Goal: Transaction & Acquisition: Book appointment/travel/reservation

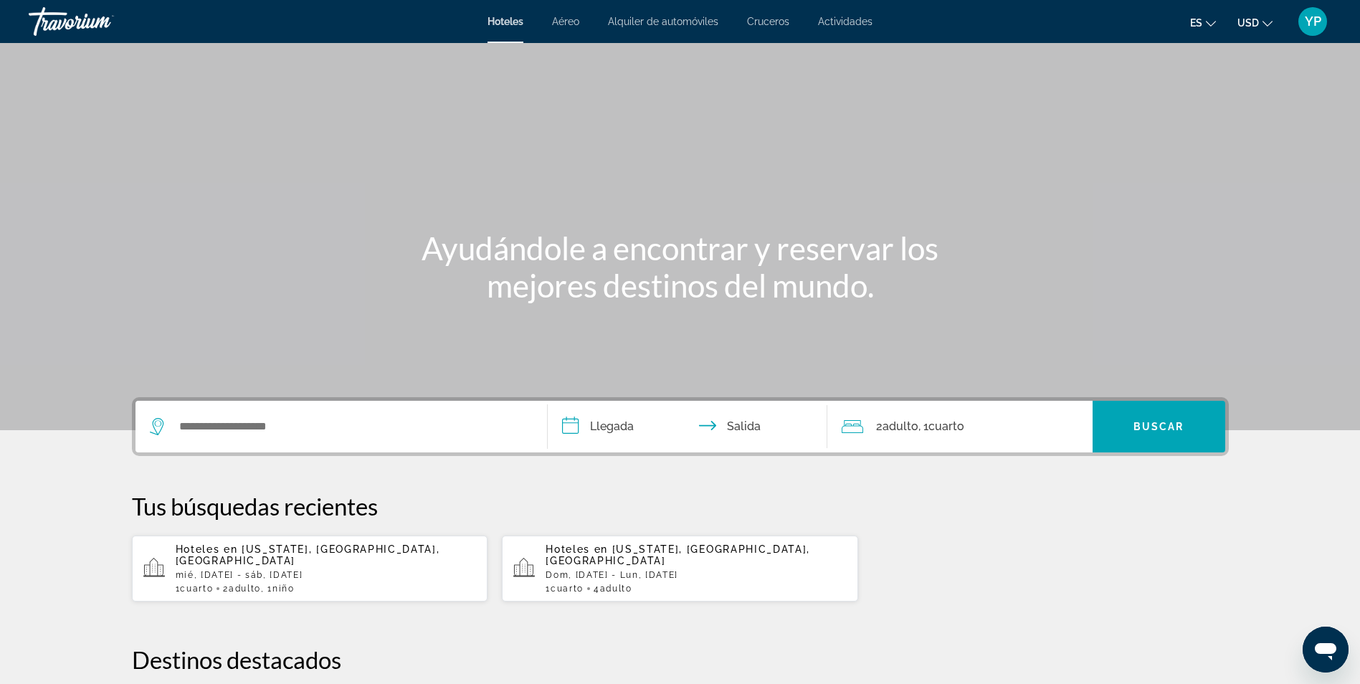
click at [491, 140] on div "Contenido principal" at bounding box center [680, 215] width 1360 height 430
click at [222, 438] on div "Widget de búsqueda" at bounding box center [341, 427] width 383 height 52
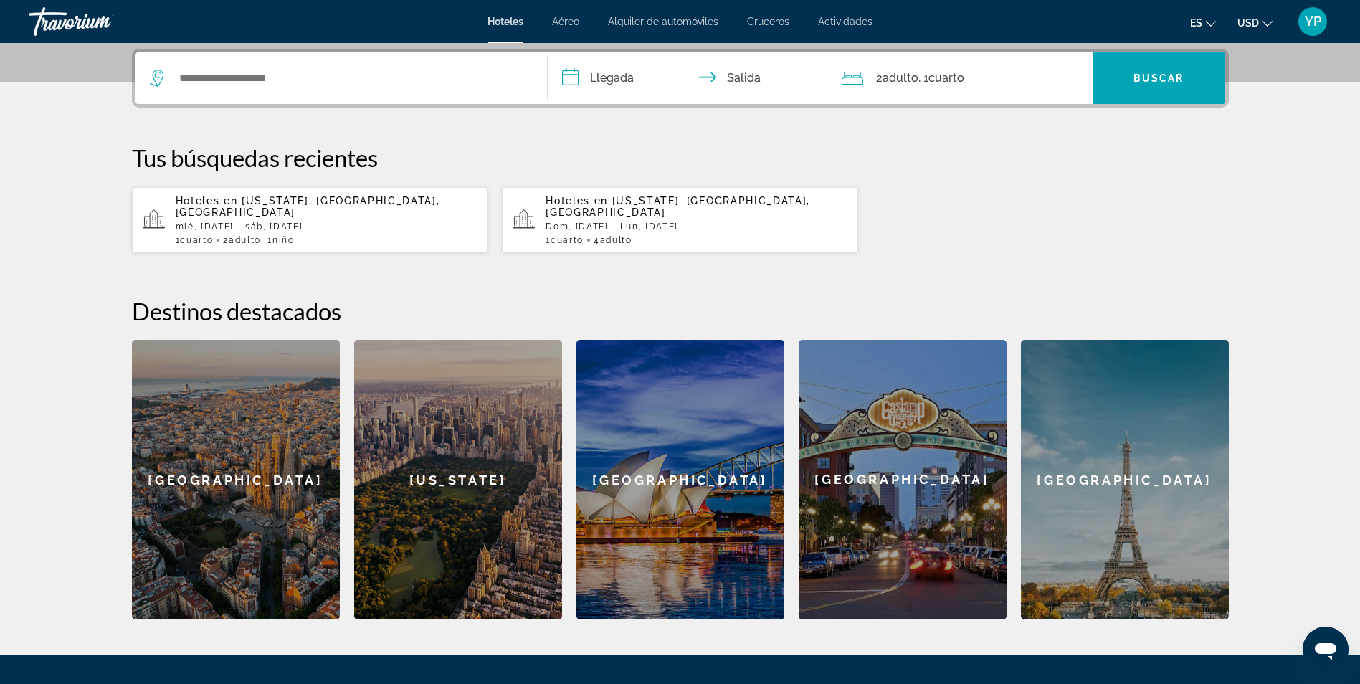
scroll to position [351, 0]
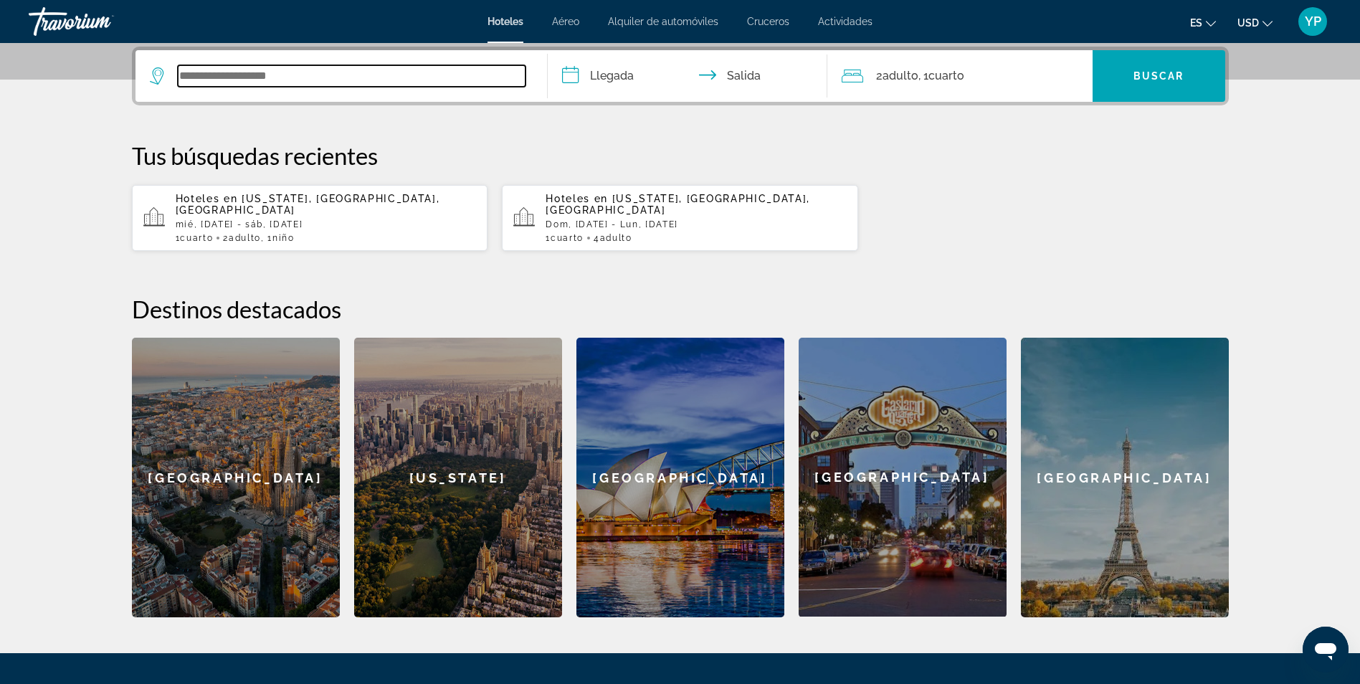
click at [249, 70] on input "Widget de búsqueda" at bounding box center [352, 76] width 348 height 22
type input "*"
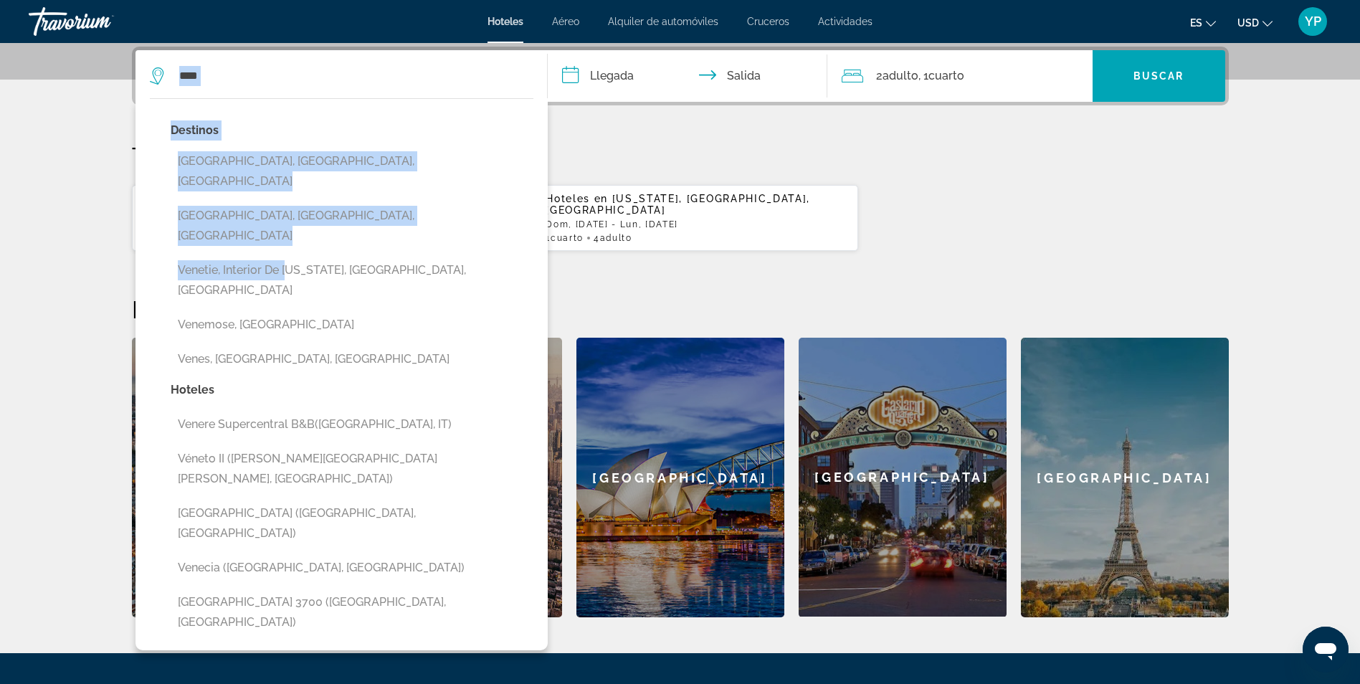
drag, startPoint x: 294, startPoint y: 95, endPoint x: 297, endPoint y: 344, distance: 249.5
click at [297, 102] on div "**** [GEOGRAPHIC_DATA], [GEOGRAPHIC_DATA], [GEOGRAPHIC_DATA] [GEOGRAPHIC_DATA],…" at bounding box center [341, 76] width 383 height 52
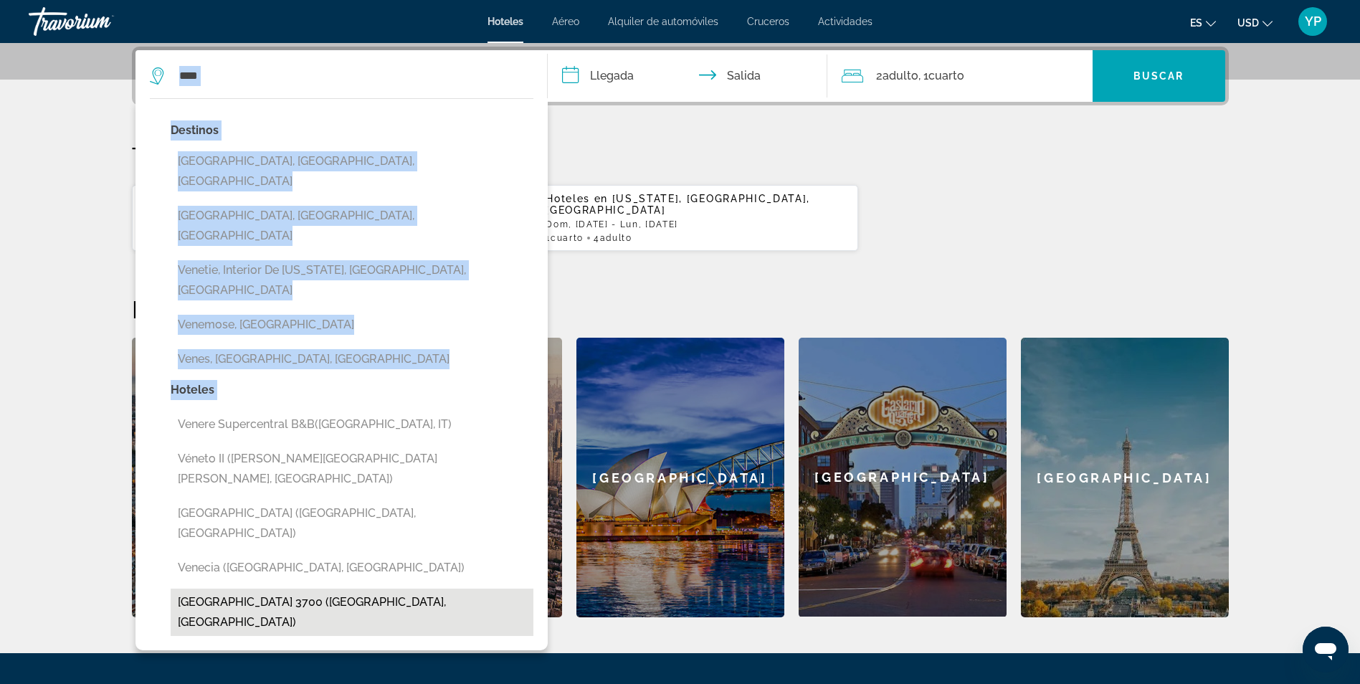
click at [262, 589] on button "[GEOGRAPHIC_DATA] 3700 ([GEOGRAPHIC_DATA], [GEOGRAPHIC_DATA])" at bounding box center [352, 612] width 363 height 47
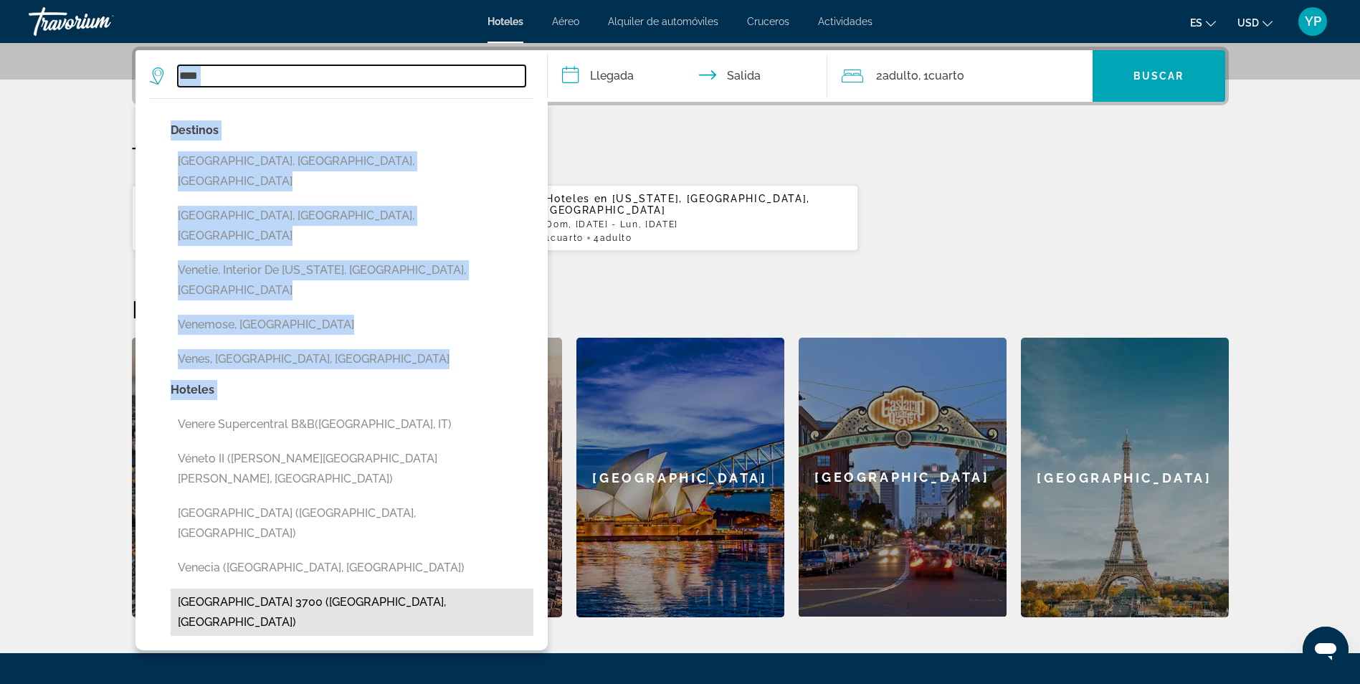
type input "**********"
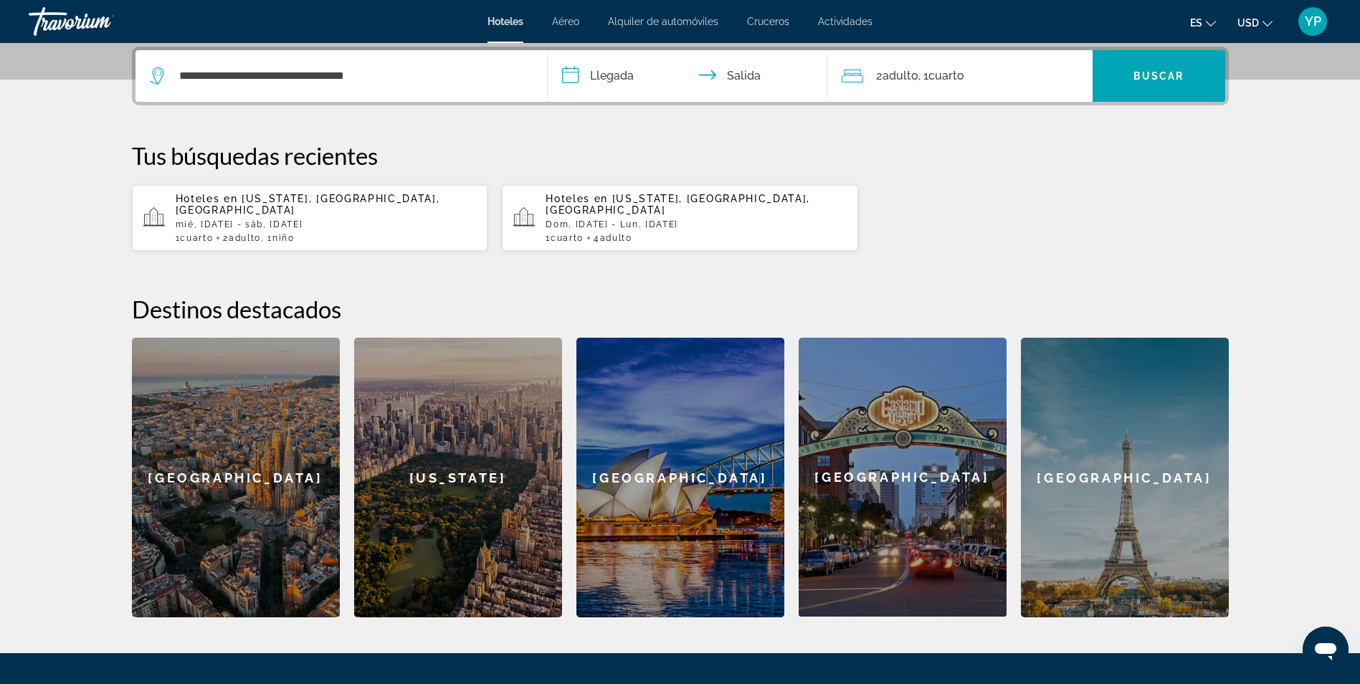
click at [624, 76] on input "**********" at bounding box center [690, 78] width 285 height 56
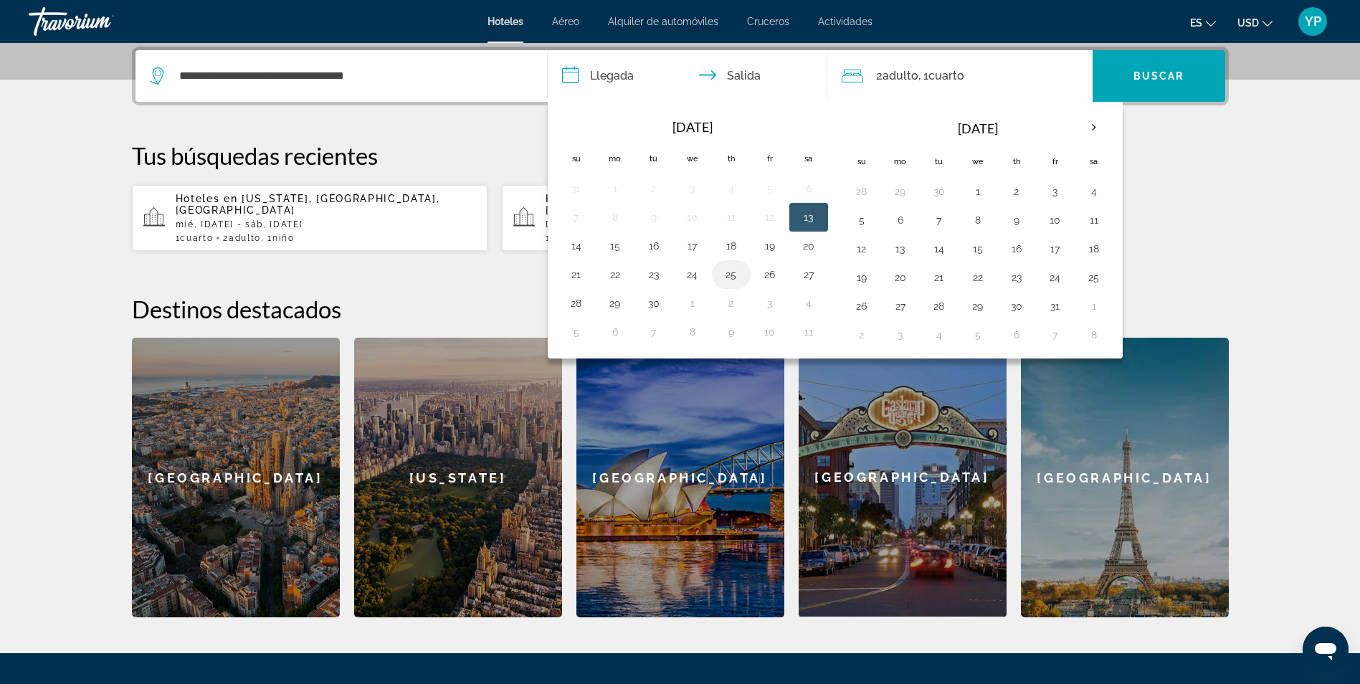
click at [735, 267] on button "25" at bounding box center [731, 275] width 23 height 20
click at [815, 272] on button "27" at bounding box center [808, 275] width 23 height 20
type input "**********"
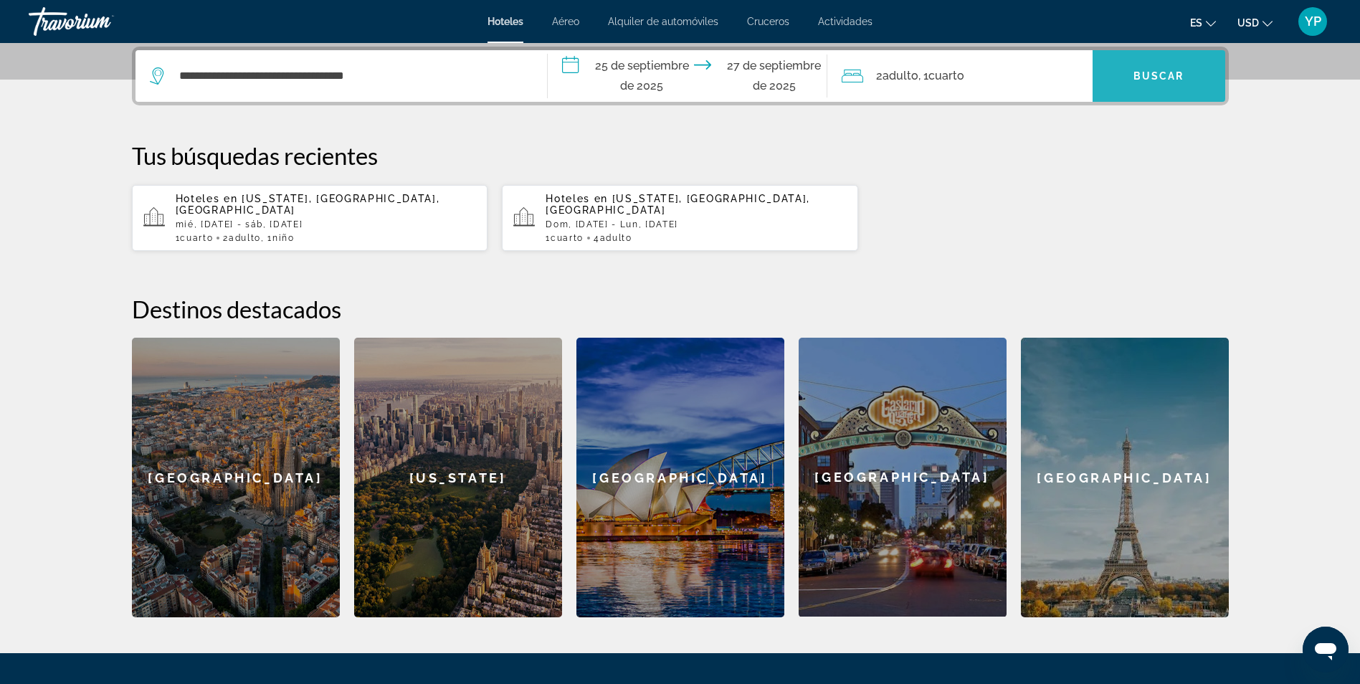
click at [1161, 70] on span "Buscar" at bounding box center [1158, 75] width 51 height 11
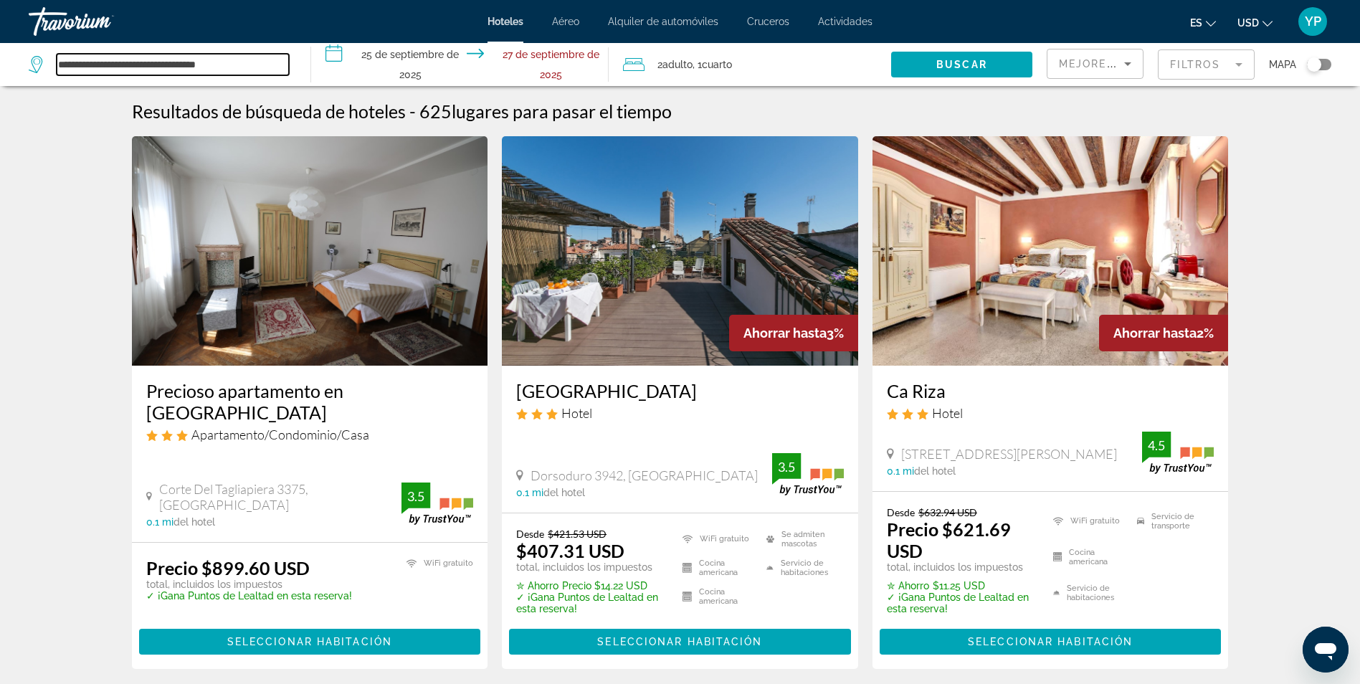
click at [131, 67] on input "**********" at bounding box center [173, 65] width 232 height 22
click at [262, 62] on input "**********" at bounding box center [173, 65] width 232 height 22
drag, startPoint x: 184, startPoint y: 70, endPoint x: -3, endPoint y: 57, distance: 187.5
click at [0, 57] on html "**********" at bounding box center [680, 342] width 1360 height 684
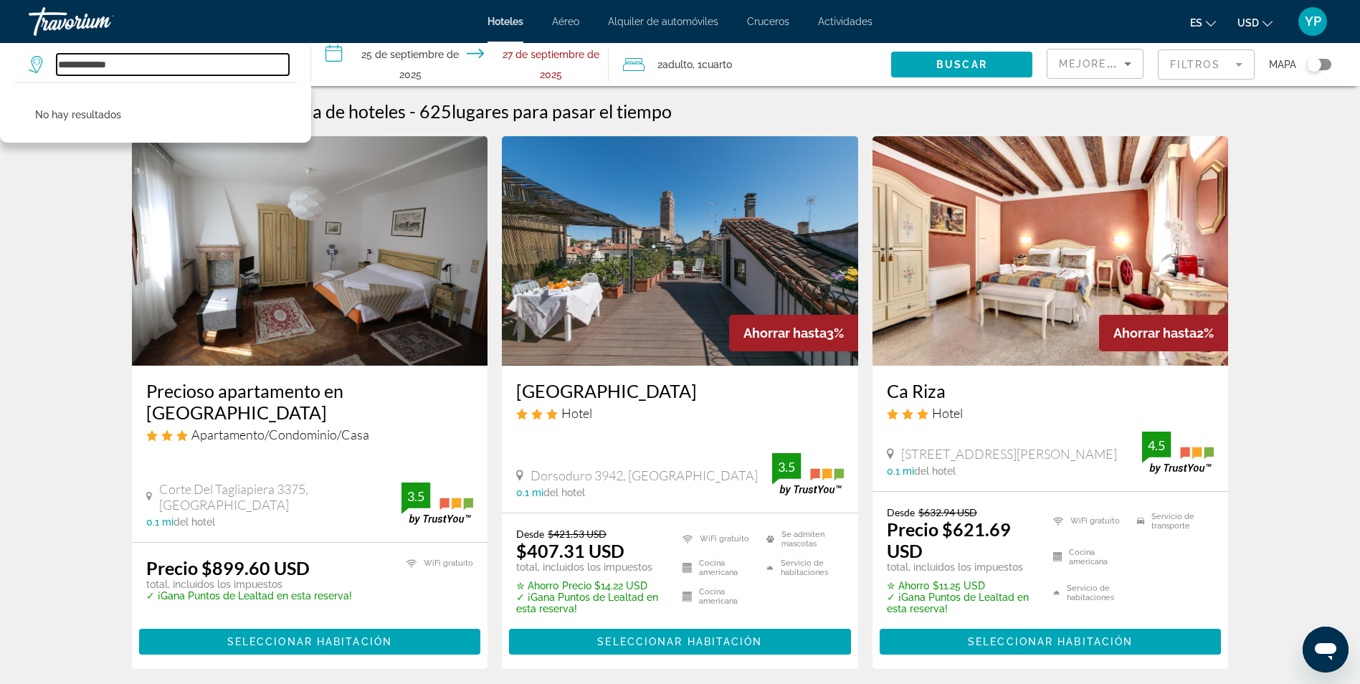
click at [135, 62] on input "**********" at bounding box center [173, 65] width 232 height 22
type input "*"
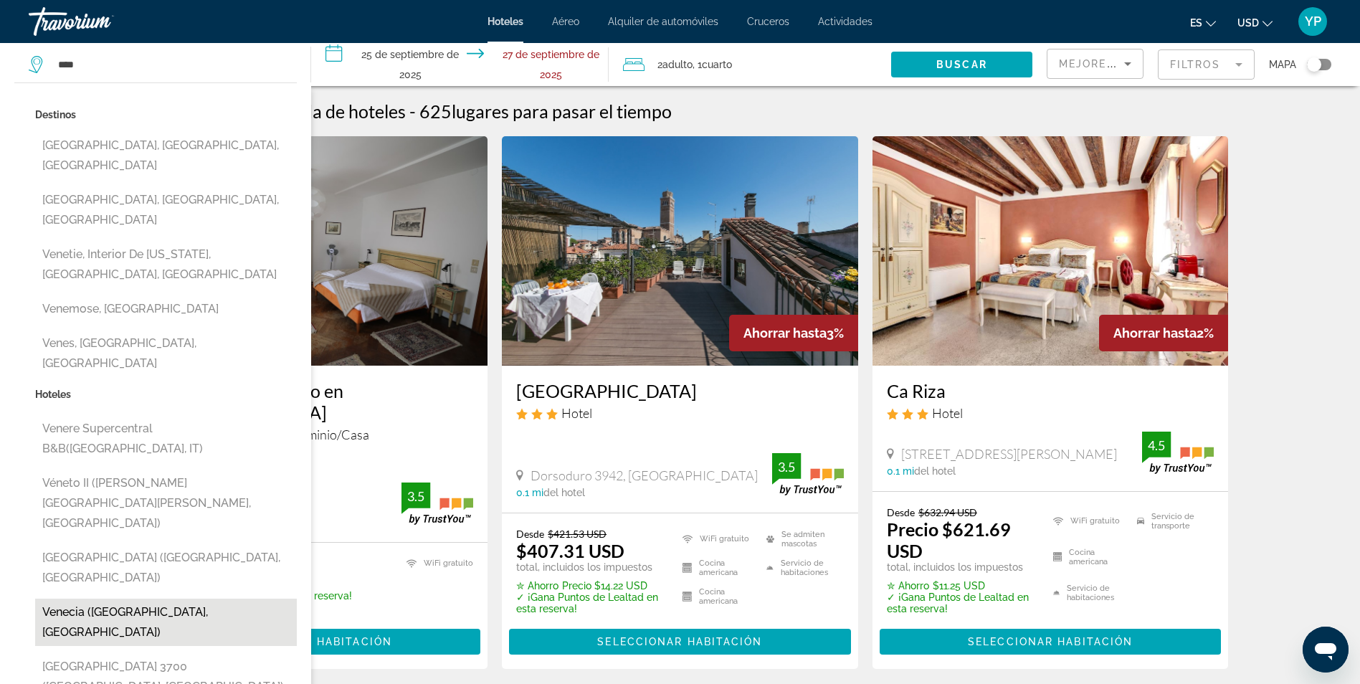
click at [94, 599] on button "Venecia (Cattolica, IT)" at bounding box center [166, 622] width 262 height 47
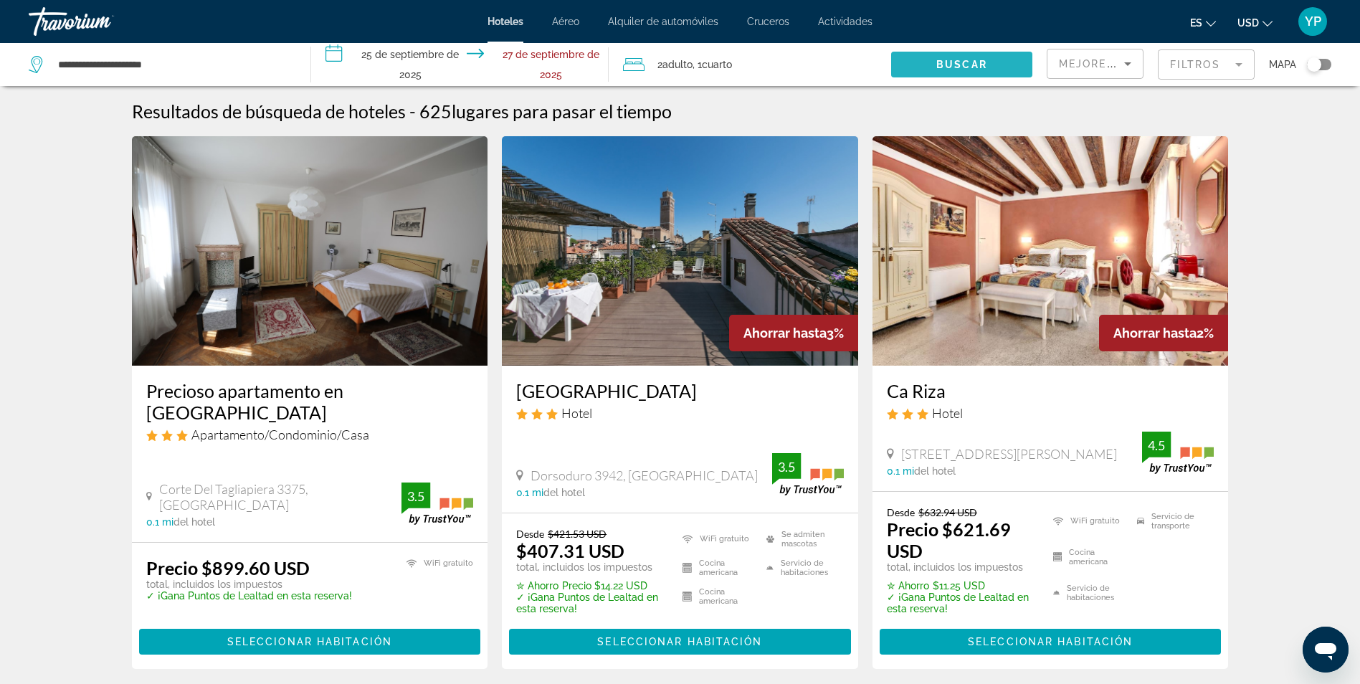
click at [964, 59] on span "Buscar" at bounding box center [961, 64] width 51 height 11
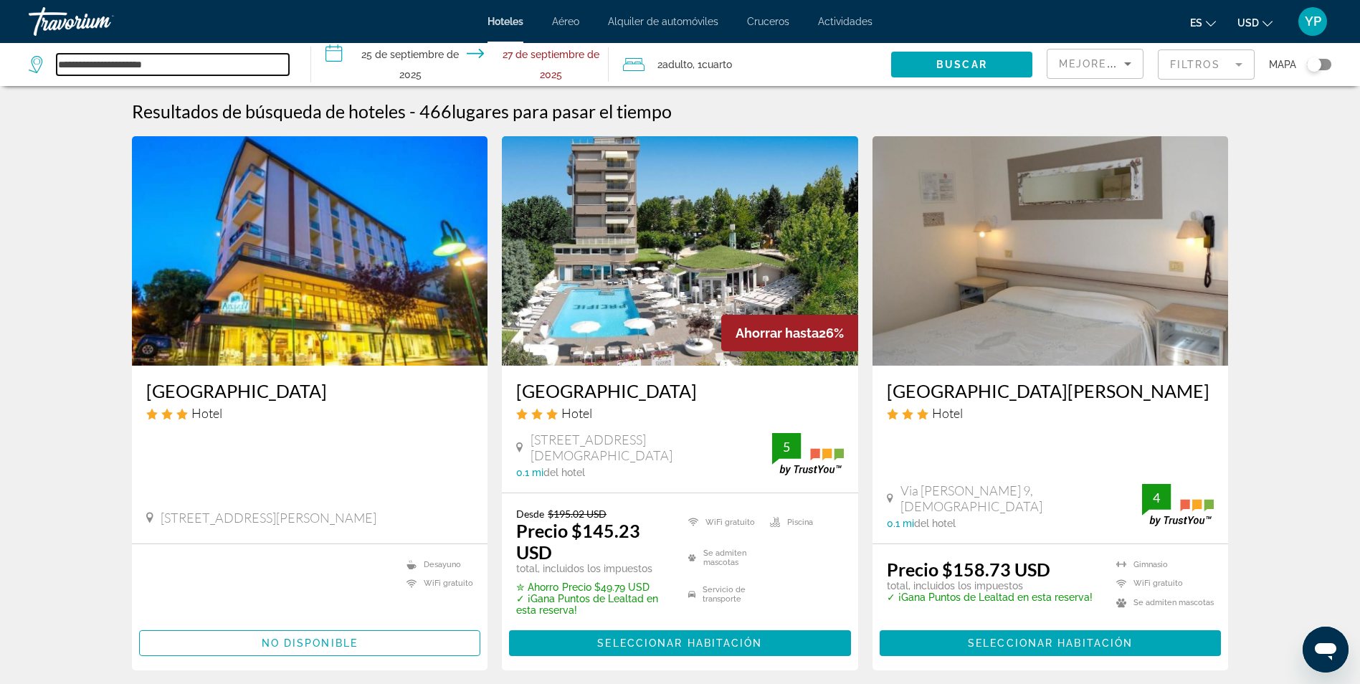
click at [198, 66] on input "**********" at bounding box center [173, 65] width 232 height 22
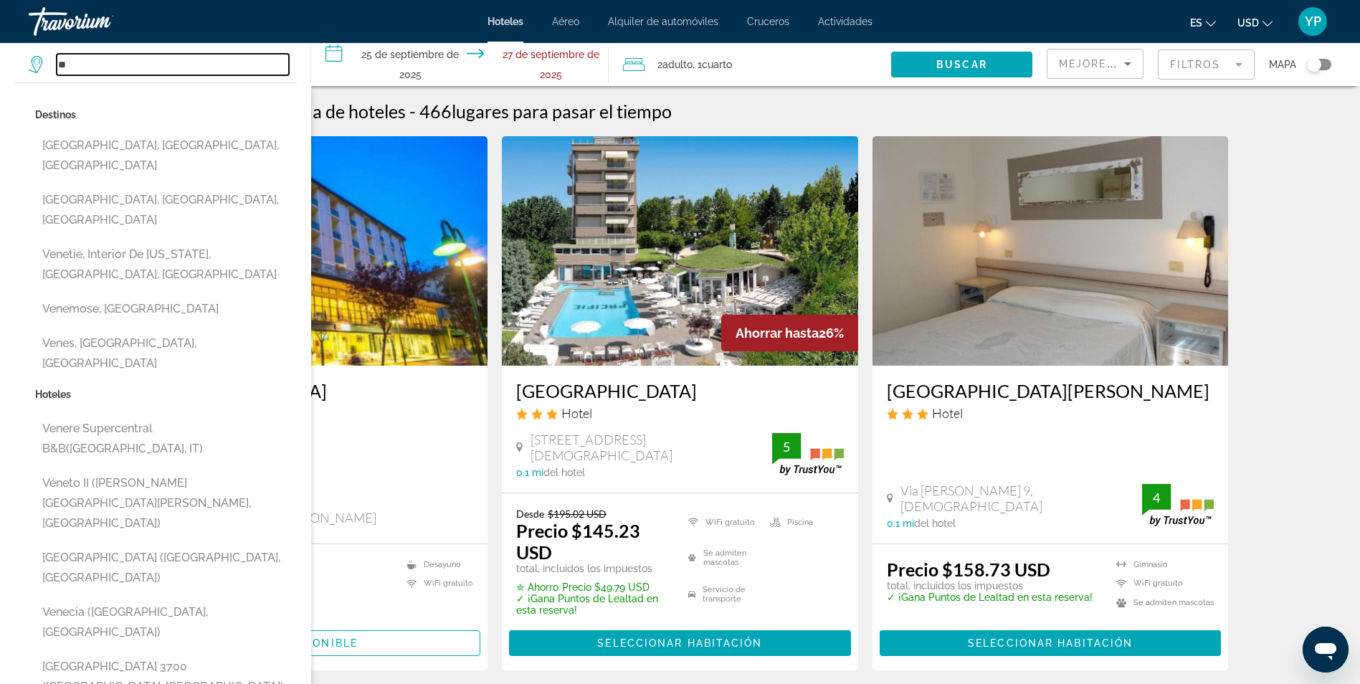
type input "*"
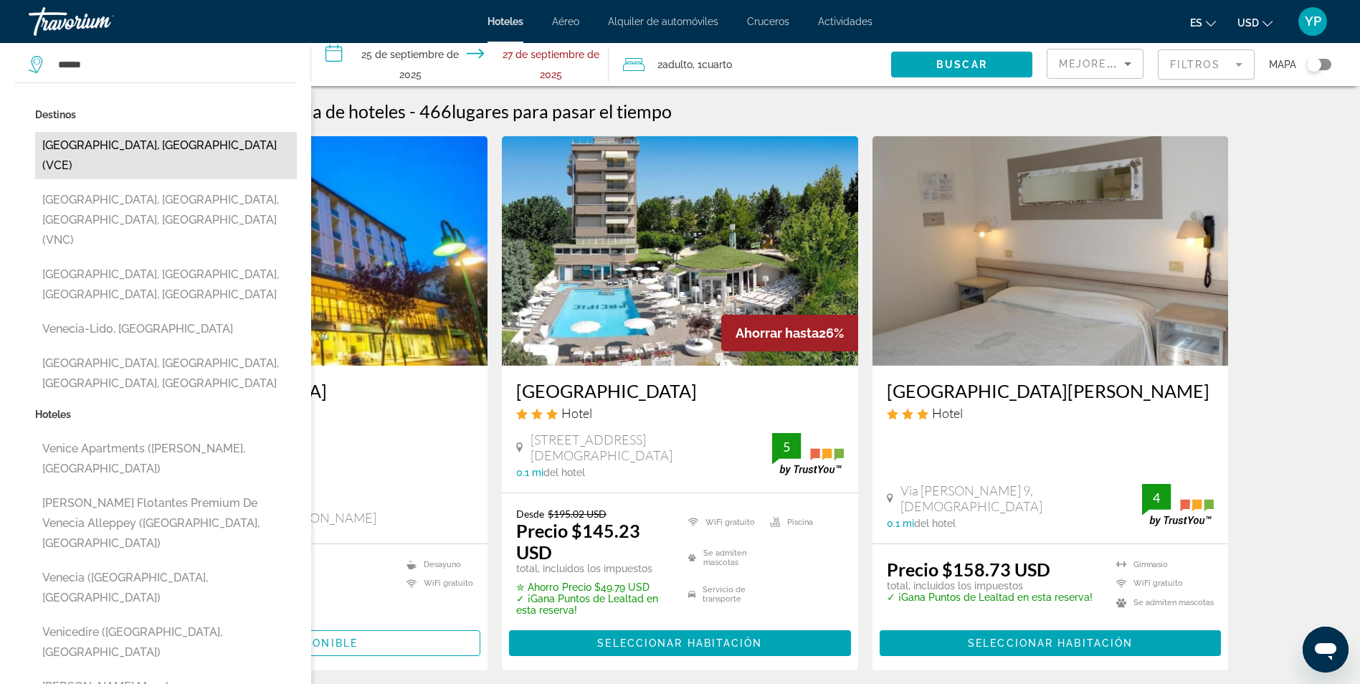
drag, startPoint x: 143, startPoint y: 144, endPoint x: 90, endPoint y: 138, distance: 54.1
click at [90, 138] on button "Venecia, Italia (VCE)" at bounding box center [166, 155] width 262 height 47
type input "**********"
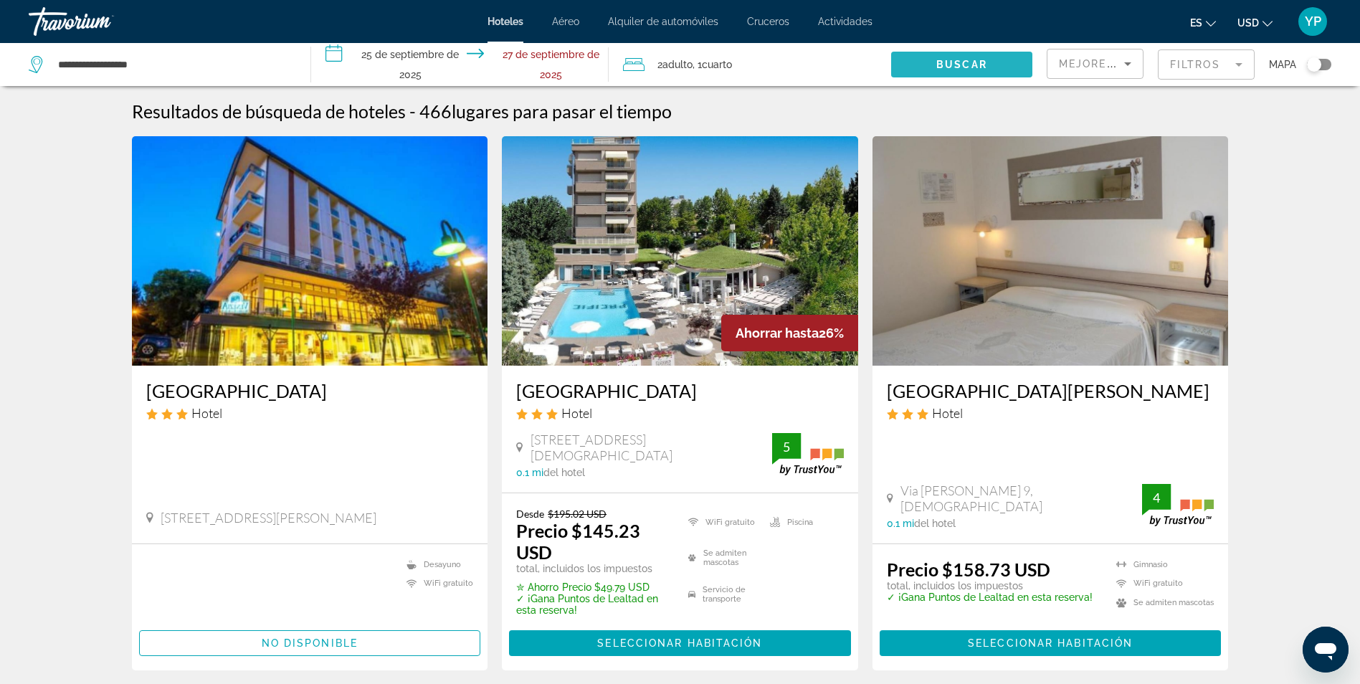
click at [953, 54] on span "Widget de búsqueda" at bounding box center [961, 64] width 141 height 34
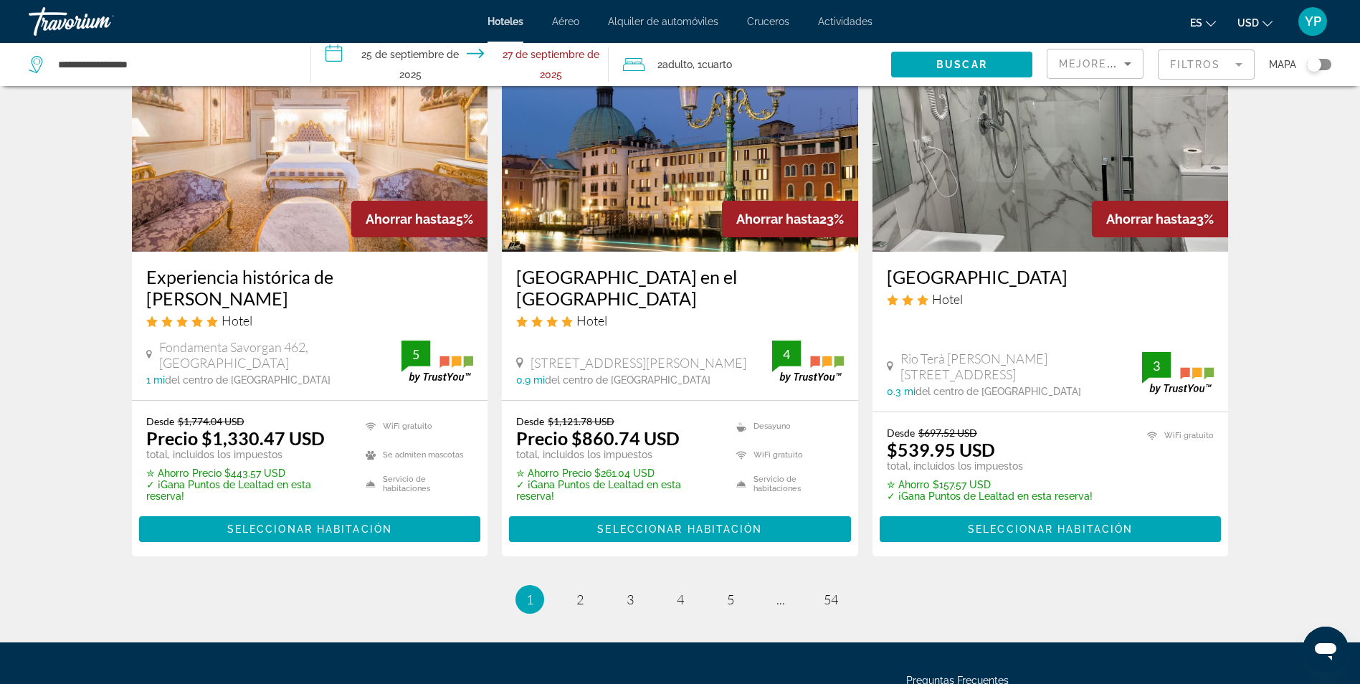
scroll to position [1901, 0]
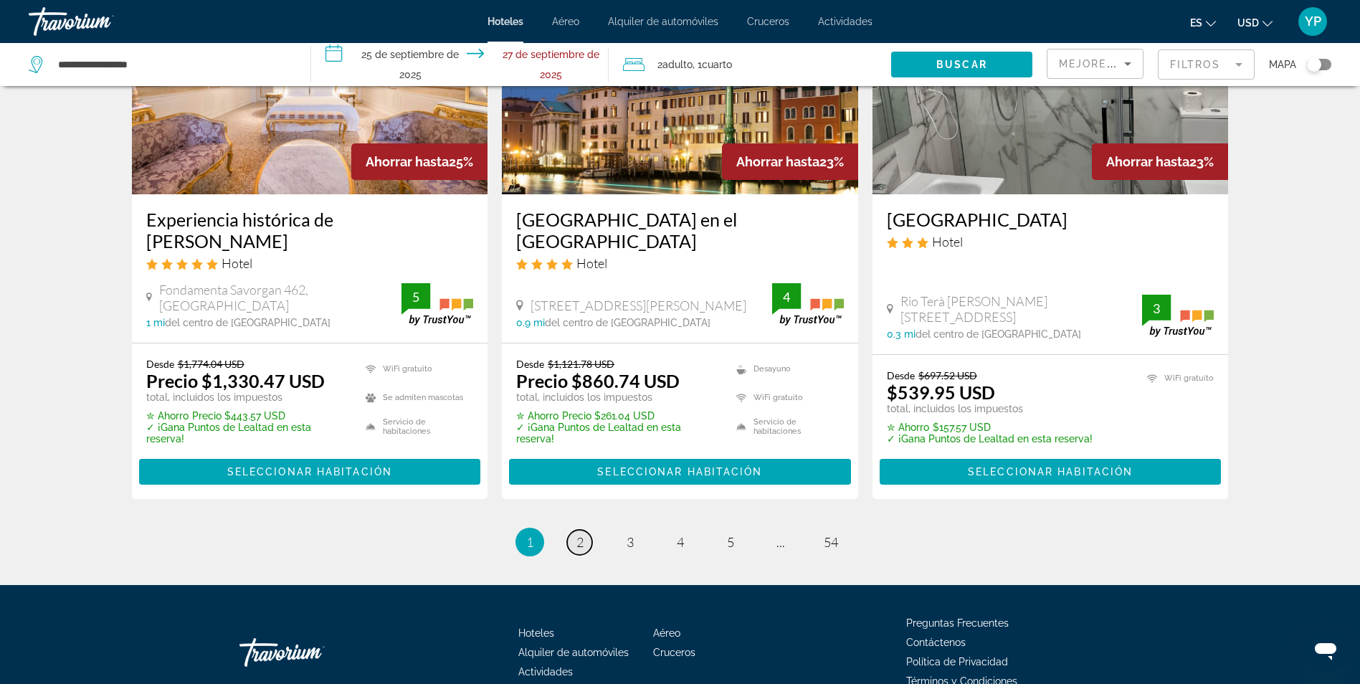
click at [575, 530] on link "página 2" at bounding box center [579, 542] width 25 height 25
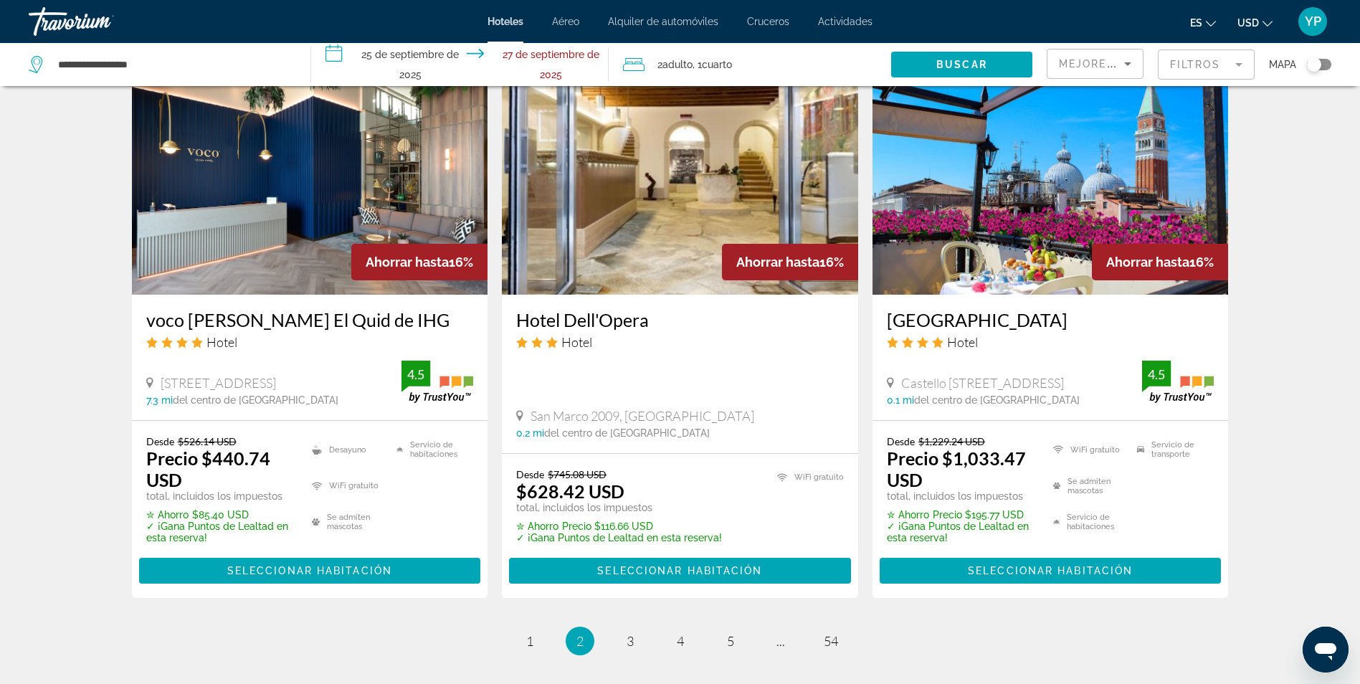
scroll to position [1758, 0]
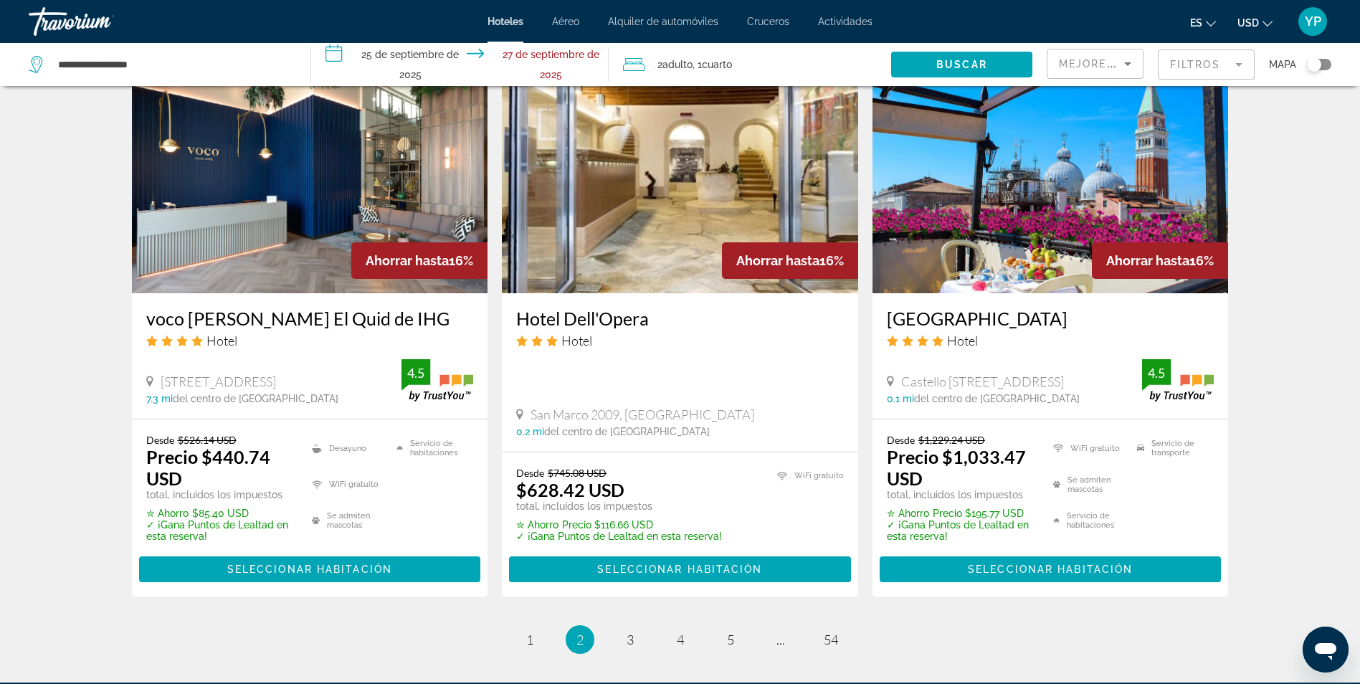
click at [617, 625] on ul "2 / 54 página 1 Estás en la página 2 página 3 página 4 página 5 página ... pági…" at bounding box center [680, 639] width 1097 height 29
click at [635, 627] on link "página 3" at bounding box center [629, 639] width 25 height 25
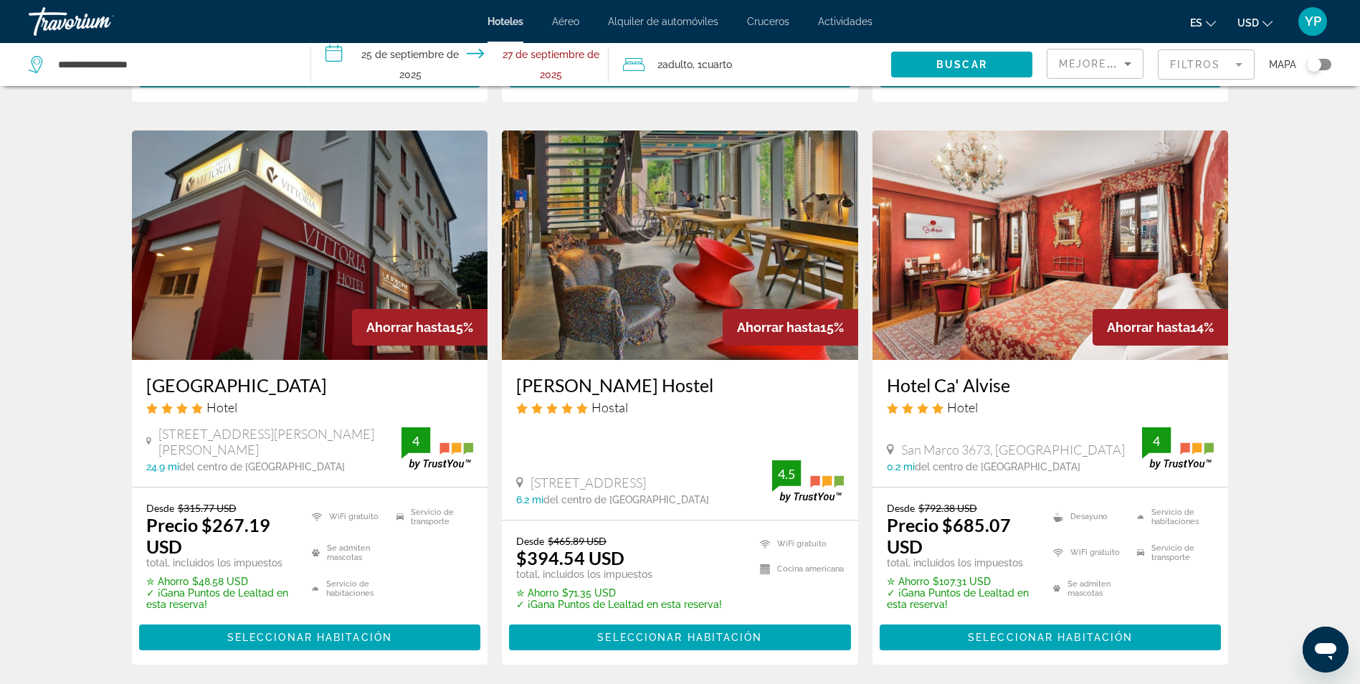
scroll to position [1742, 0]
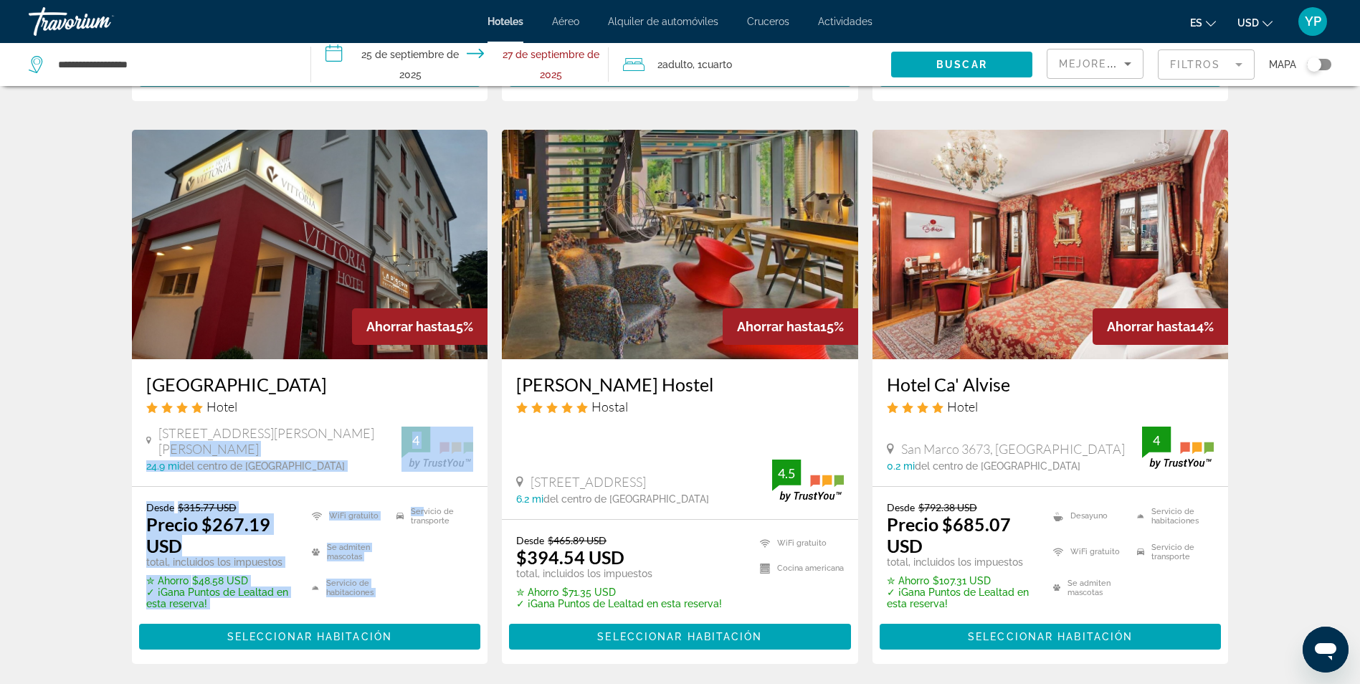
drag, startPoint x: 399, startPoint y: 430, endPoint x: 424, endPoint y: 482, distance: 57.4
click at [424, 482] on div "Ahorrar hasta 15% Vittoria Hotel Hotel Via Della Provvidenza 6, Rubano 24.9 mi …" at bounding box center [310, 397] width 356 height 534
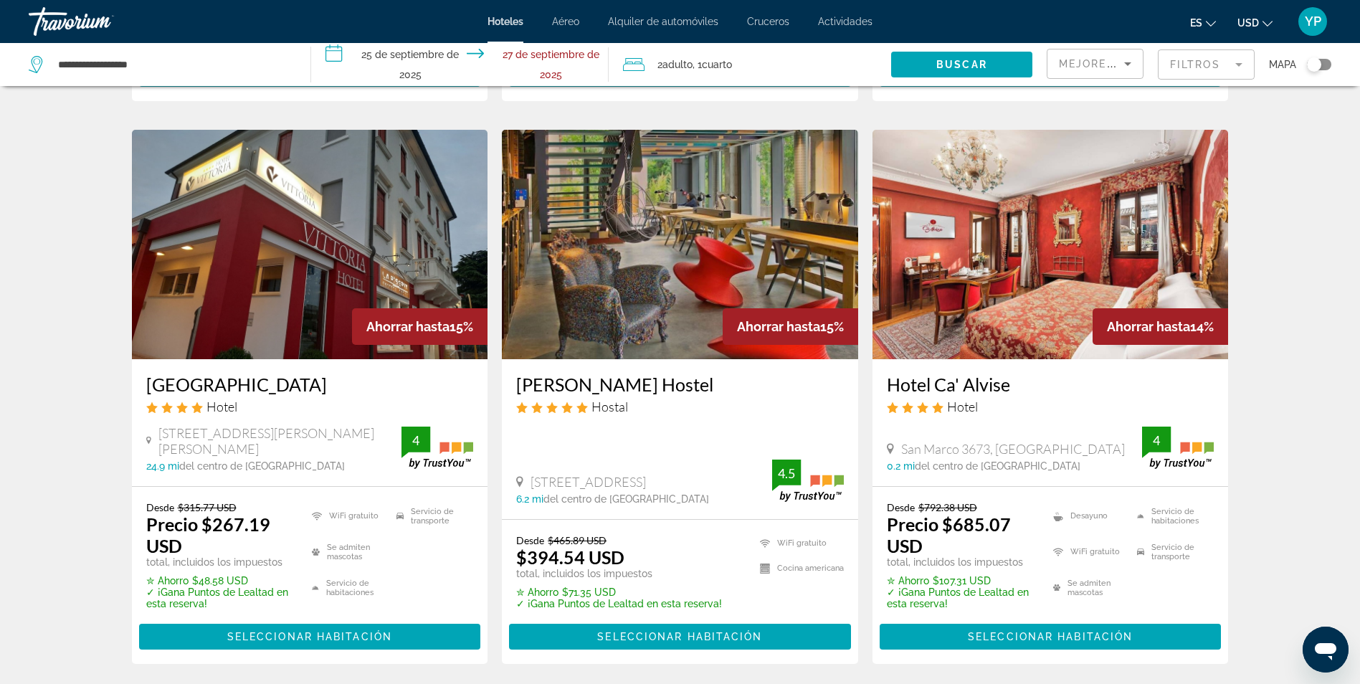
click at [688, 419] on div "Anda Venecia Hostel Hostal Via Ortigara 10, Mestre 6.2 mi del centro de Venecia…" at bounding box center [680, 439] width 356 height 160
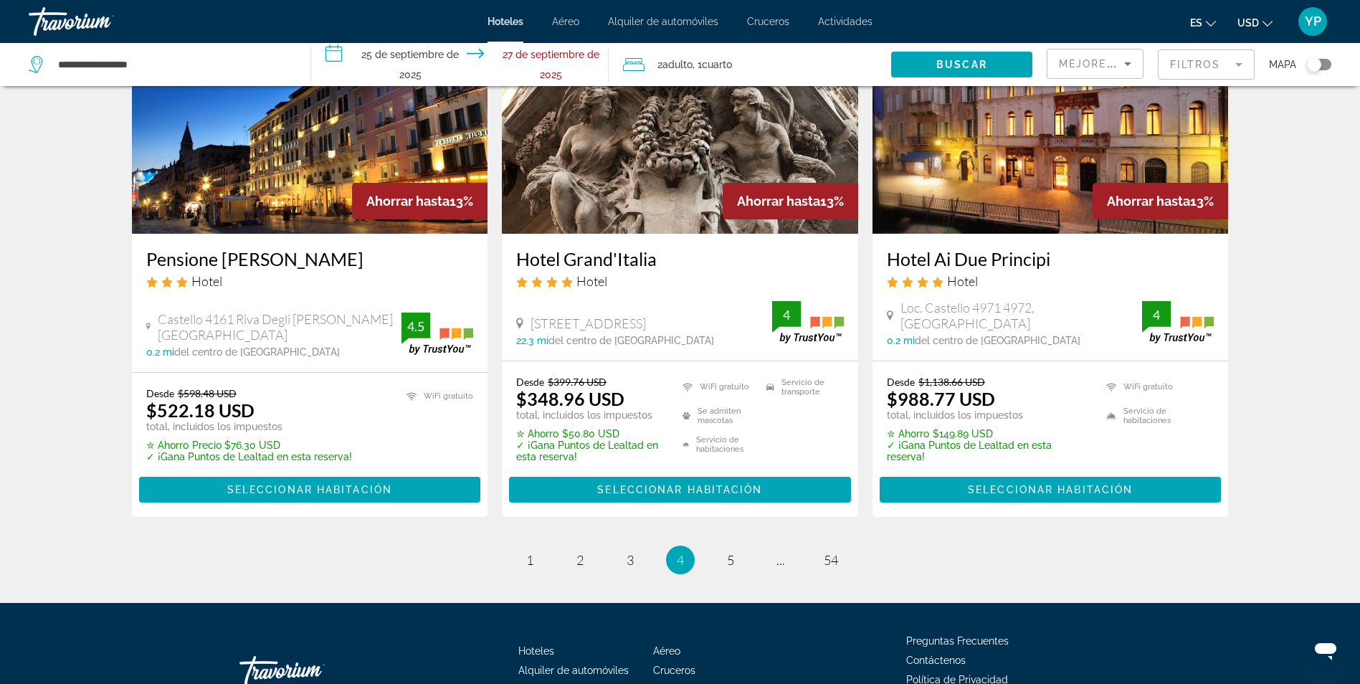
scroll to position [1848, 0]
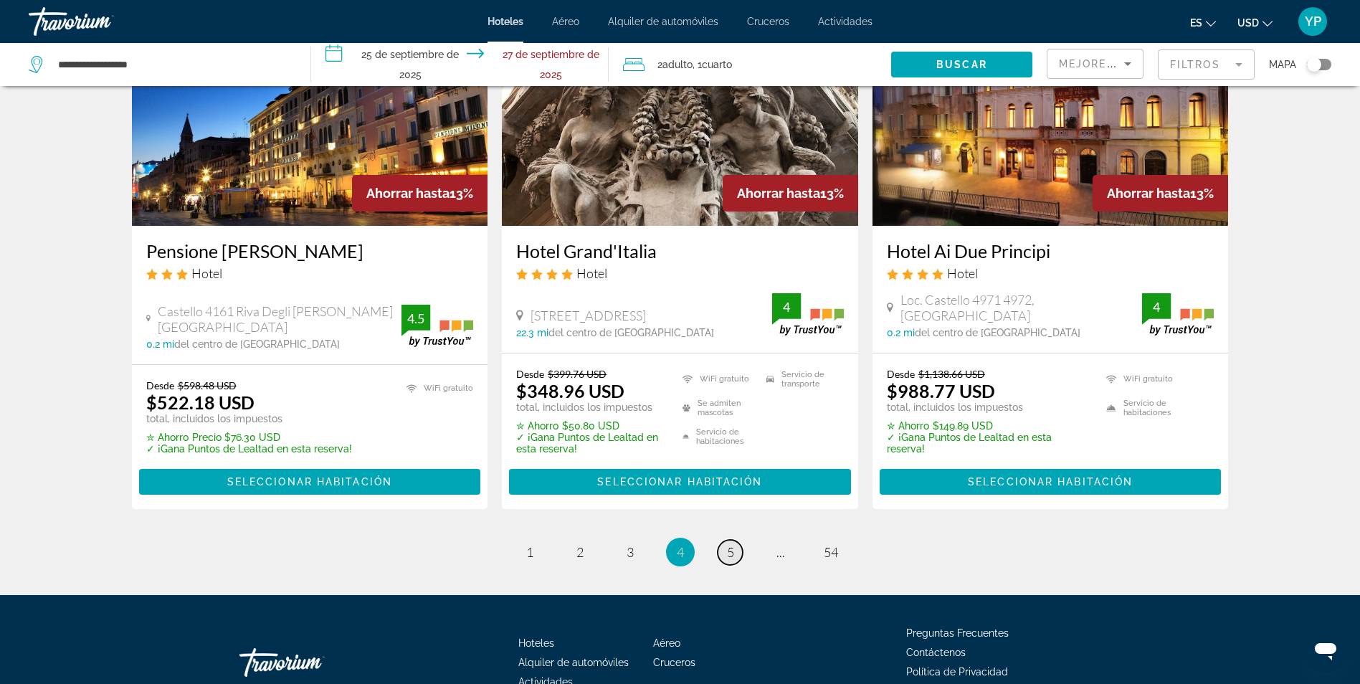
click at [729, 544] on span "5" at bounding box center [730, 552] width 7 height 16
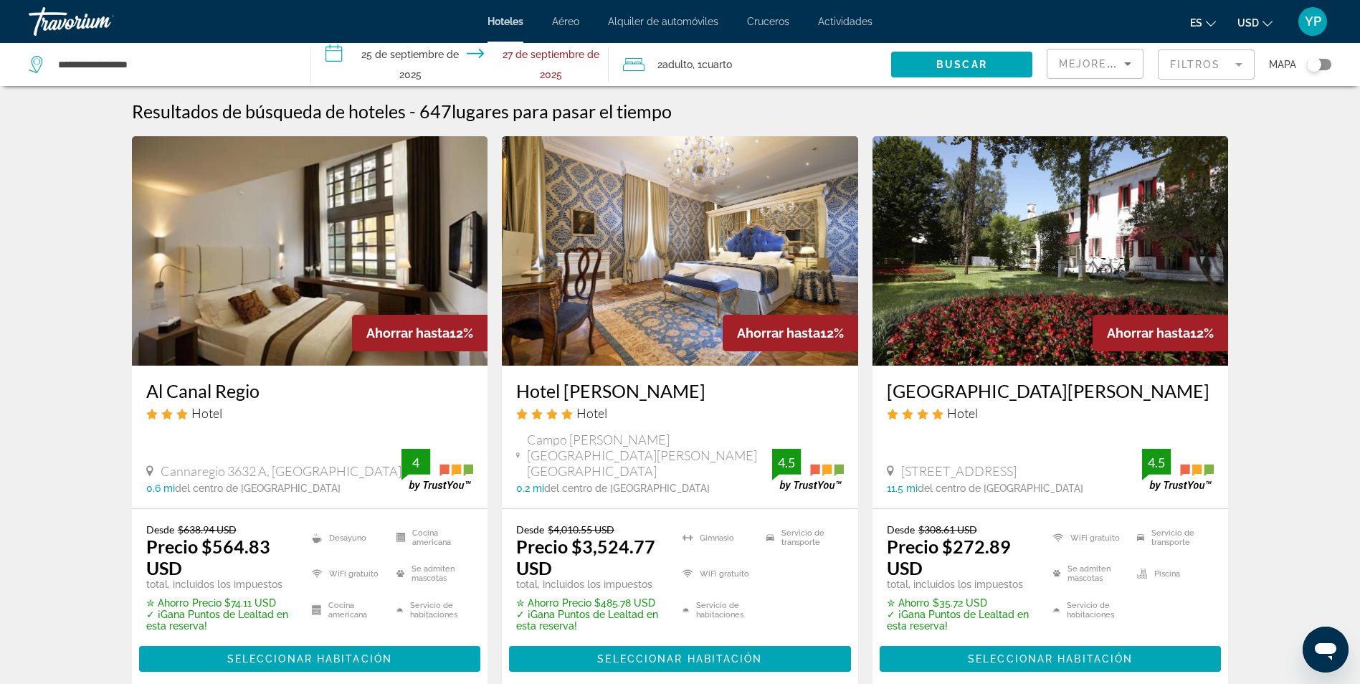
click at [1024, 415] on div "Hotel" at bounding box center [1051, 413] width 328 height 16
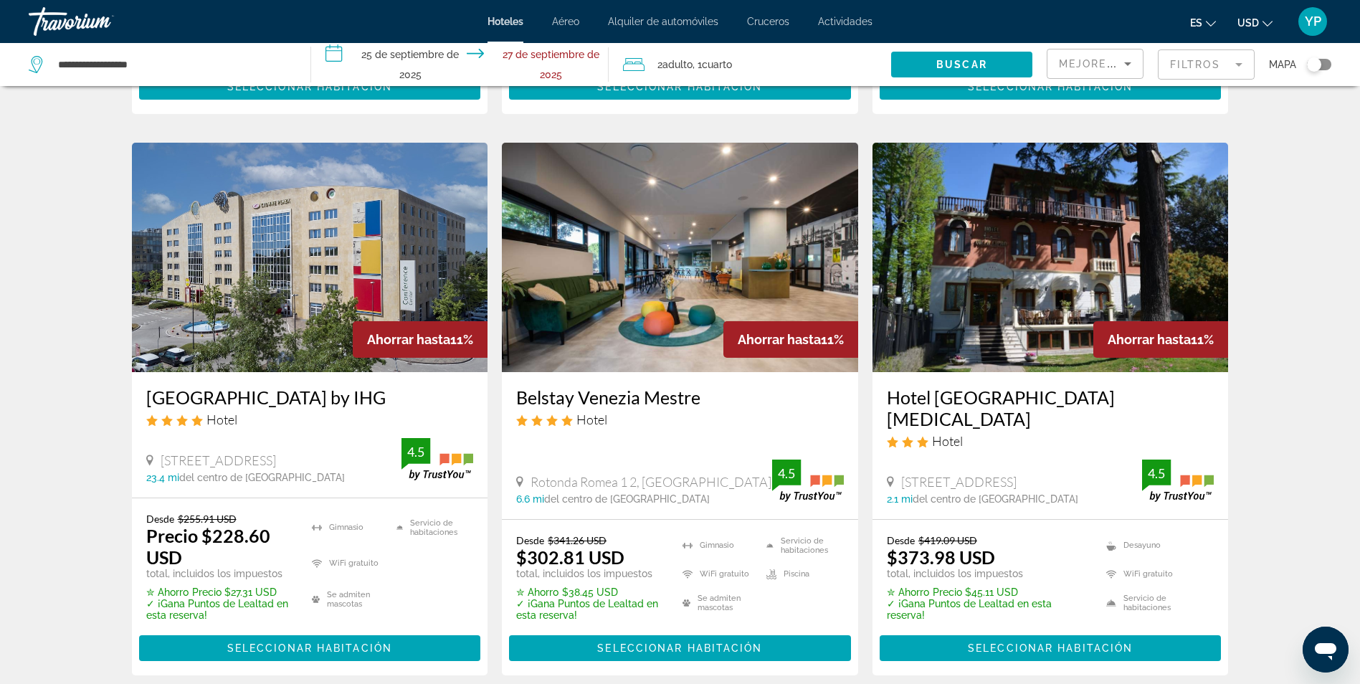
scroll to position [1658, 0]
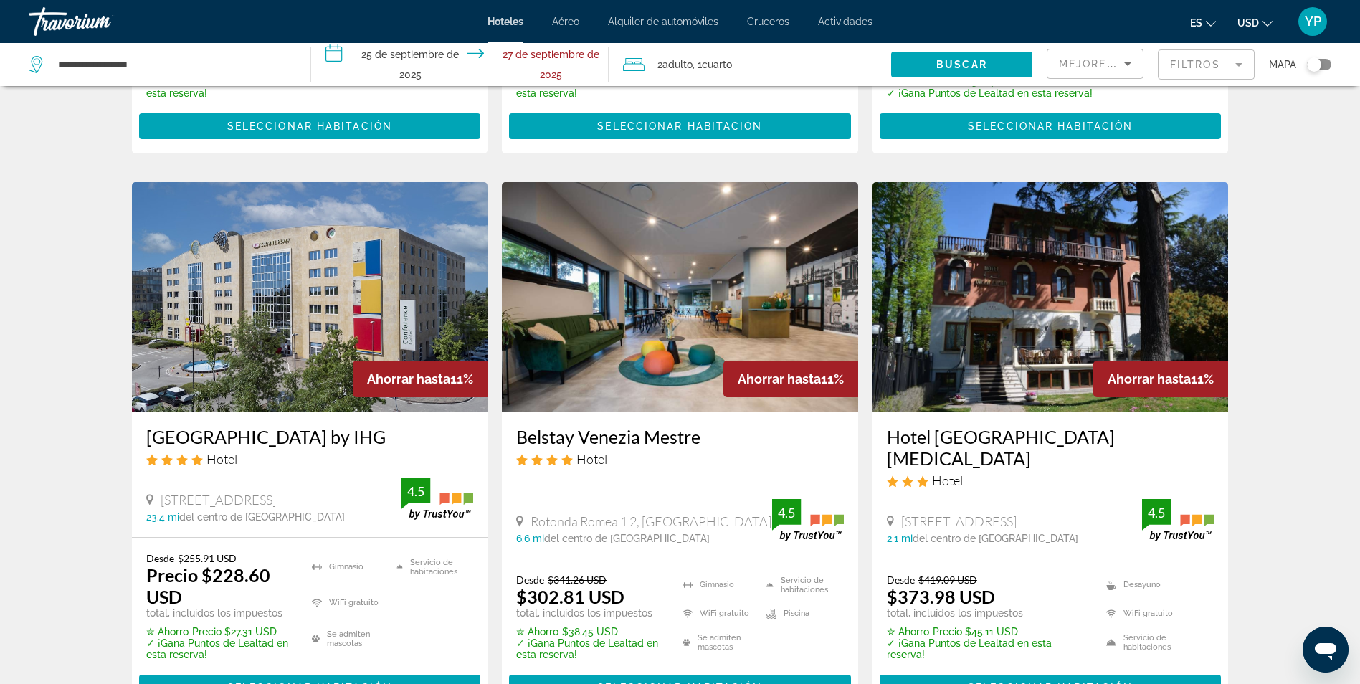
click at [1094, 262] on img "Contenido principal" at bounding box center [1050, 296] width 356 height 229
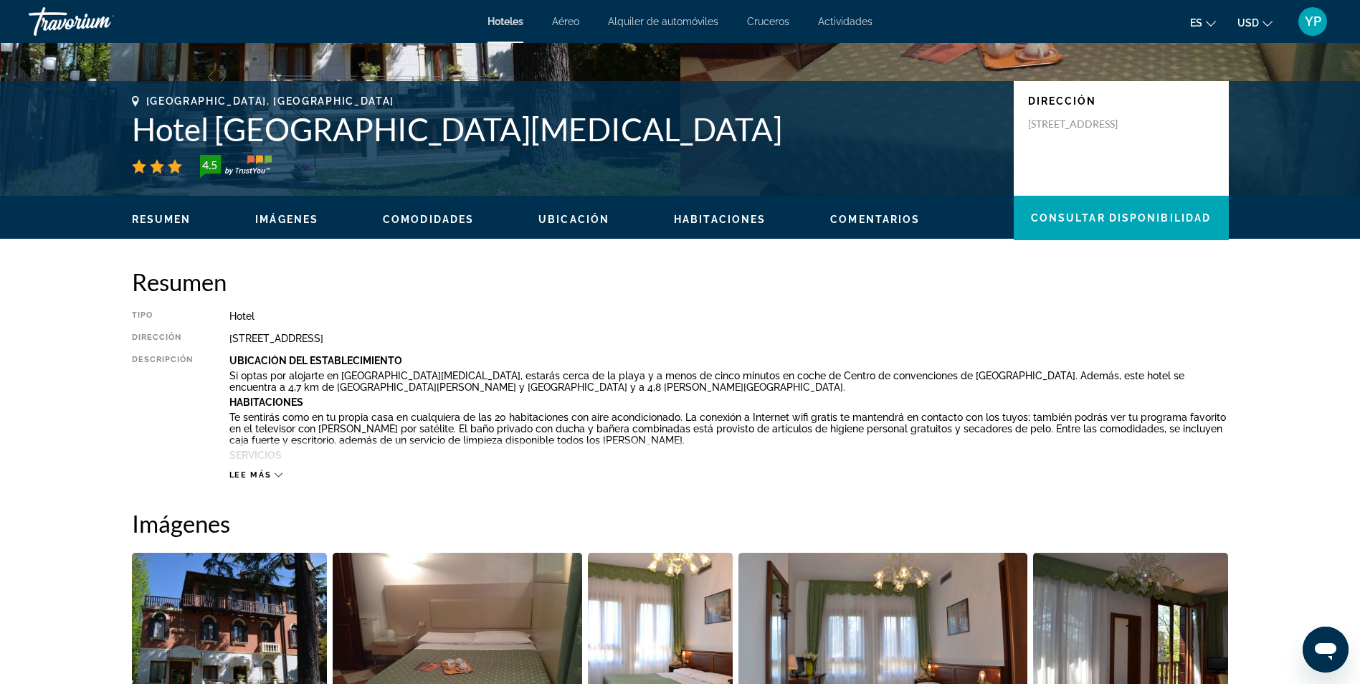
scroll to position [278, 0]
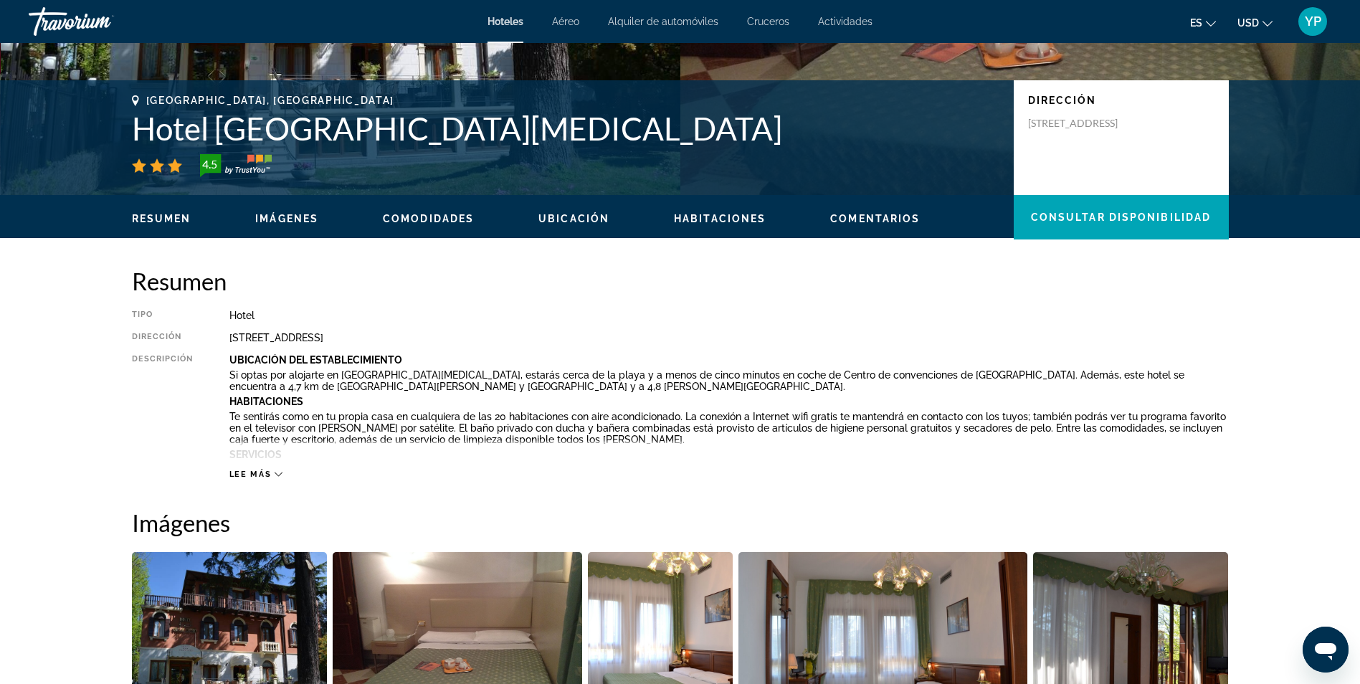
click at [265, 469] on button "Lee más" at bounding box center [256, 474] width 54 height 11
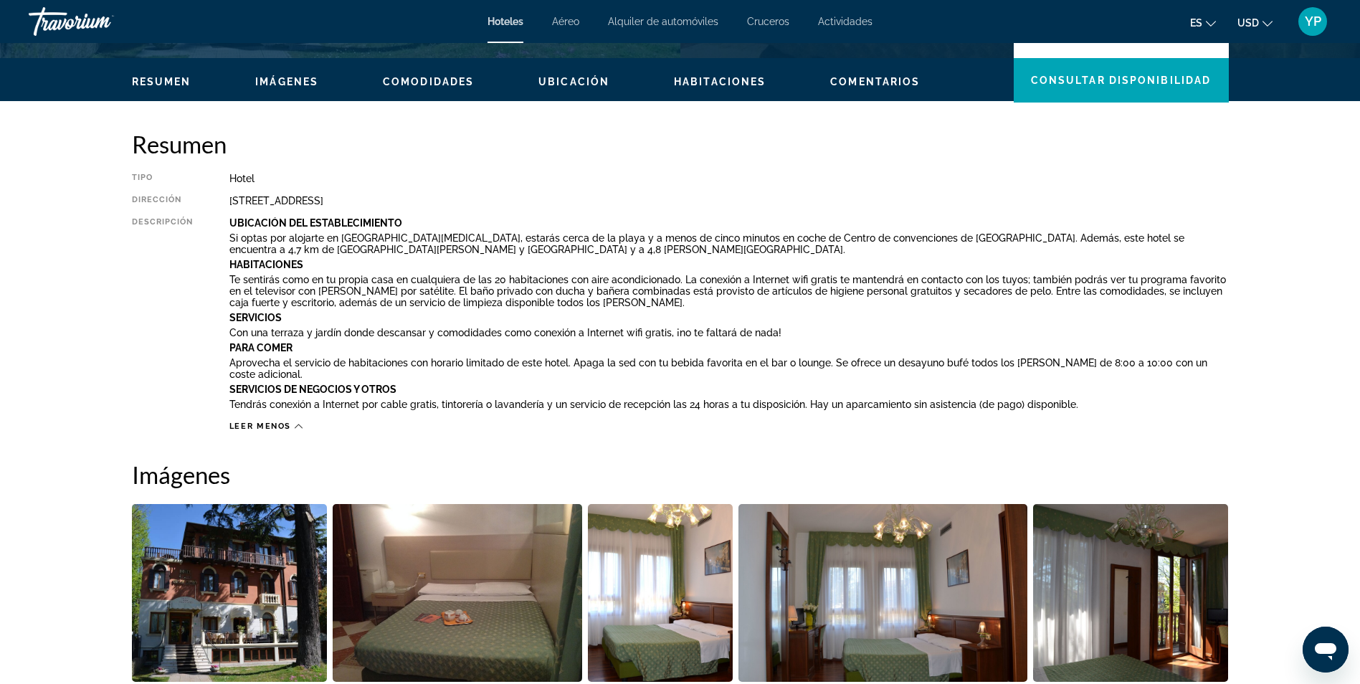
scroll to position [416, 0]
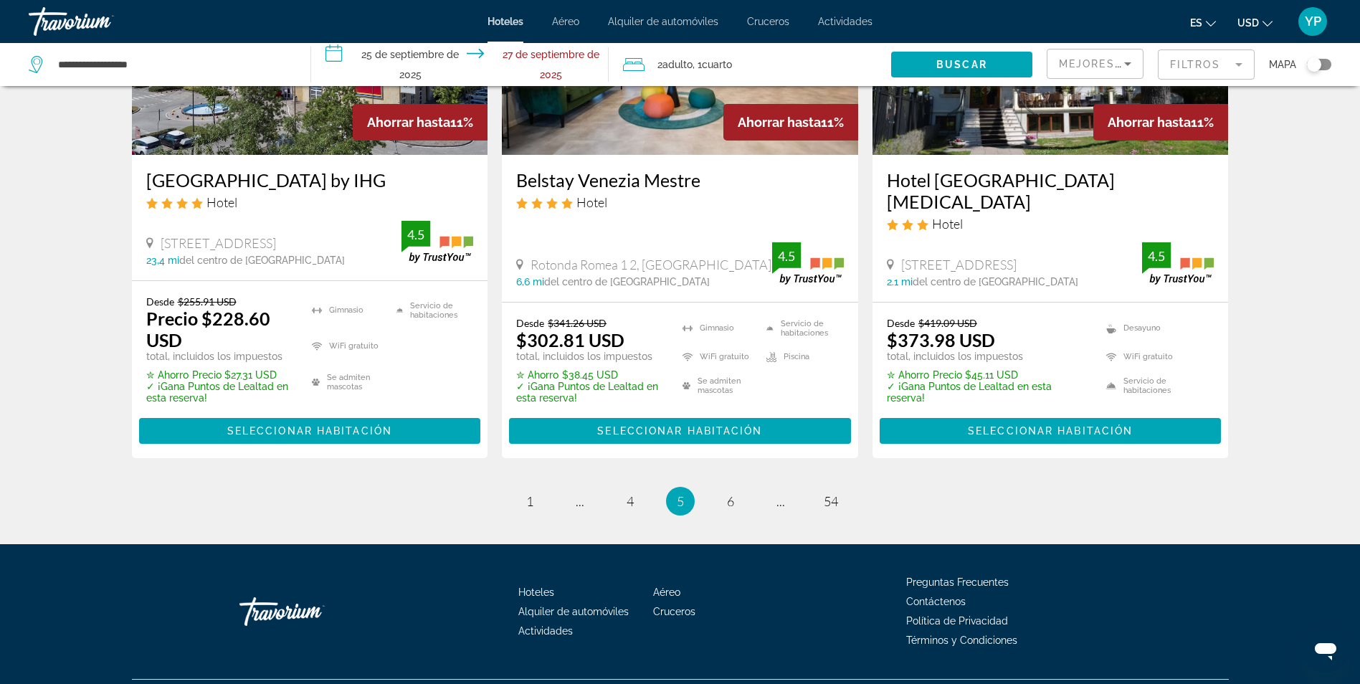
scroll to position [1933, 0]
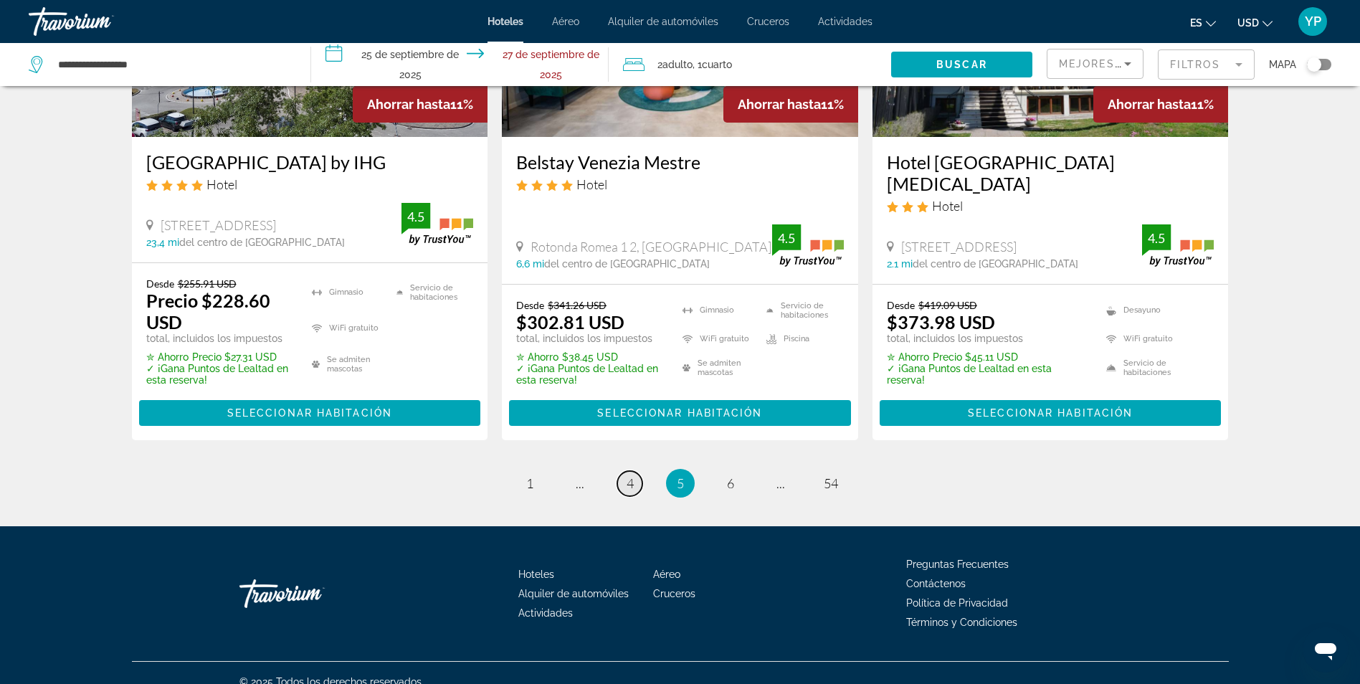
click at [627, 475] on span "4" at bounding box center [630, 483] width 7 height 16
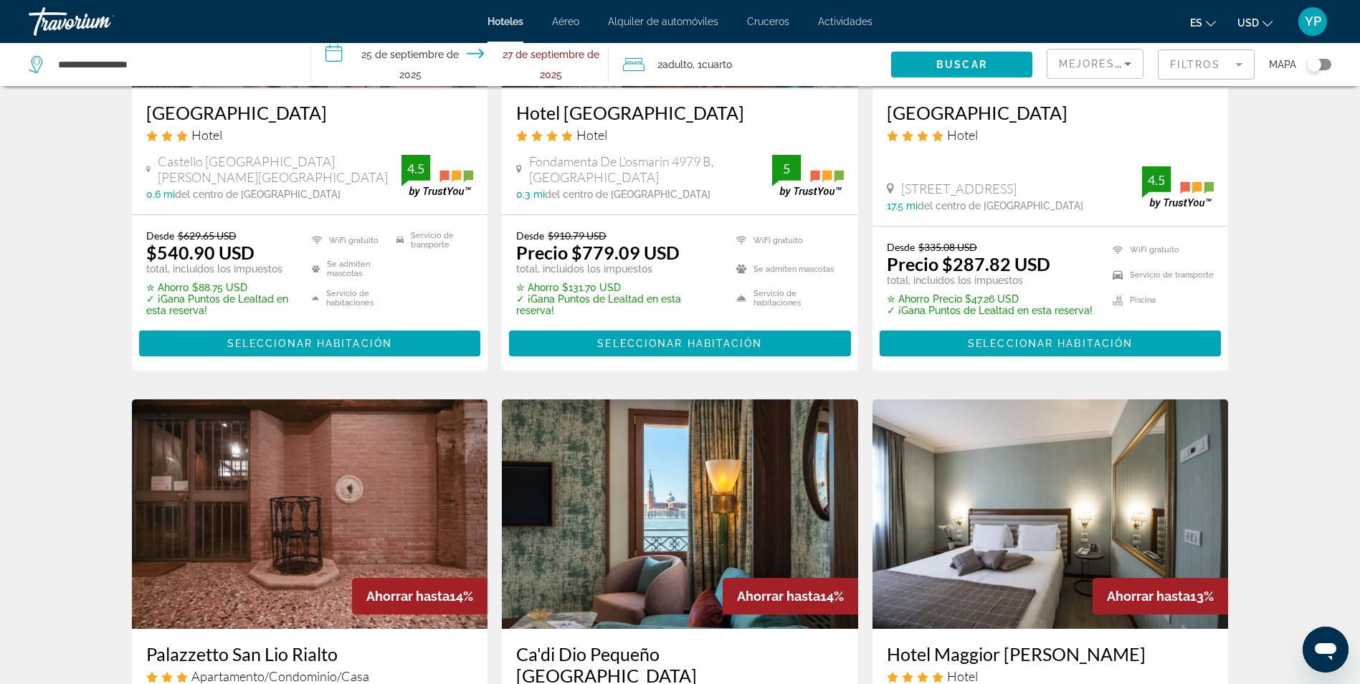
scroll to position [279, 0]
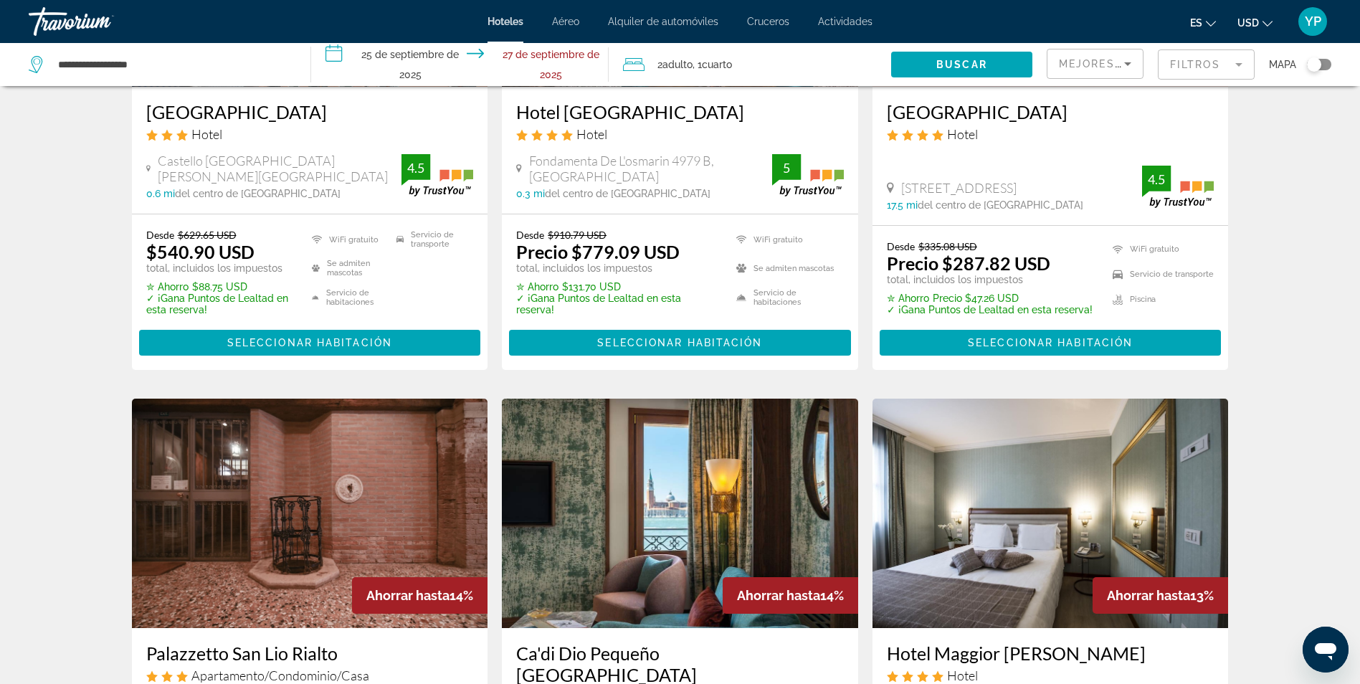
click at [1059, 235] on div "Desde $335.08 USD Precio $287.82 USD total, incluidos los impuestos ✮ Ahorro Pr…" at bounding box center [1050, 298] width 356 height 144
click at [1024, 252] on ins "Precio $287.82 USD" at bounding box center [968, 263] width 163 height 22
click at [1017, 337] on span "Seleccionar habitación" at bounding box center [1050, 342] width 165 height 11
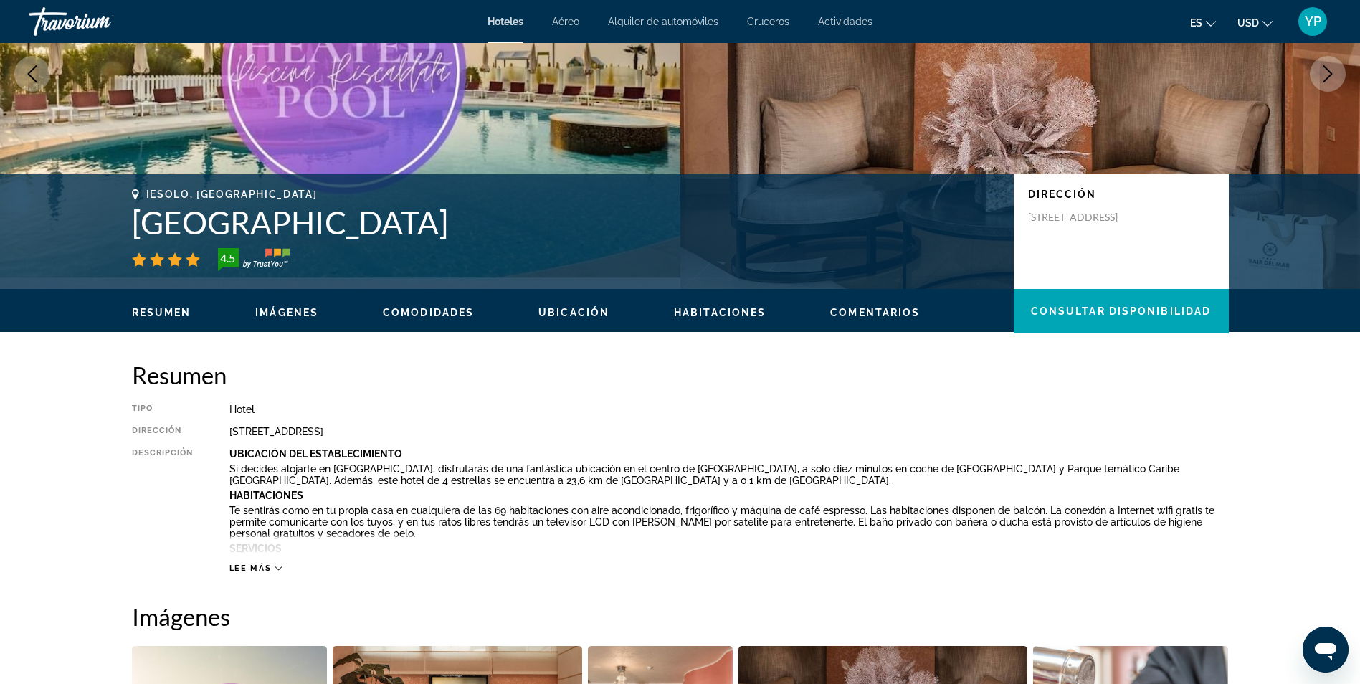
scroll to position [185, 0]
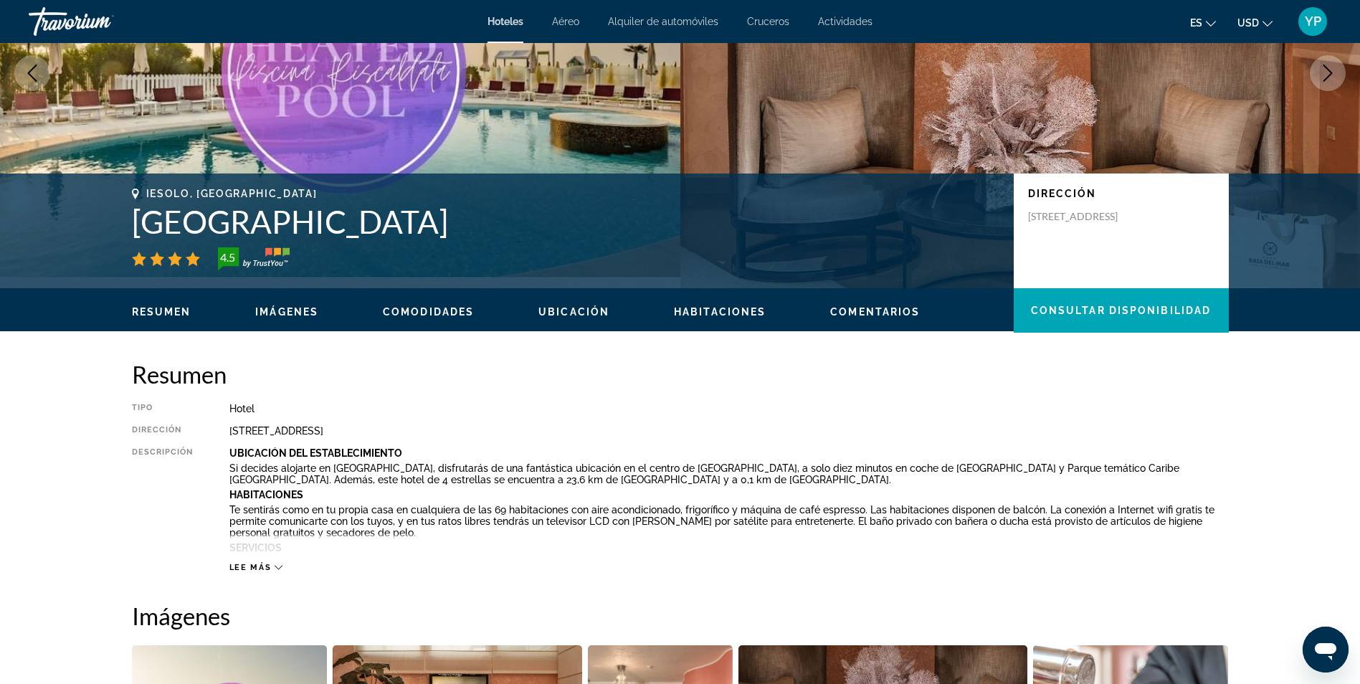
click at [248, 568] on span "Lee más" at bounding box center [250, 567] width 42 height 9
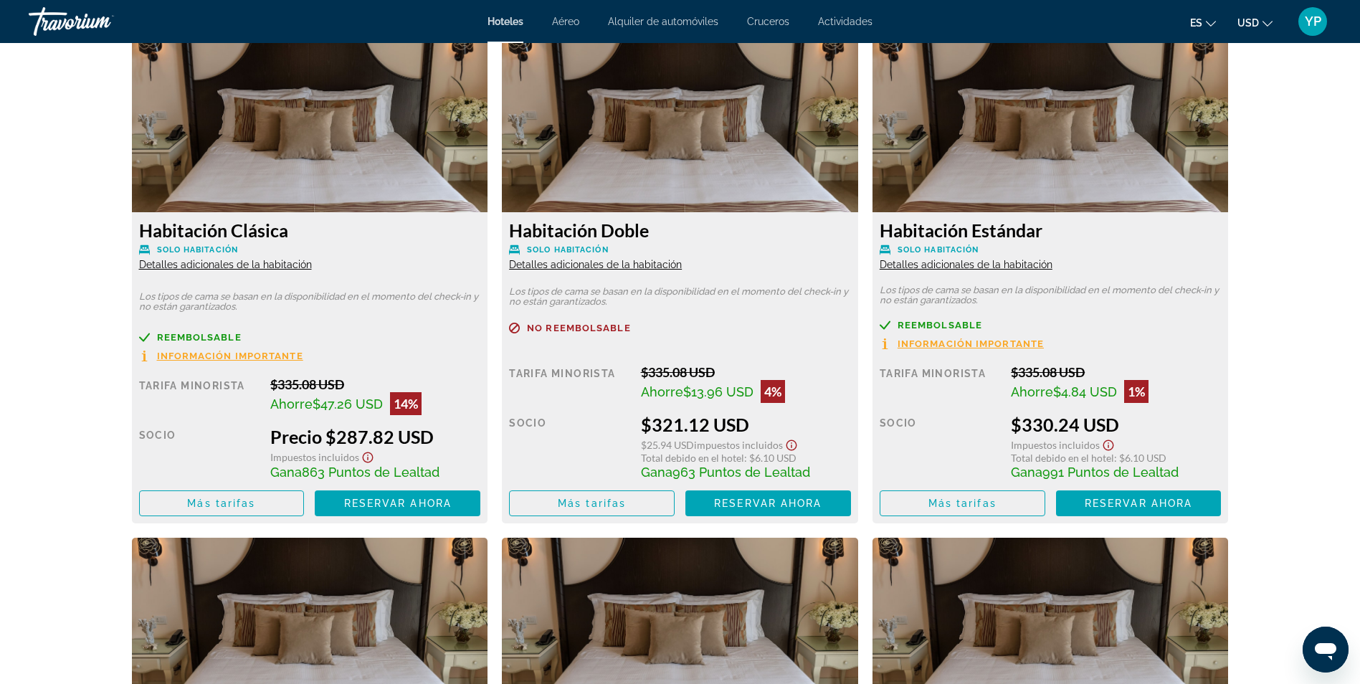
scroll to position [2108, 0]
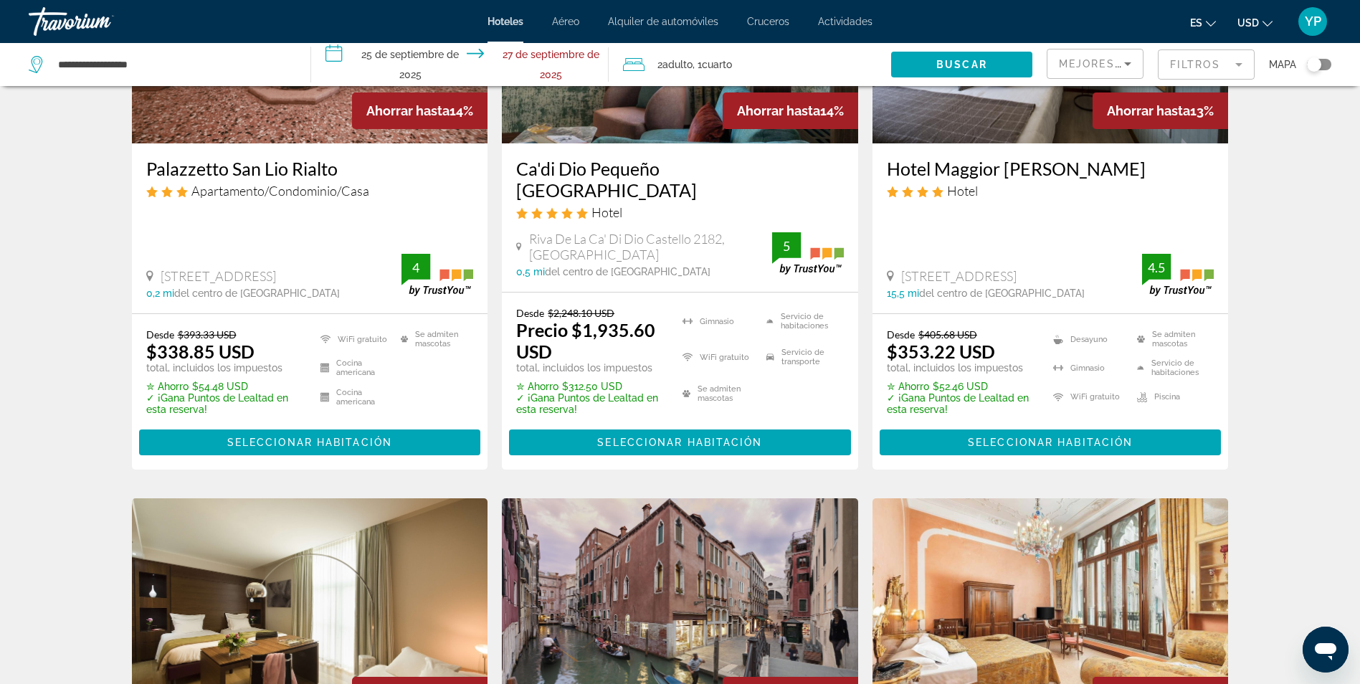
scroll to position [764, 0]
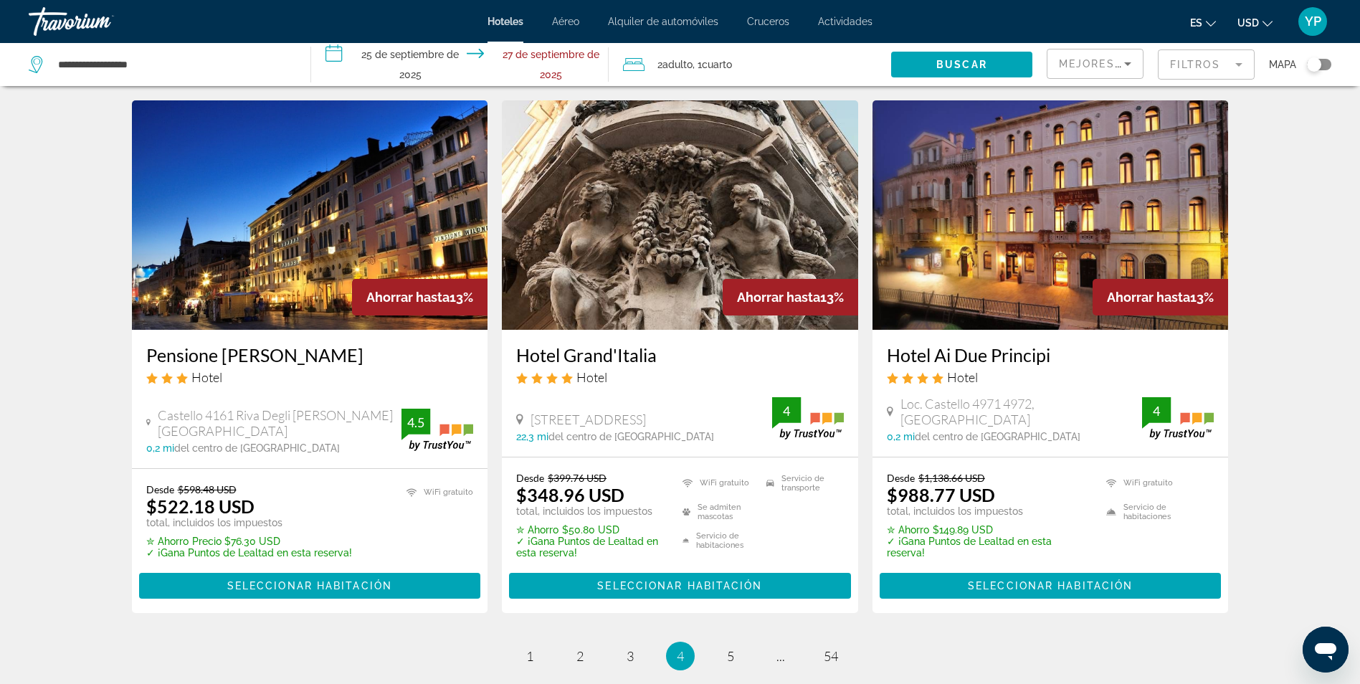
click at [362, 344] on h3 "Pensione Wildner" at bounding box center [310, 355] width 328 height 22
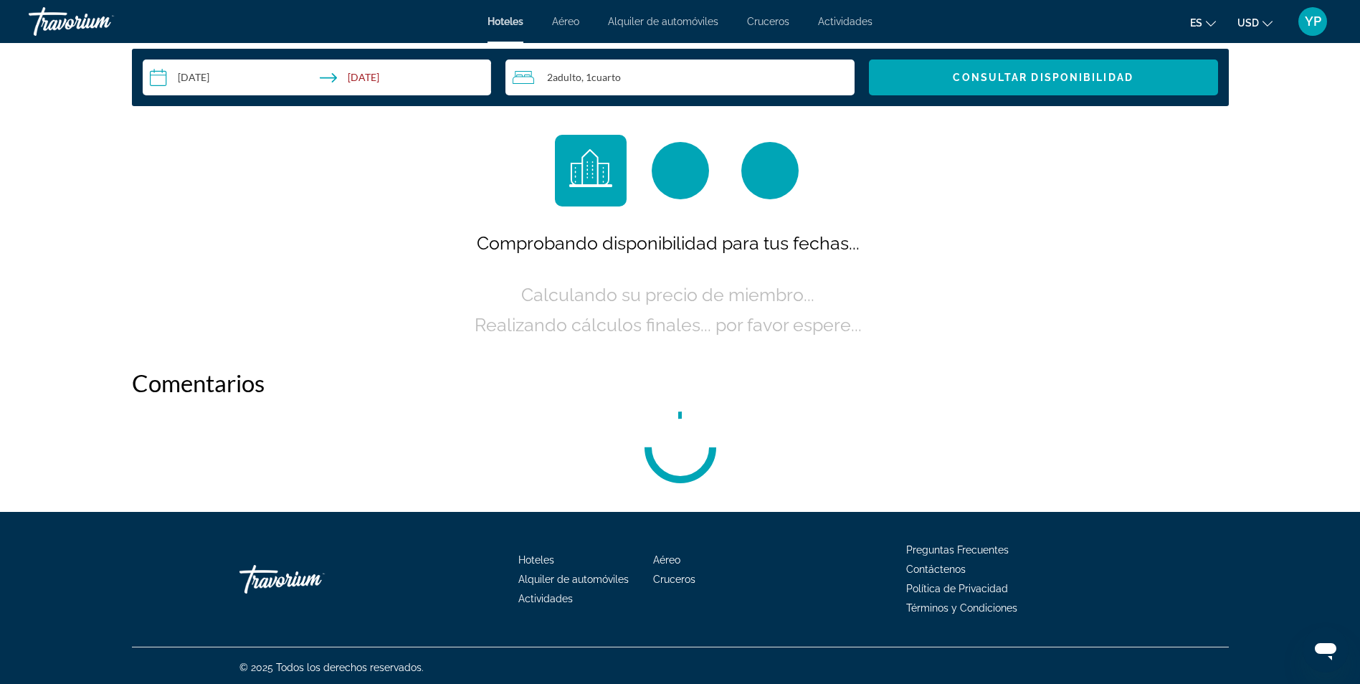
scroll to position [1, 0]
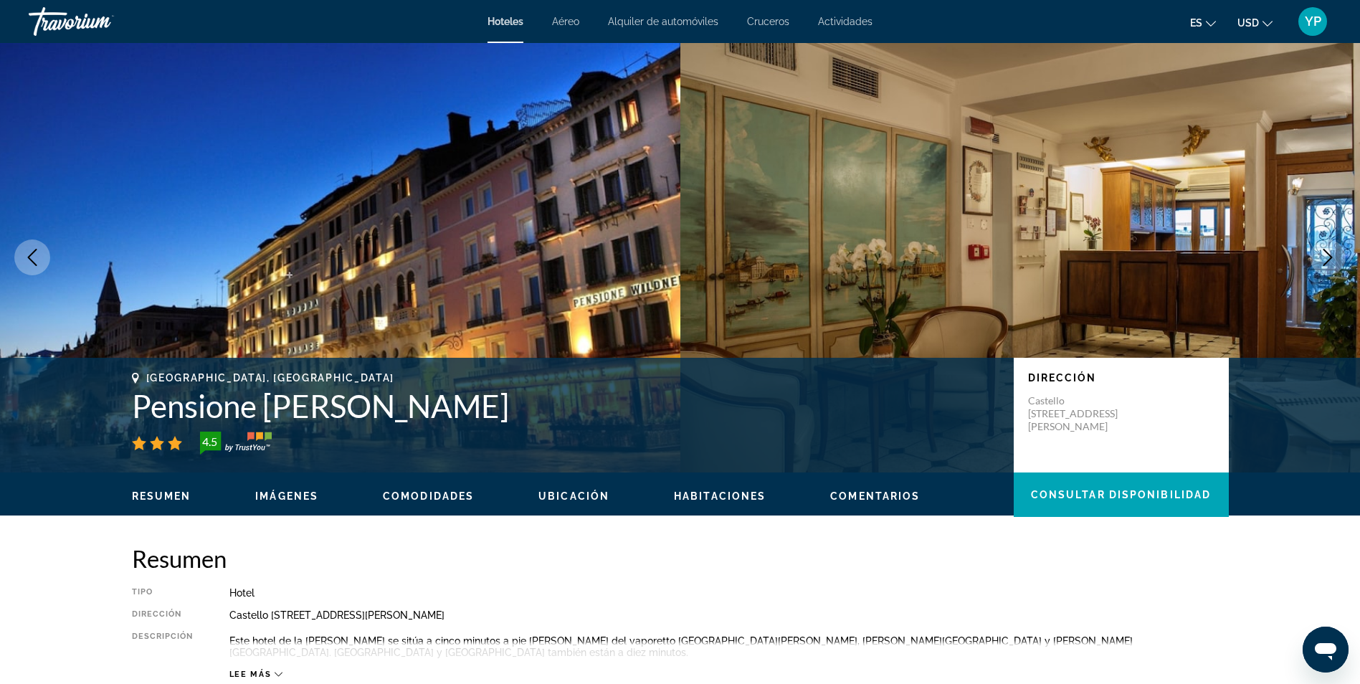
click at [22, 266] on button "Imagen anterior" at bounding box center [32, 257] width 36 height 36
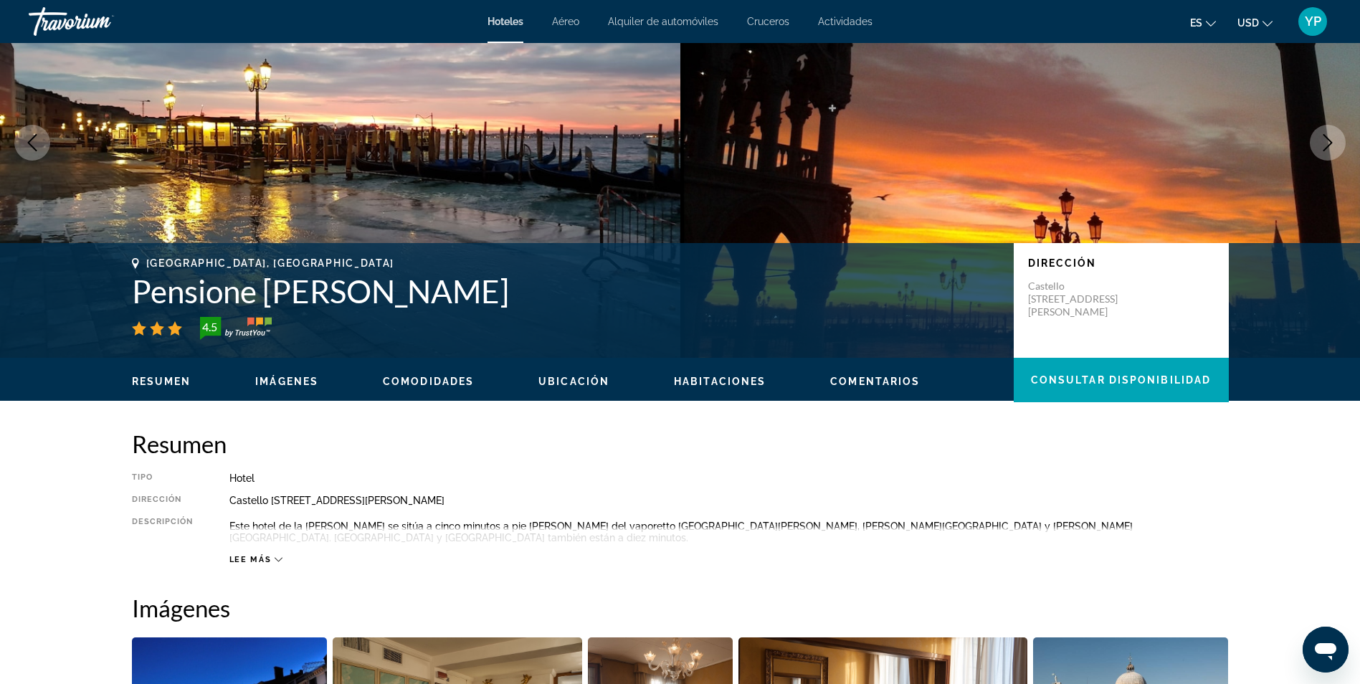
scroll to position [101, 0]
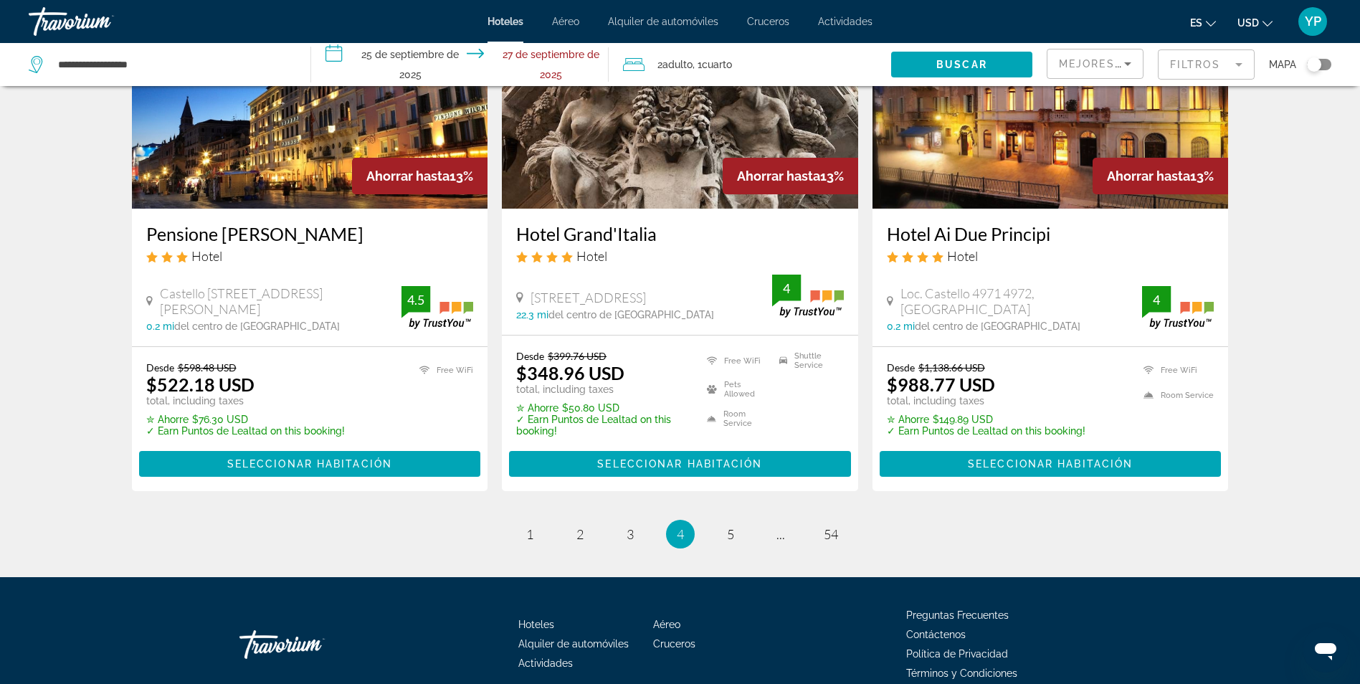
scroll to position [1869, 0]
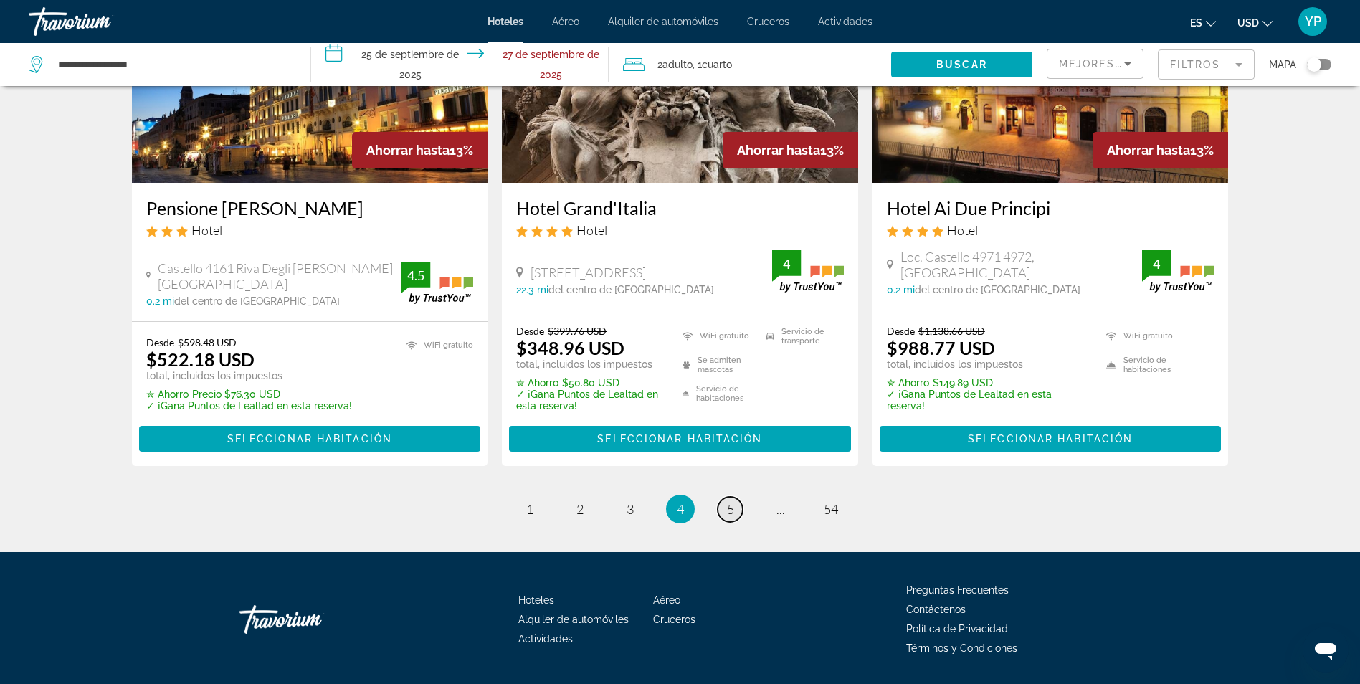
click at [732, 501] on span "5" at bounding box center [730, 509] width 7 height 16
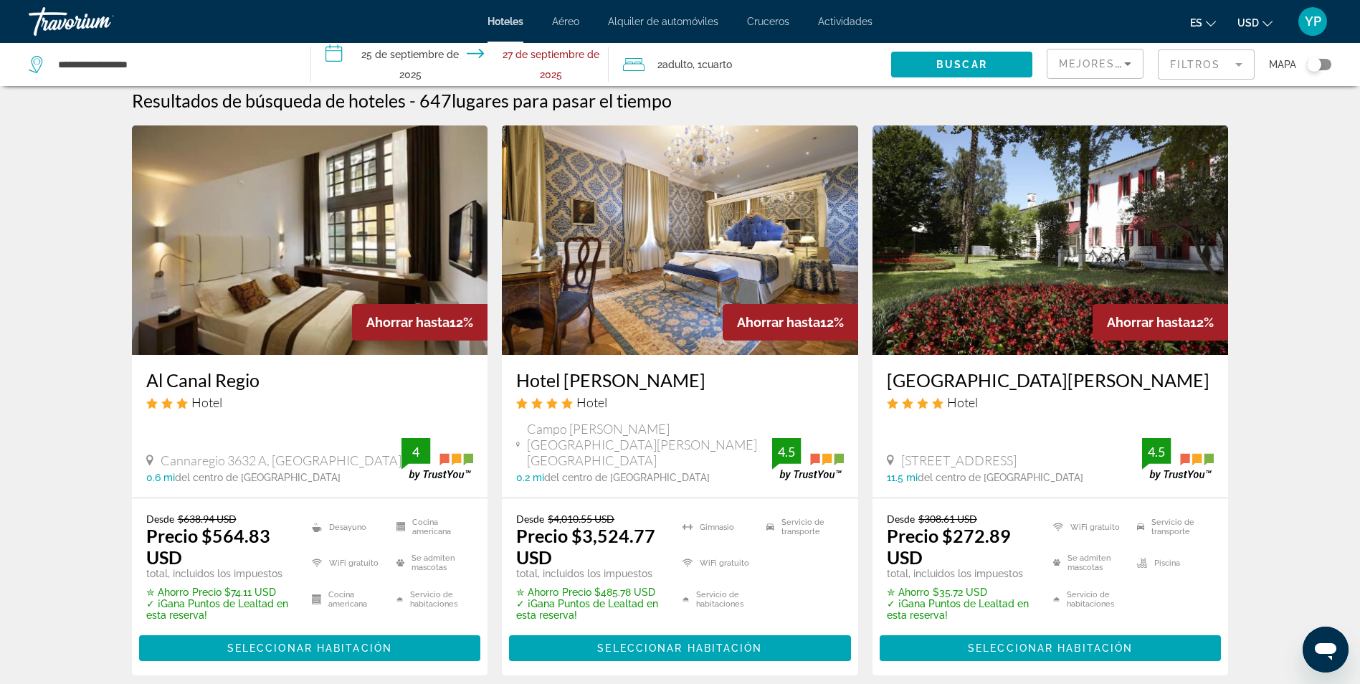
scroll to position [11, 0]
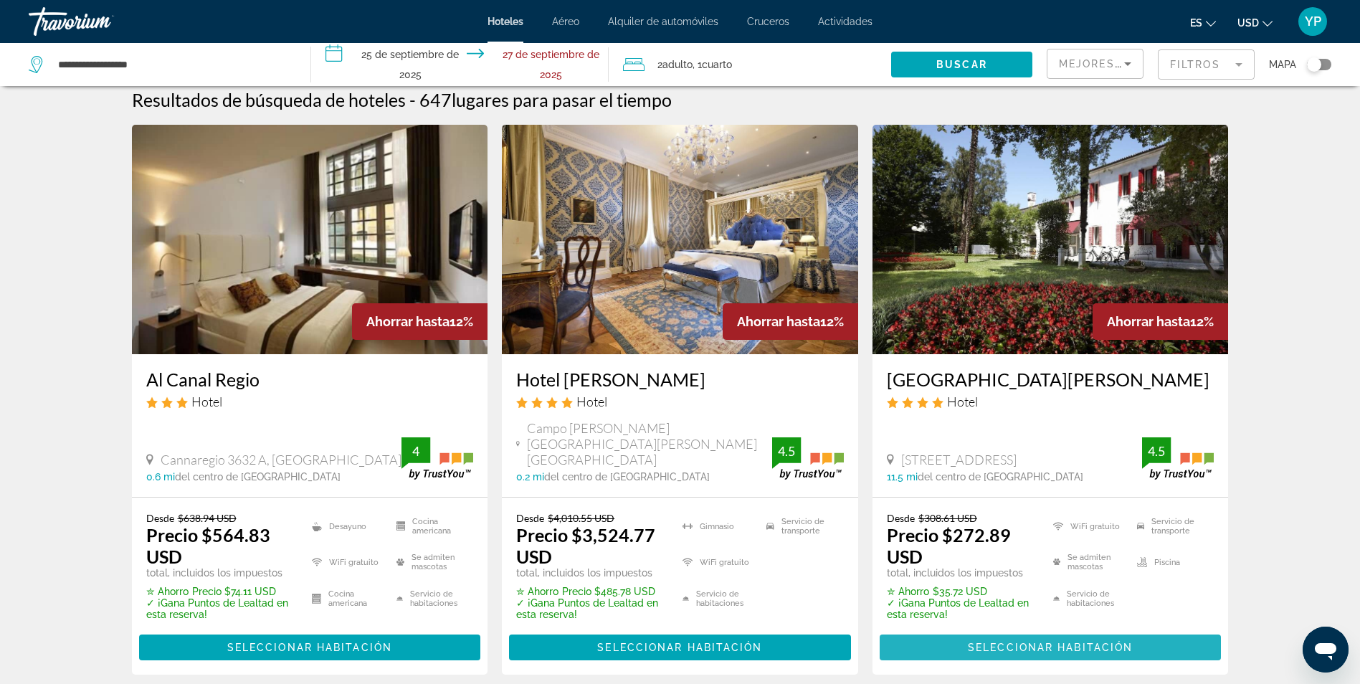
click at [958, 630] on span "Contenido principal" at bounding box center [1051, 647] width 342 height 34
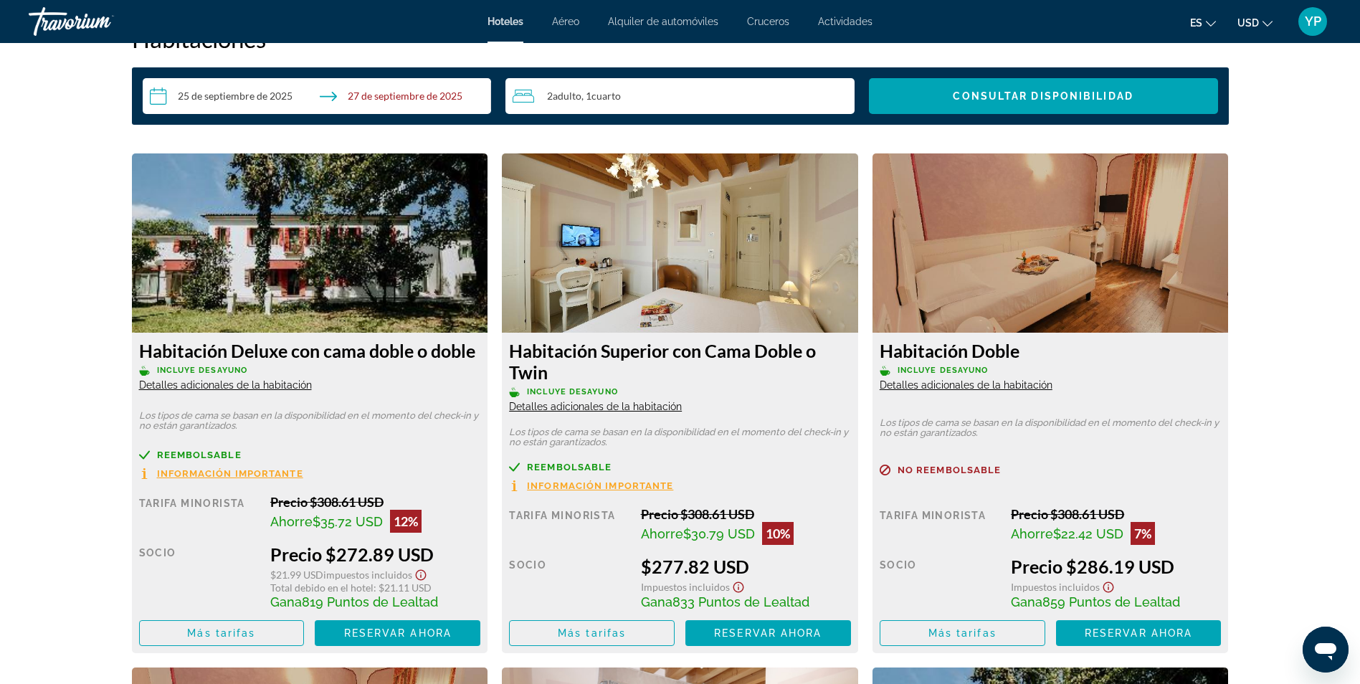
scroll to position [1877, 0]
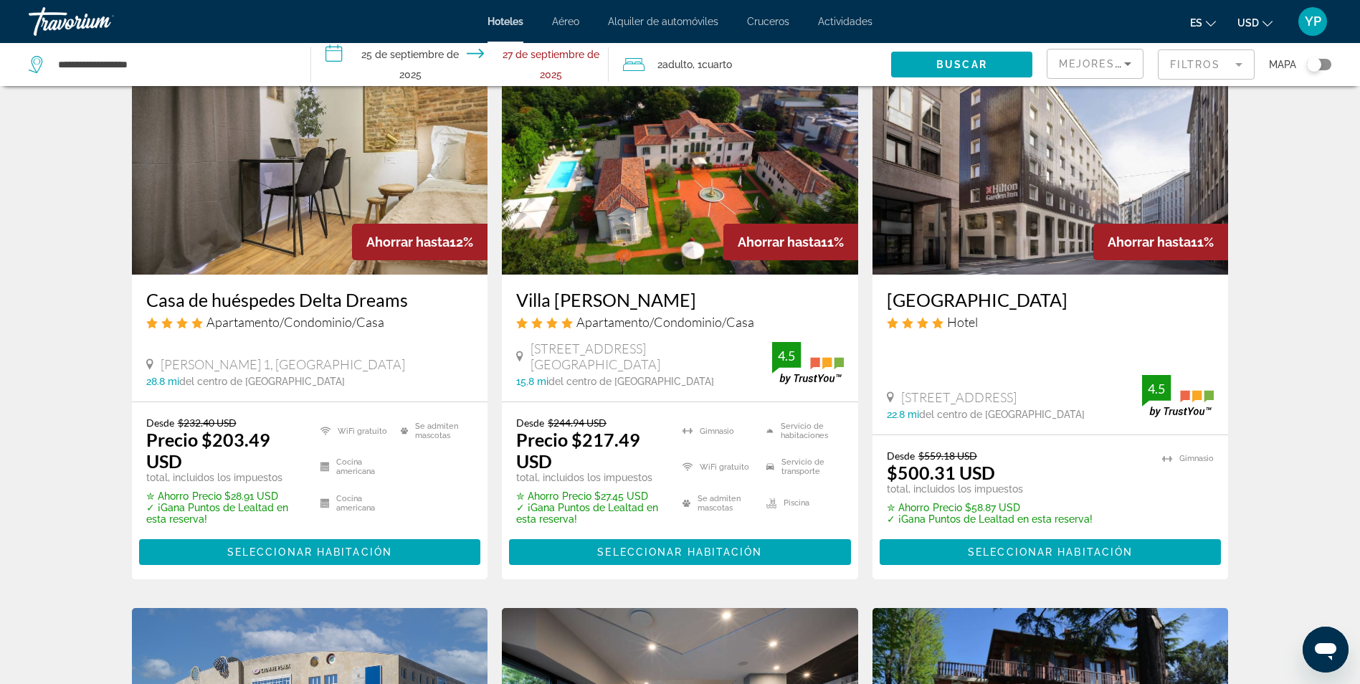
scroll to position [1255, 0]
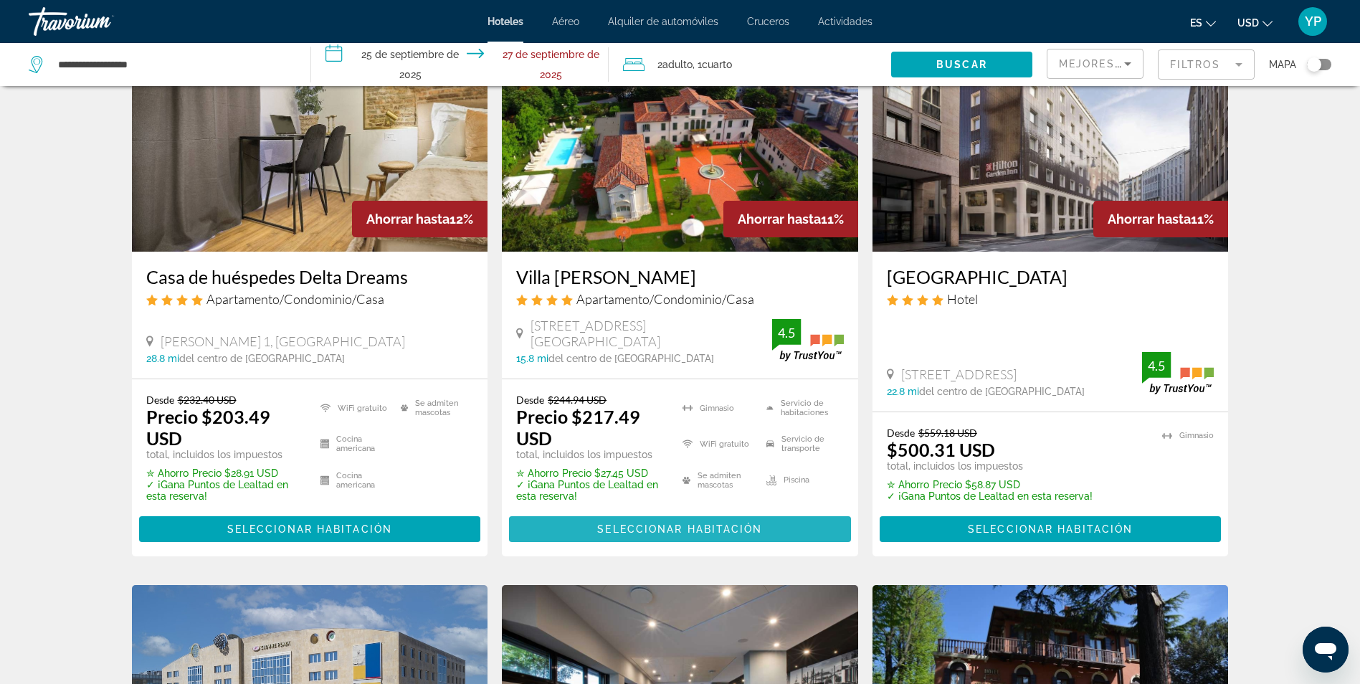
click at [752, 523] on span "Seleccionar habitación" at bounding box center [679, 528] width 165 height 11
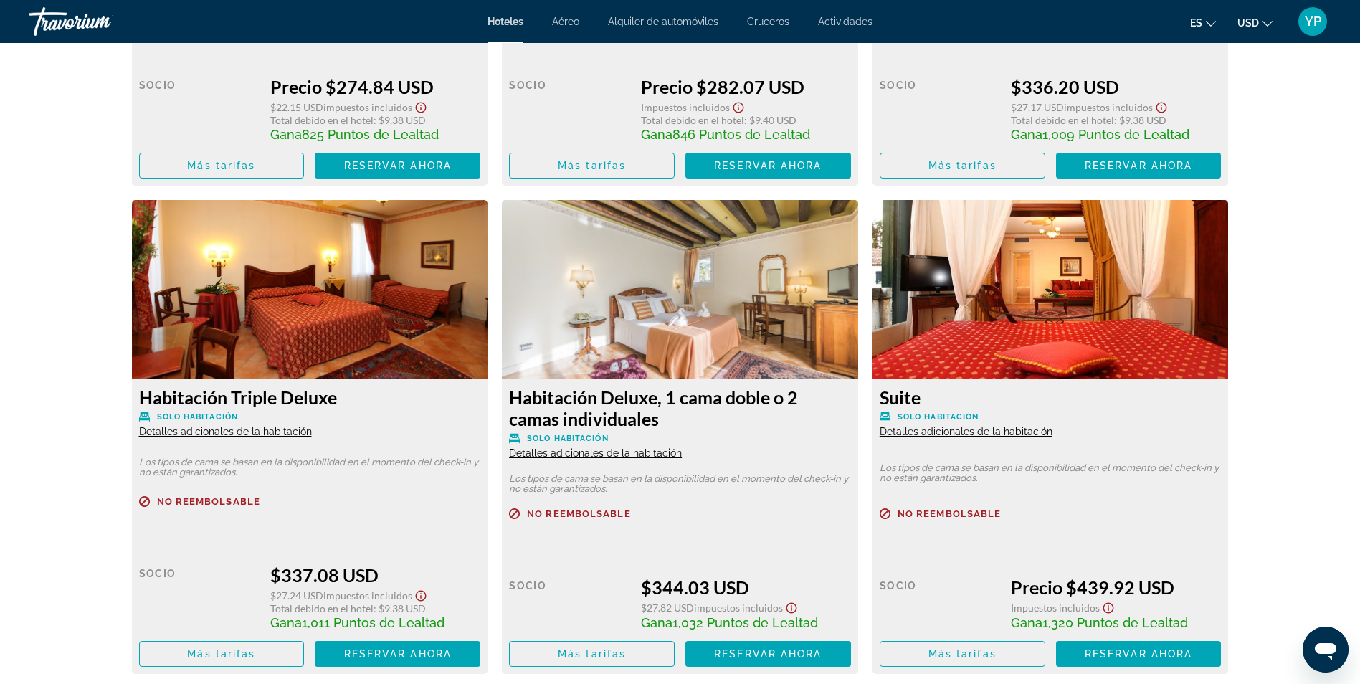
scroll to position [2422, 0]
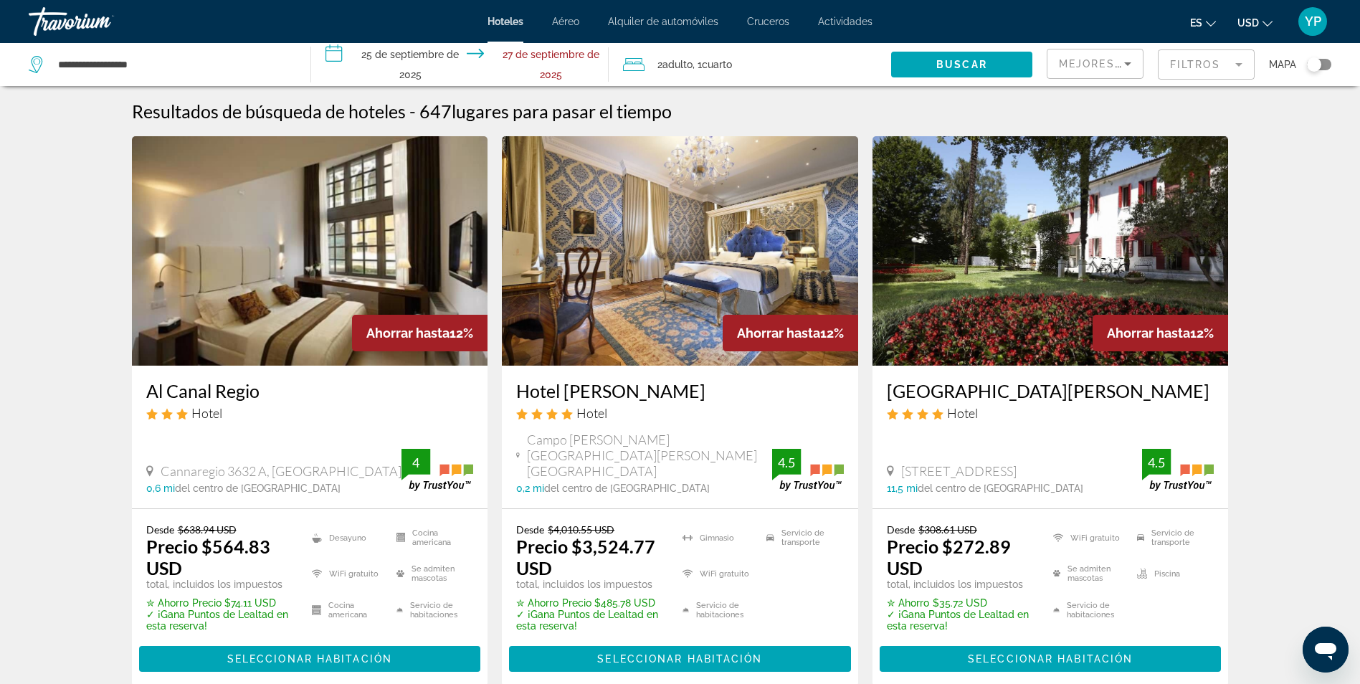
click at [398, 58] on input "**********" at bounding box center [462, 66] width 303 height 47
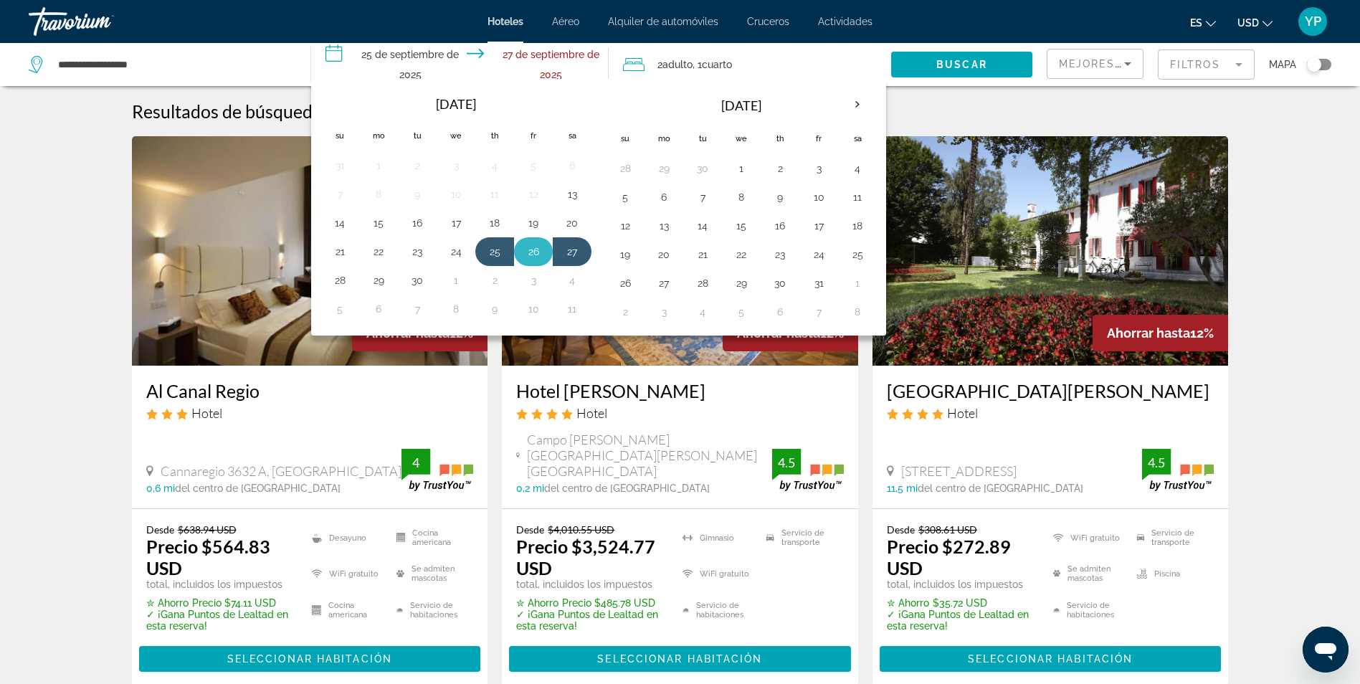
click at [535, 252] on button "26" at bounding box center [533, 252] width 23 height 20
click at [351, 274] on button "28" at bounding box center [339, 280] width 23 height 20
type input "**********"
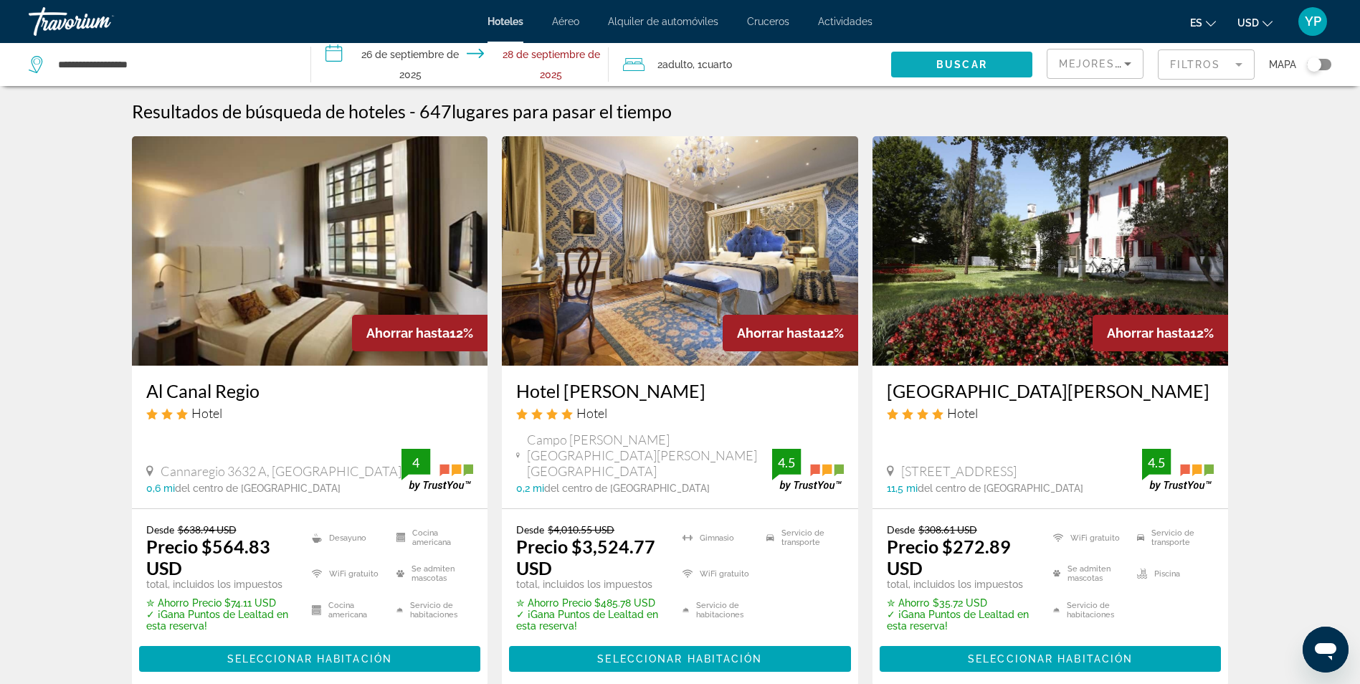
click at [930, 59] on span "Widget de búsqueda" at bounding box center [961, 64] width 141 height 34
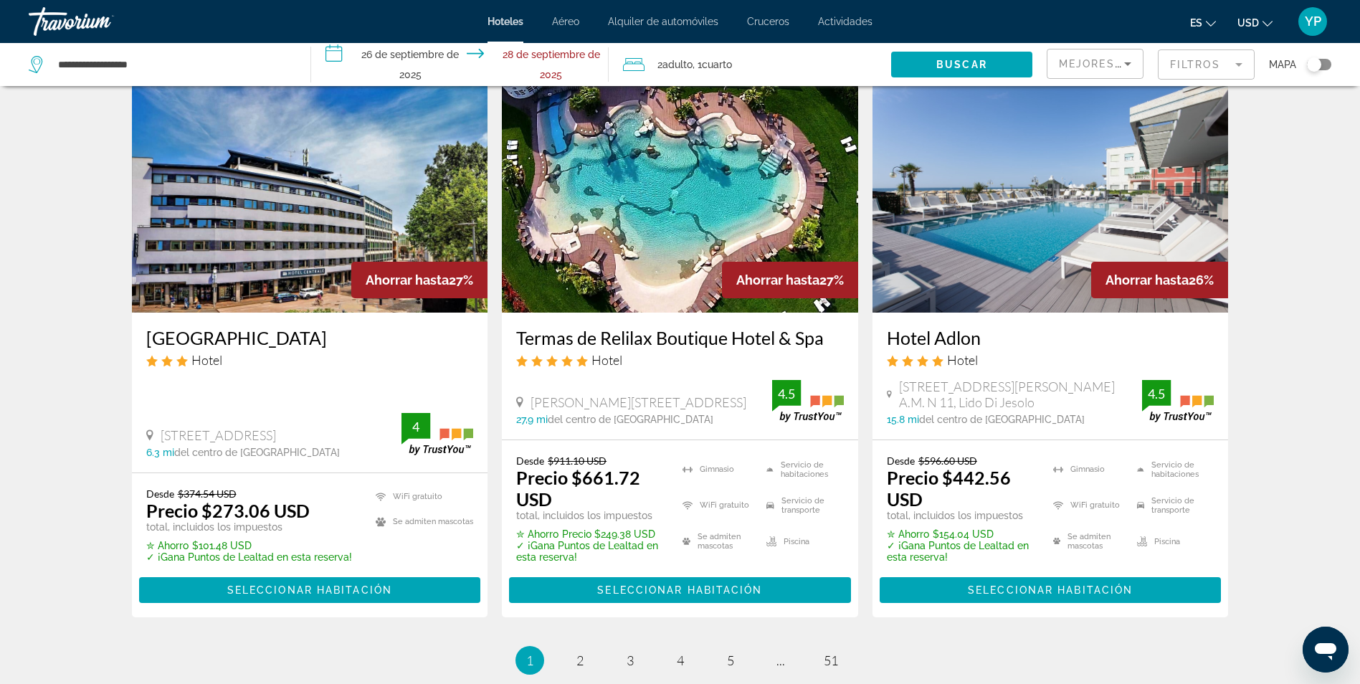
scroll to position [1776, 0]
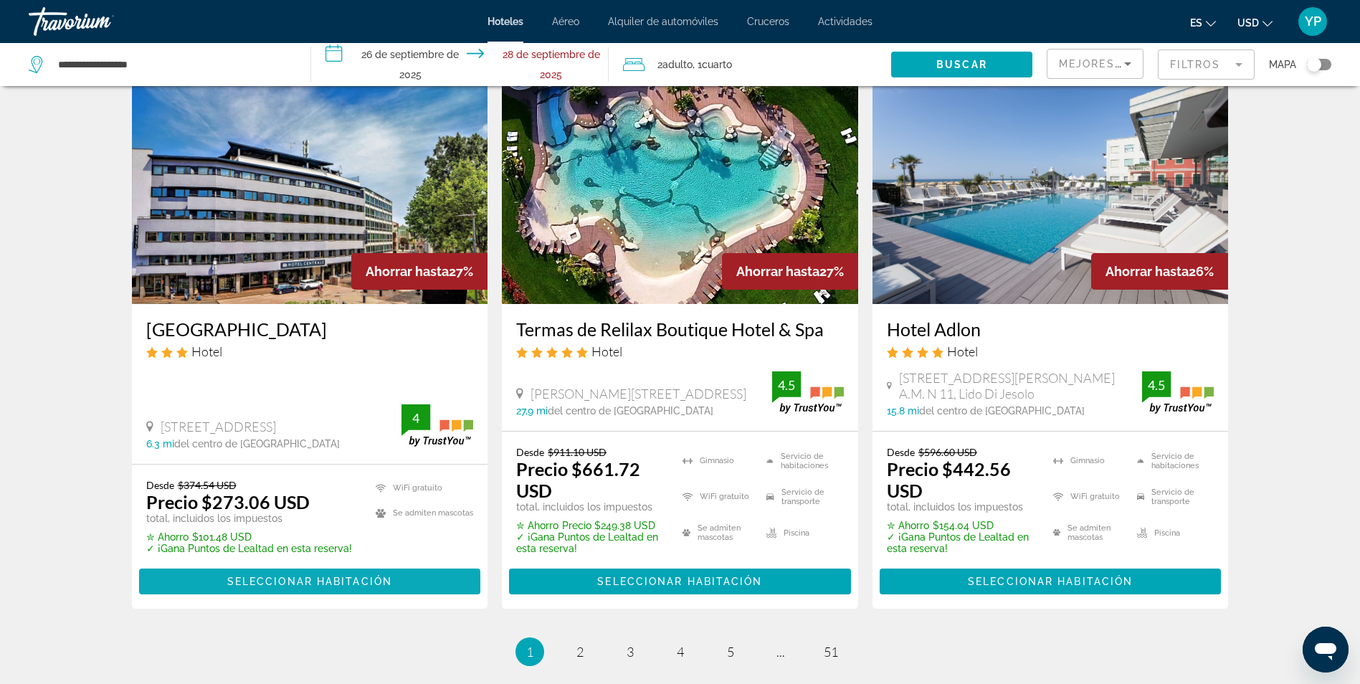
click at [355, 576] on span "Seleccionar habitación" at bounding box center [309, 581] width 165 height 11
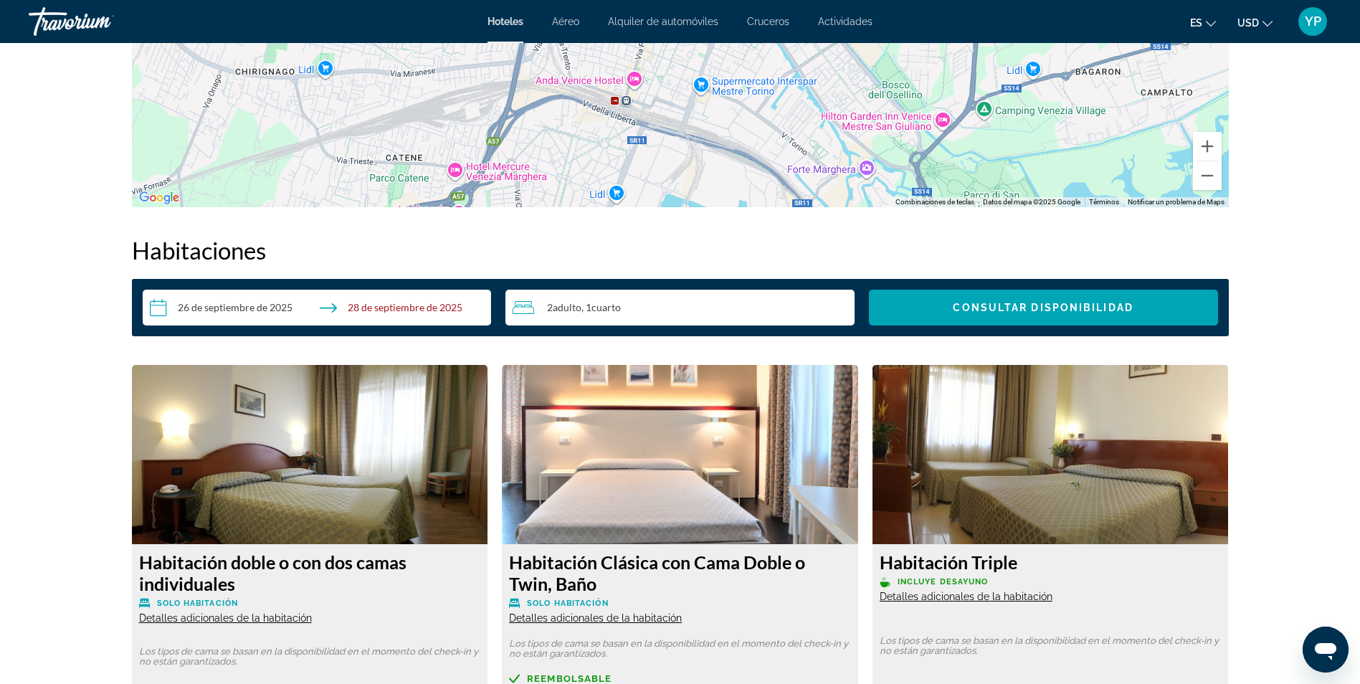
scroll to position [745, 0]
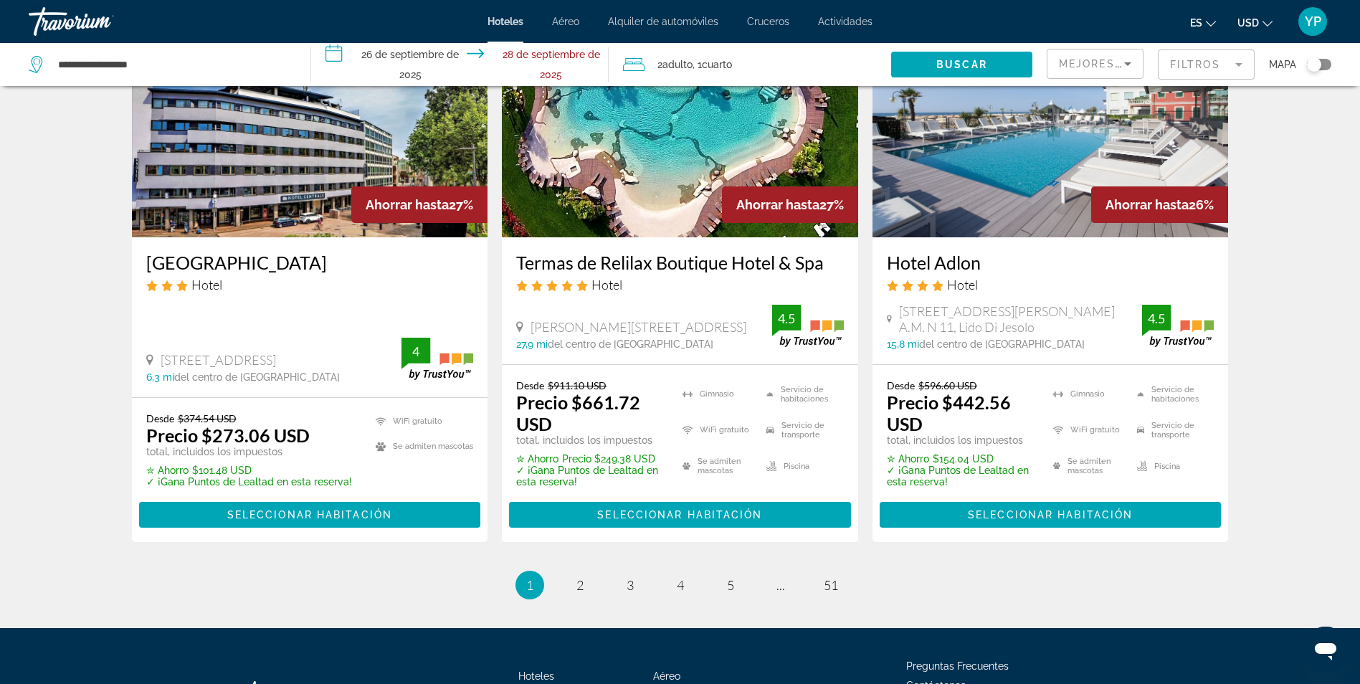
scroll to position [1845, 0]
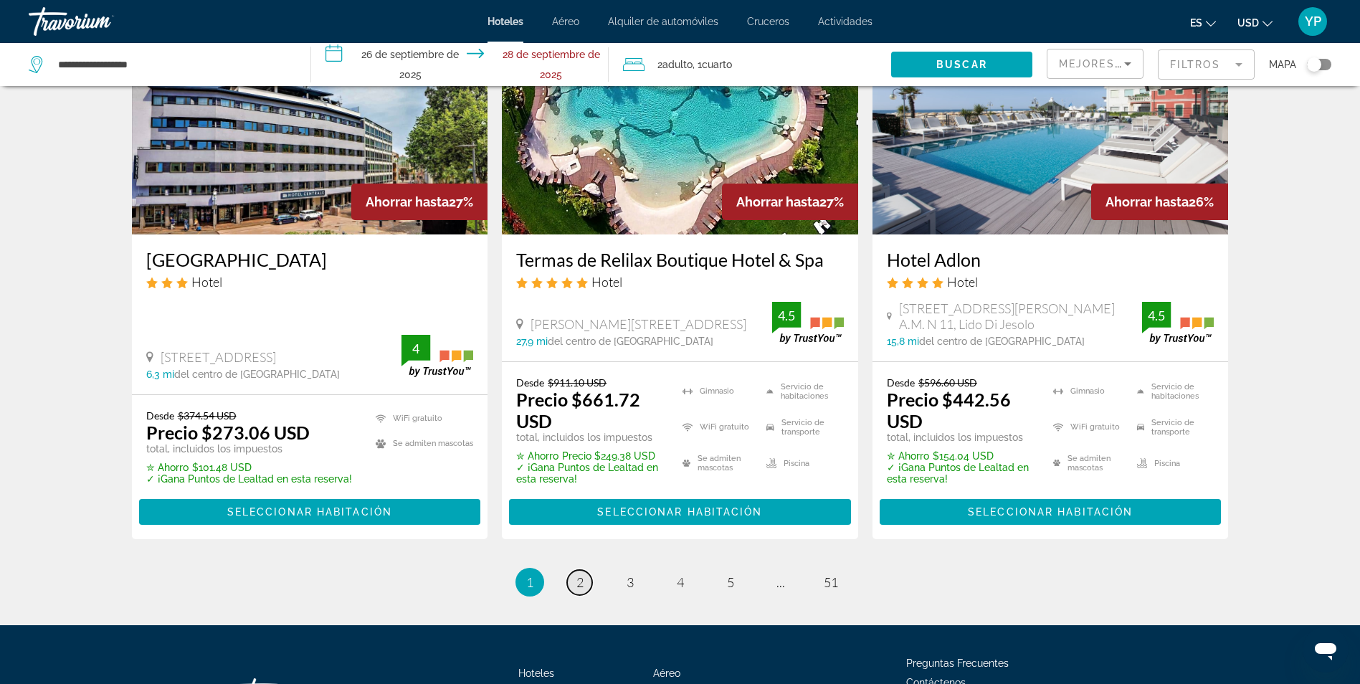
click at [578, 574] on span "2" at bounding box center [579, 582] width 7 height 16
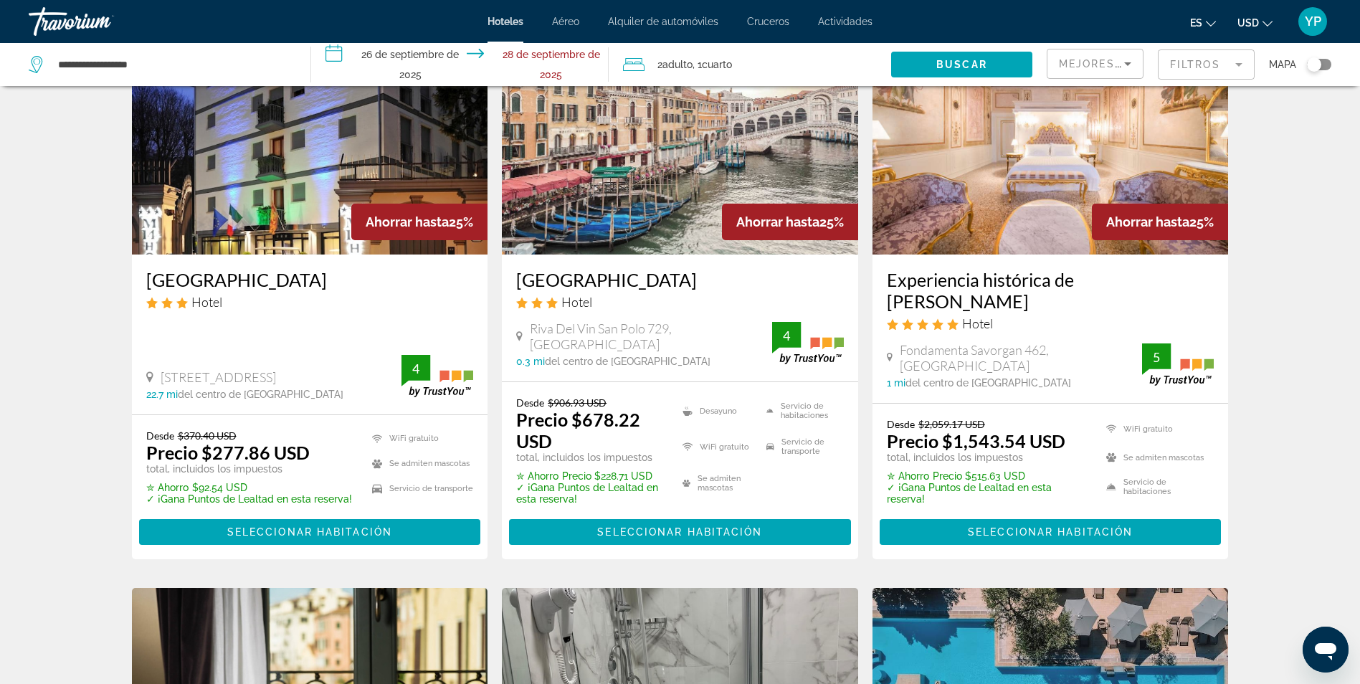
scroll to position [694, 0]
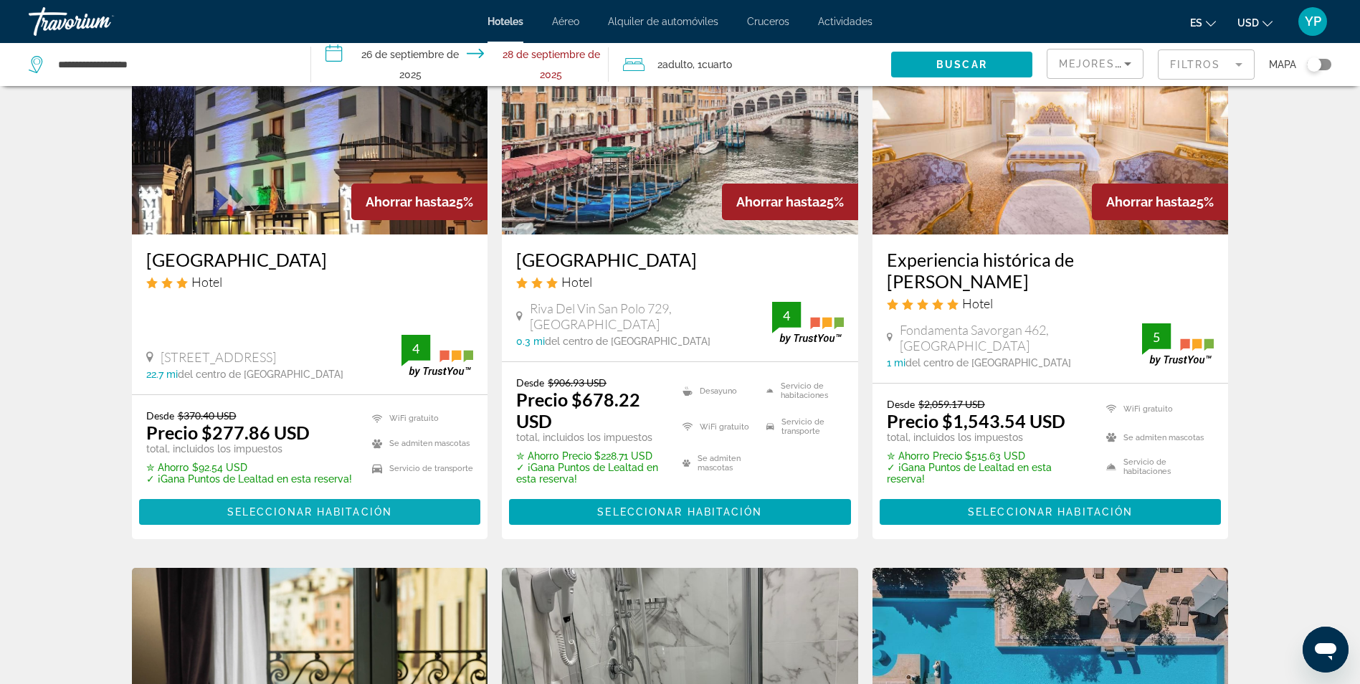
click at [285, 508] on span "Seleccionar habitación" at bounding box center [309, 511] width 165 height 11
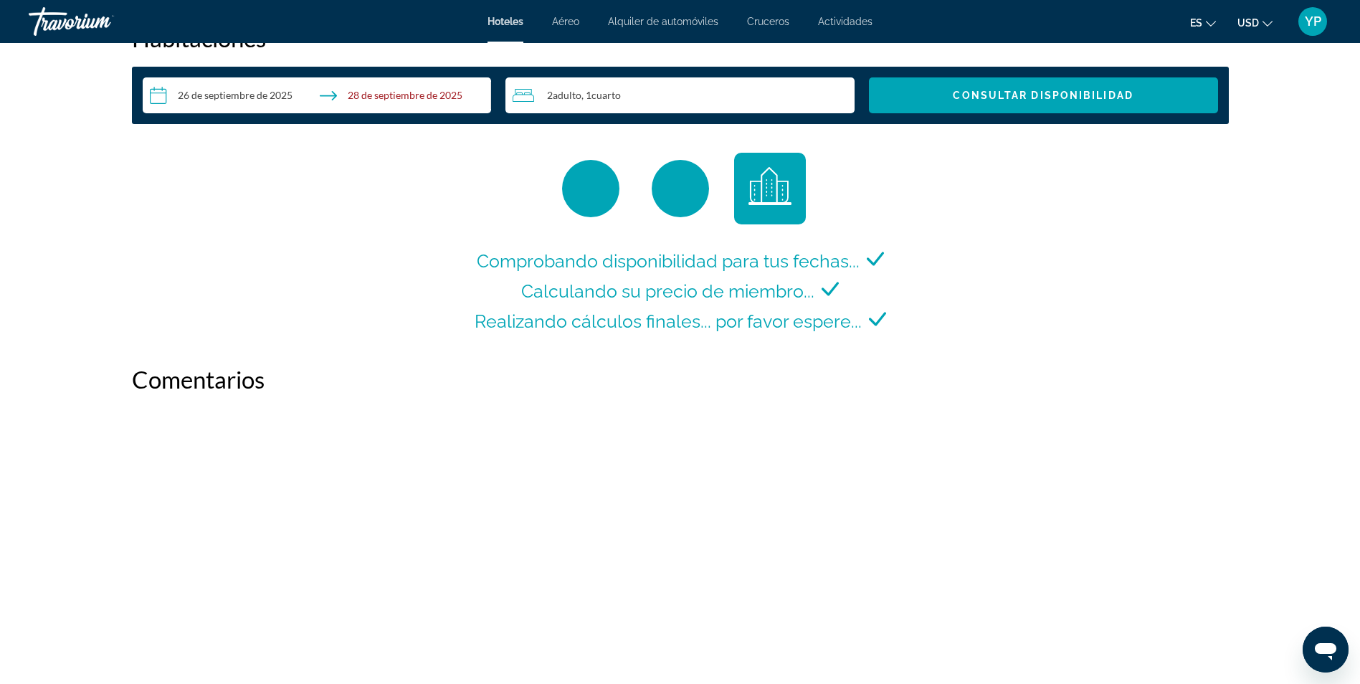
scroll to position [1898, 0]
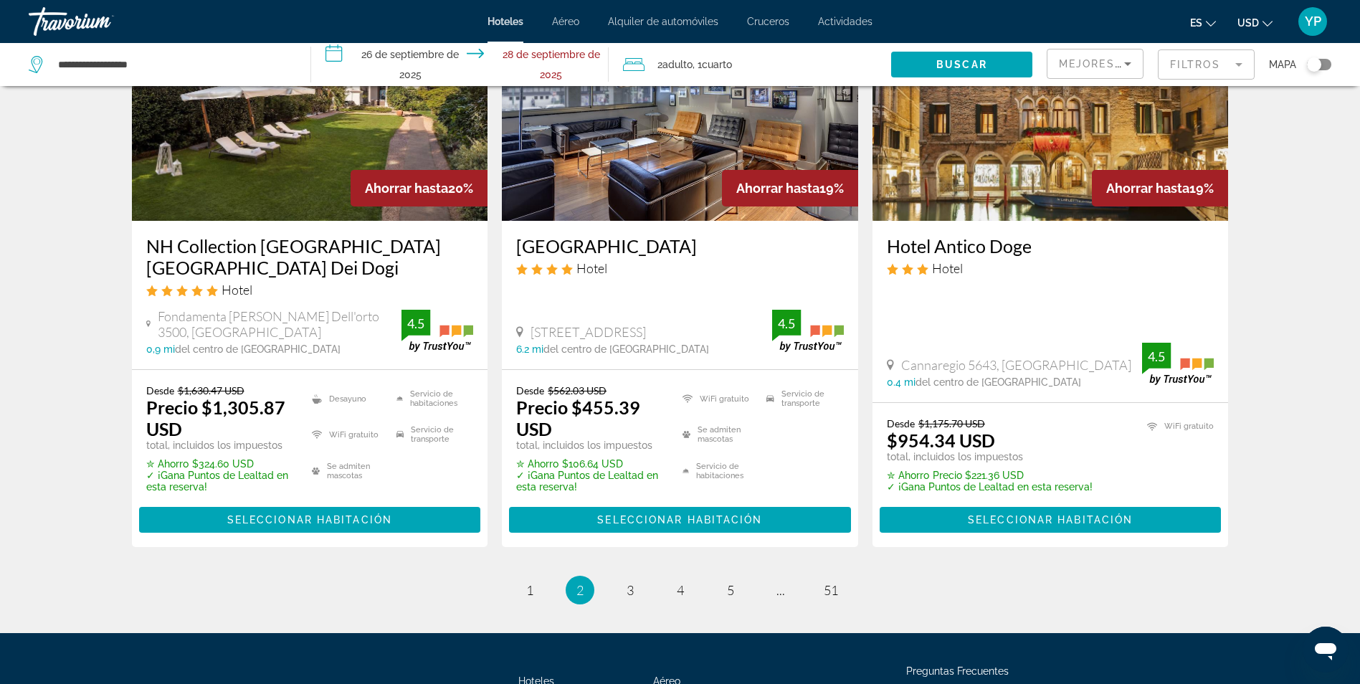
scroll to position [1826, 0]
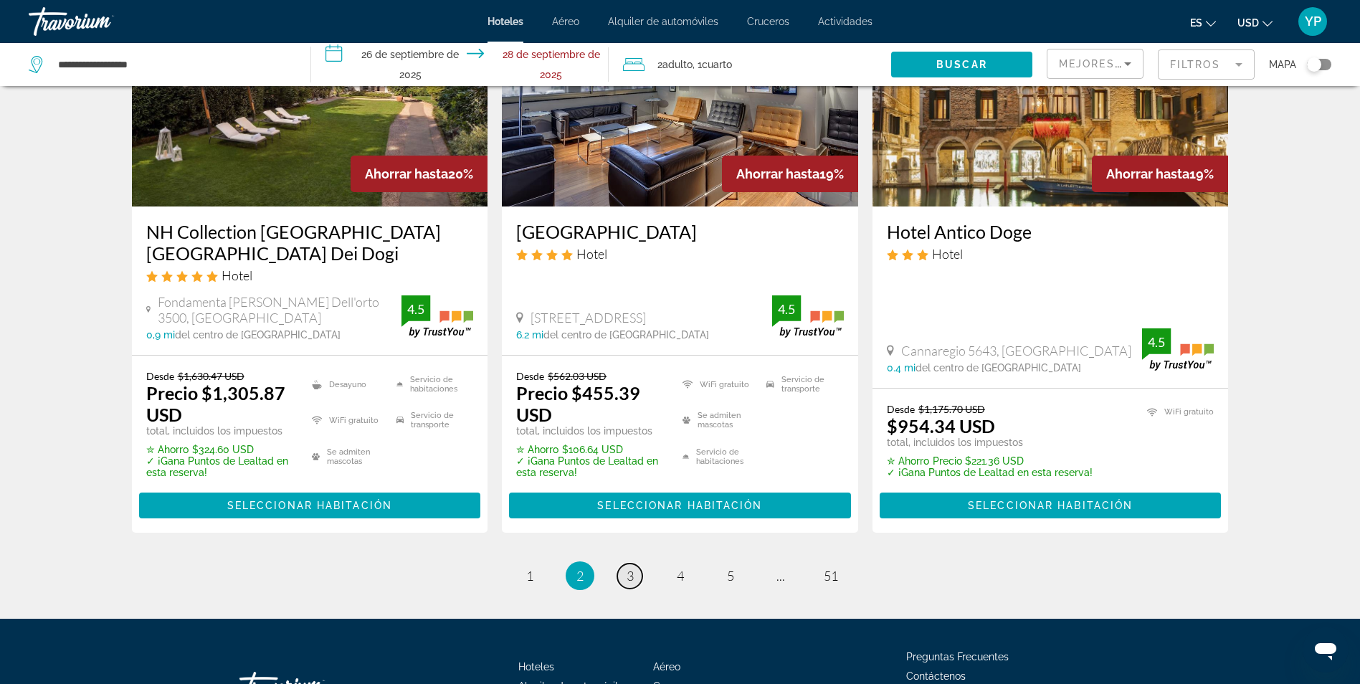
click at [630, 569] on span "3" at bounding box center [630, 576] width 7 height 16
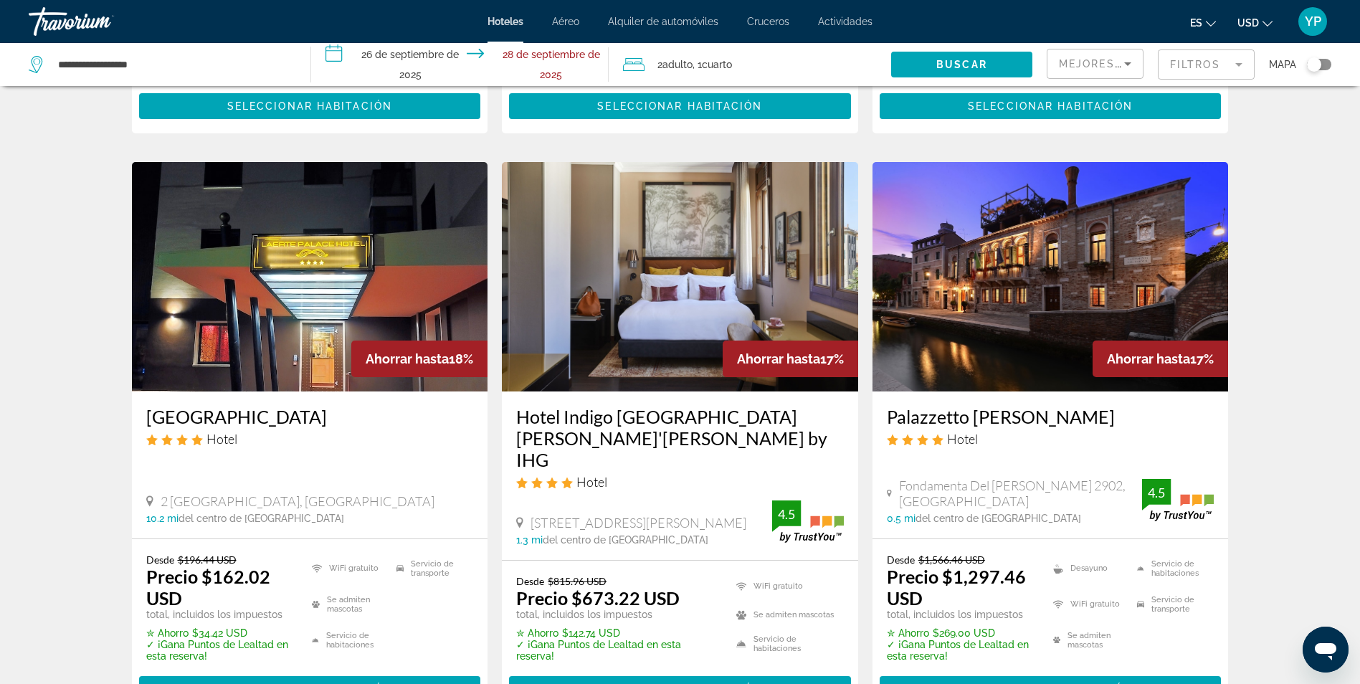
scroll to position [556, 0]
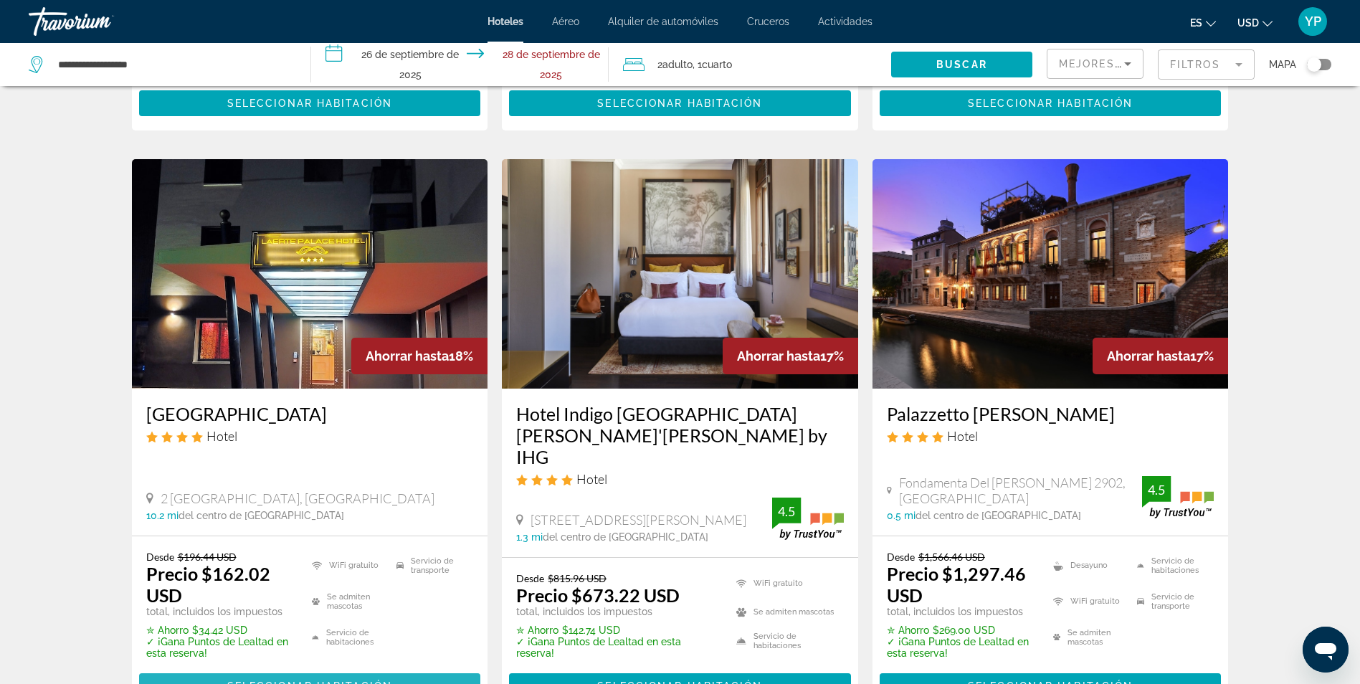
click at [287, 669] on span "Contenido principal" at bounding box center [310, 686] width 342 height 34
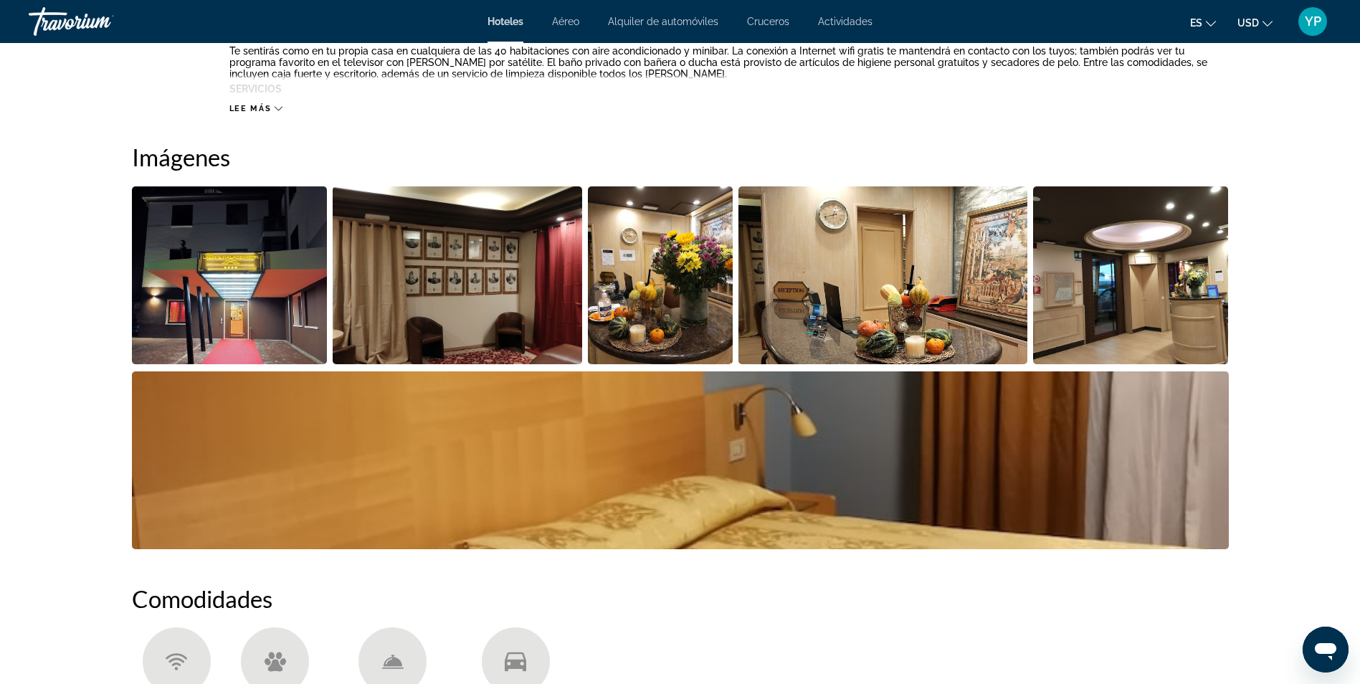
scroll to position [625, 0]
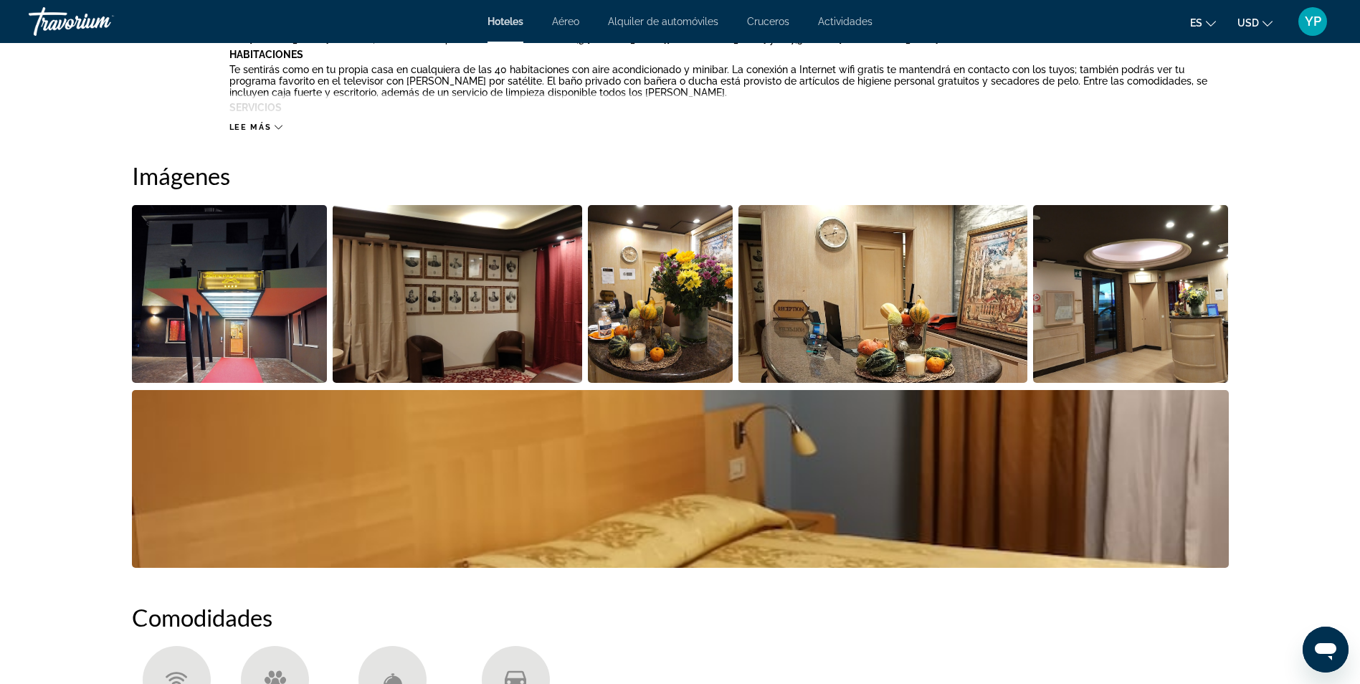
click at [895, 310] on img "Abrir control deslizante de imagen a pantalla completa" at bounding box center [882, 294] width 289 height 178
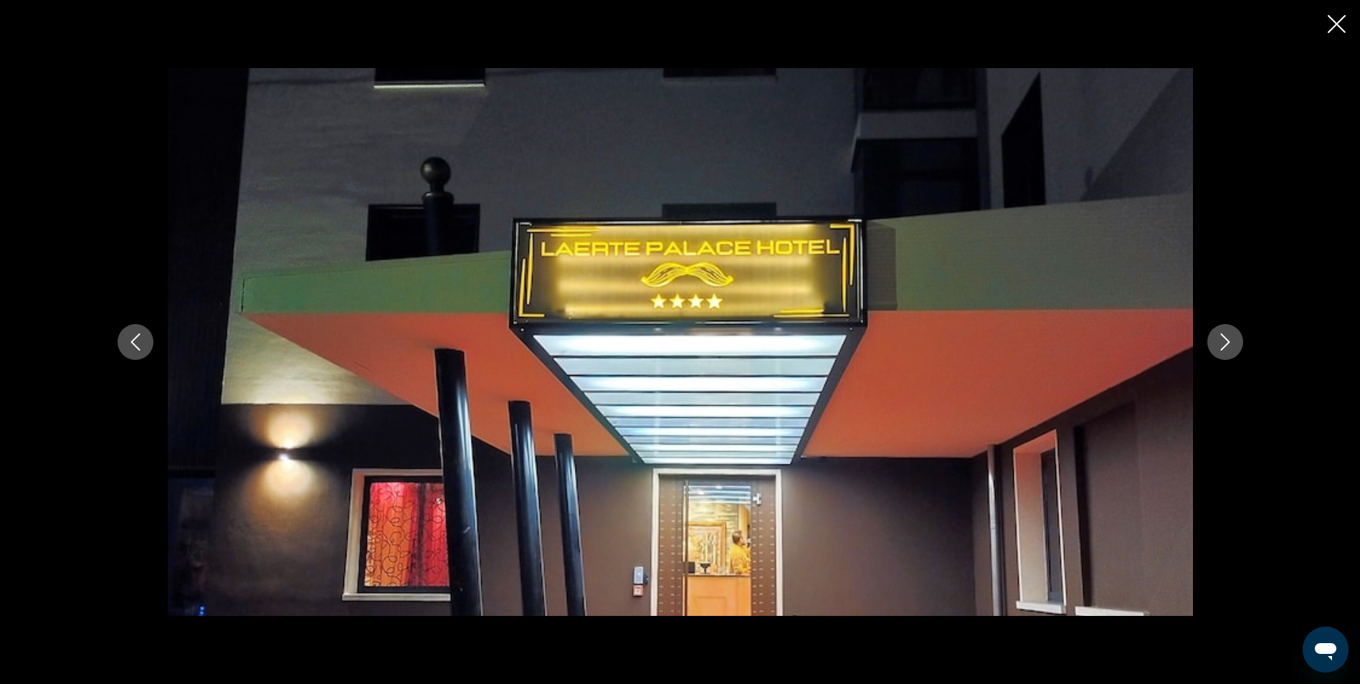
click at [1232, 343] on icon "Siguiente imagen" at bounding box center [1224, 341] width 17 height 17
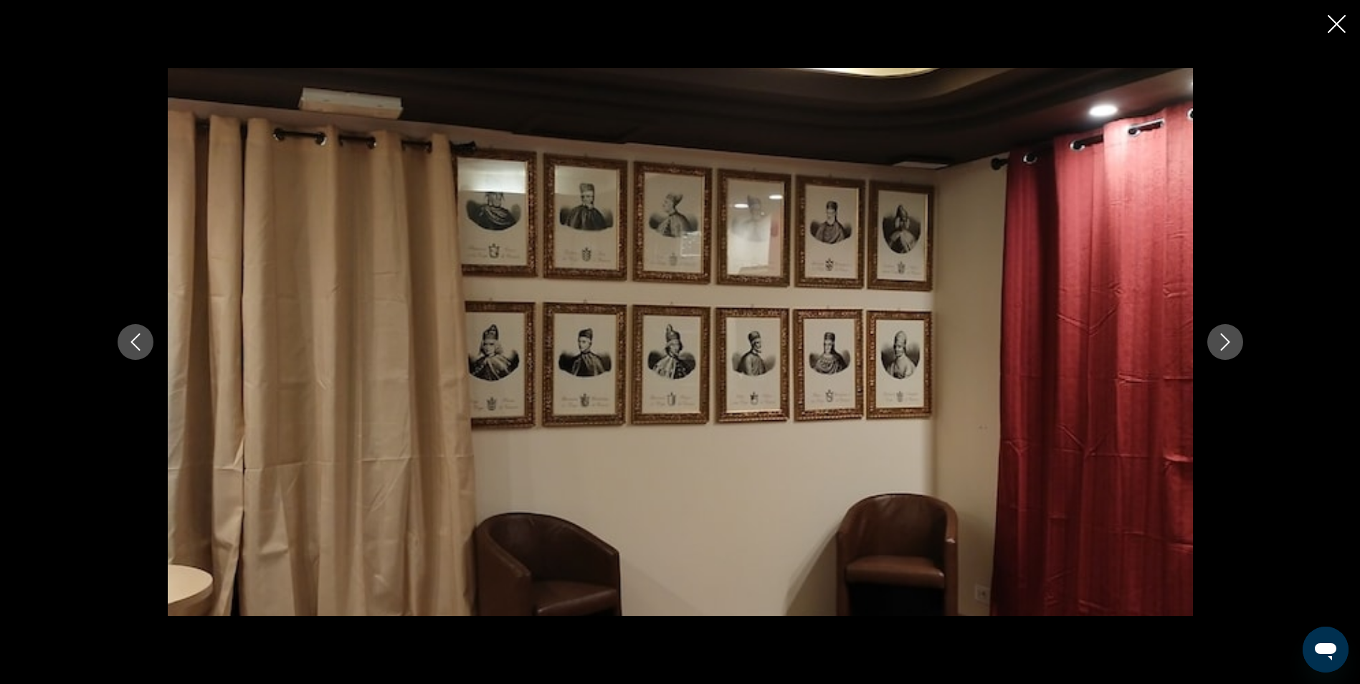
click at [1232, 343] on icon "Siguiente imagen" at bounding box center [1224, 341] width 17 height 17
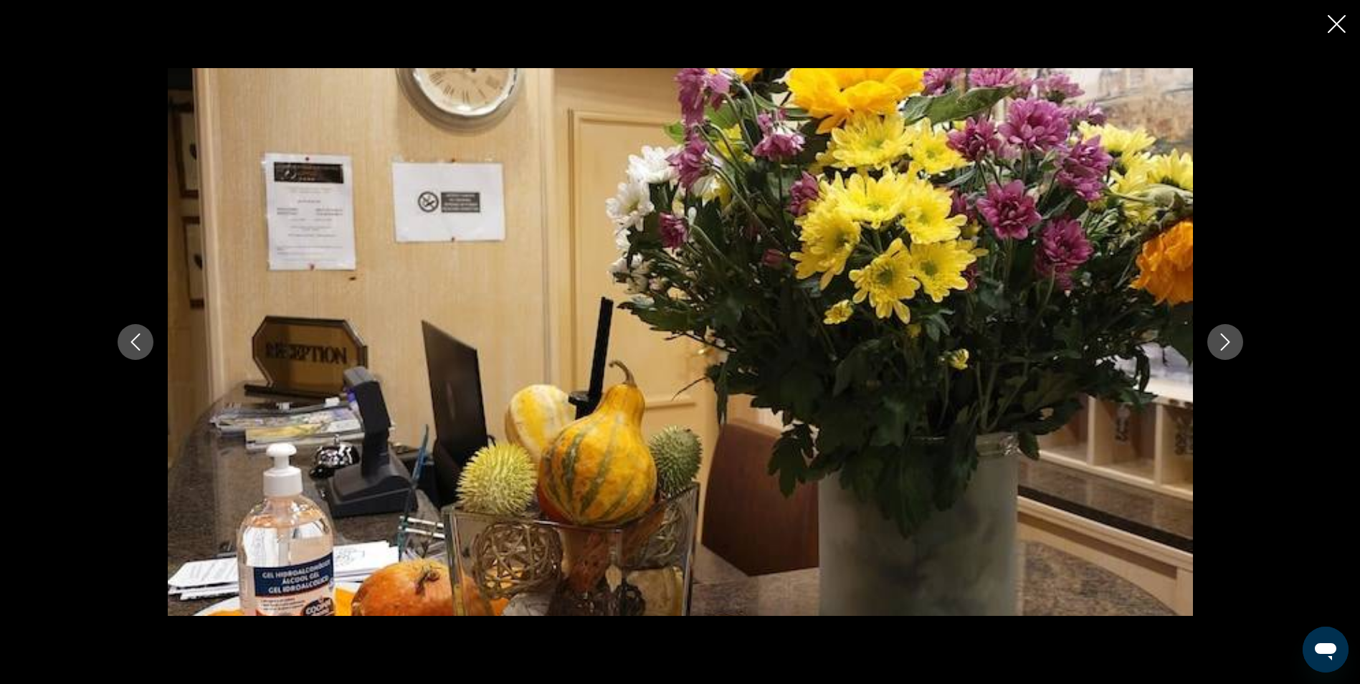
click at [1232, 343] on icon "Siguiente imagen" at bounding box center [1224, 341] width 17 height 17
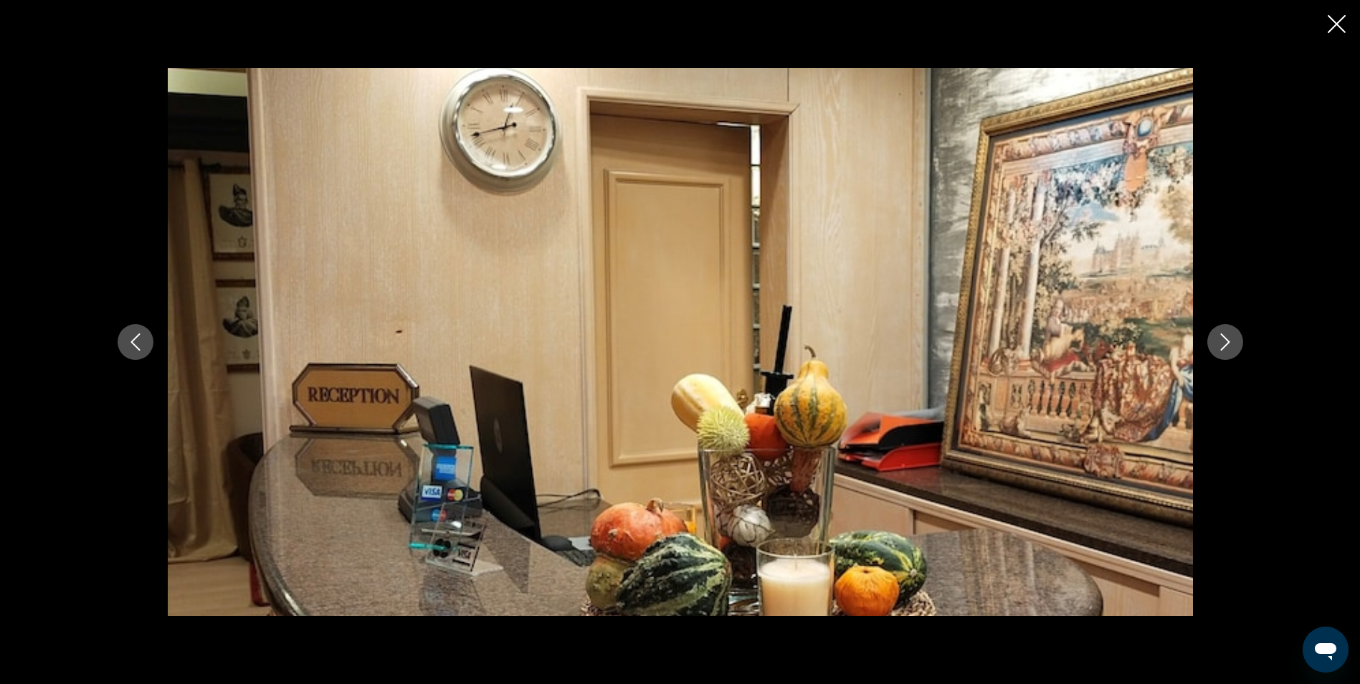
click at [1232, 343] on icon "Siguiente imagen" at bounding box center [1224, 341] width 17 height 17
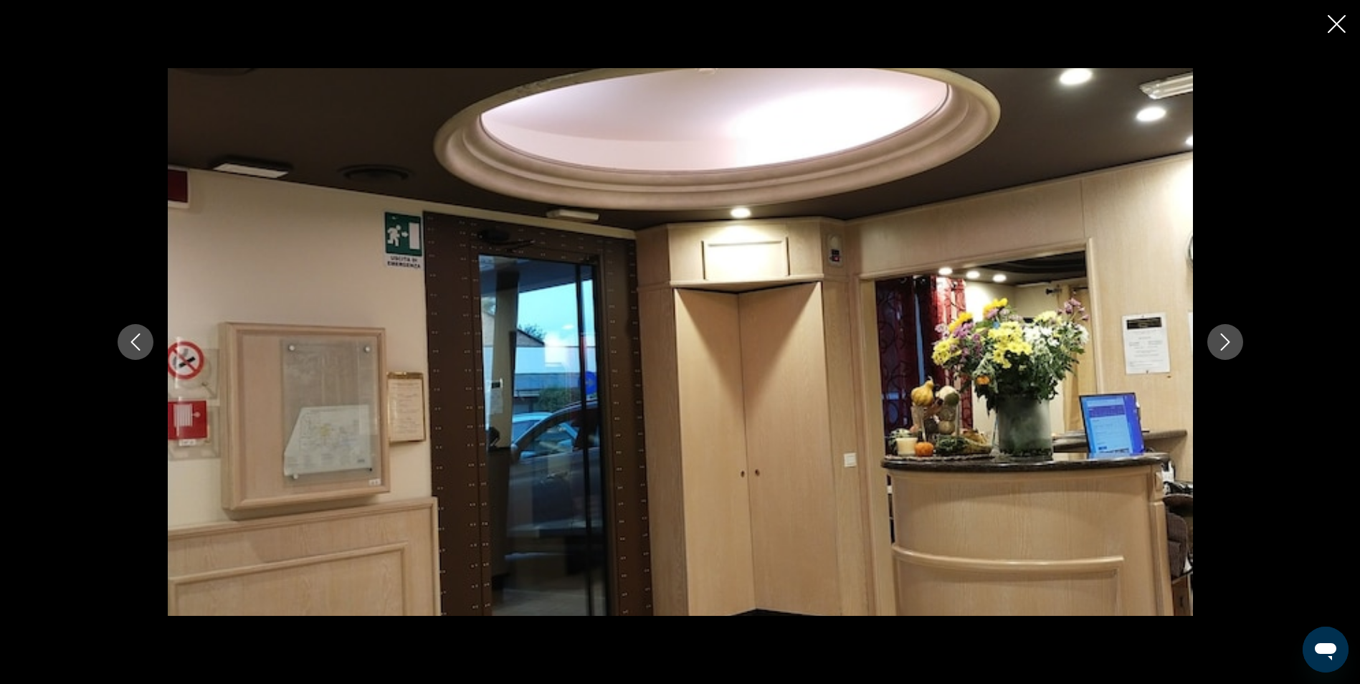
click at [1232, 343] on icon "Siguiente imagen" at bounding box center [1224, 341] width 17 height 17
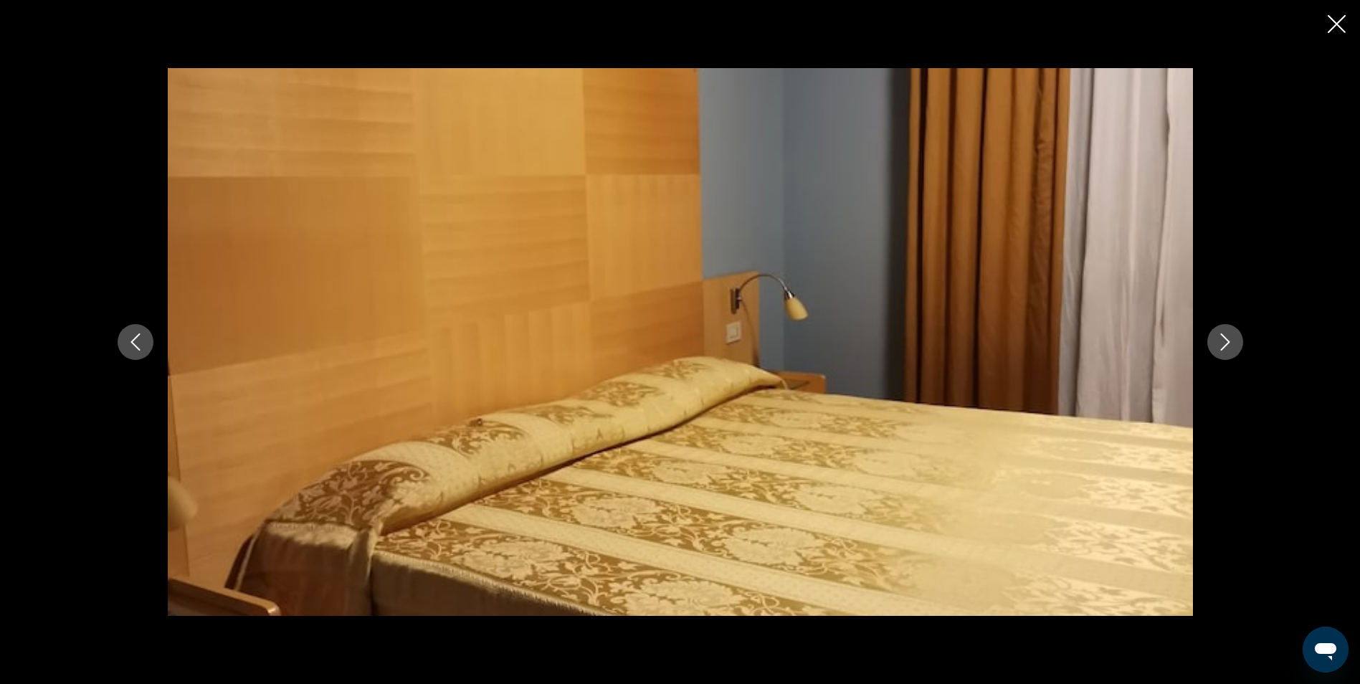
click at [1232, 343] on icon "Siguiente imagen" at bounding box center [1224, 341] width 17 height 17
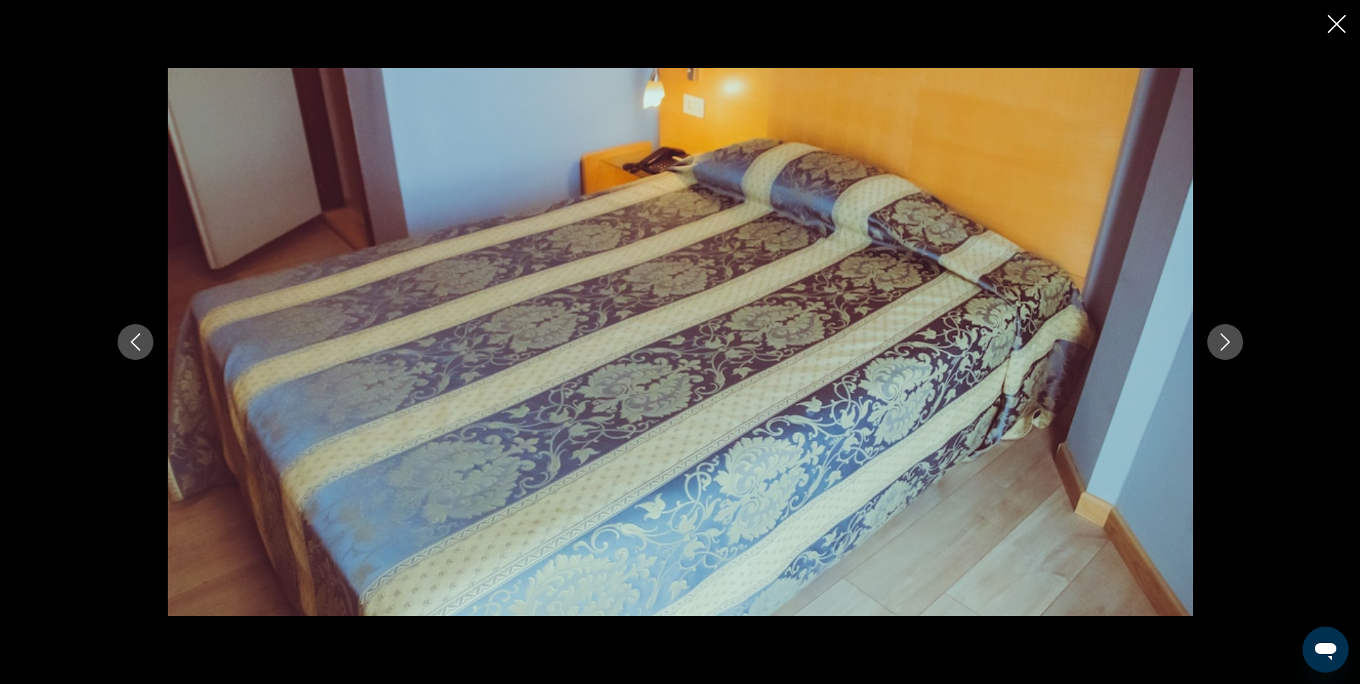
click at [1232, 343] on icon "Siguiente imagen" at bounding box center [1224, 341] width 17 height 17
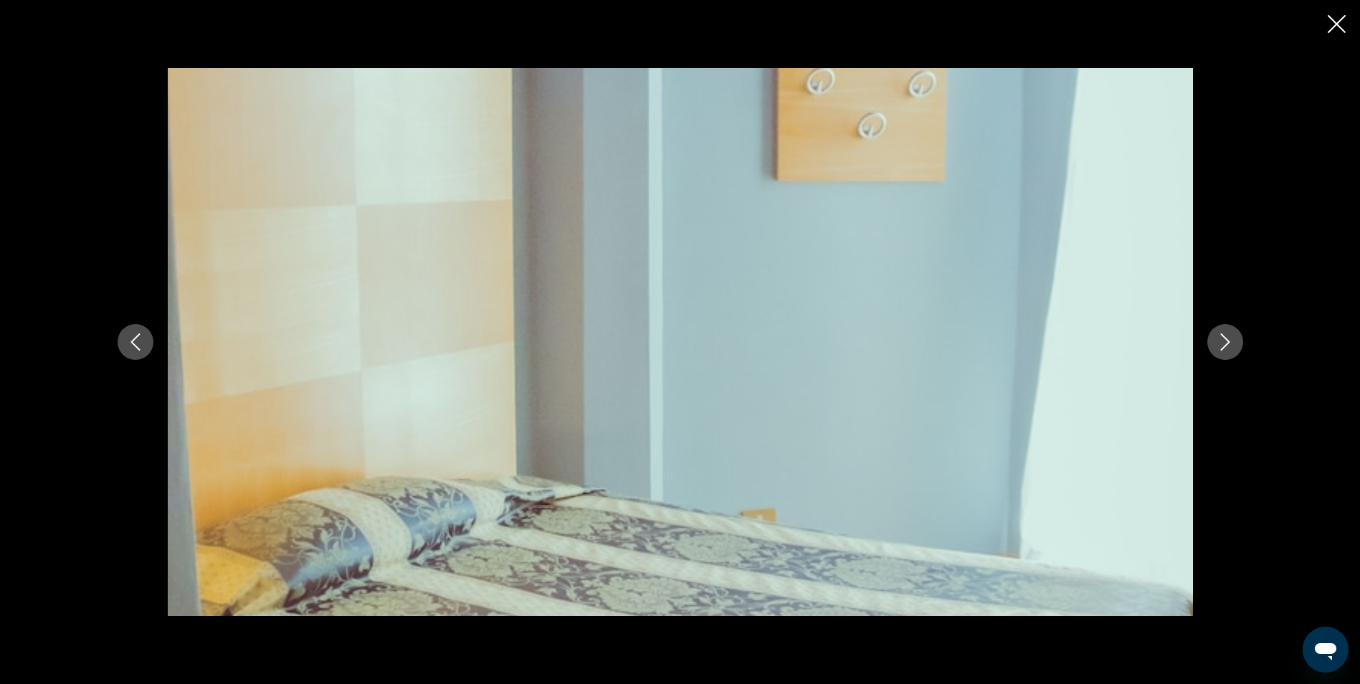
click at [1232, 343] on icon "Siguiente imagen" at bounding box center [1224, 341] width 17 height 17
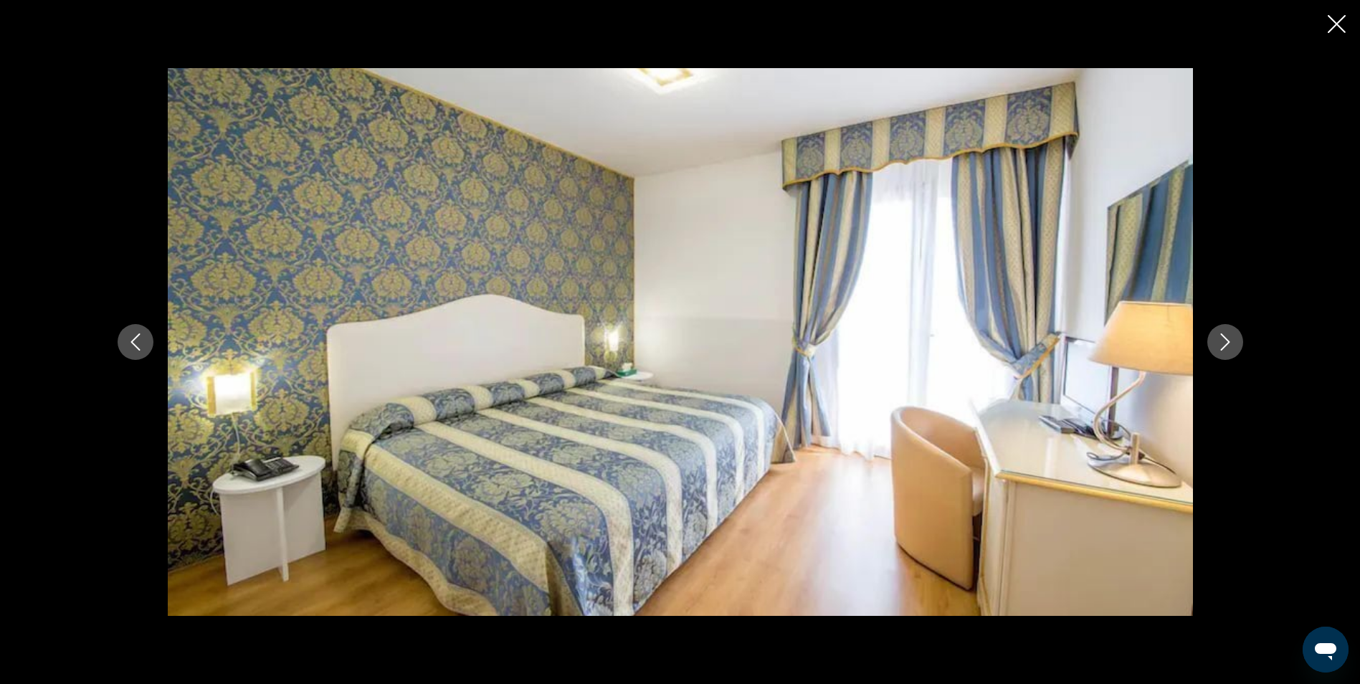
click at [1232, 343] on icon "Siguiente imagen" at bounding box center [1224, 341] width 17 height 17
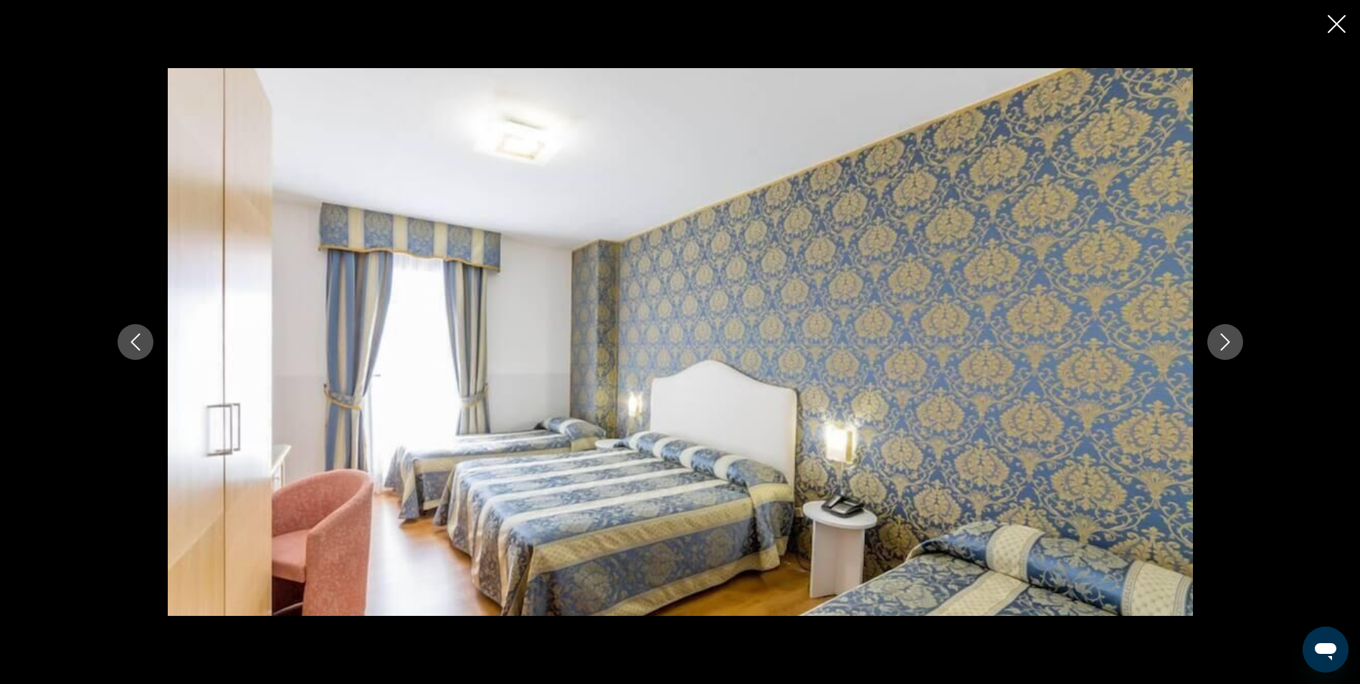
click at [1232, 343] on icon "Siguiente imagen" at bounding box center [1224, 341] width 17 height 17
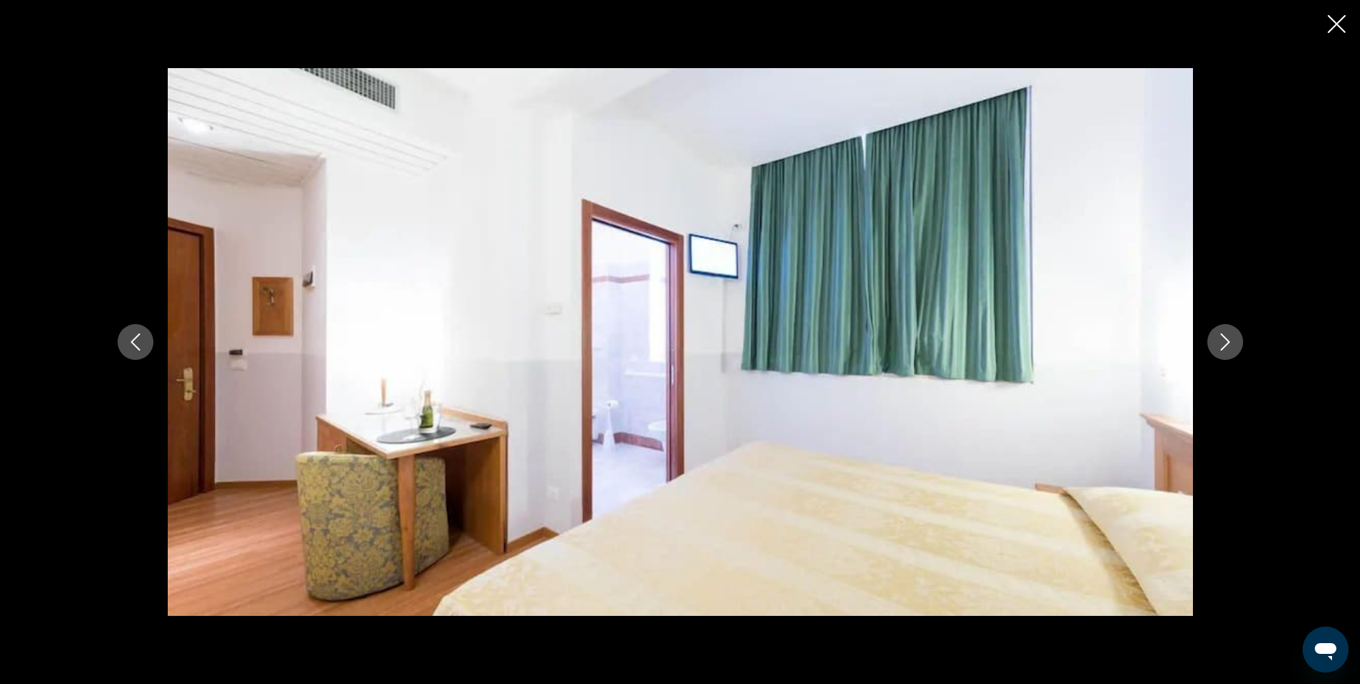
click at [1232, 343] on icon "Siguiente imagen" at bounding box center [1224, 341] width 17 height 17
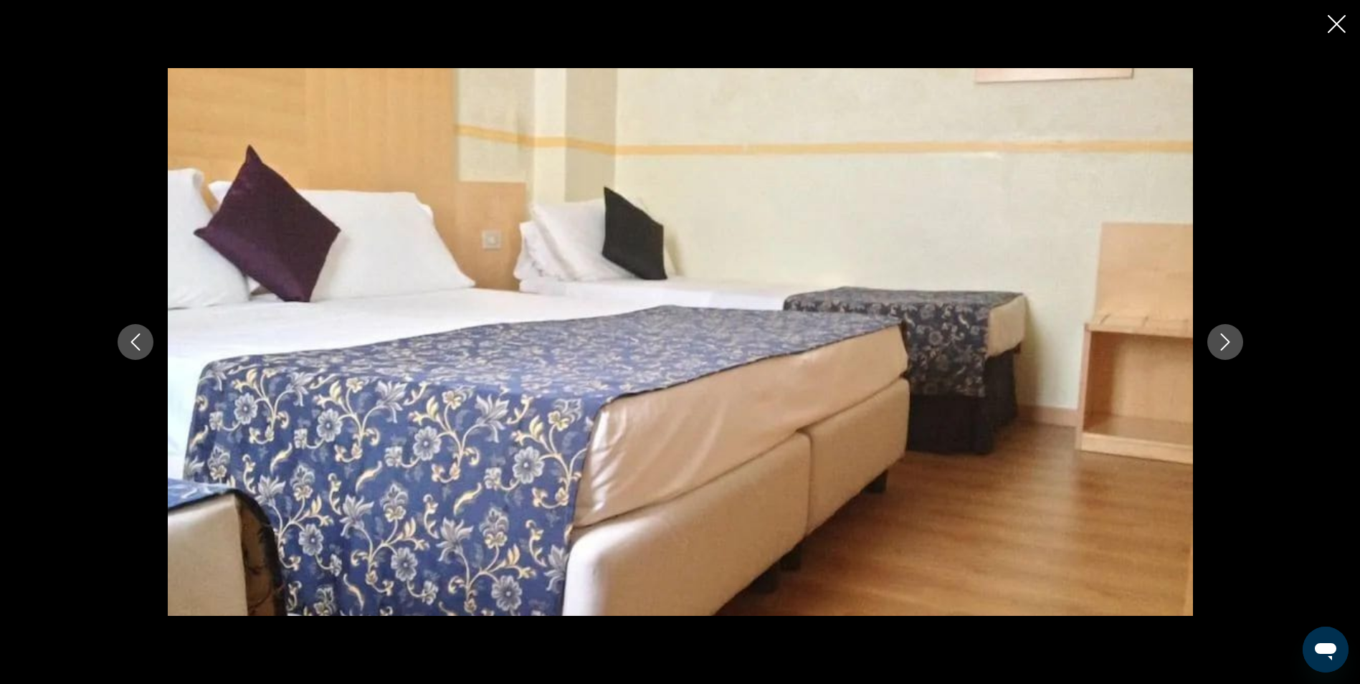
click at [1232, 332] on button "Siguiente imagen" at bounding box center [1225, 342] width 36 height 36
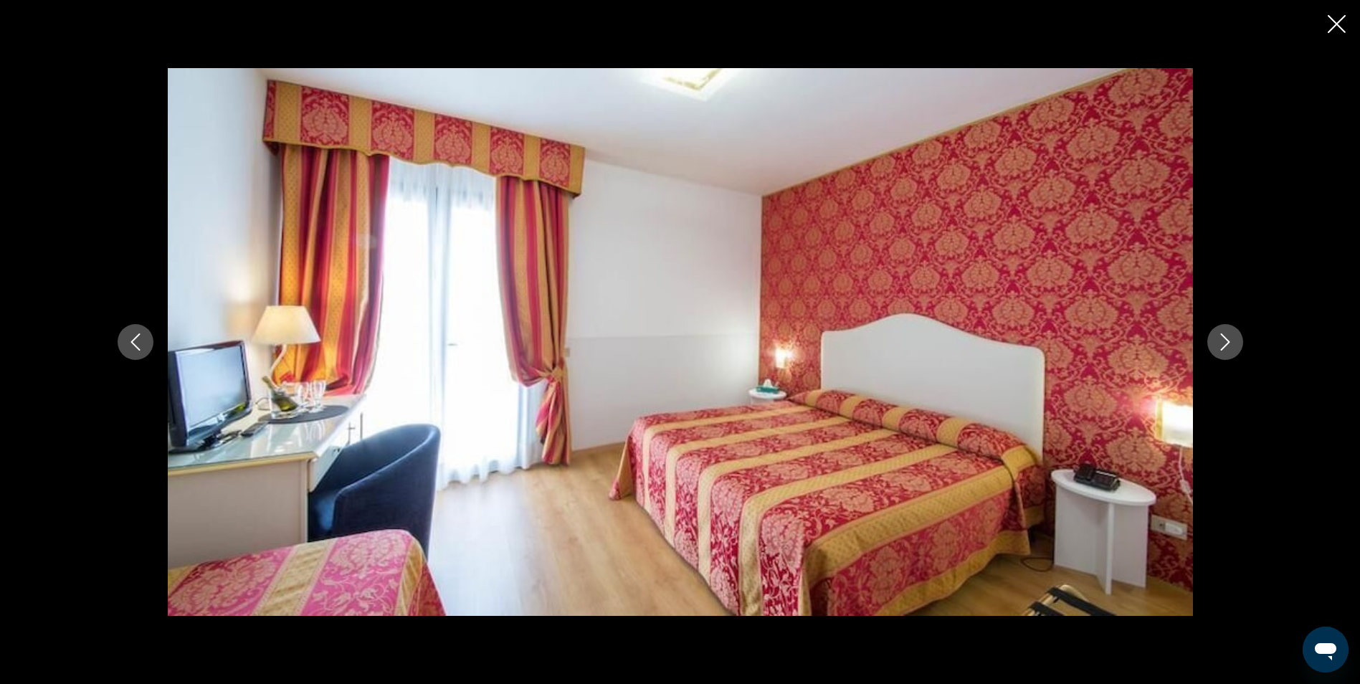
click at [1232, 332] on button "Siguiente imagen" at bounding box center [1225, 342] width 36 height 36
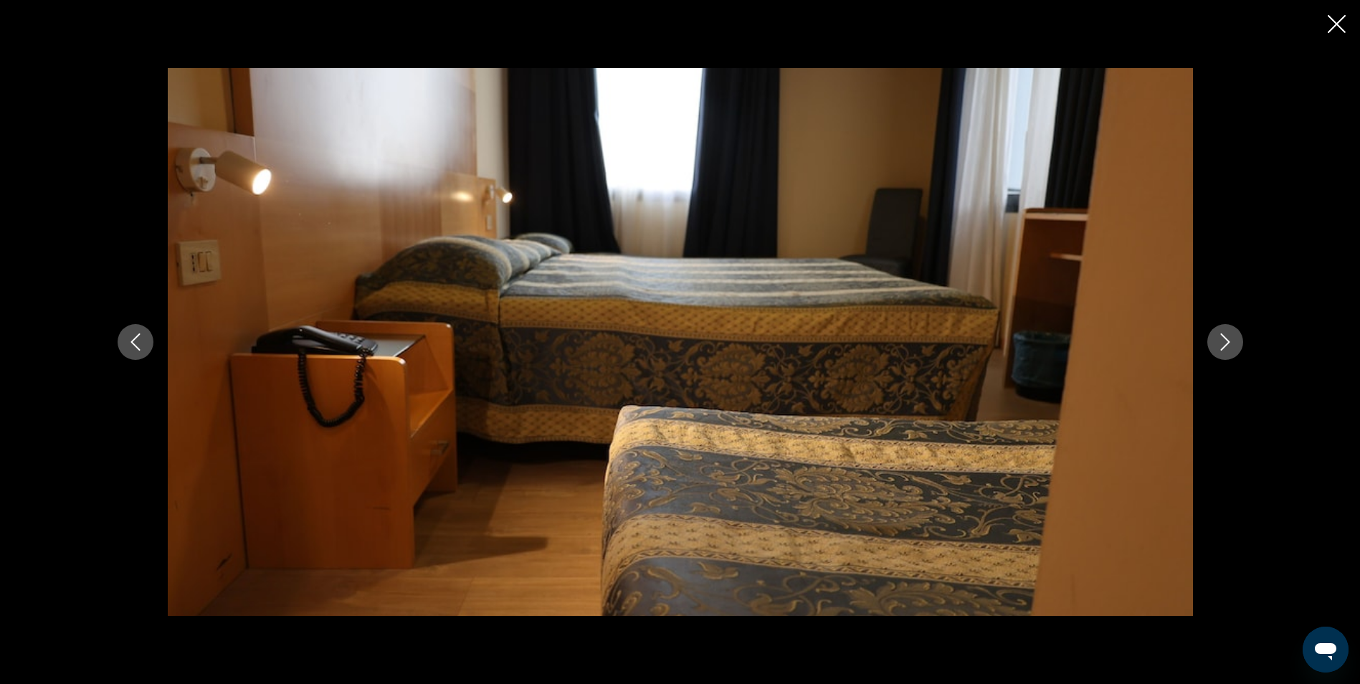
click at [1232, 332] on button "Siguiente imagen" at bounding box center [1225, 342] width 36 height 36
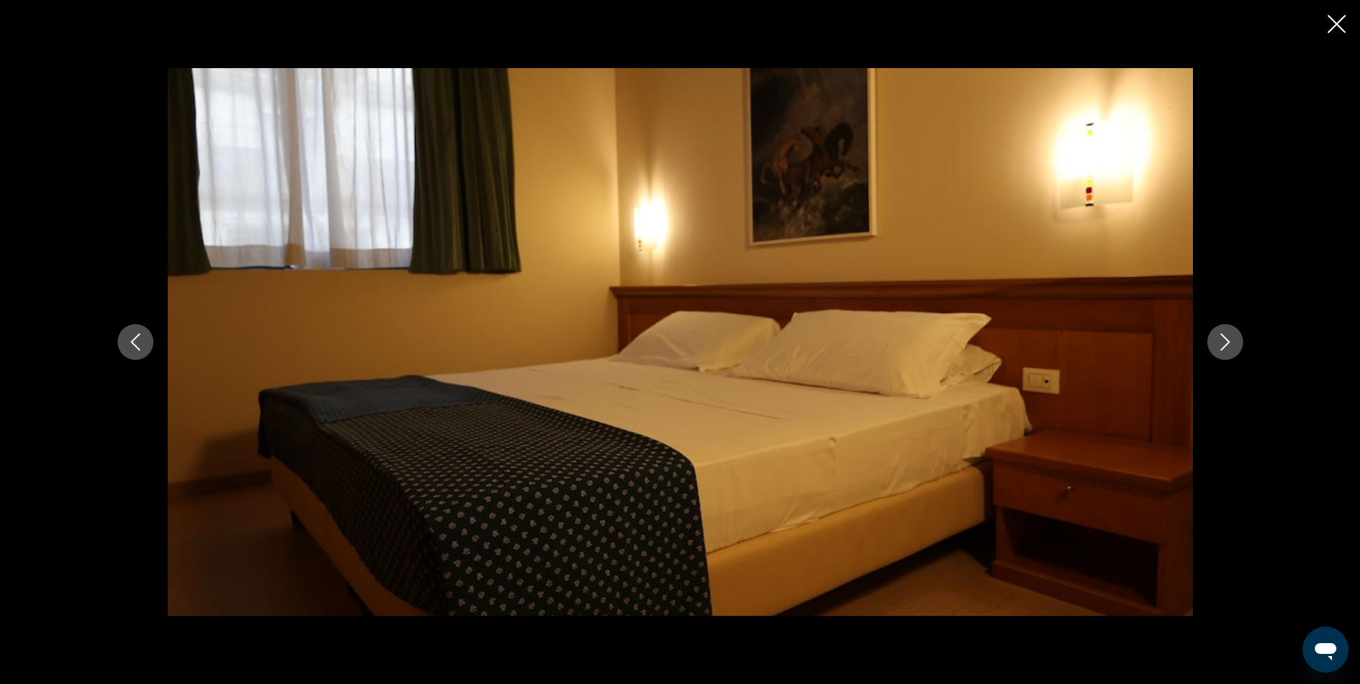
click at [1232, 332] on button "Siguiente imagen" at bounding box center [1225, 342] width 36 height 36
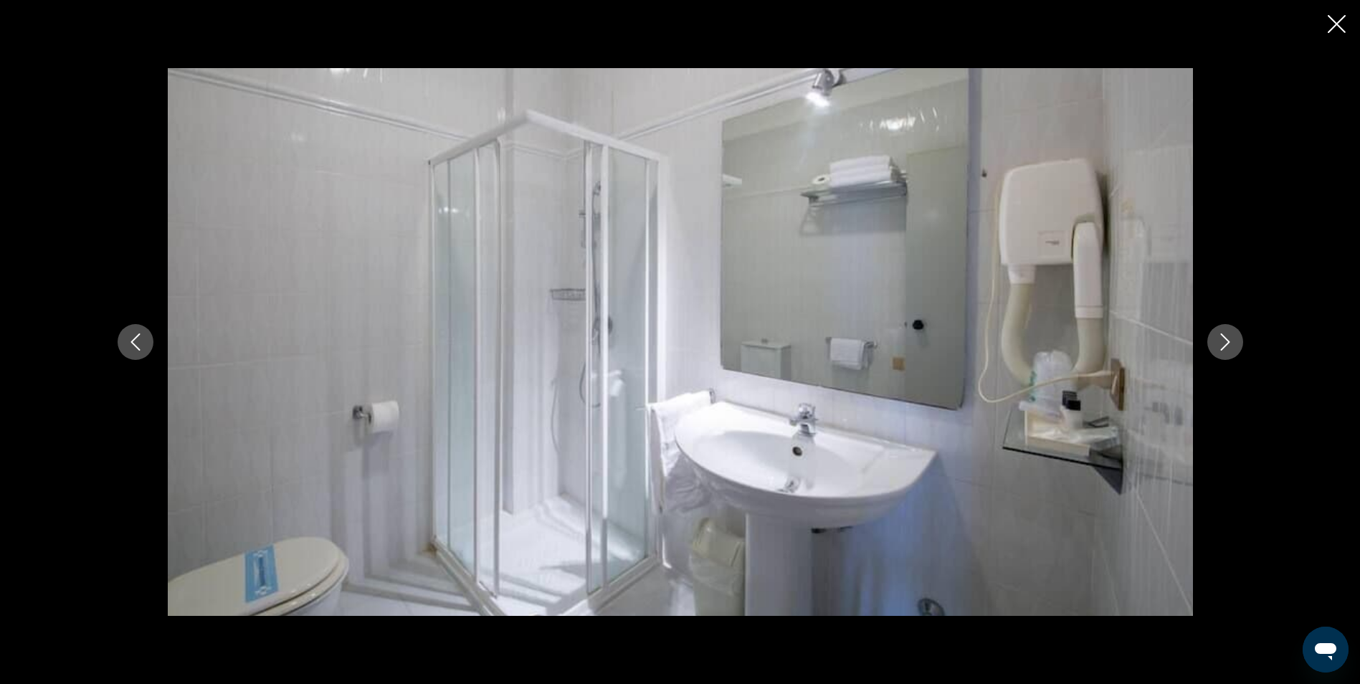
click at [1232, 332] on button "Siguiente imagen" at bounding box center [1225, 342] width 36 height 36
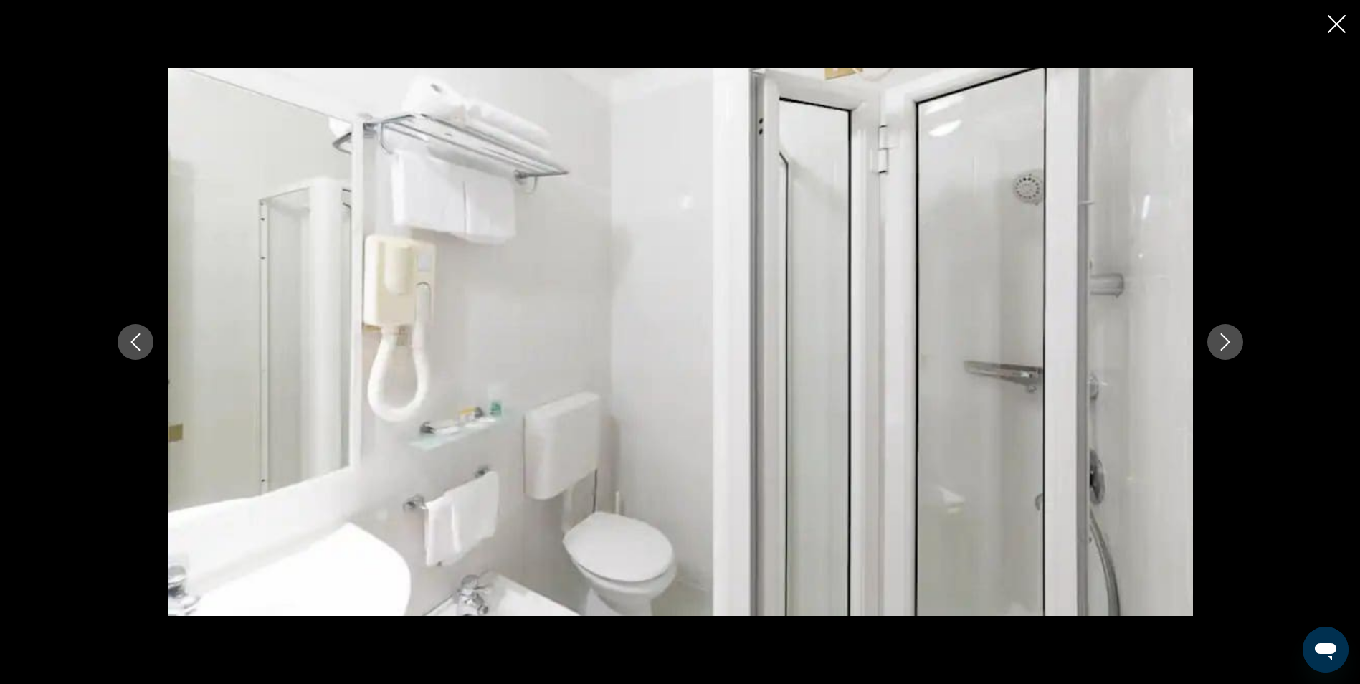
click at [1232, 332] on button "Siguiente imagen" at bounding box center [1225, 342] width 36 height 36
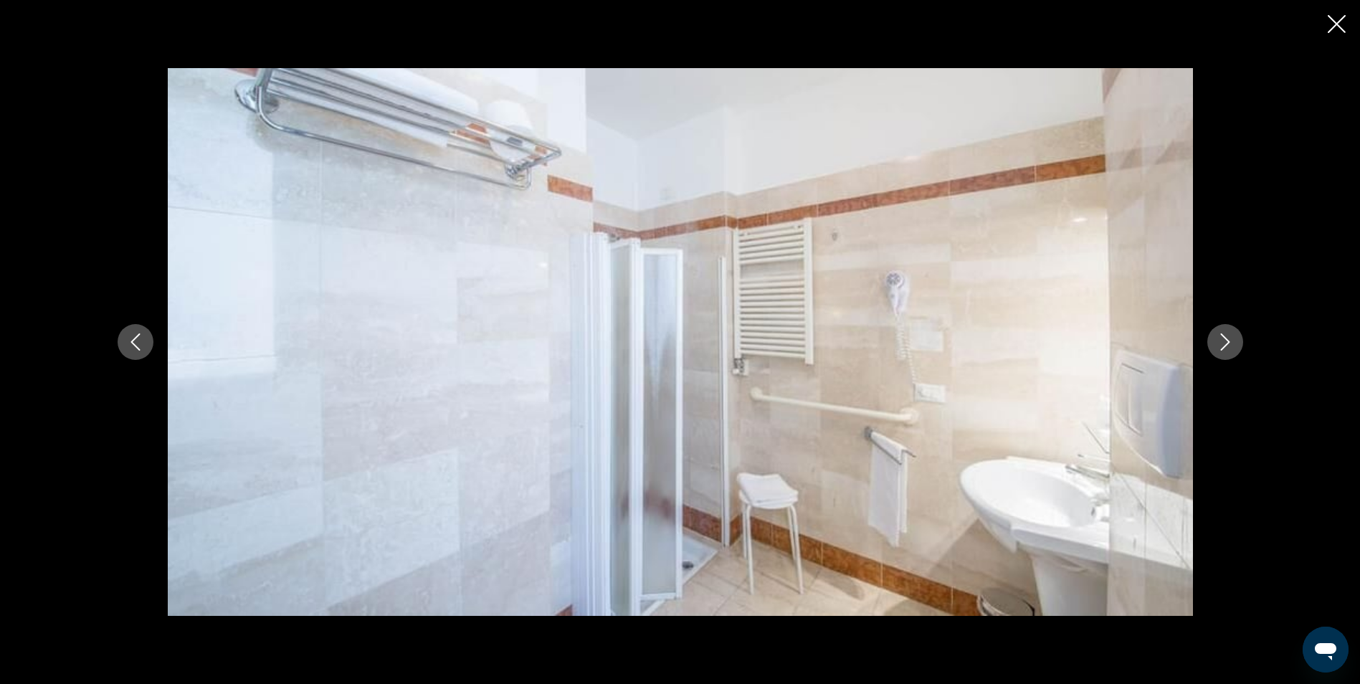
click at [1232, 332] on button "Siguiente imagen" at bounding box center [1225, 342] width 36 height 36
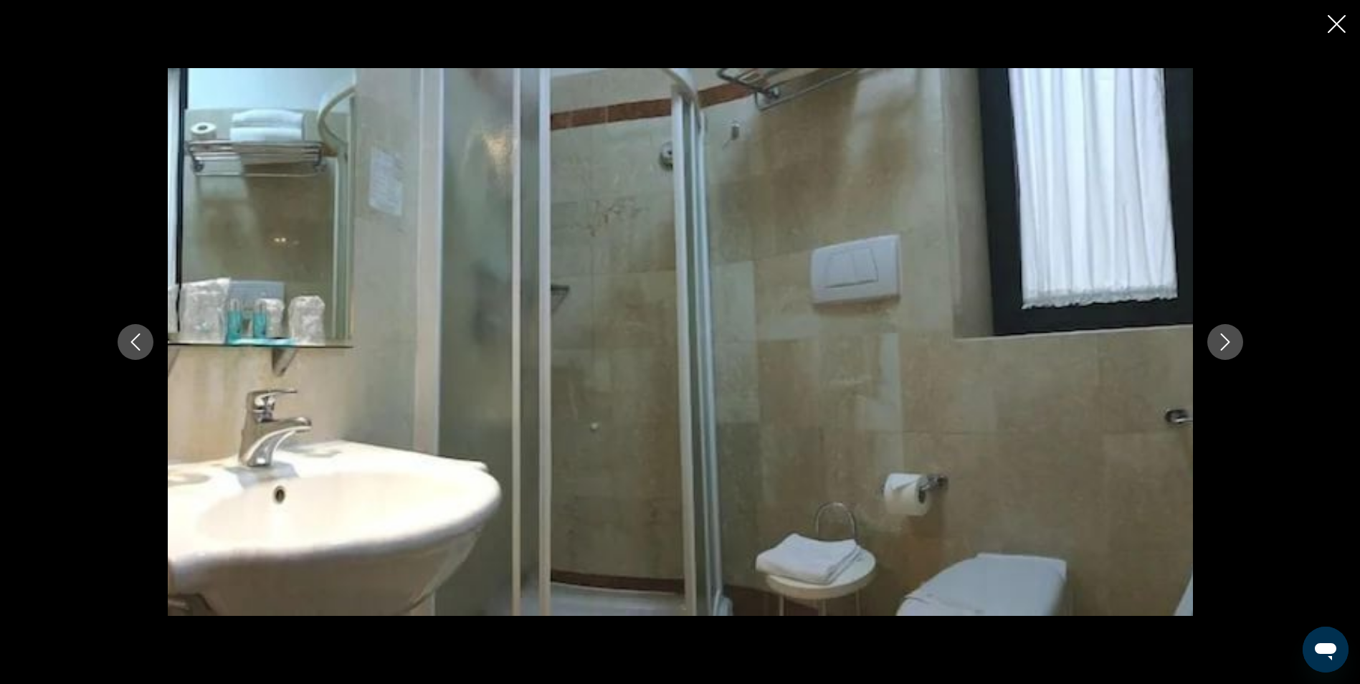
click at [1232, 332] on button "Siguiente imagen" at bounding box center [1225, 342] width 36 height 36
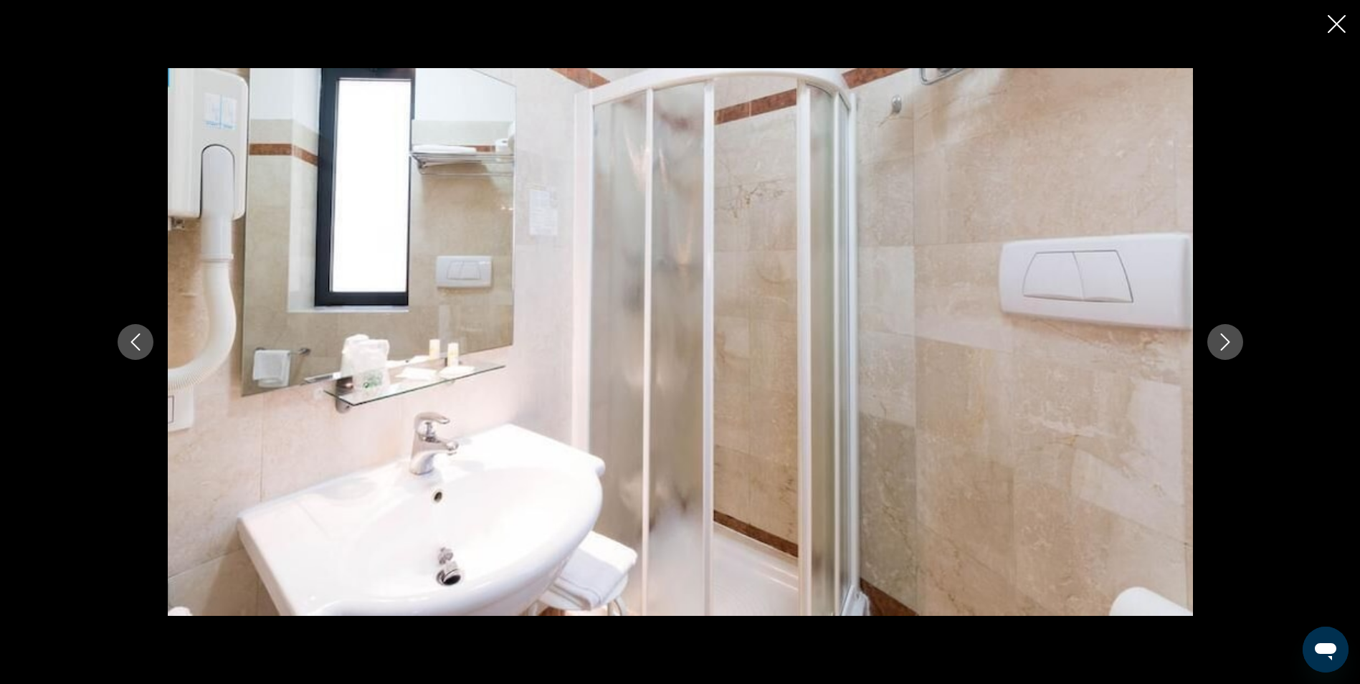
click at [1232, 332] on button "Siguiente imagen" at bounding box center [1225, 342] width 36 height 36
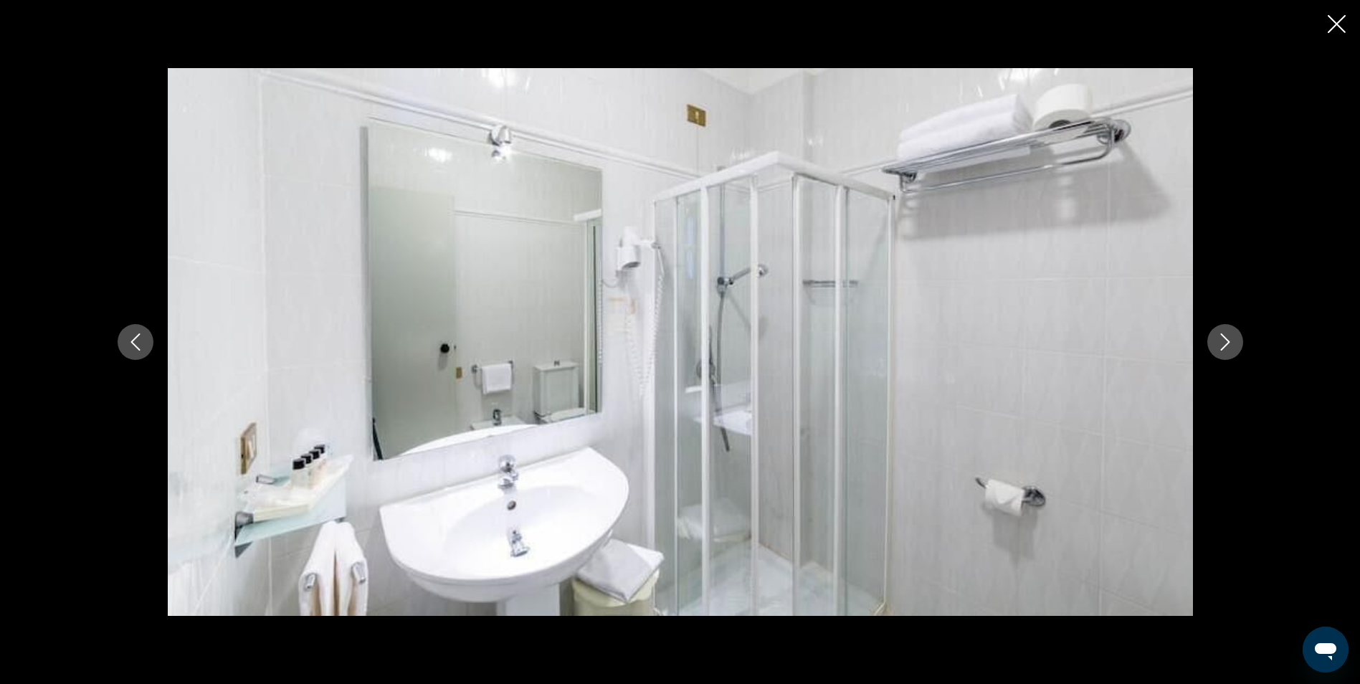
click at [1232, 332] on button "Siguiente imagen" at bounding box center [1225, 342] width 36 height 36
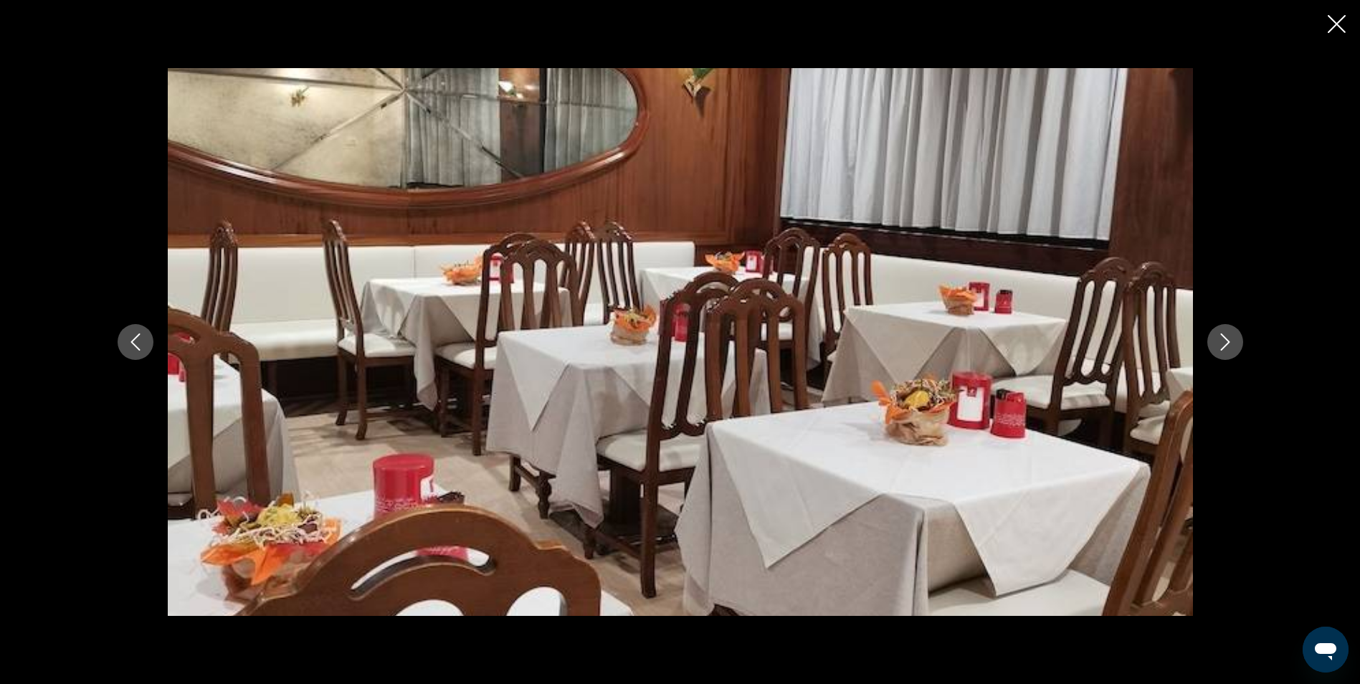
click at [1343, 22] on icon "Cerrar presentación de diapositivas" at bounding box center [1337, 24] width 18 height 18
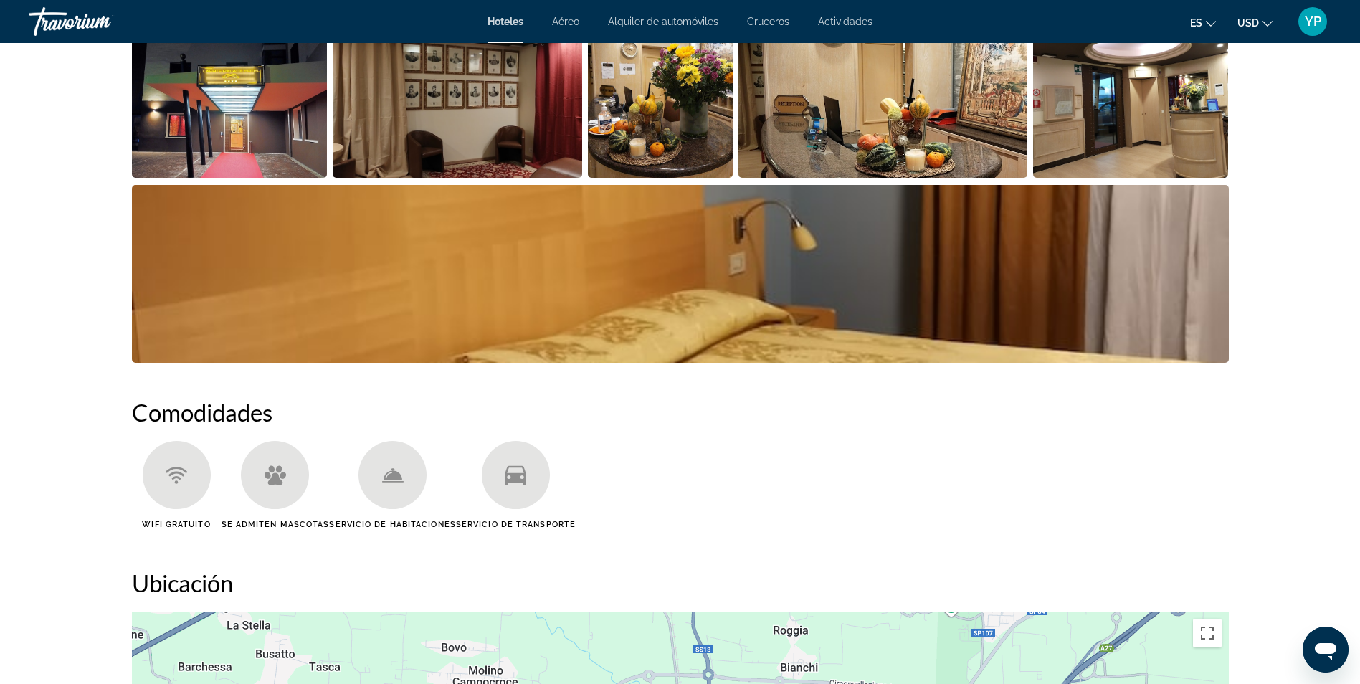
scroll to position [852, 0]
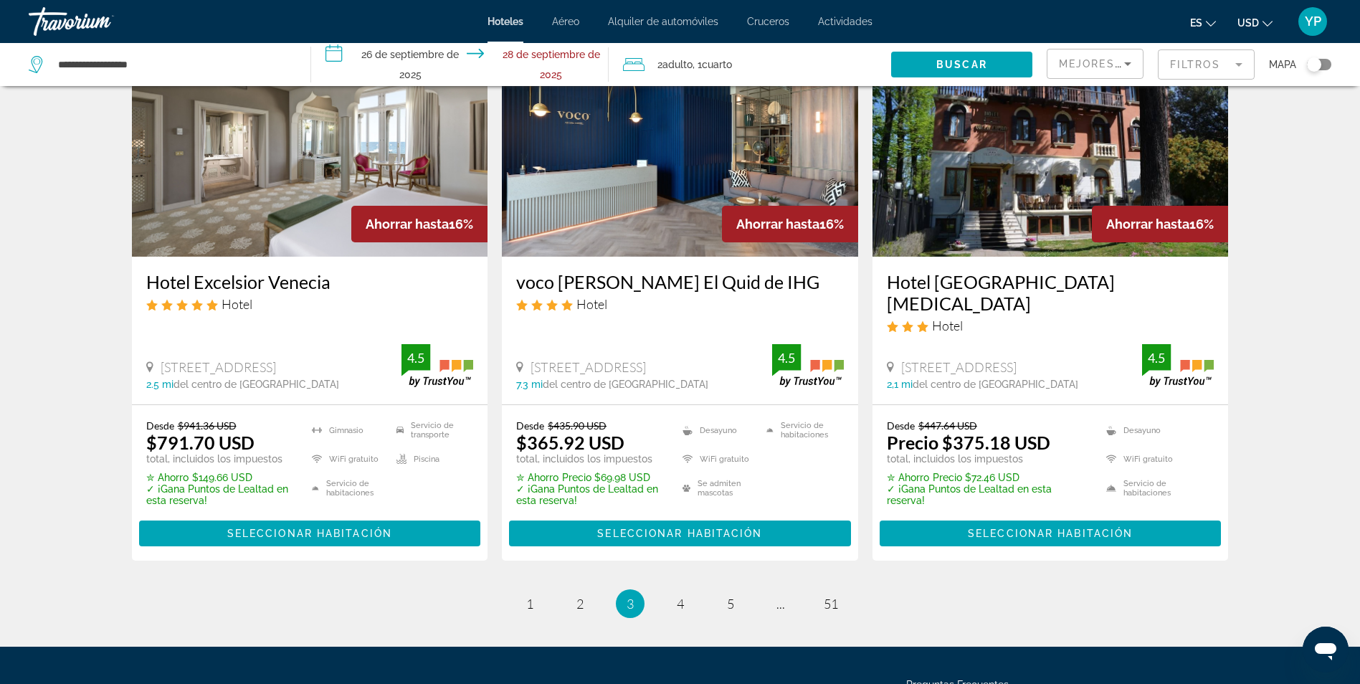
scroll to position [1910, 0]
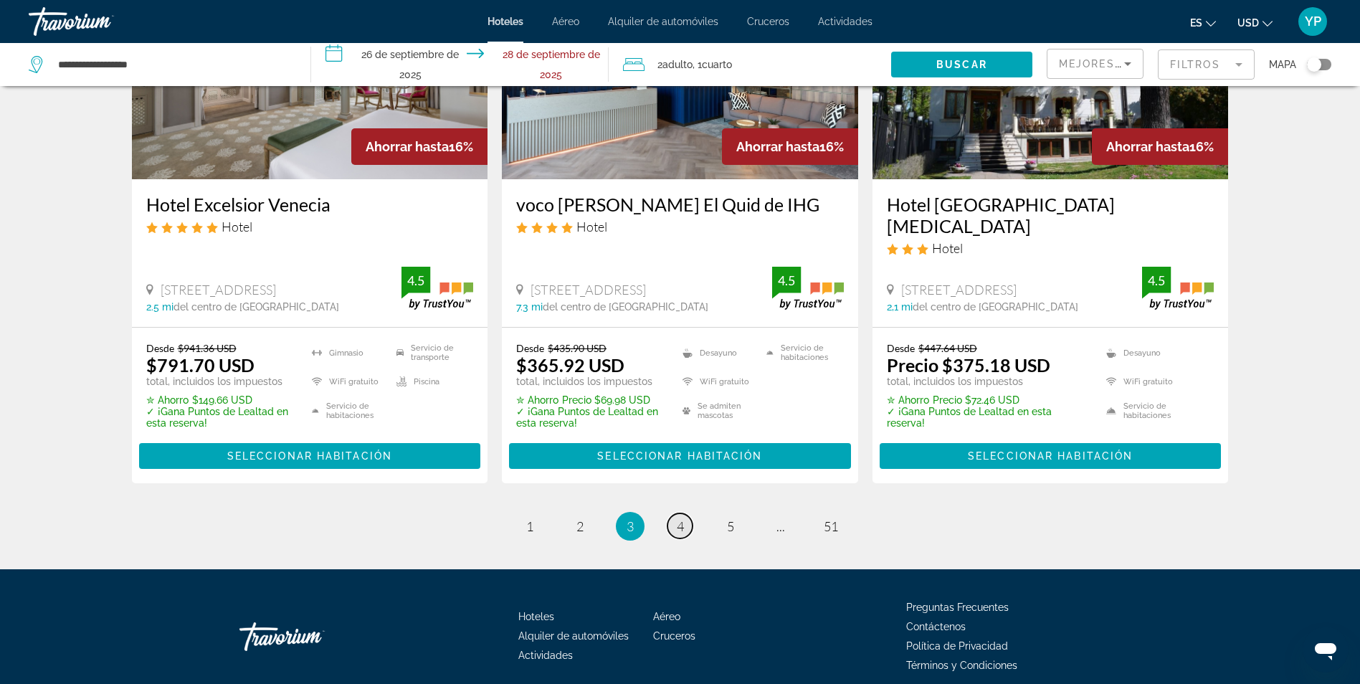
click at [679, 518] on span "4" at bounding box center [680, 526] width 7 height 16
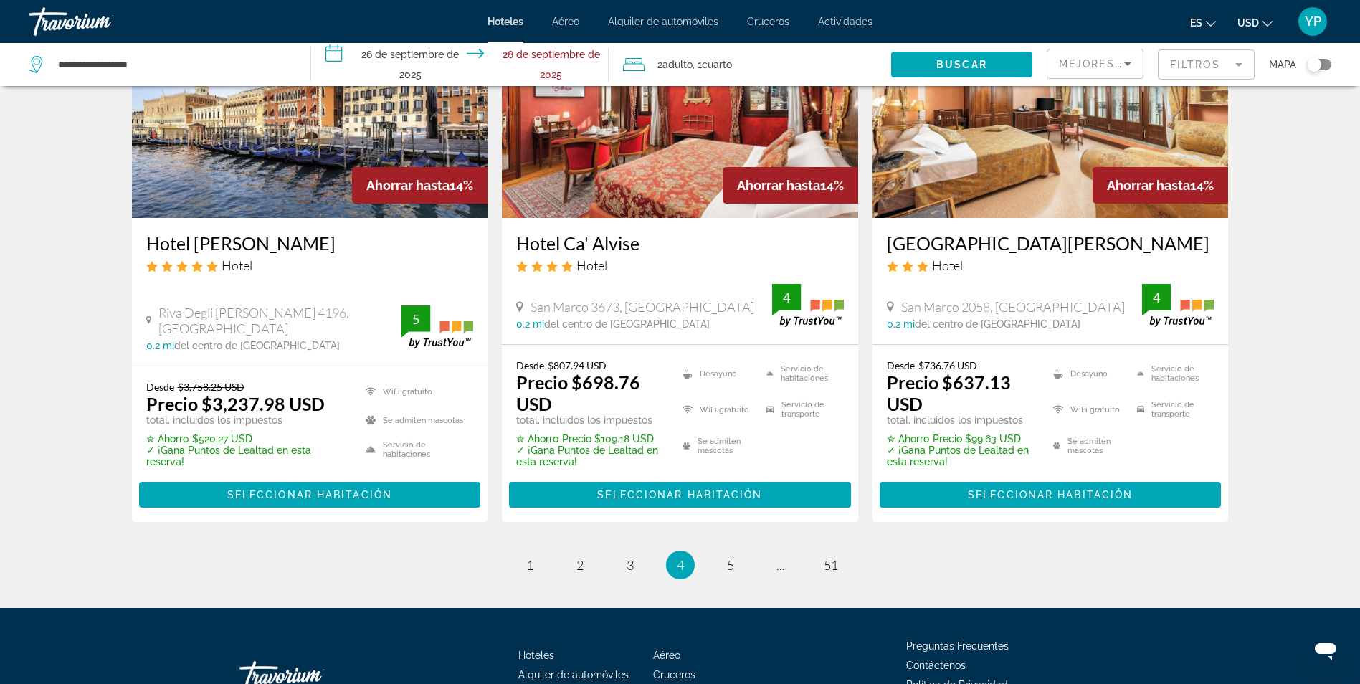
scroll to position [1853, 0]
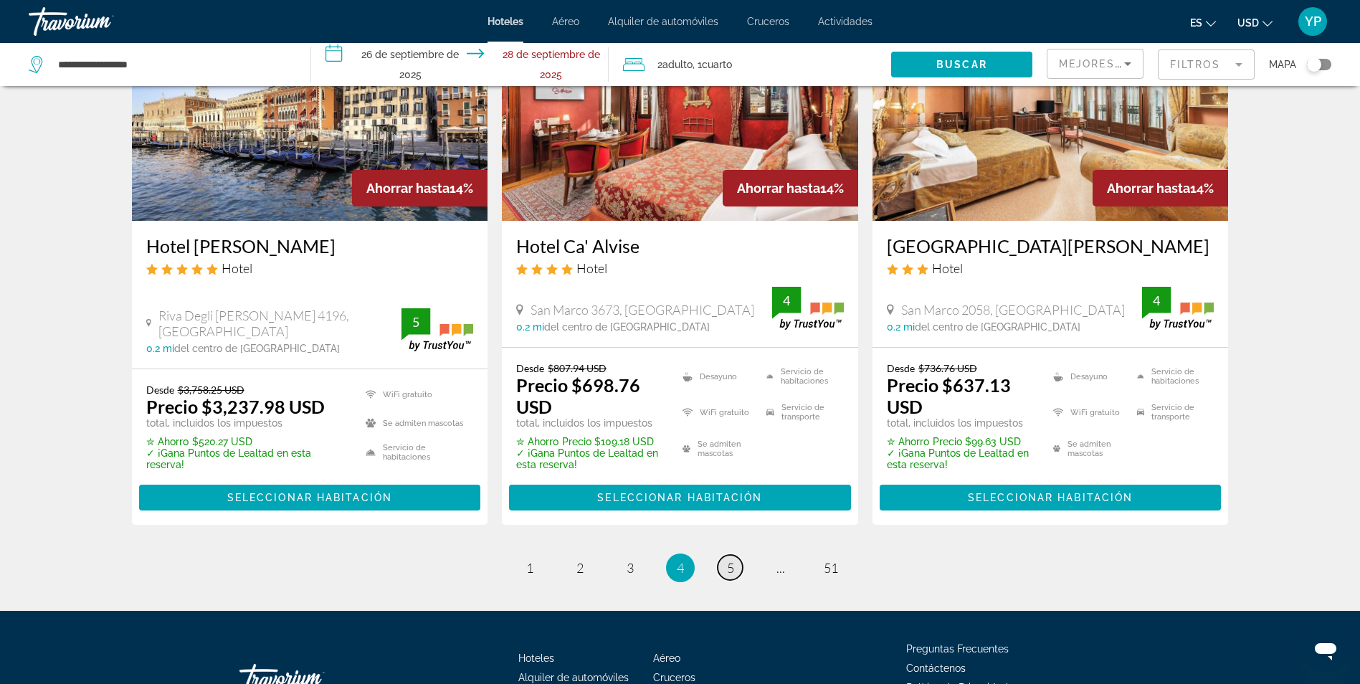
click at [732, 560] on span "5" at bounding box center [730, 568] width 7 height 16
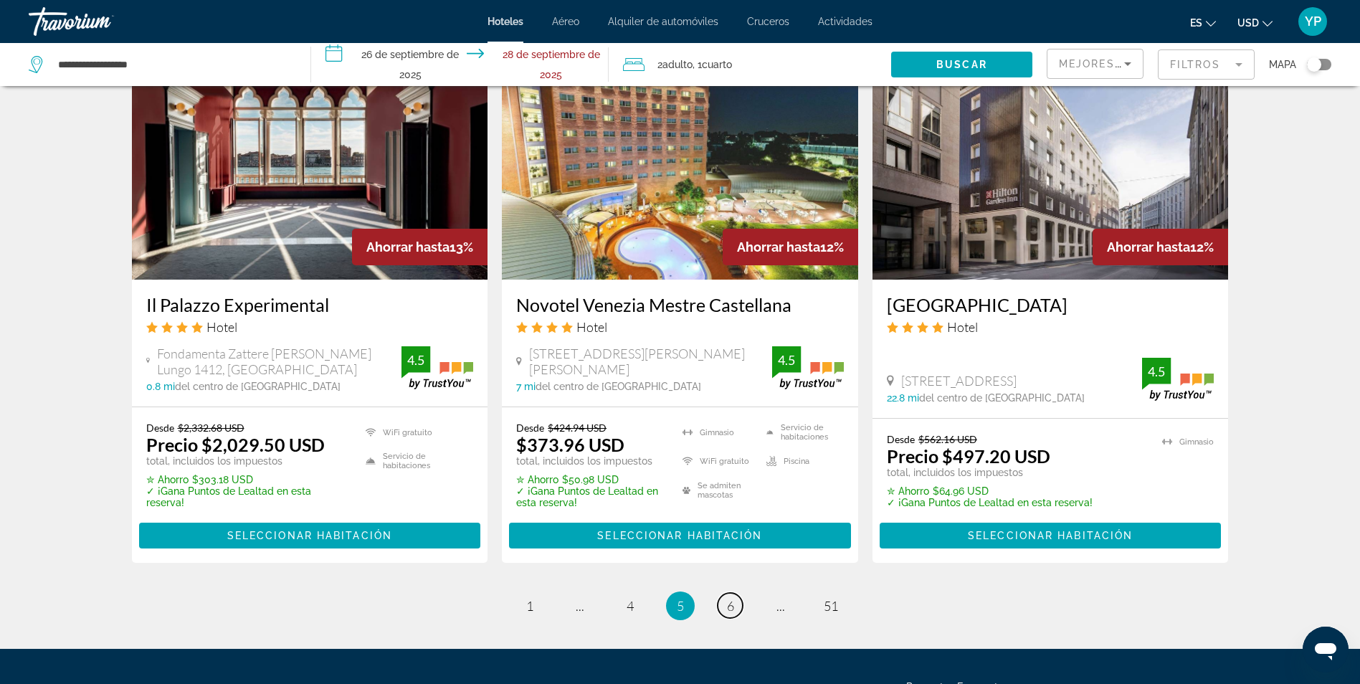
scroll to position [1769, 0]
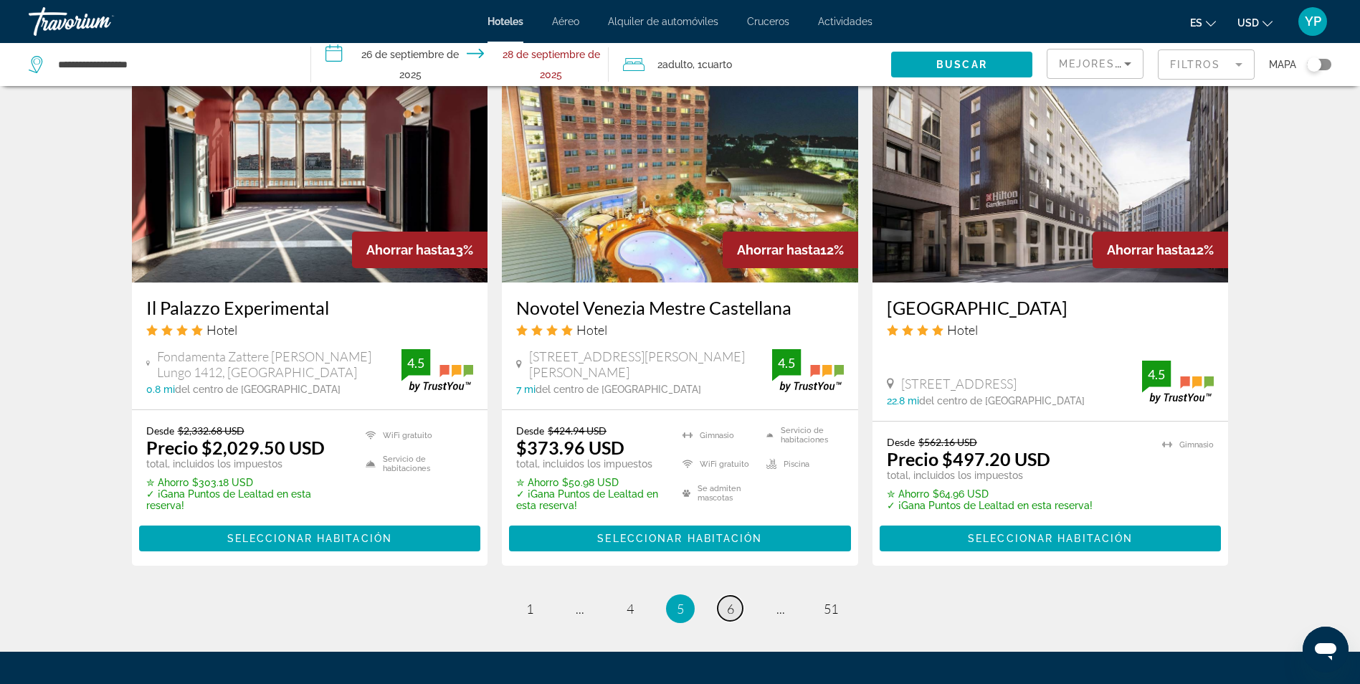
click at [724, 596] on link "página 6" at bounding box center [730, 608] width 25 height 25
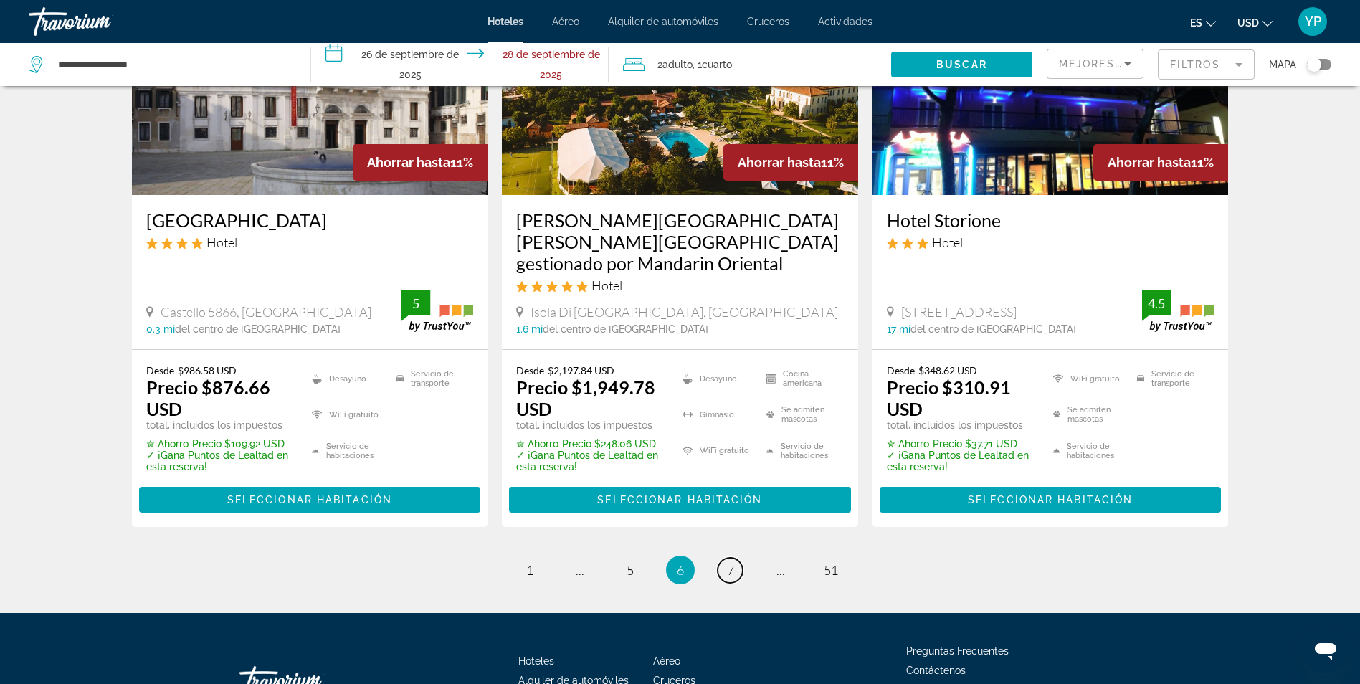
scroll to position [1893, 0]
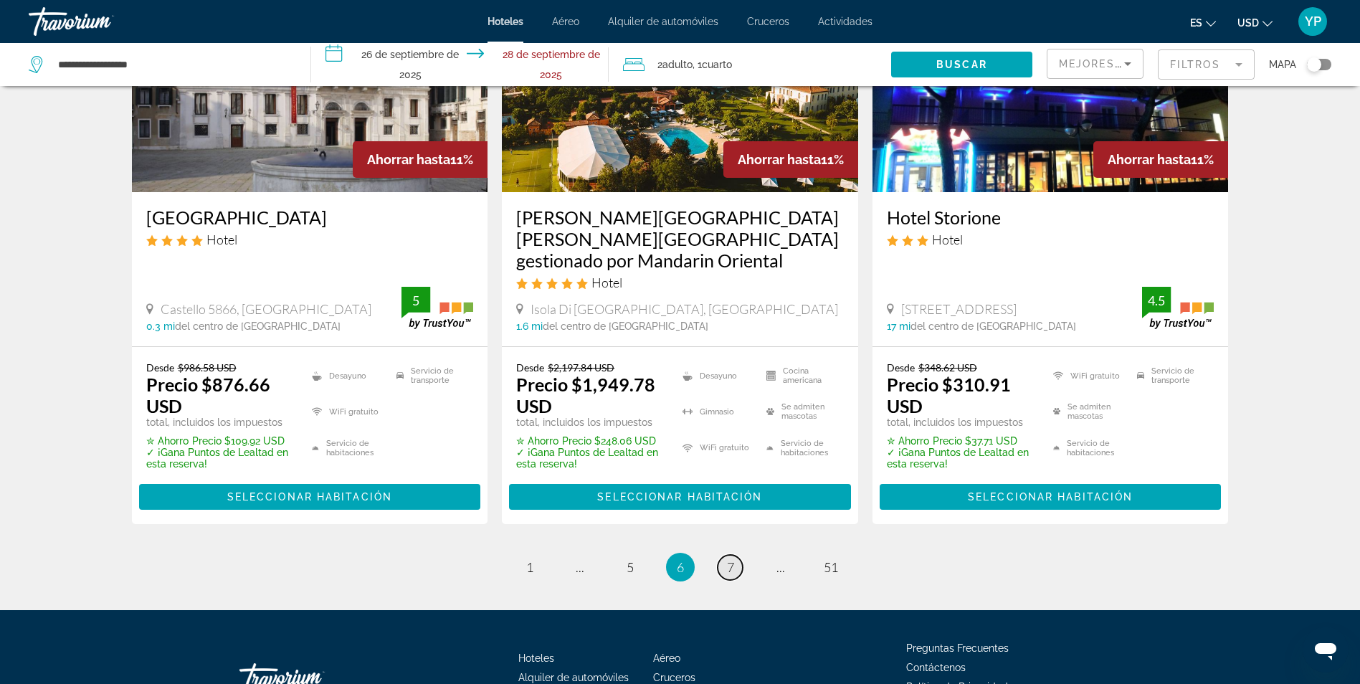
click at [730, 559] on span "7" at bounding box center [730, 567] width 7 height 16
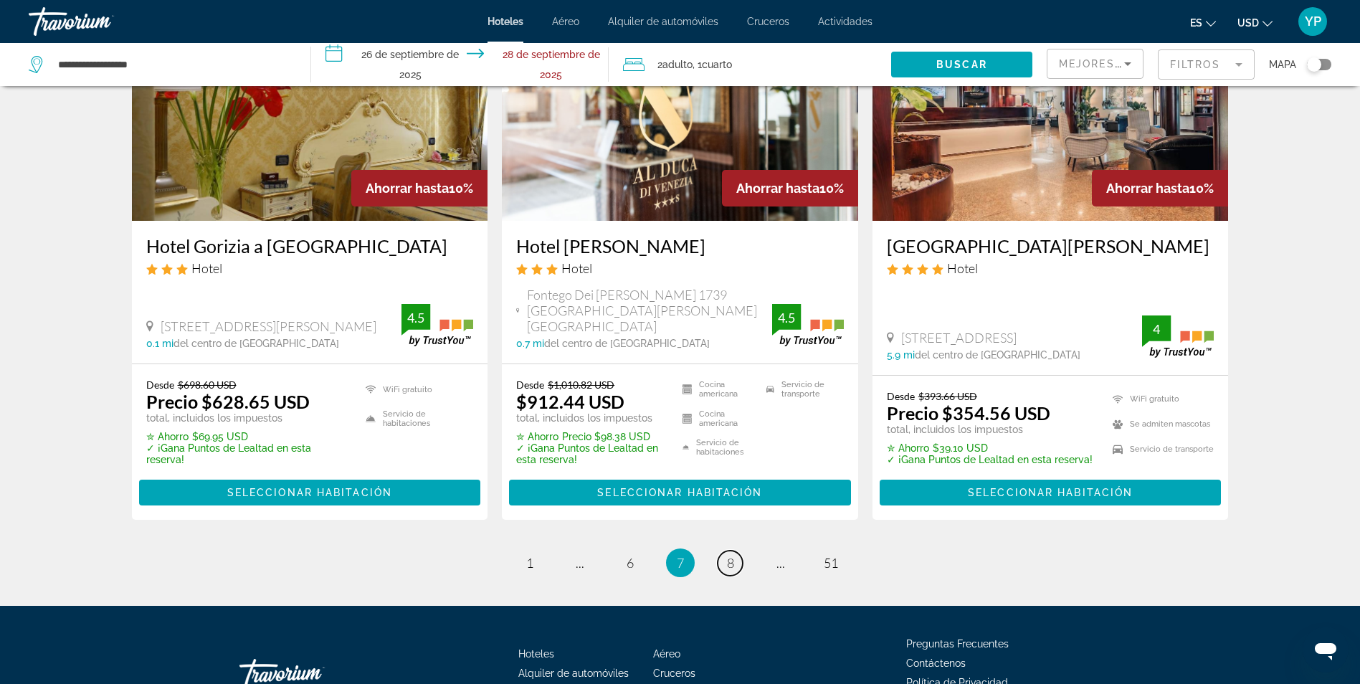
scroll to position [1826, 0]
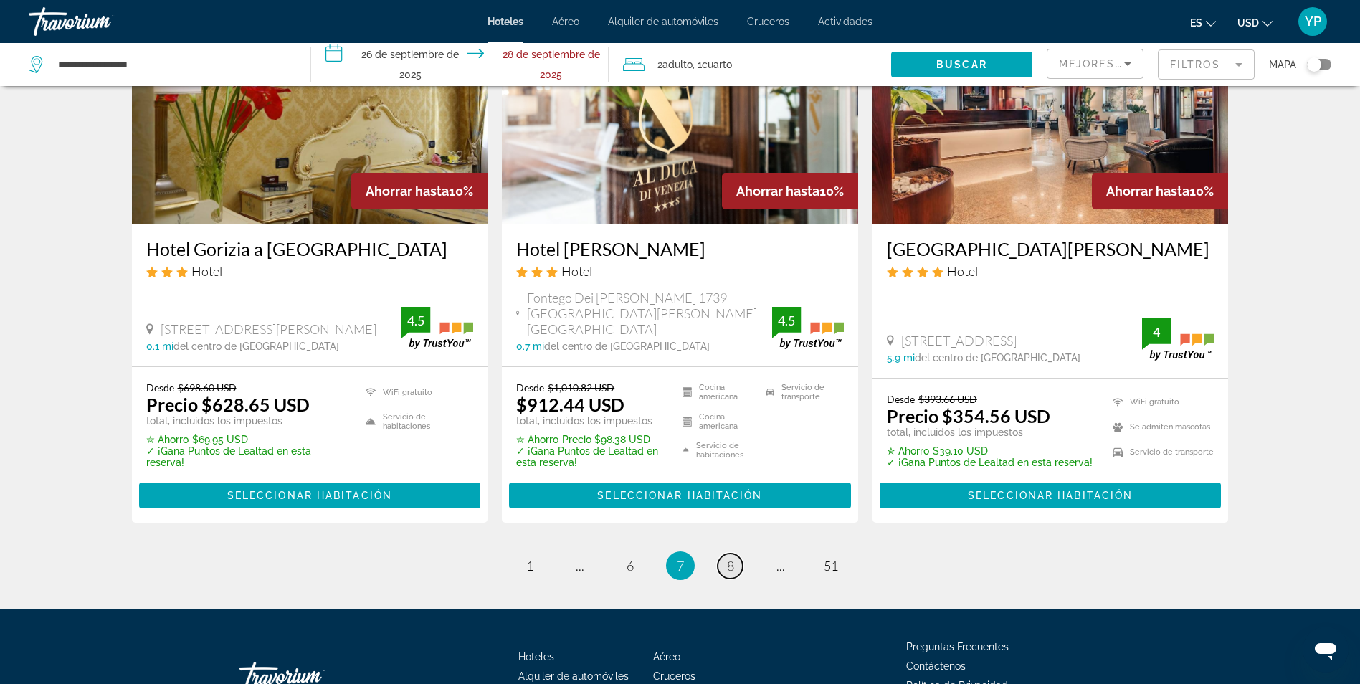
click at [728, 558] on span "8" at bounding box center [730, 566] width 7 height 16
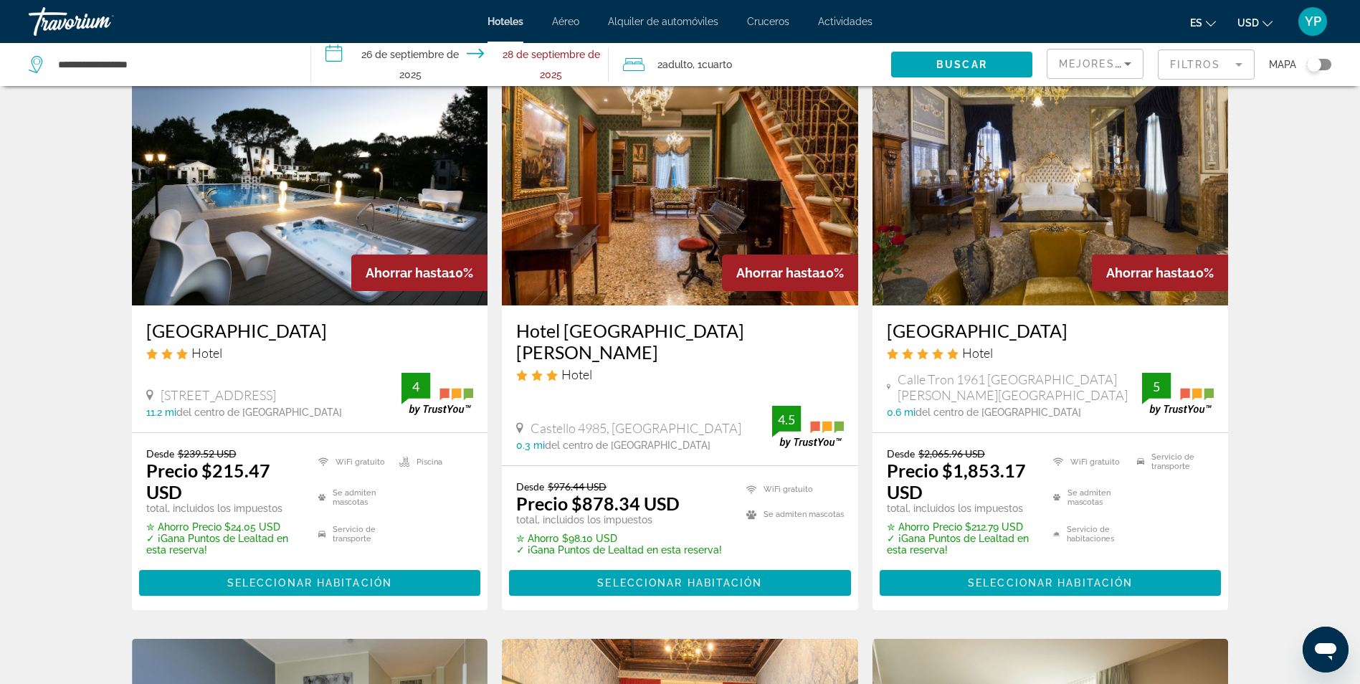
scroll to position [620, 0]
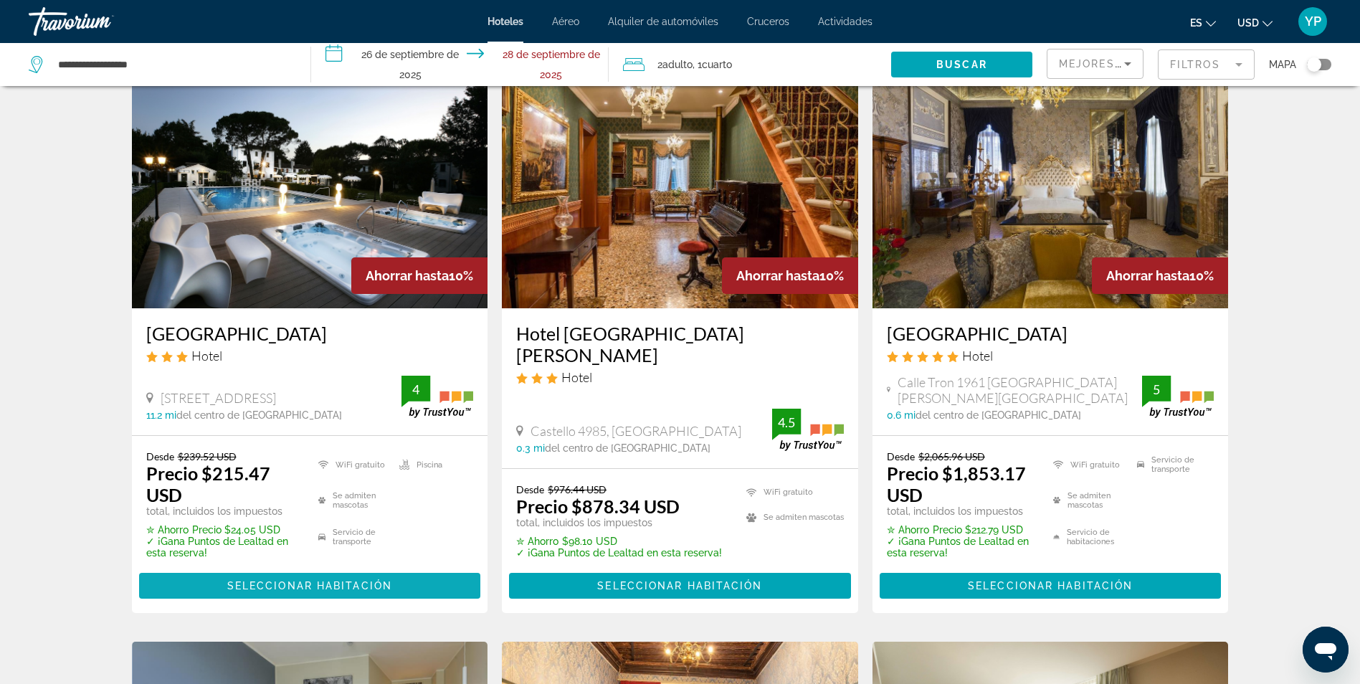
click at [316, 585] on span "Seleccionar habitación" at bounding box center [309, 585] width 165 height 11
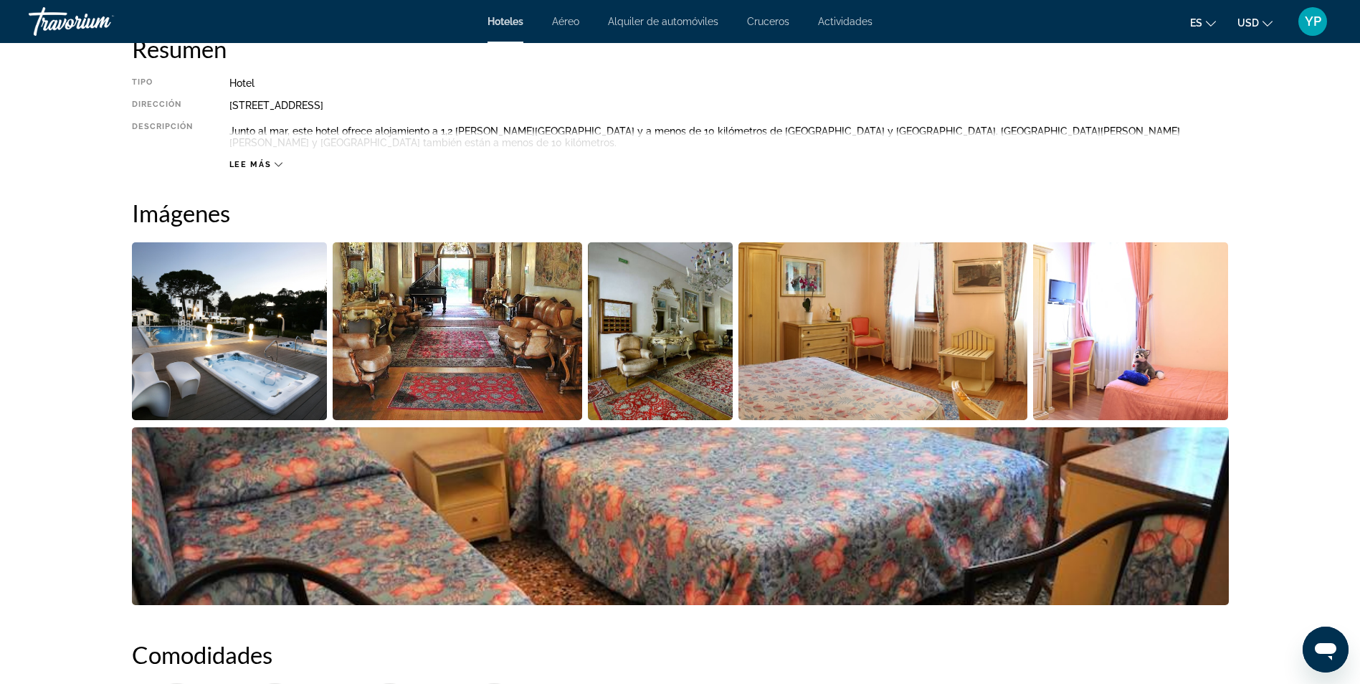
scroll to position [493, 0]
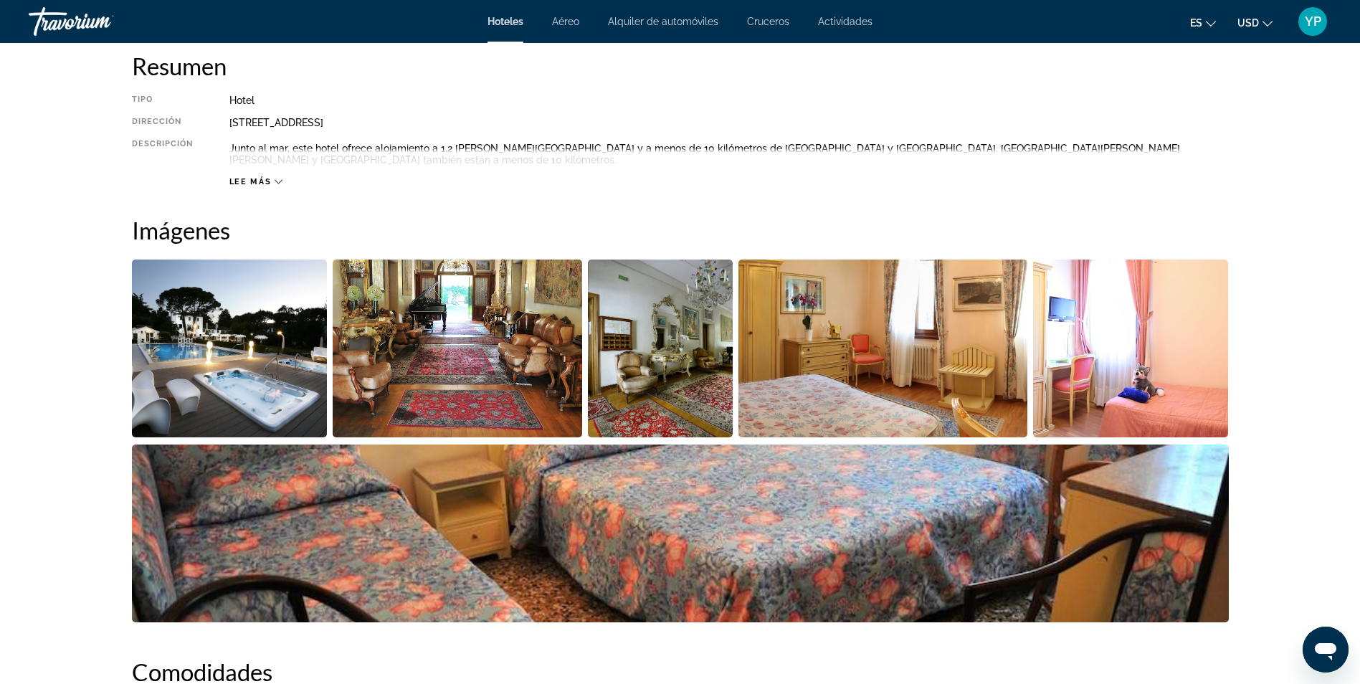
click at [272, 370] on img "Abrir control deslizante de imagen a pantalla completa" at bounding box center [230, 348] width 196 height 178
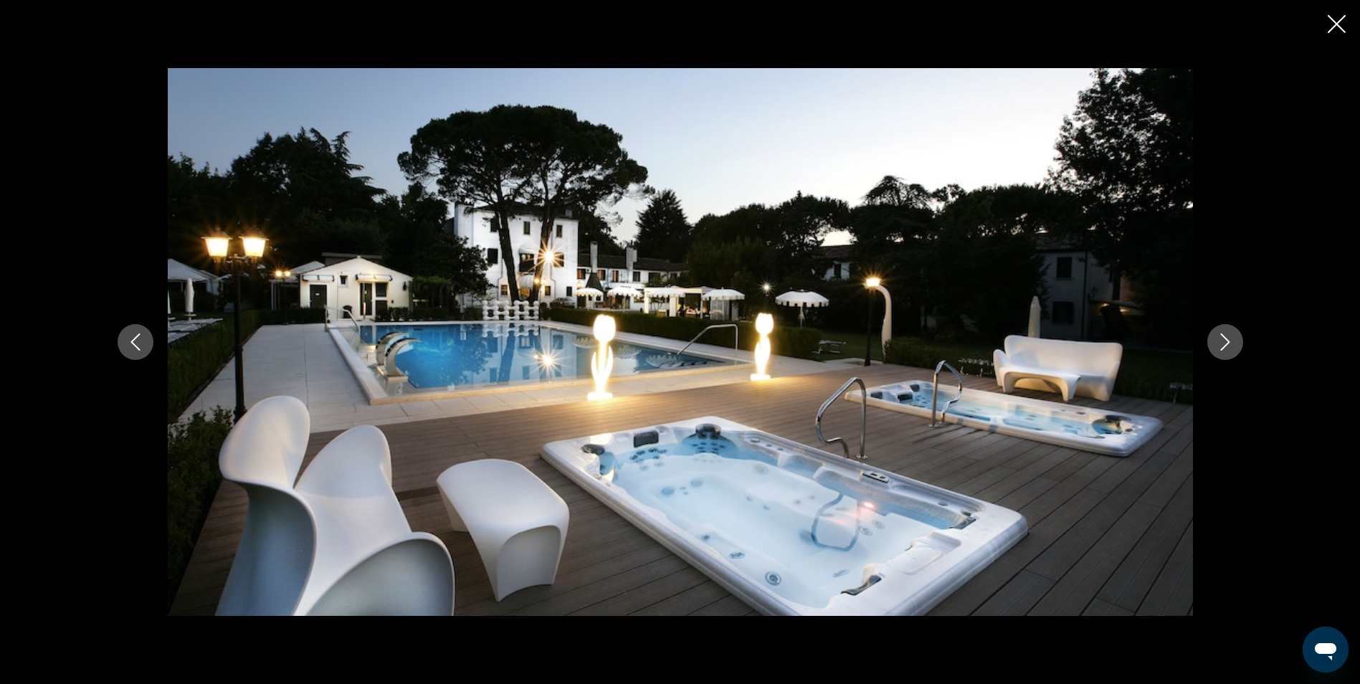
click at [1336, 21] on icon "Cerrar presentación de diapositivas" at bounding box center [1337, 24] width 18 height 18
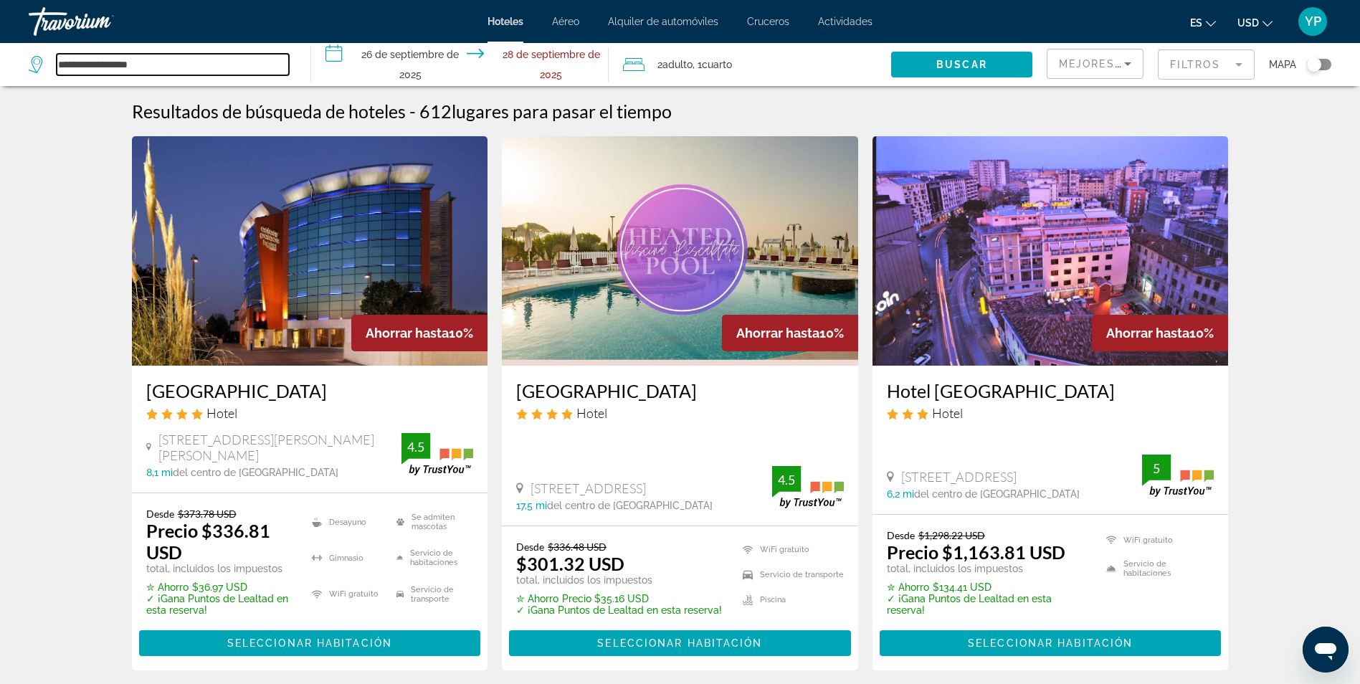
click at [94, 62] on input "**********" at bounding box center [173, 65] width 232 height 22
click at [153, 70] on input "**********" at bounding box center [173, 65] width 232 height 22
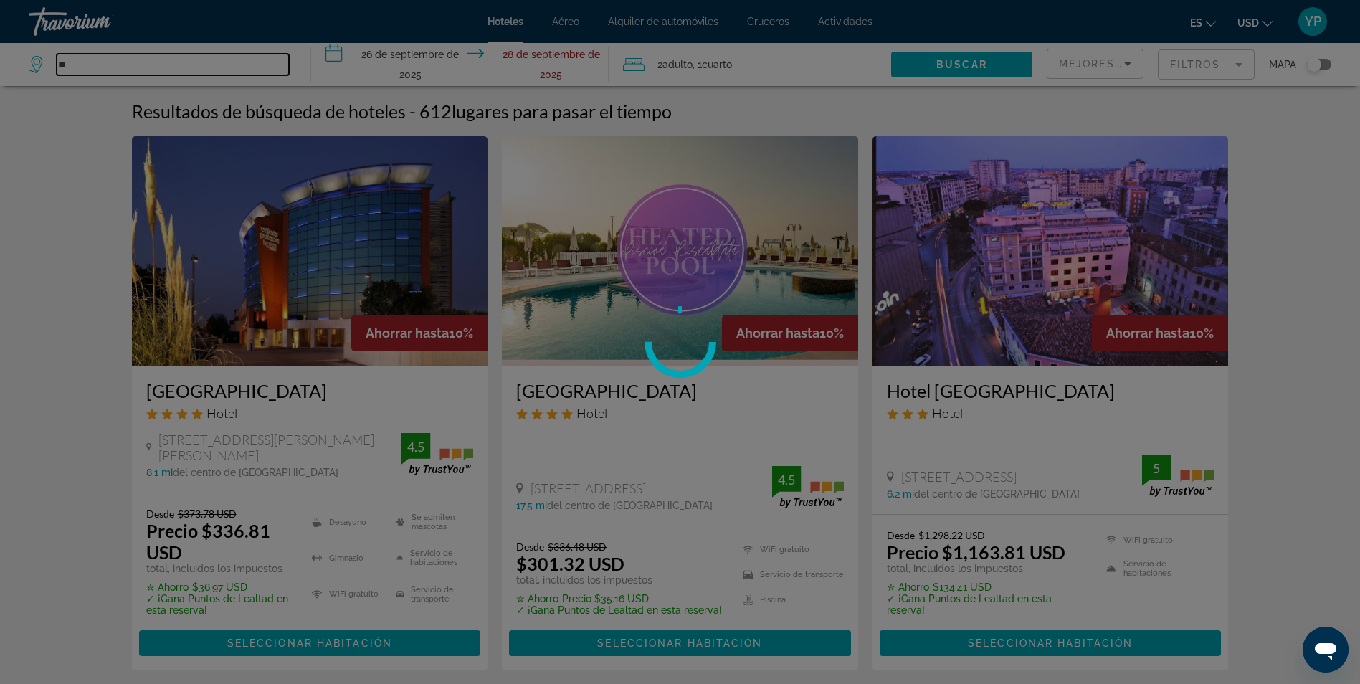
type input "*"
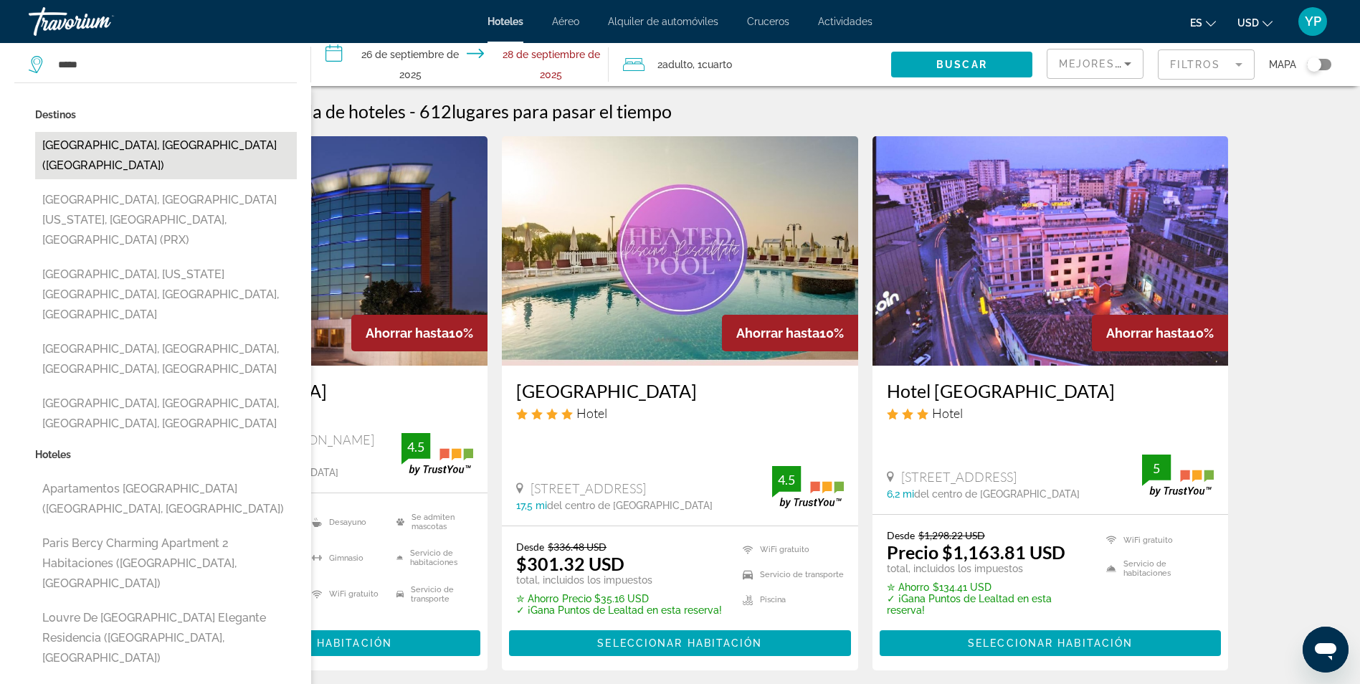
click at [118, 144] on button "París, Francia (PAR)" at bounding box center [166, 155] width 262 height 47
type input "**********"
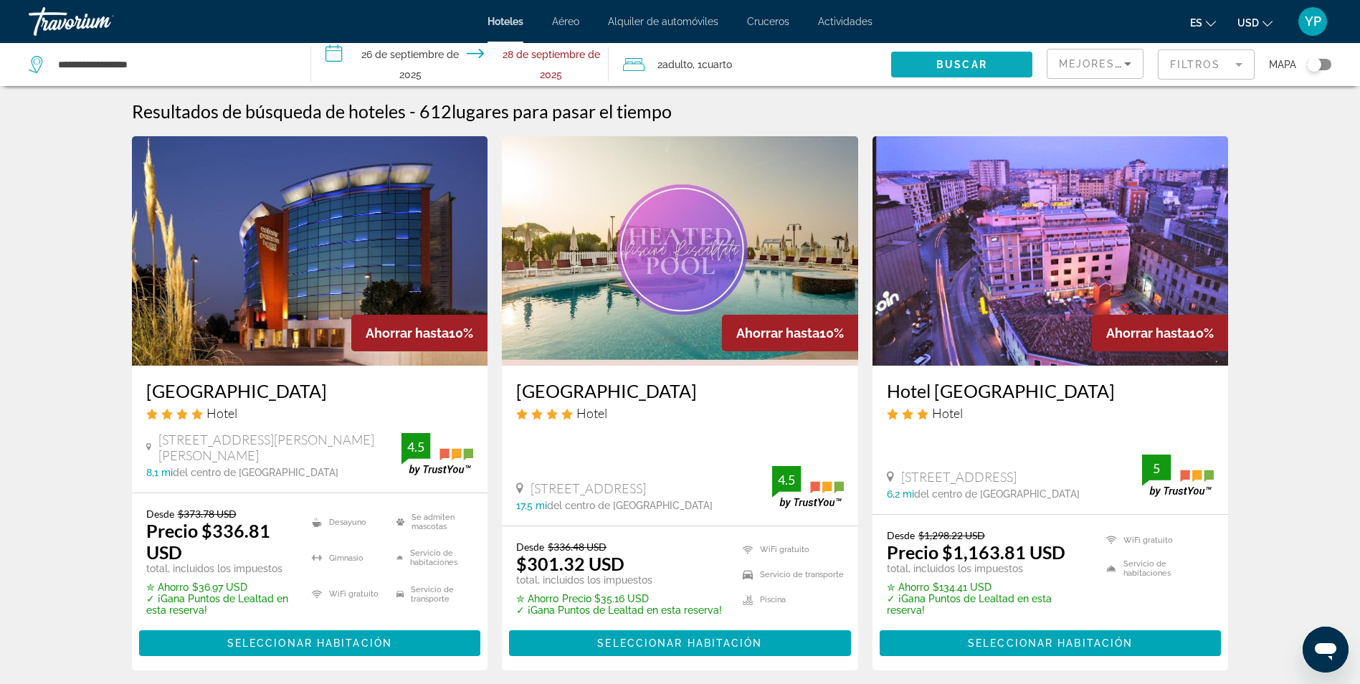
click at [921, 59] on span "Widget de búsqueda" at bounding box center [961, 64] width 141 height 34
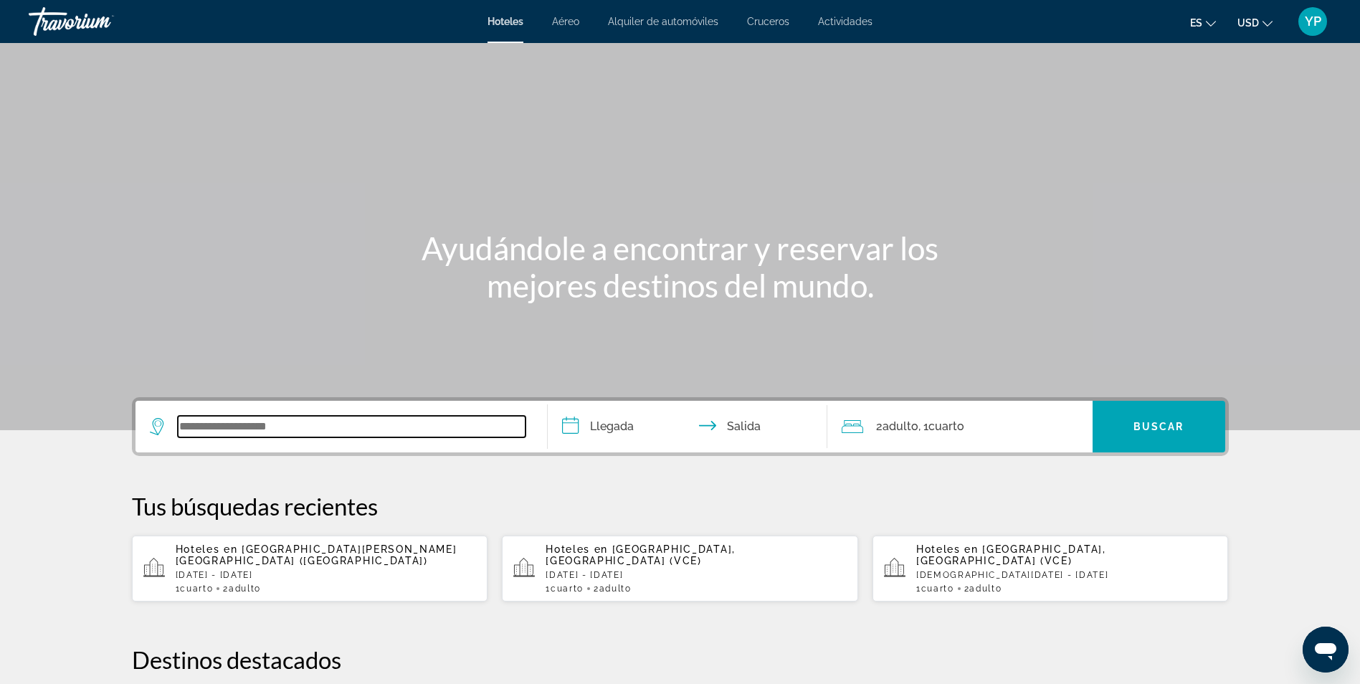
click at [416, 429] on input "Widget de búsqueda" at bounding box center [352, 427] width 348 height 22
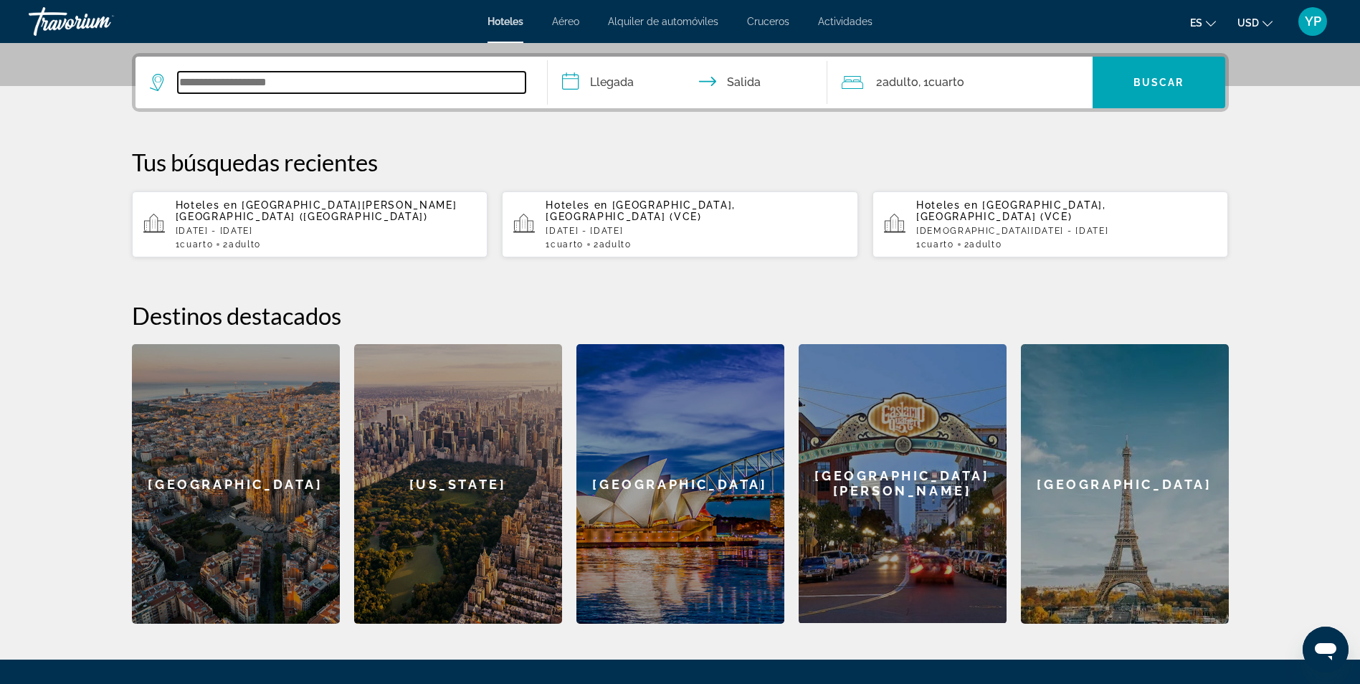
scroll to position [351, 0]
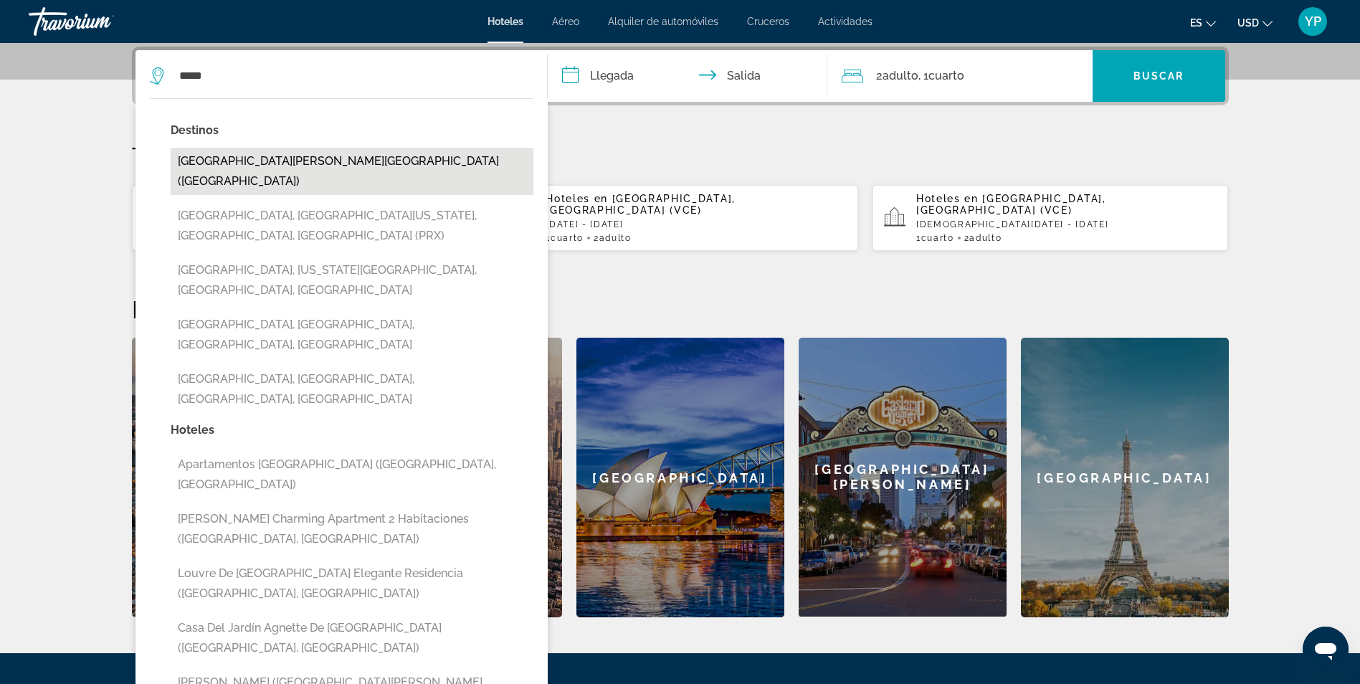
click at [297, 151] on button "[GEOGRAPHIC_DATA], [GEOGRAPHIC_DATA] ([GEOGRAPHIC_DATA])" at bounding box center [352, 171] width 363 height 47
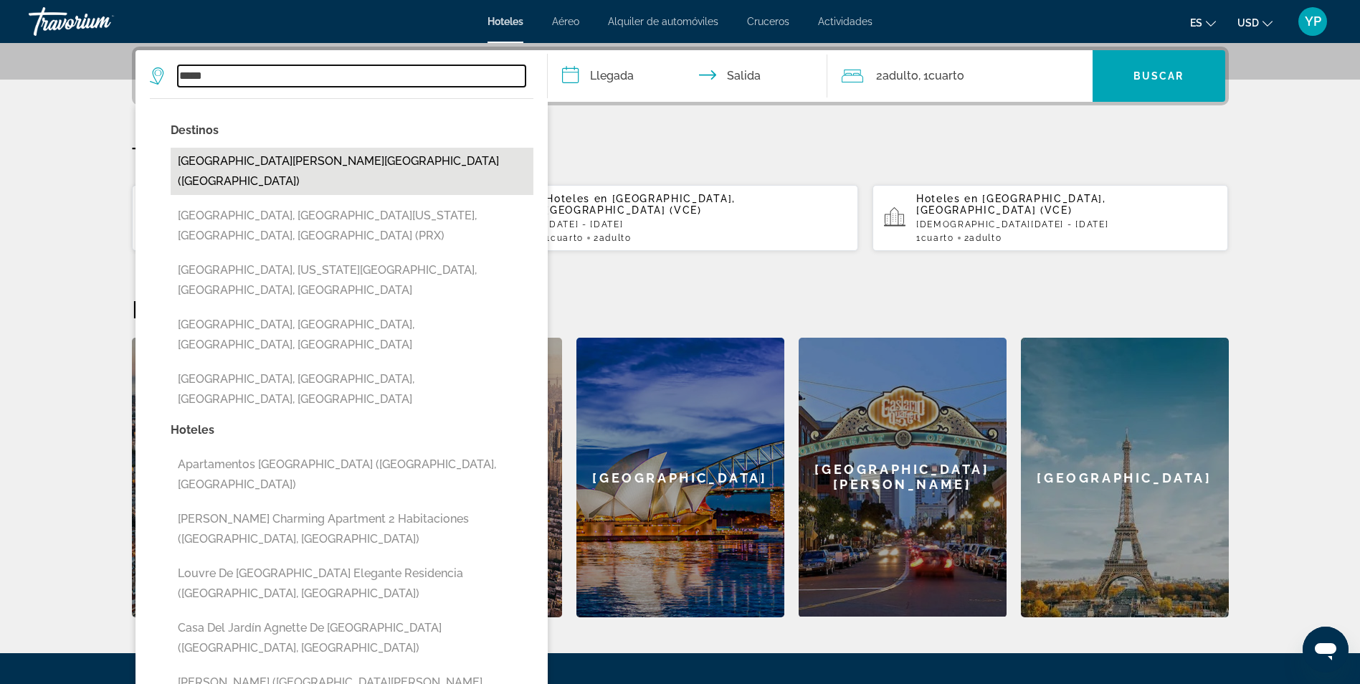
type input "**********"
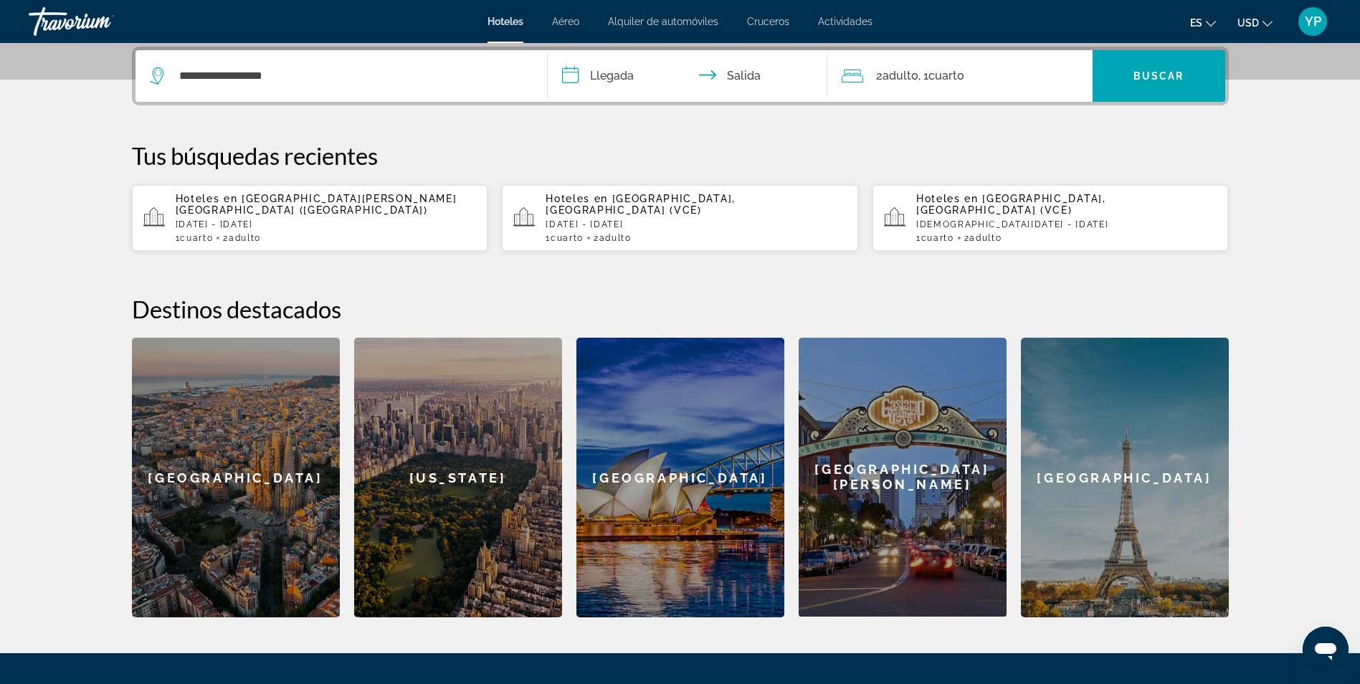
click at [643, 76] on input "**********" at bounding box center [690, 78] width 285 height 56
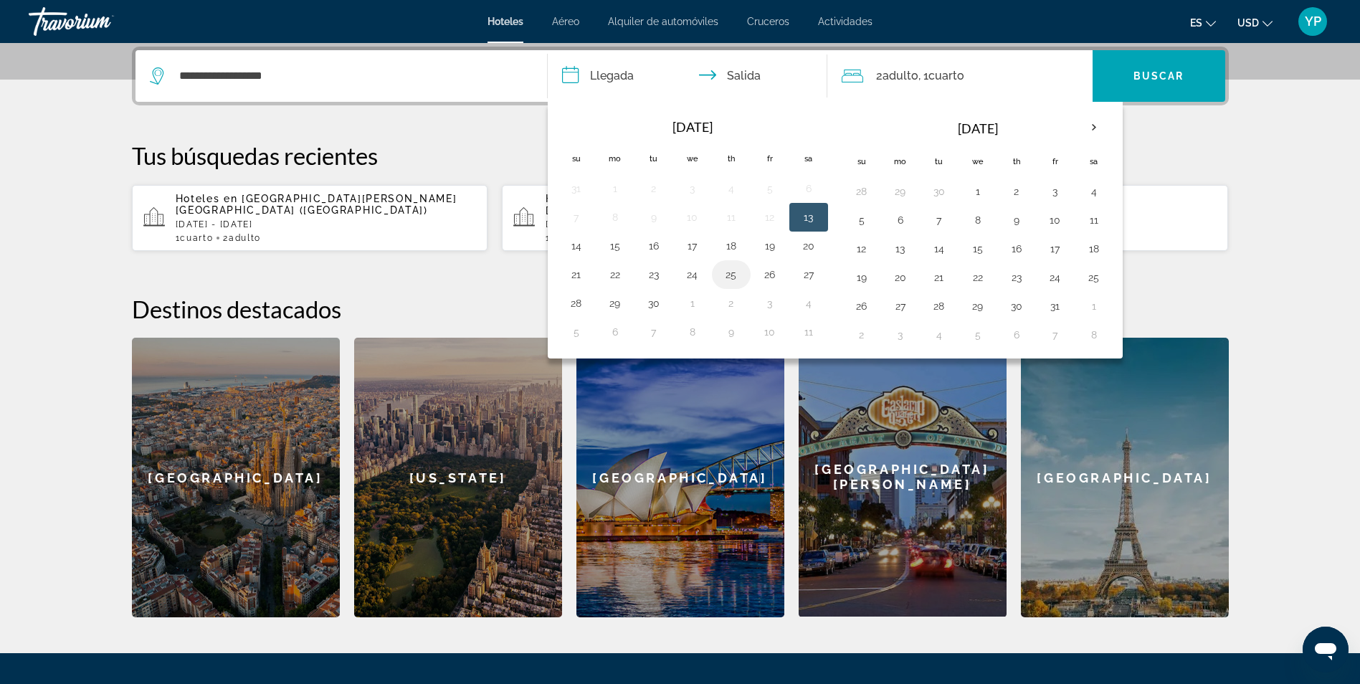
click at [729, 275] on button "25" at bounding box center [731, 275] width 23 height 20
click at [766, 271] on button "26" at bounding box center [769, 275] width 23 height 20
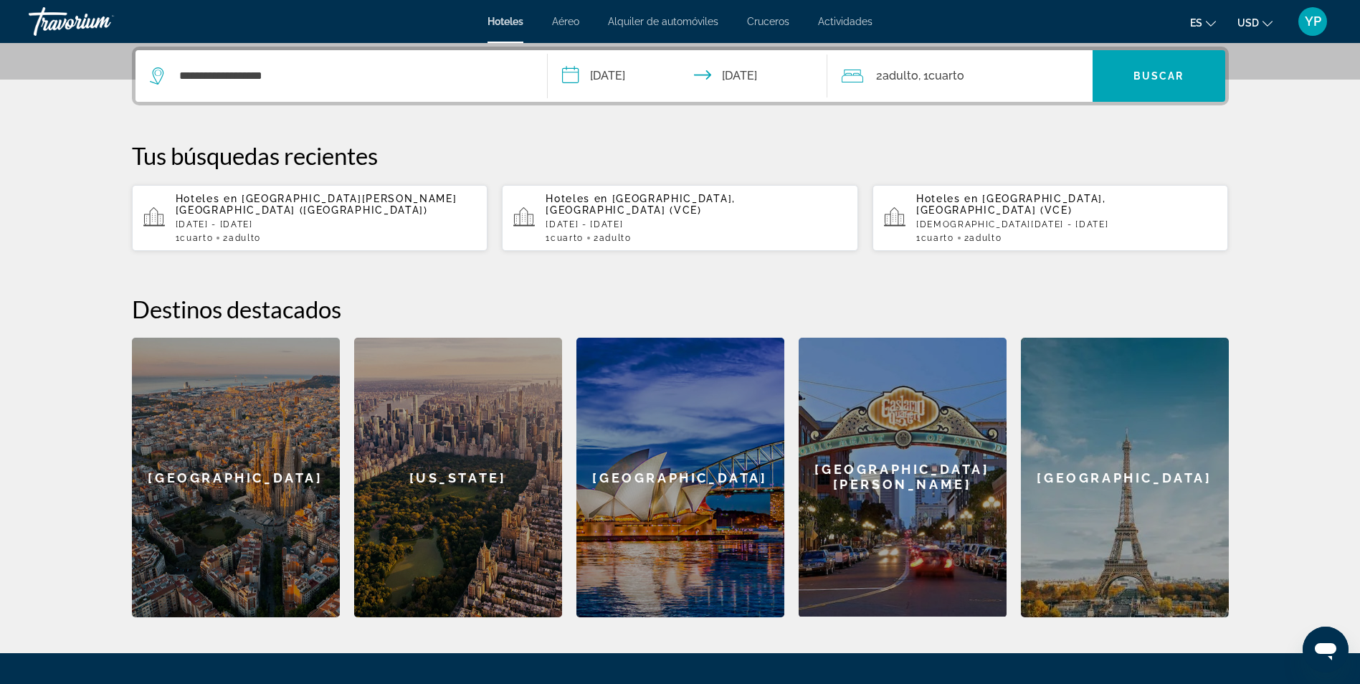
click at [637, 78] on input "**********" at bounding box center [690, 78] width 285 height 56
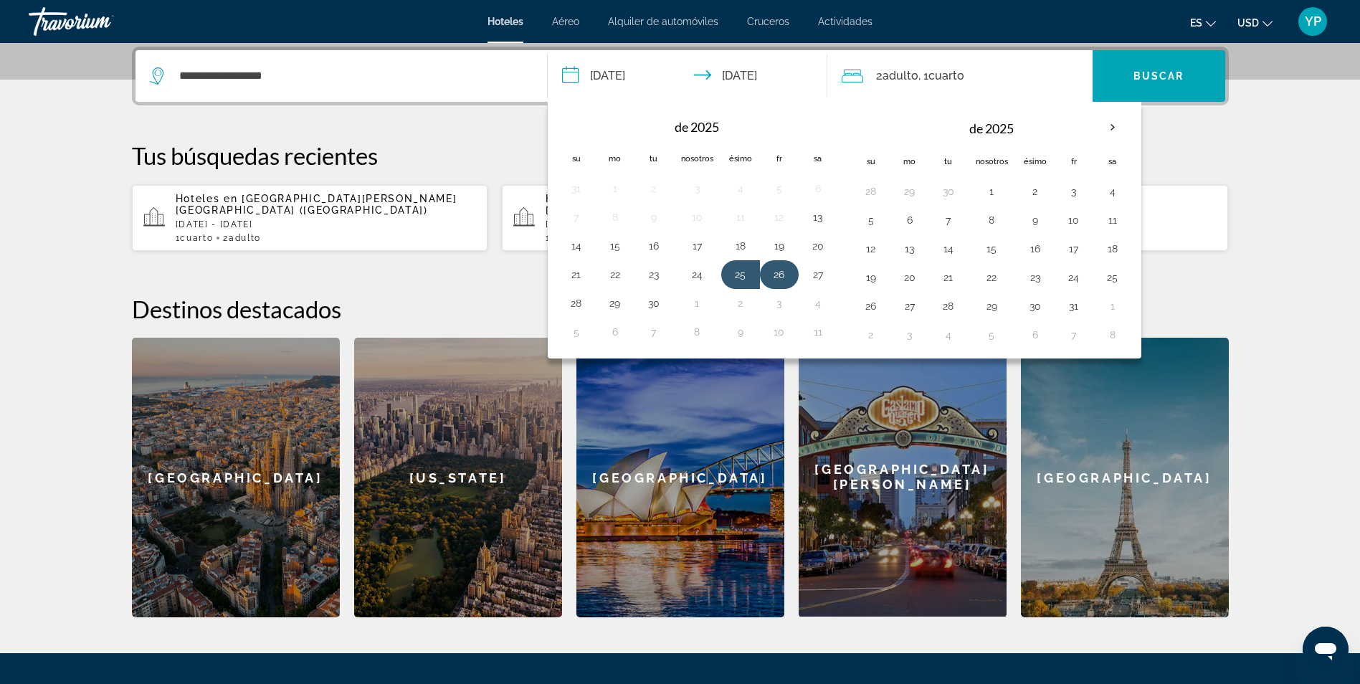
click at [783, 273] on button "26" at bounding box center [779, 275] width 23 height 20
click at [581, 303] on button "28" at bounding box center [576, 303] width 23 height 20
type input "**********"
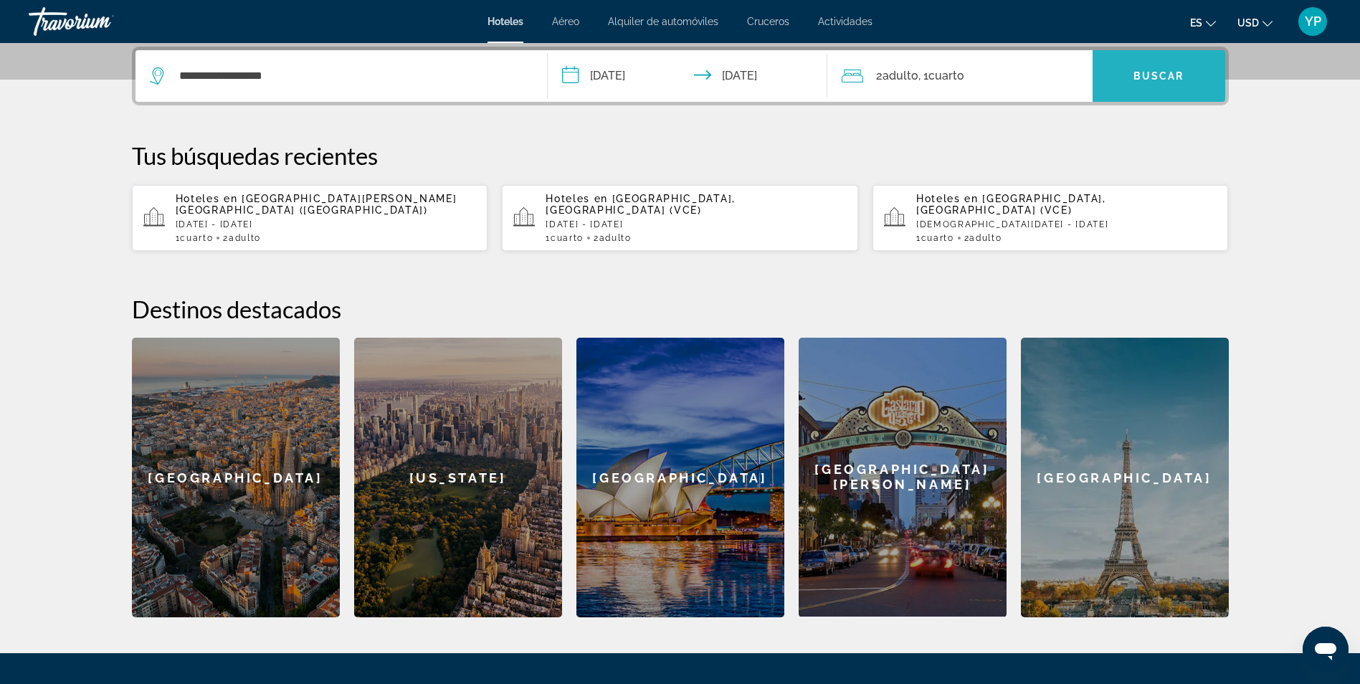
click at [1130, 67] on span "Widget de búsqueda" at bounding box center [1158, 76] width 133 height 34
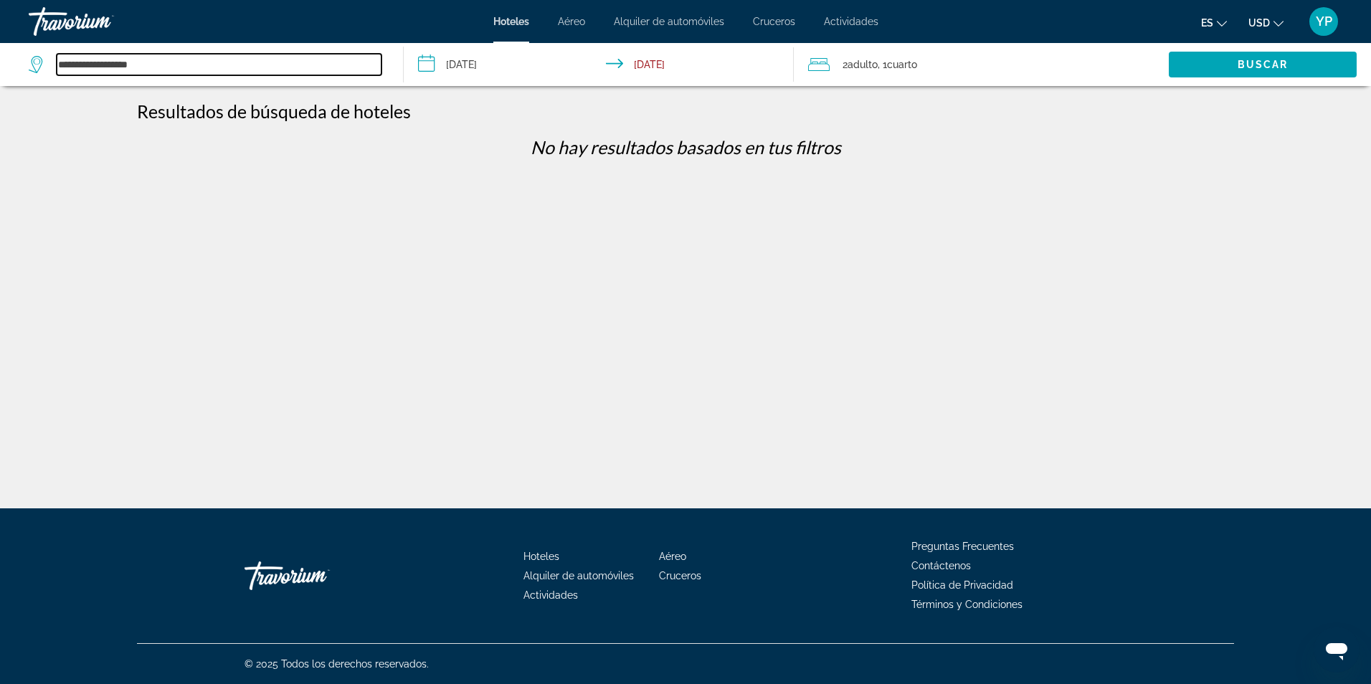
click at [281, 59] on input "**********" at bounding box center [219, 65] width 325 height 22
type input "*"
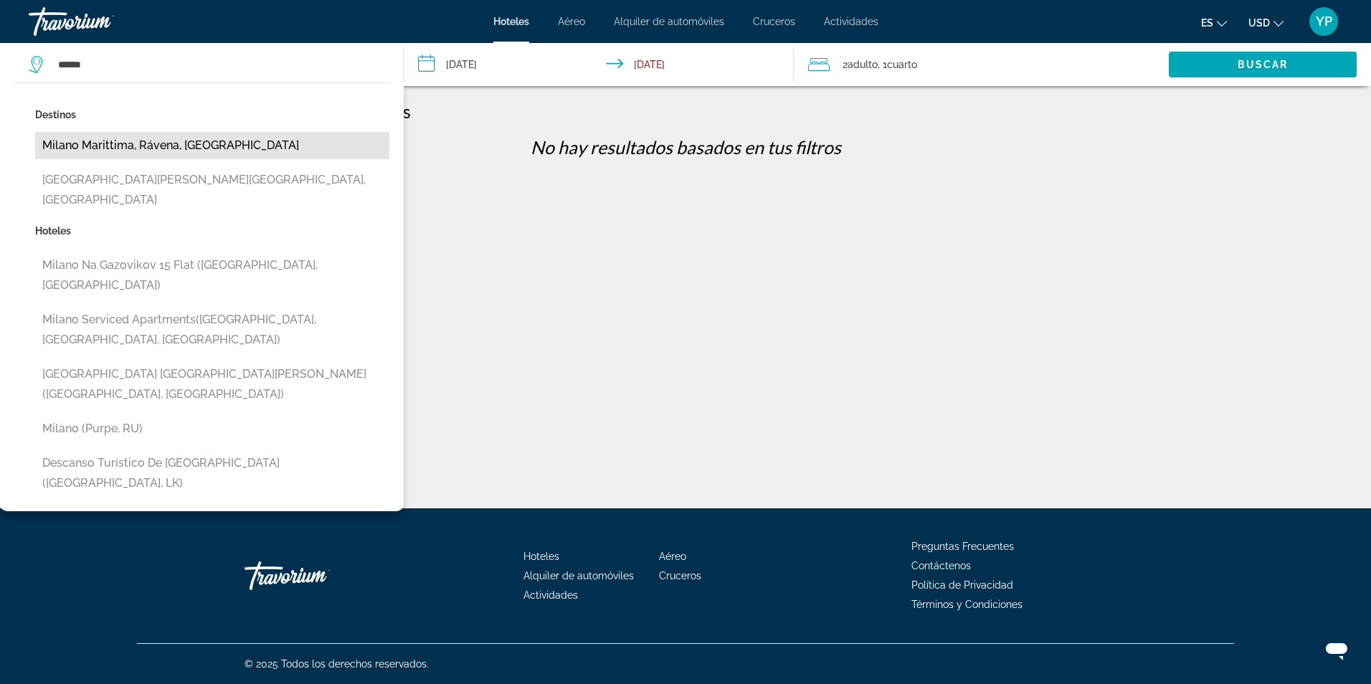
click at [176, 147] on button "Milano Marittima, Rávena, Italia" at bounding box center [212, 145] width 354 height 27
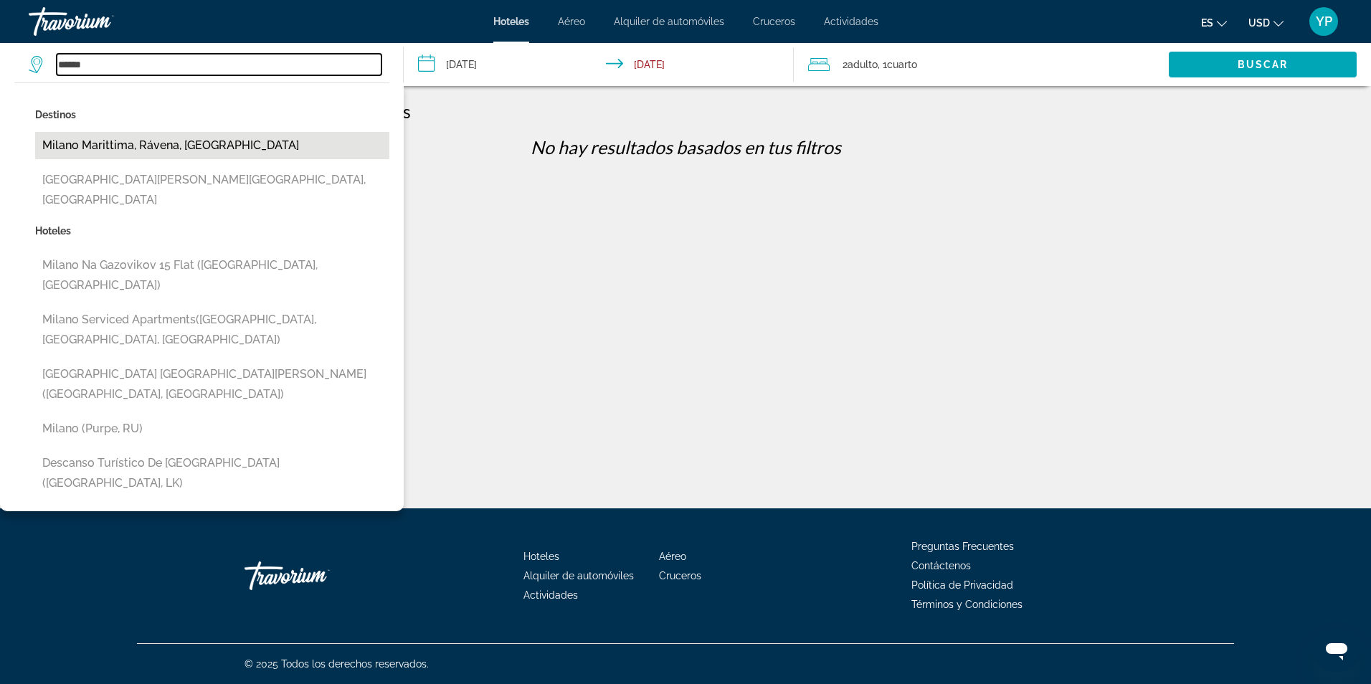
type input "**********"
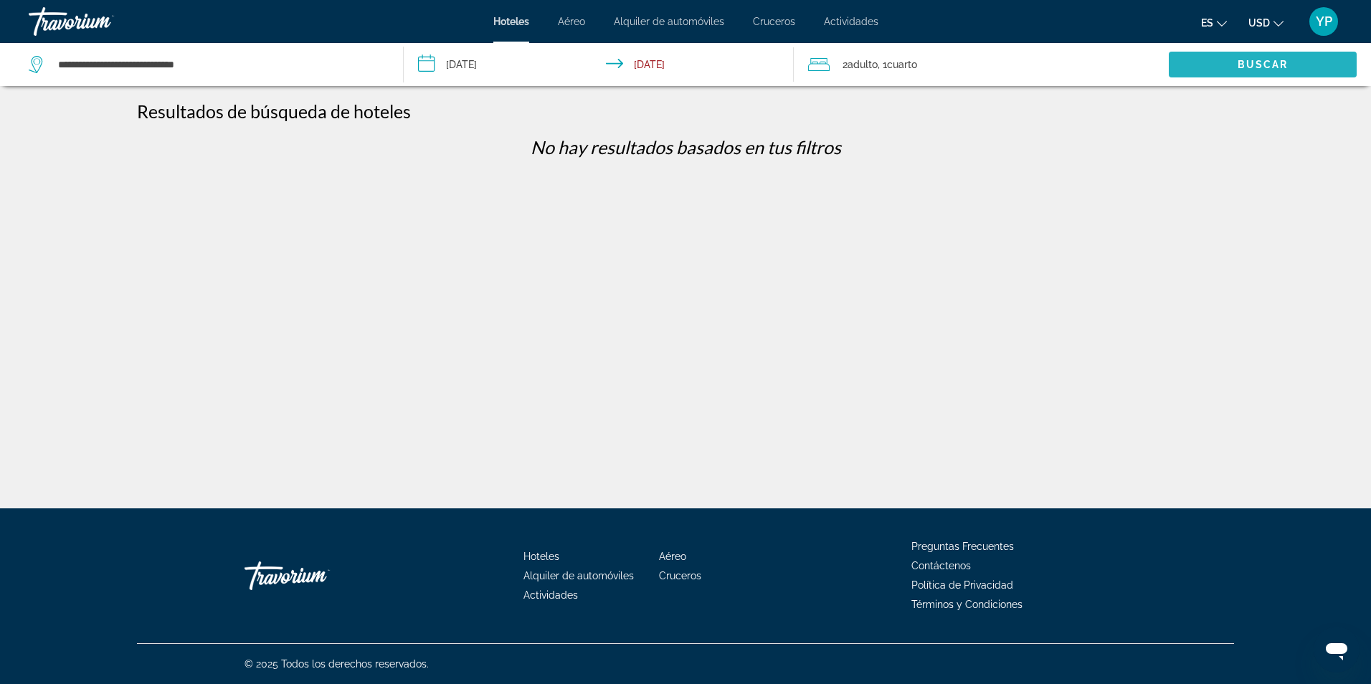
click at [1239, 62] on span "Buscar" at bounding box center [1262, 64] width 51 height 11
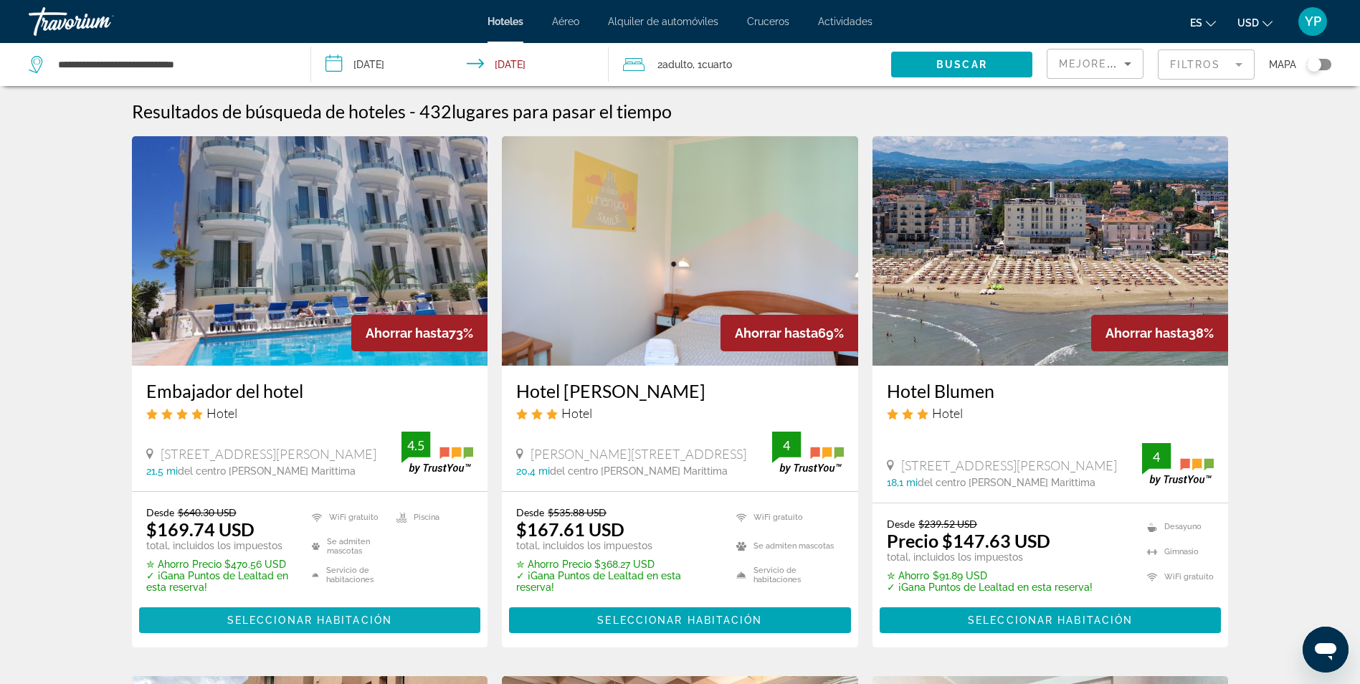
click at [336, 615] on span "Seleccionar habitación" at bounding box center [309, 619] width 165 height 11
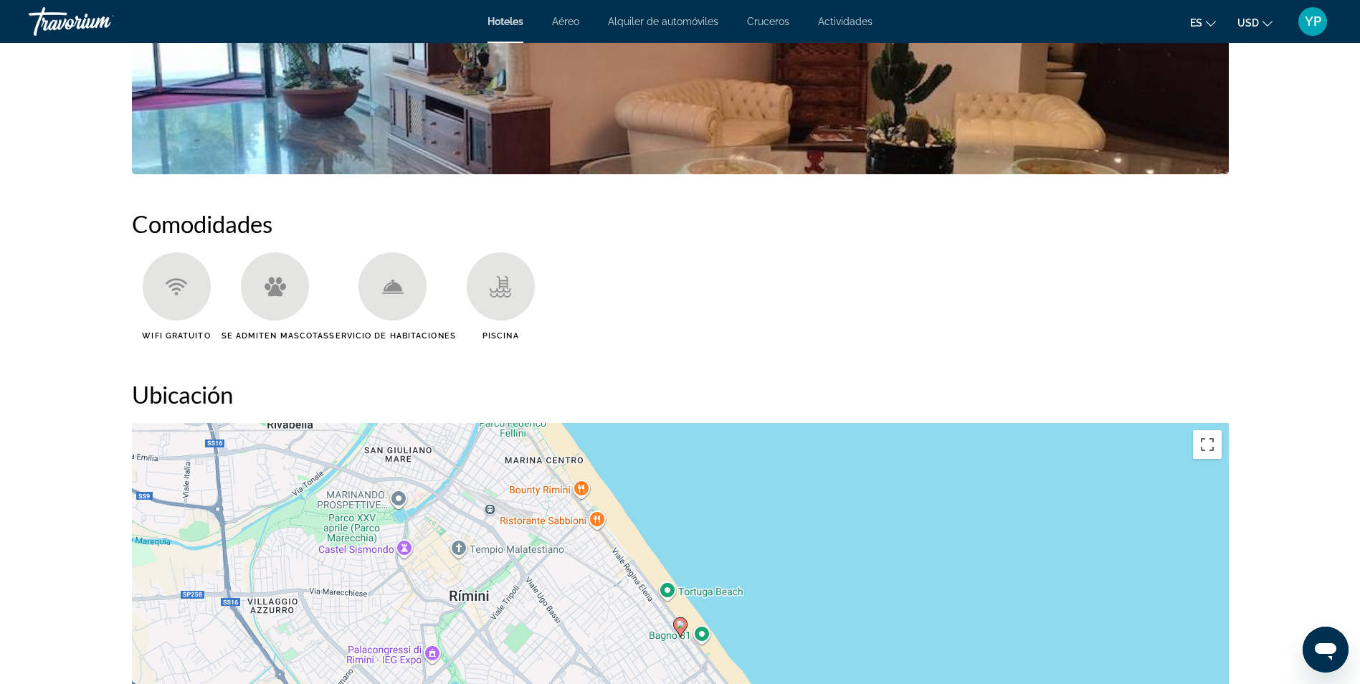
scroll to position [698, 0]
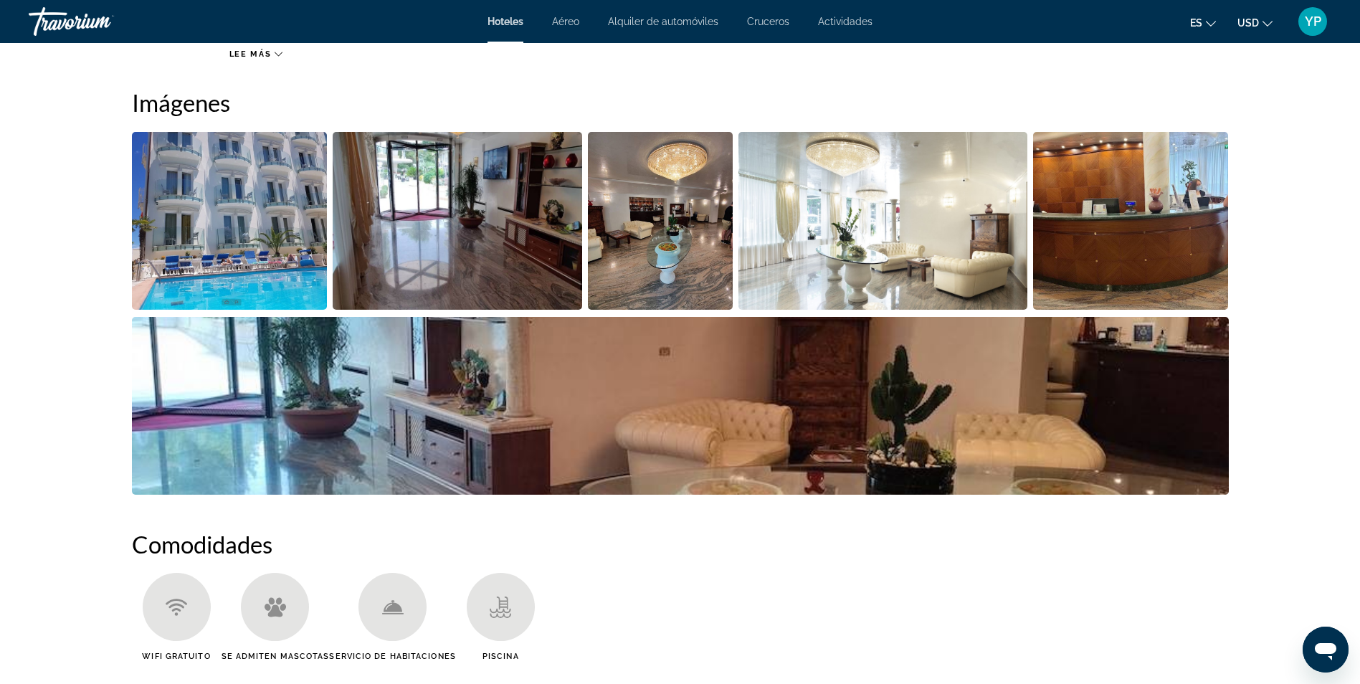
click at [861, 270] on img "Abrir control deslizante de imagen a pantalla completa" at bounding box center [882, 221] width 289 height 178
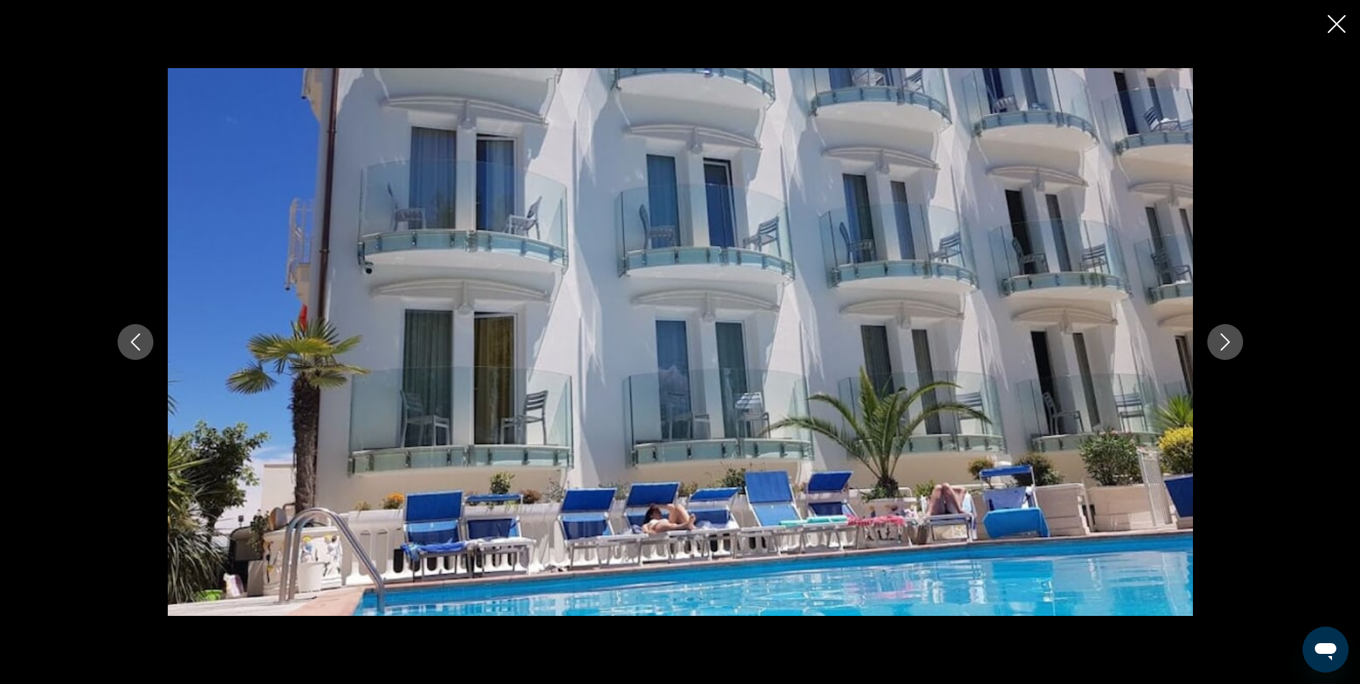
click at [1230, 340] on icon "Siguiente imagen" at bounding box center [1224, 341] width 17 height 17
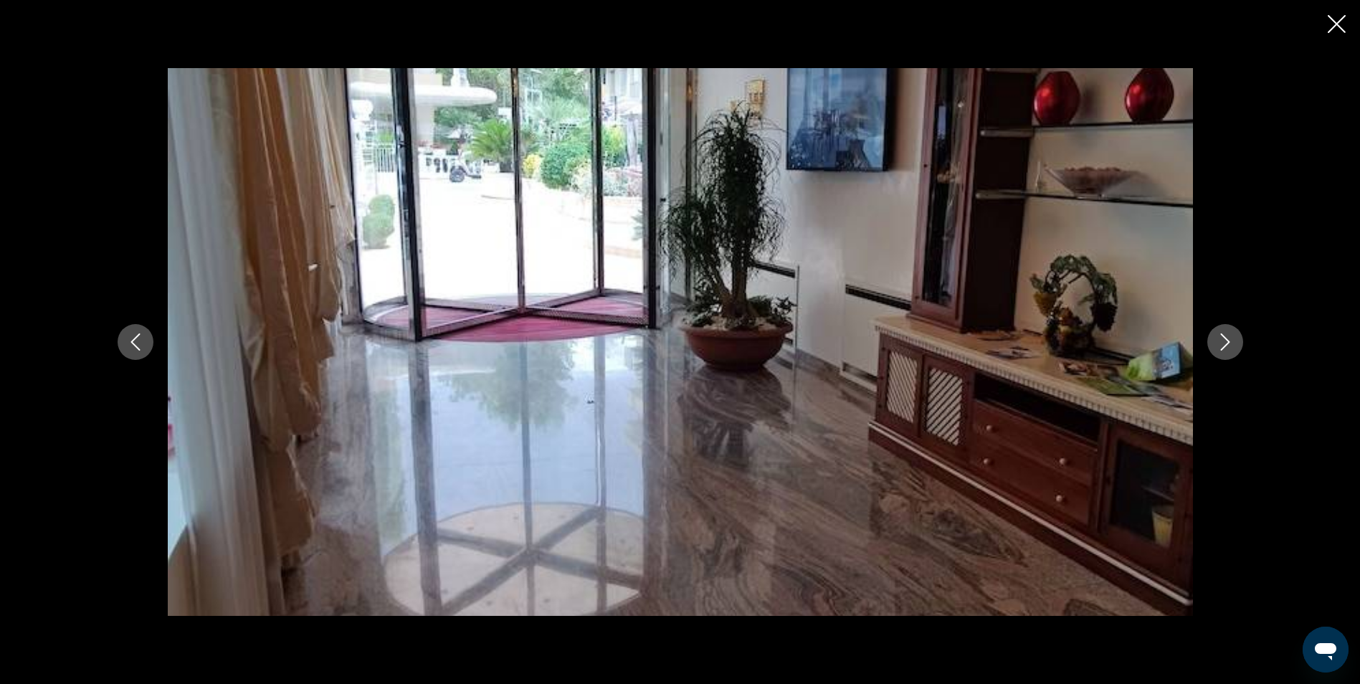
click at [1230, 340] on icon "Siguiente imagen" at bounding box center [1224, 341] width 17 height 17
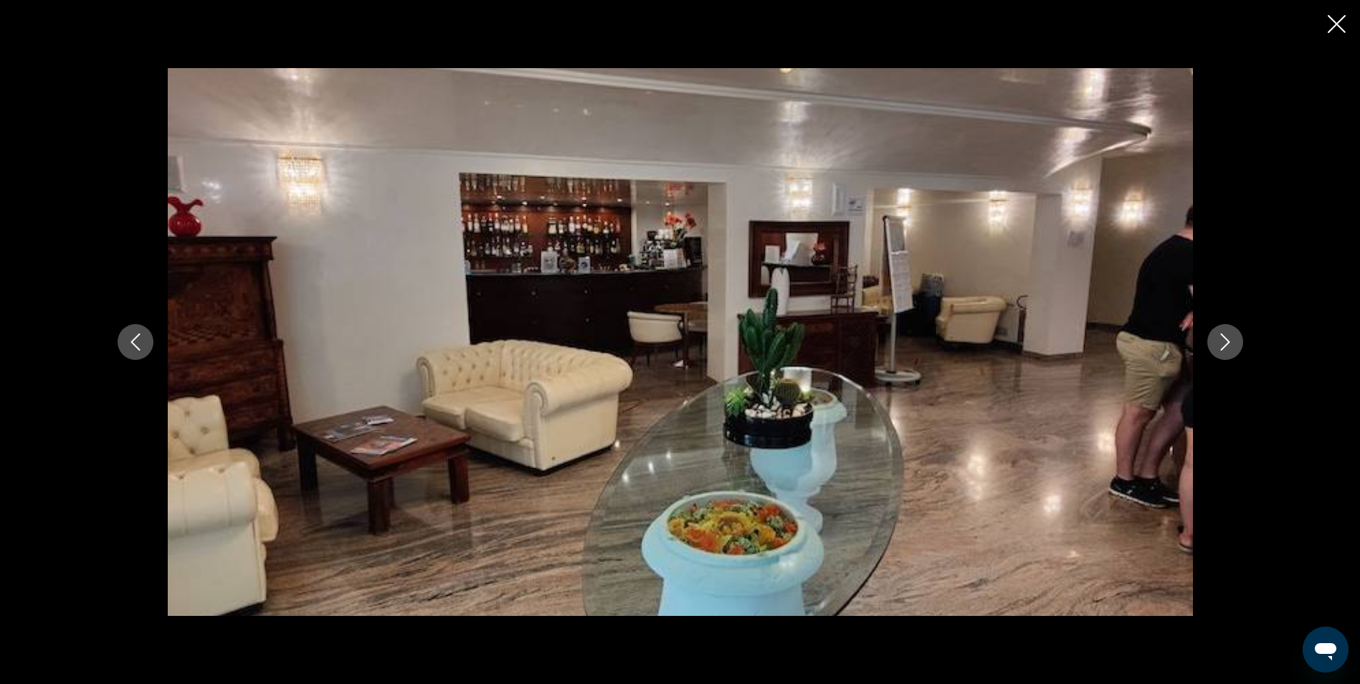
click at [1230, 340] on icon "Siguiente imagen" at bounding box center [1224, 341] width 17 height 17
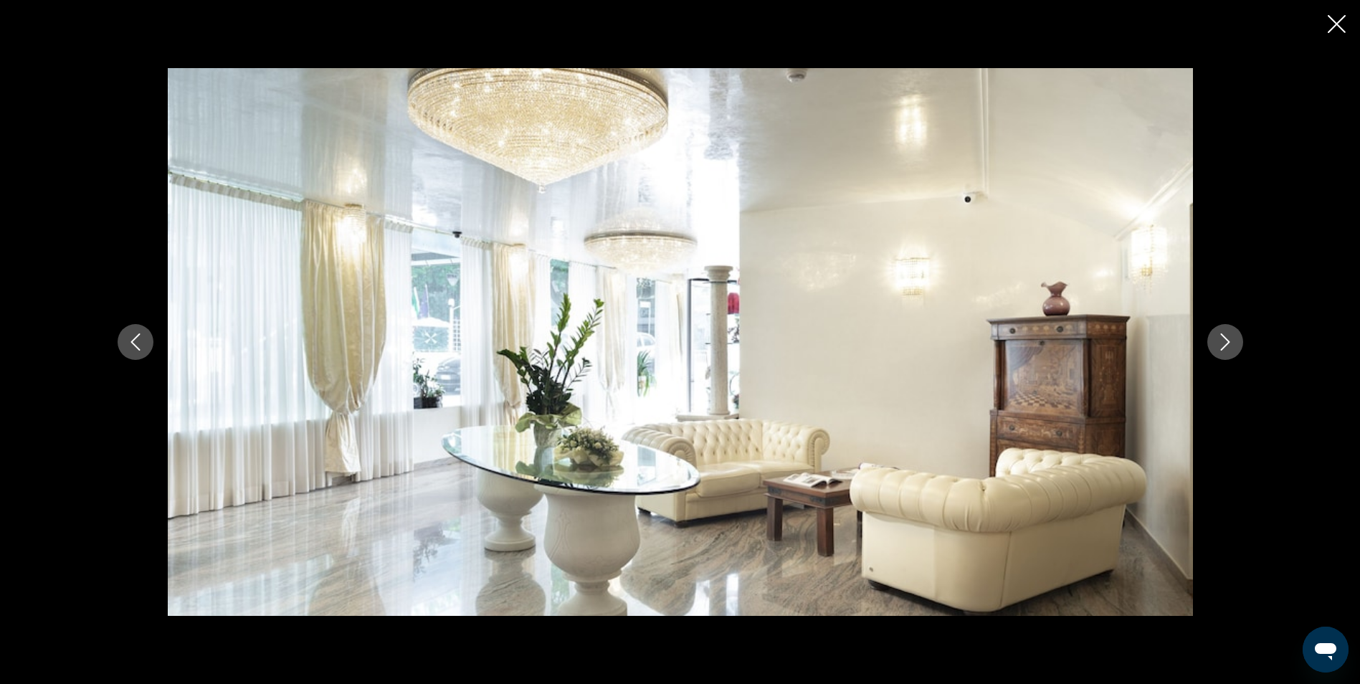
click at [1230, 340] on icon "Siguiente imagen" at bounding box center [1224, 341] width 17 height 17
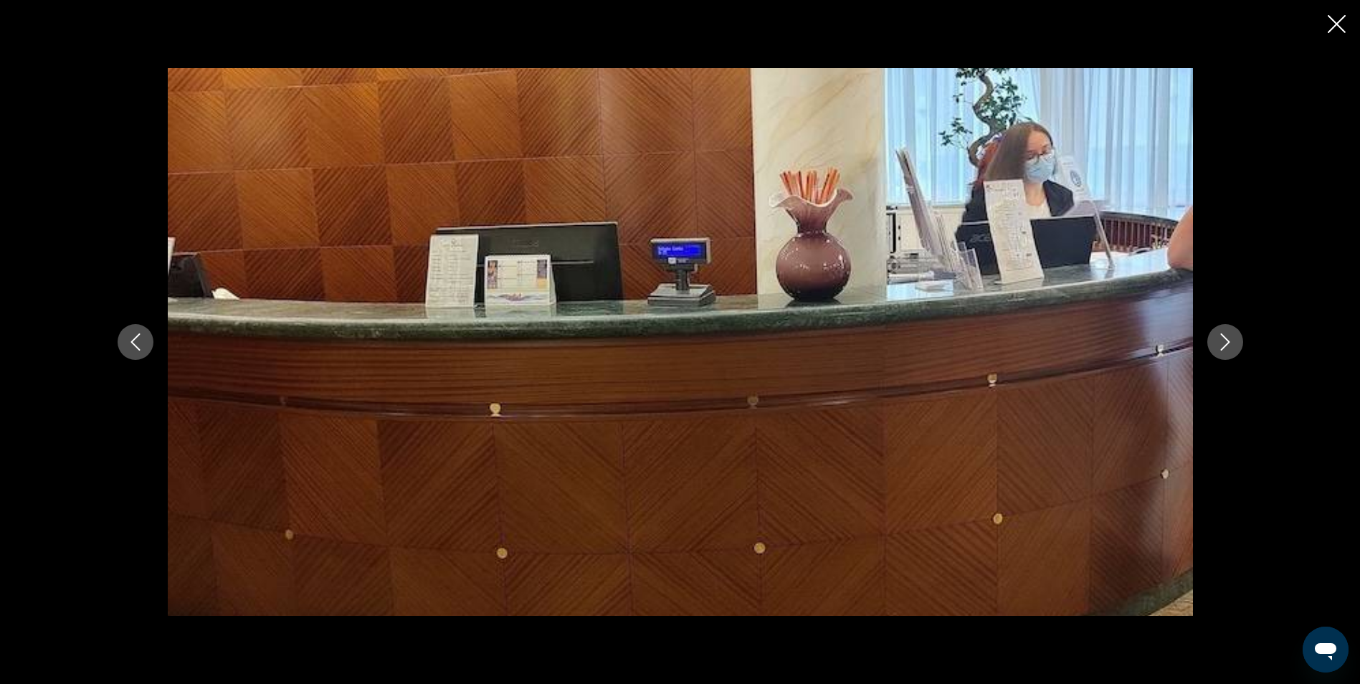
click at [1230, 340] on icon "Siguiente imagen" at bounding box center [1224, 341] width 17 height 17
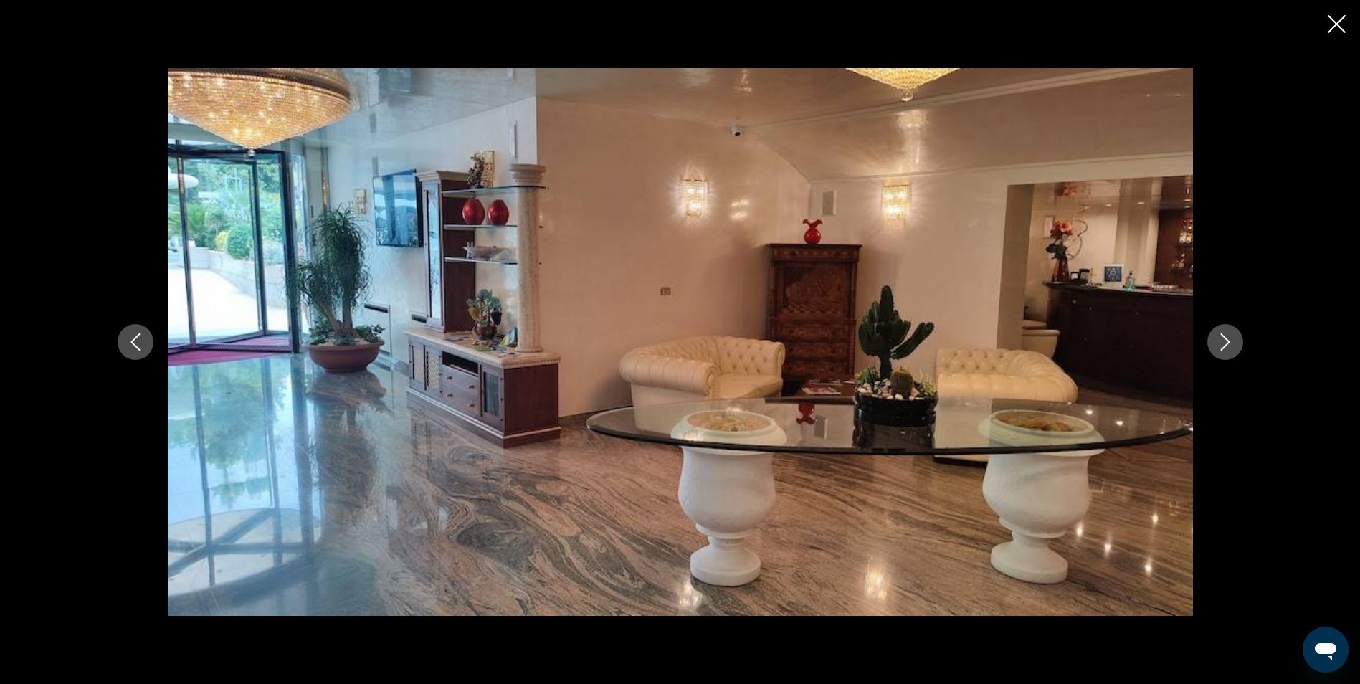
click at [1230, 340] on icon "Siguiente imagen" at bounding box center [1224, 341] width 17 height 17
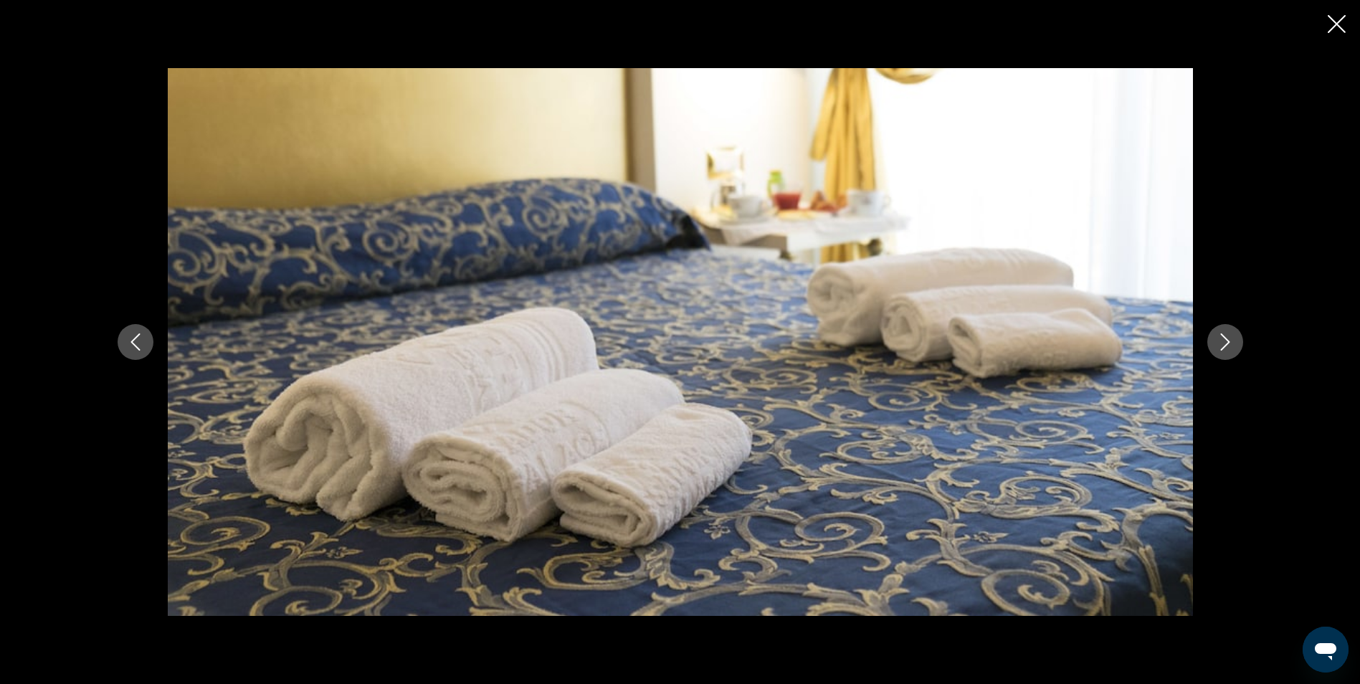
click at [1230, 340] on icon "Siguiente imagen" at bounding box center [1224, 341] width 17 height 17
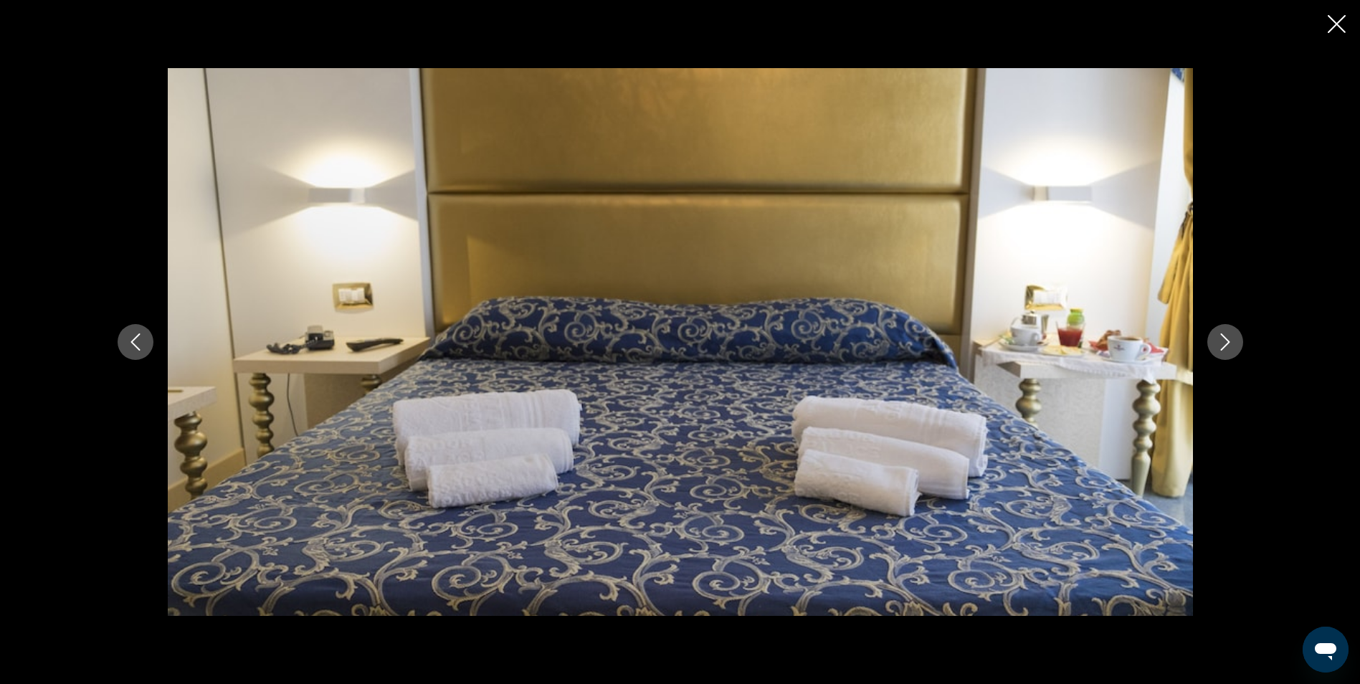
click at [1230, 340] on icon "Siguiente imagen" at bounding box center [1224, 341] width 17 height 17
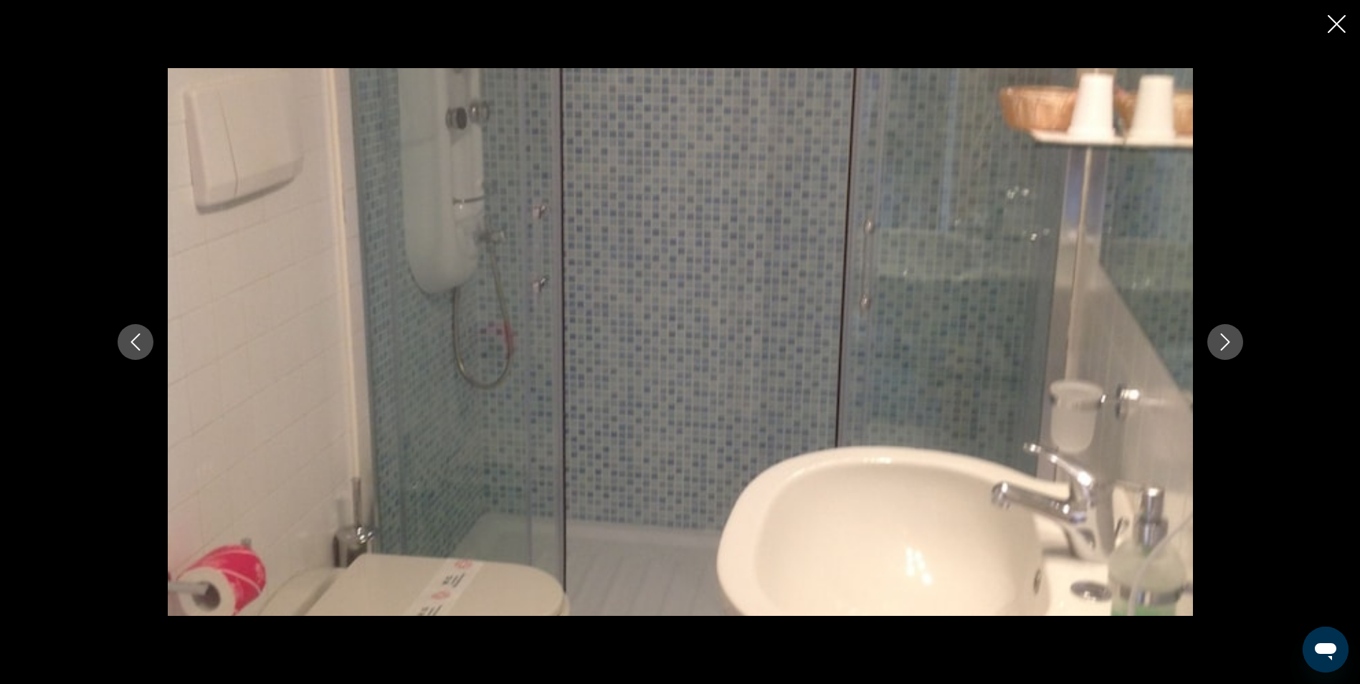
click at [1230, 340] on icon "Siguiente imagen" at bounding box center [1224, 341] width 17 height 17
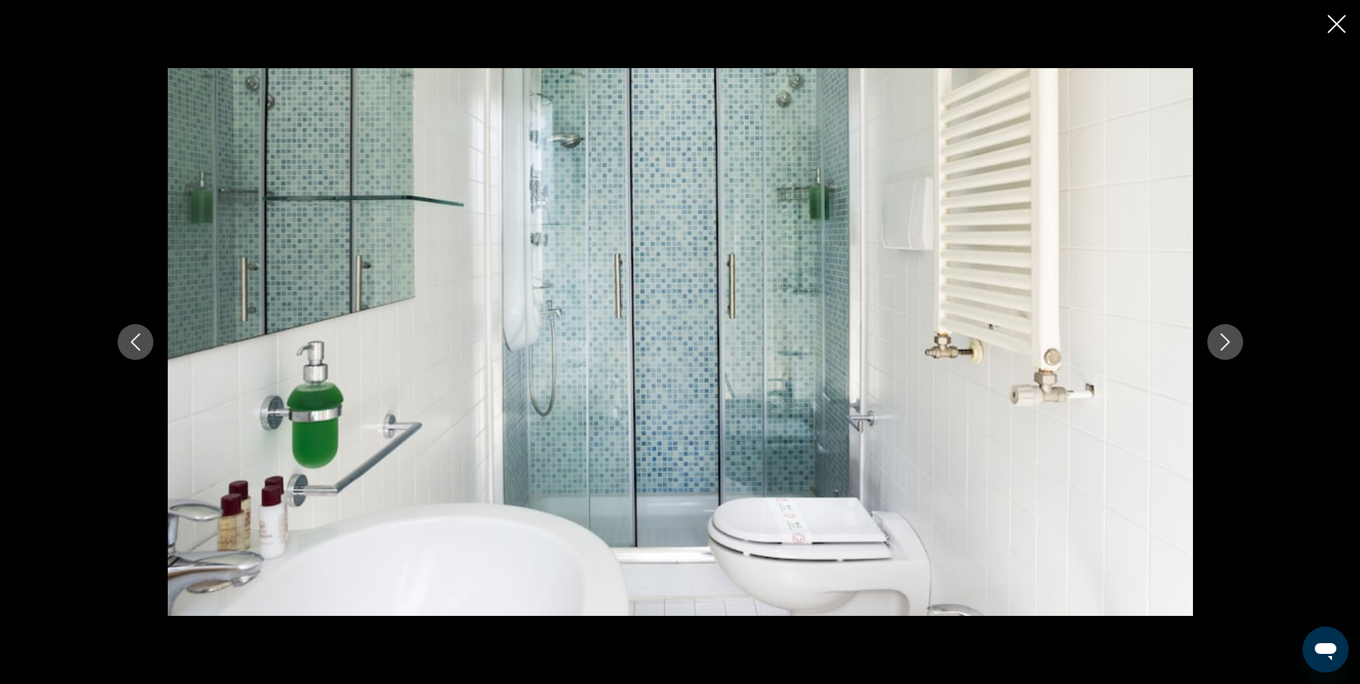
click at [1230, 340] on icon "Siguiente imagen" at bounding box center [1224, 341] width 17 height 17
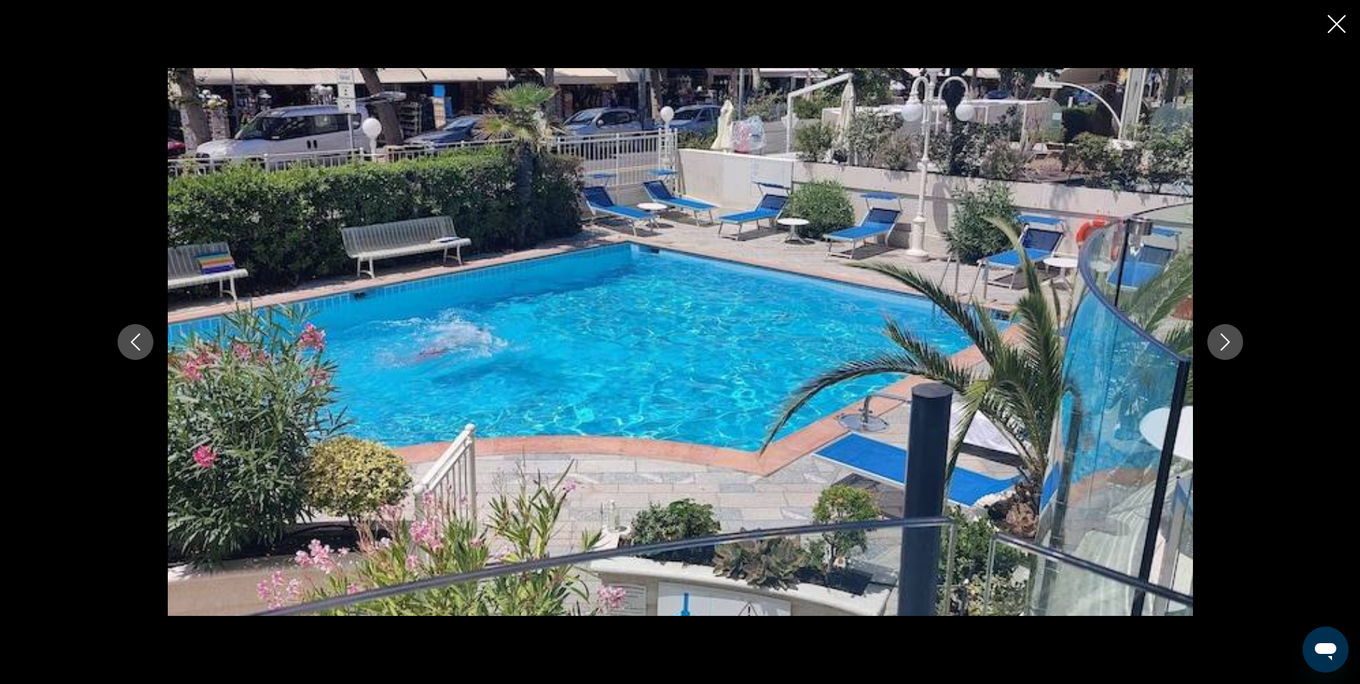
click at [1230, 340] on icon "Siguiente imagen" at bounding box center [1224, 341] width 17 height 17
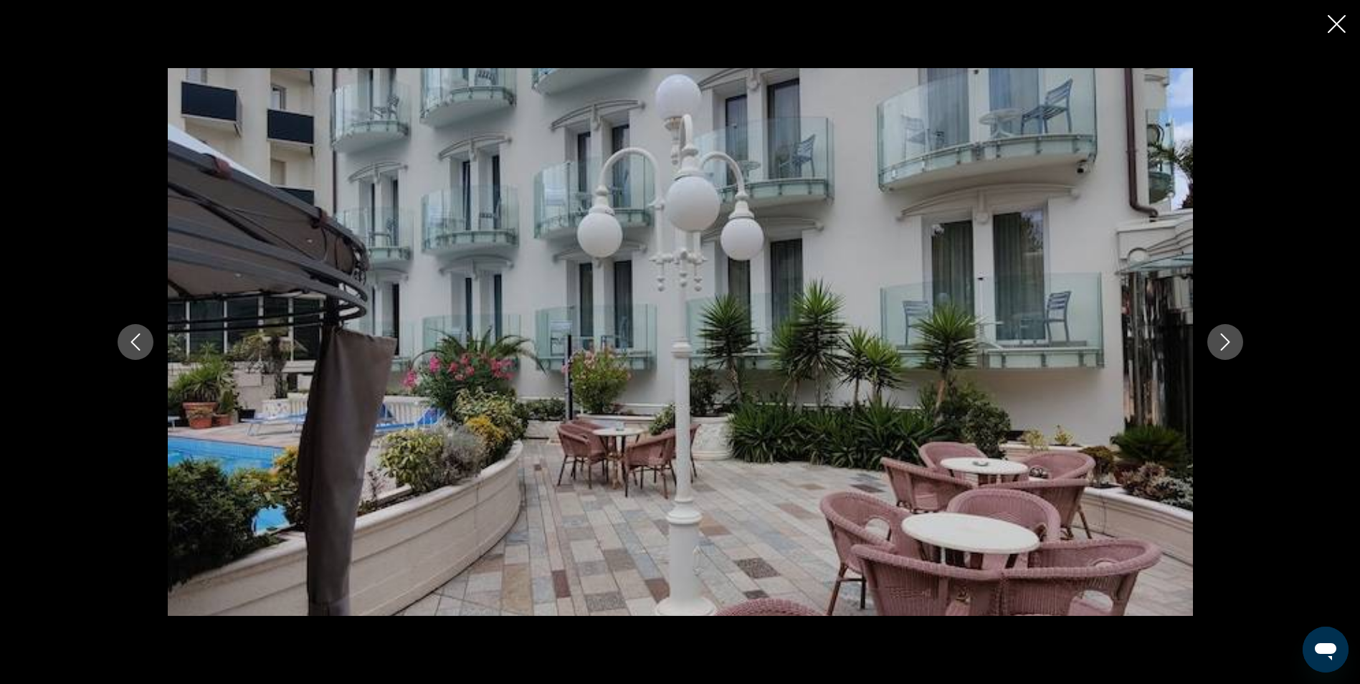
click at [1329, 15] on icon "Cerrar presentación de diapositivas" at bounding box center [1337, 24] width 18 height 18
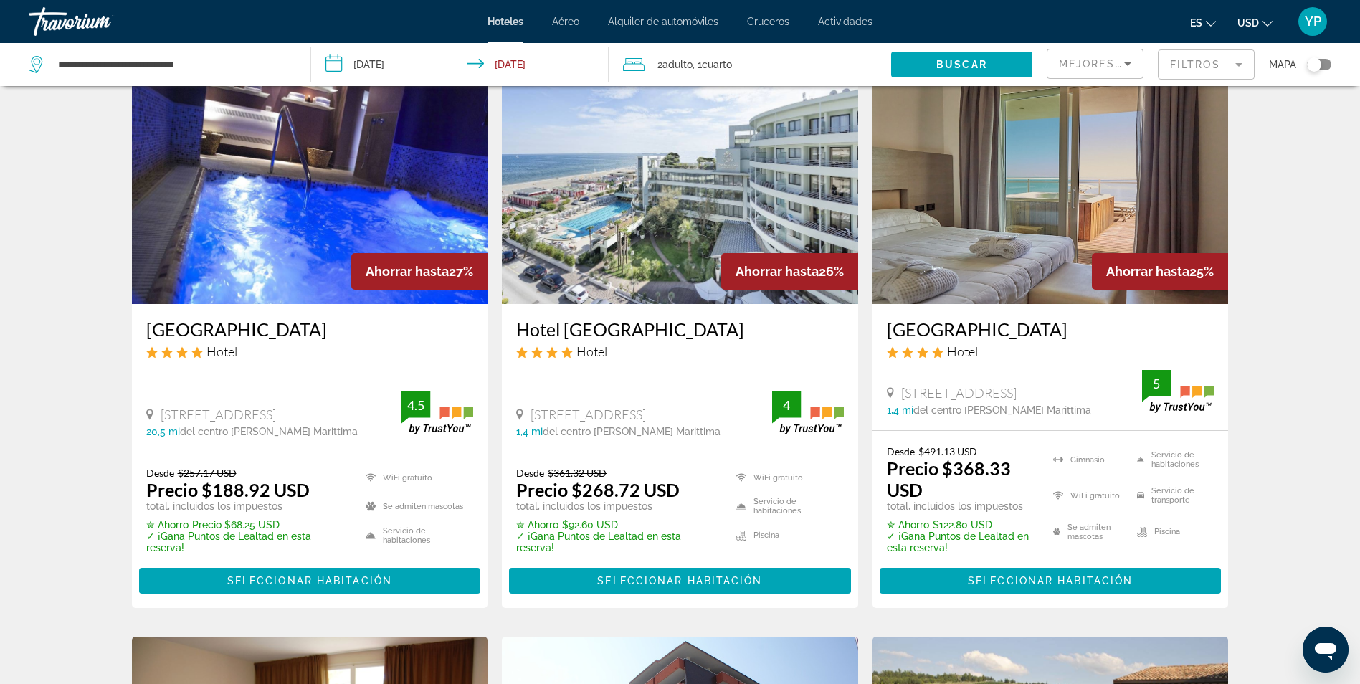
scroll to position [1167, 0]
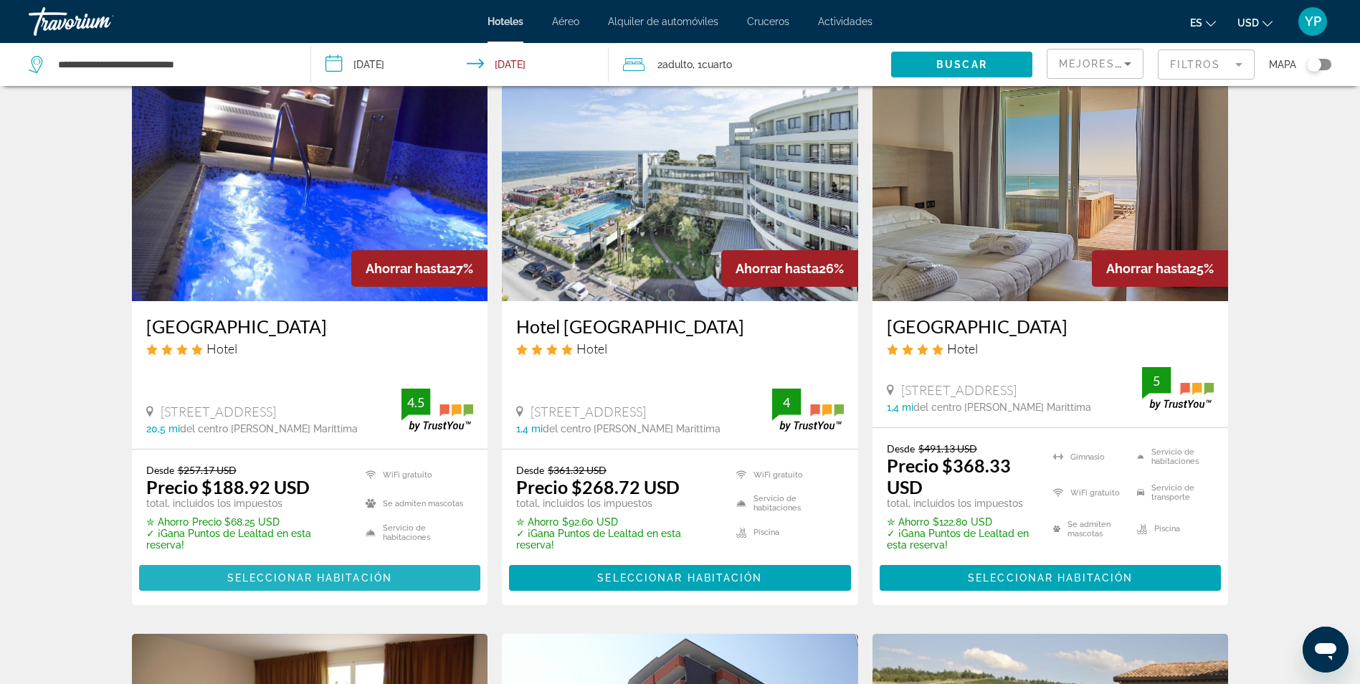
click at [398, 578] on span "Contenido principal" at bounding box center [310, 578] width 342 height 34
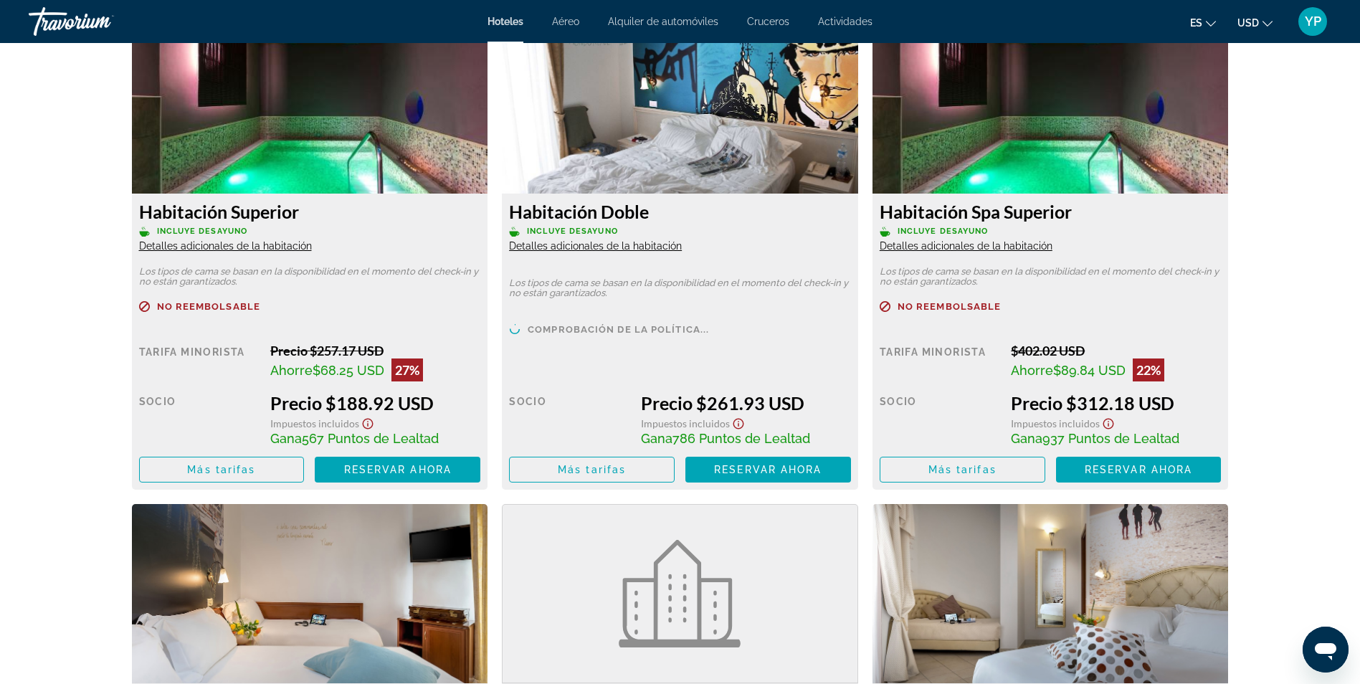
scroll to position [2020, 0]
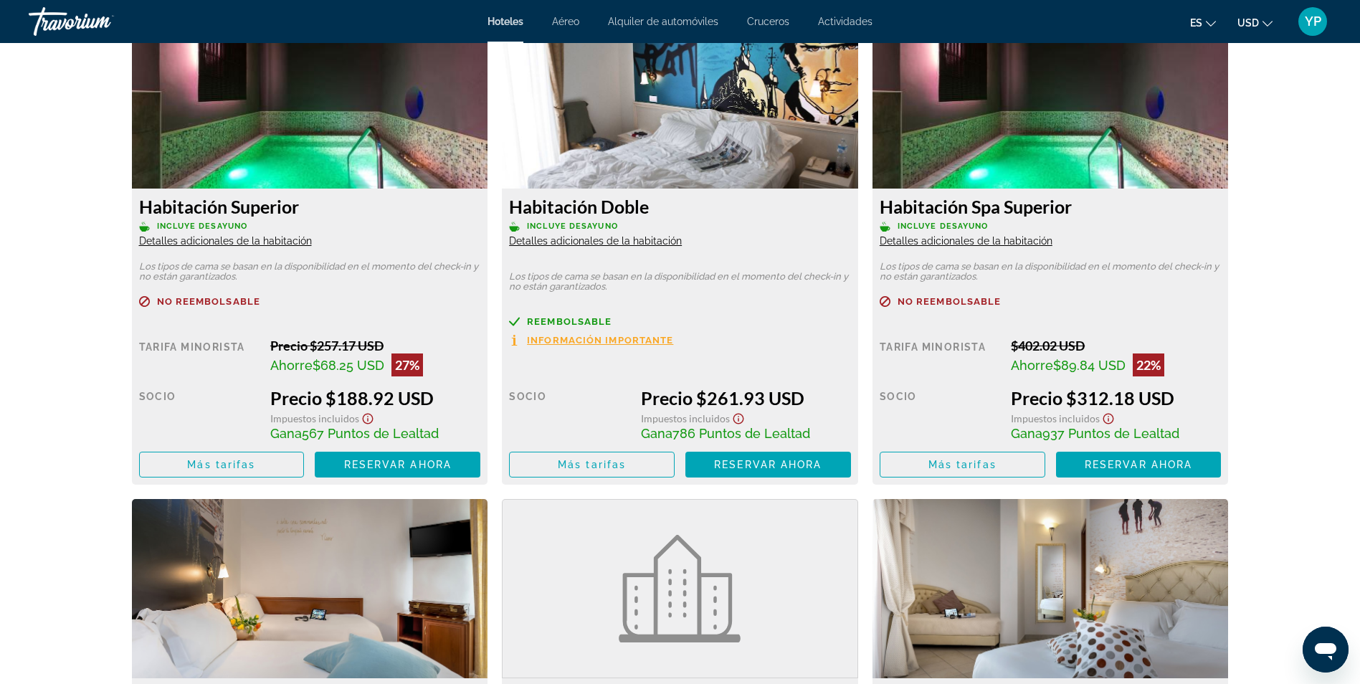
drag, startPoint x: 1359, startPoint y: 327, endPoint x: 1373, endPoint y: 169, distance: 158.3
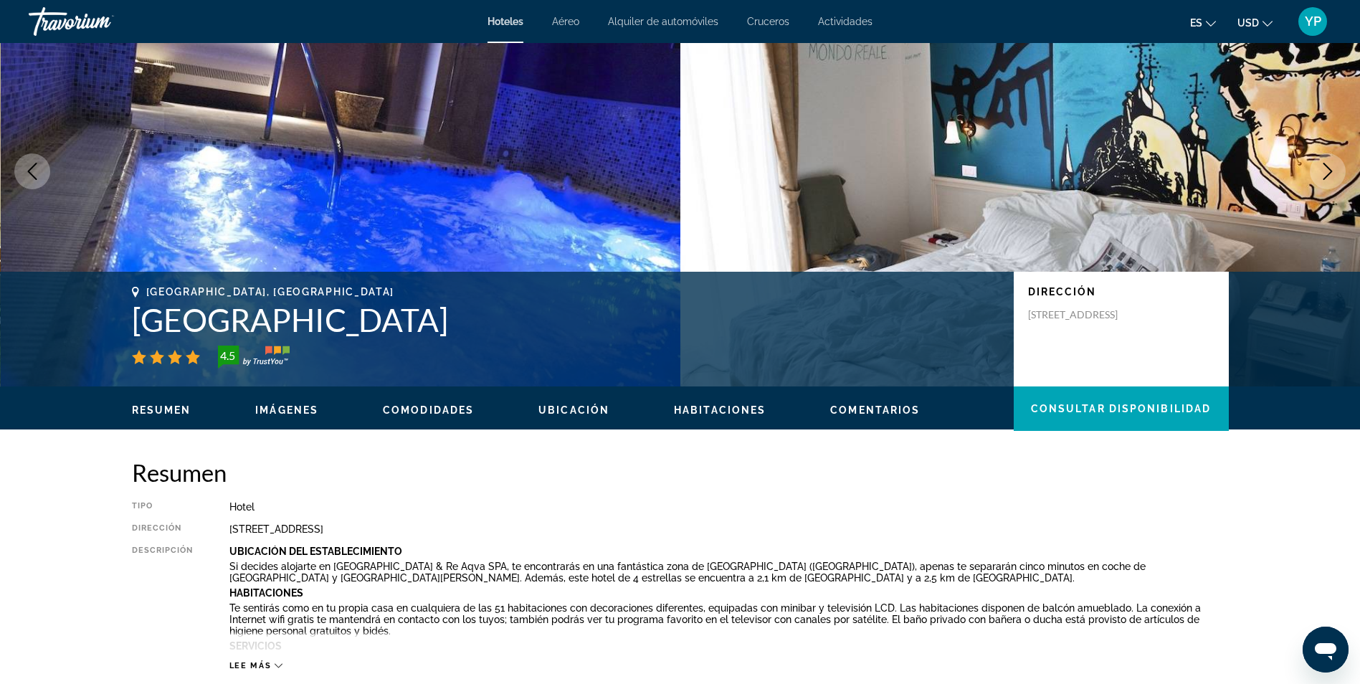
scroll to position [65, 0]
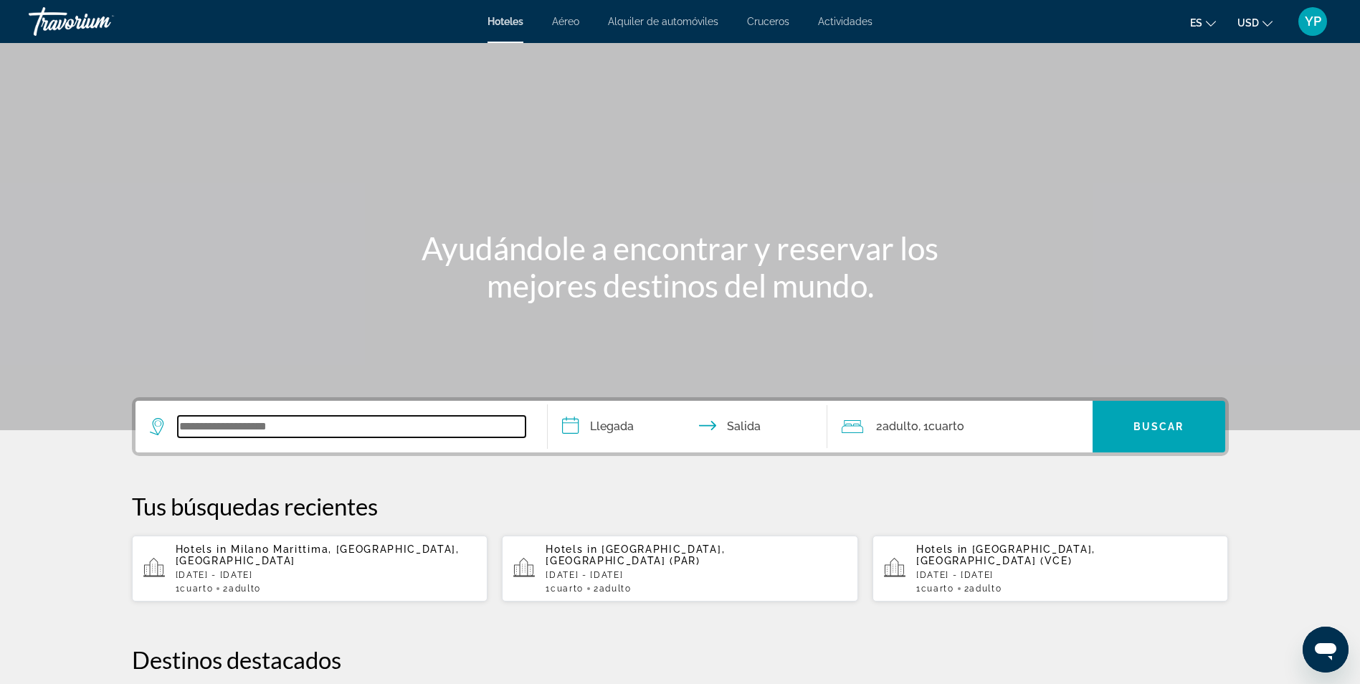
click at [336, 434] on input "Search widget" at bounding box center [352, 427] width 348 height 22
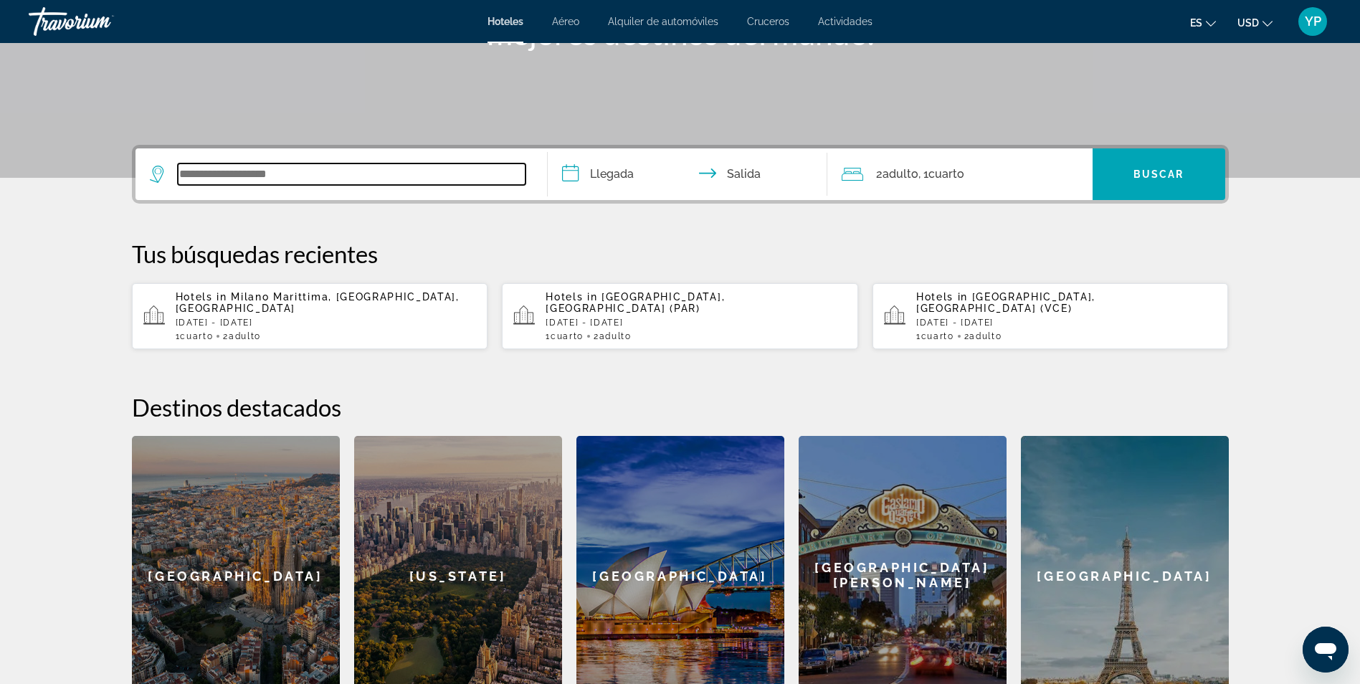
scroll to position [351, 0]
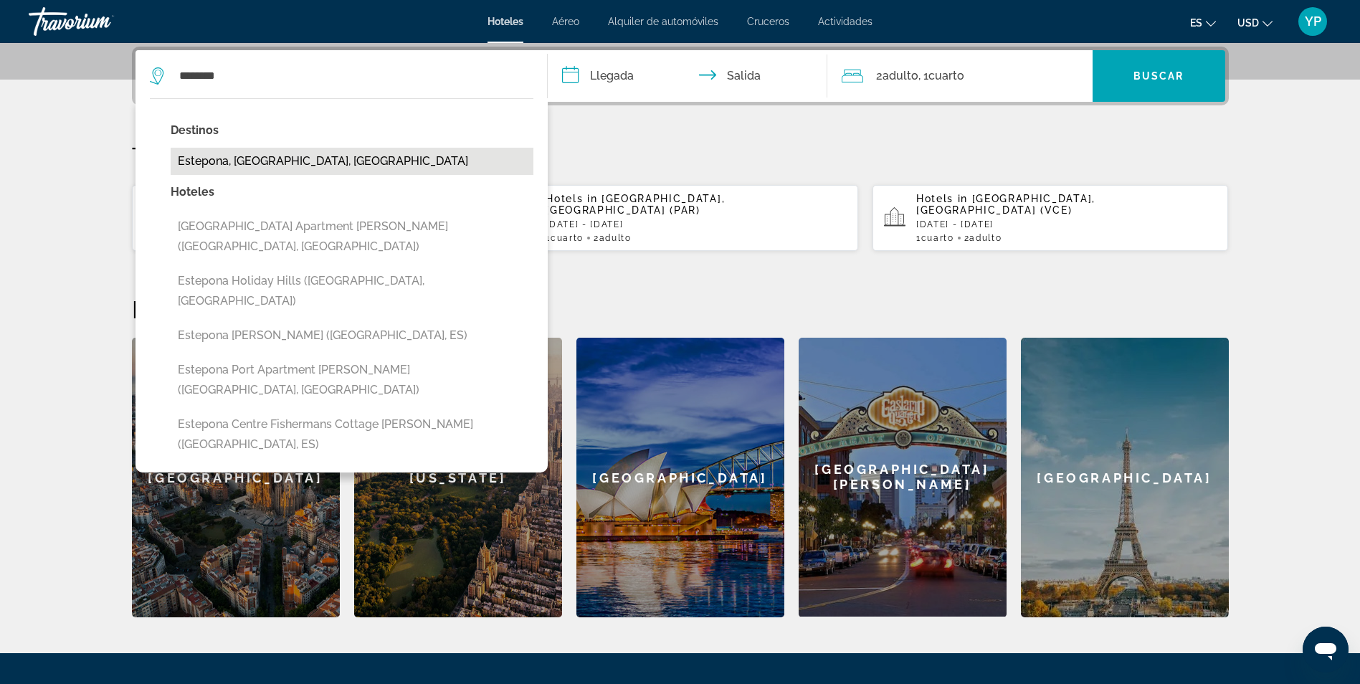
click at [243, 161] on button "Estepona, [GEOGRAPHIC_DATA], [GEOGRAPHIC_DATA]" at bounding box center [352, 161] width 363 height 27
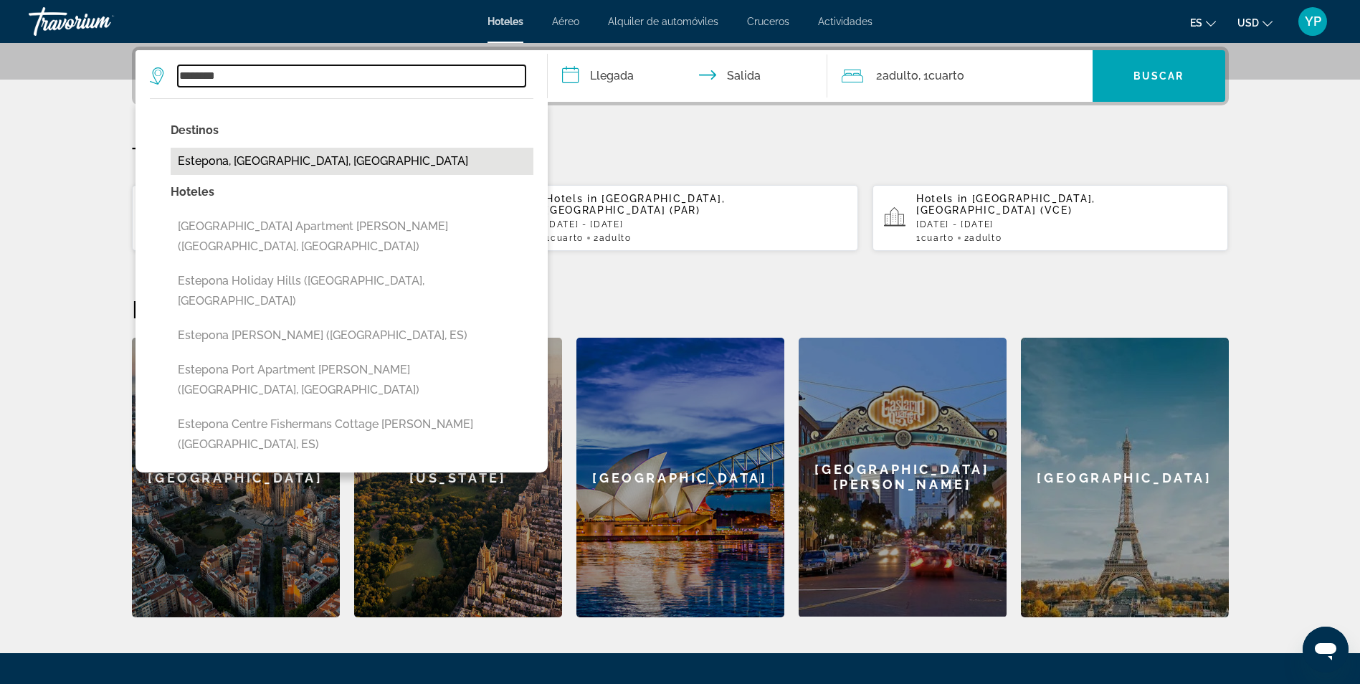
type input "**********"
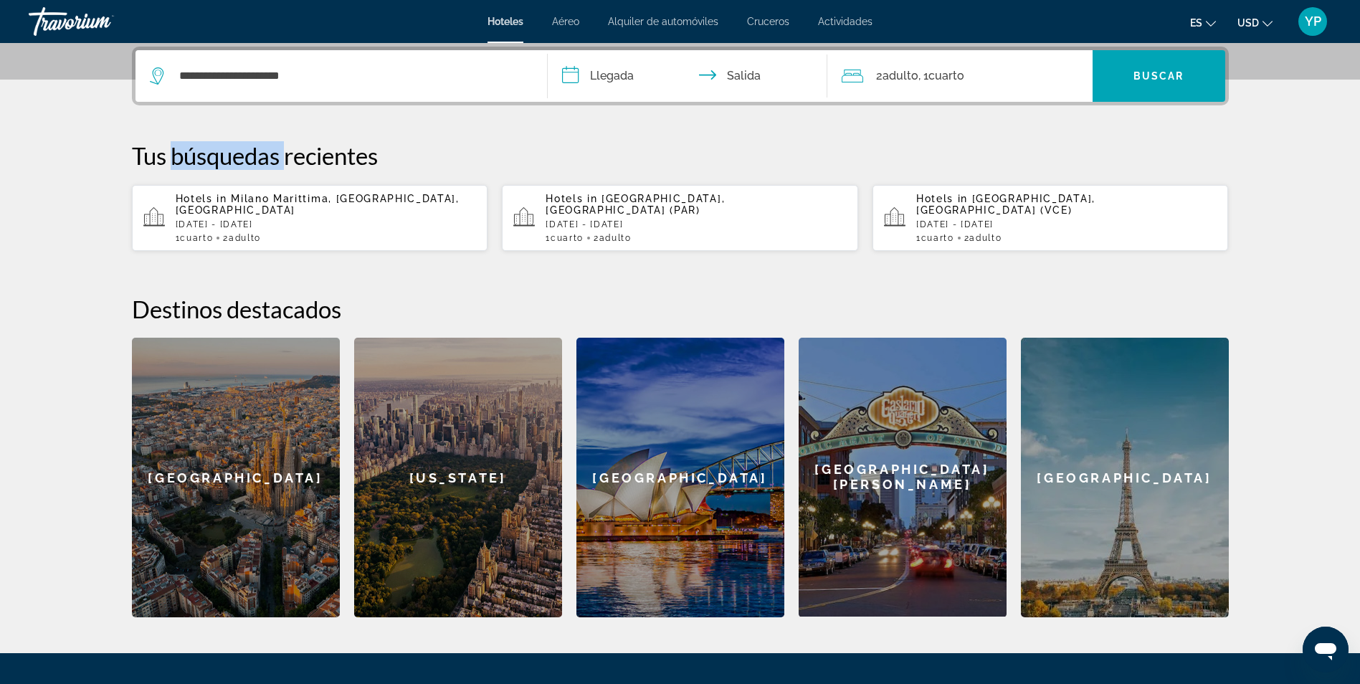
click at [243, 161] on p "Tus búsquedas recientes" at bounding box center [680, 155] width 1097 height 29
drag, startPoint x: 243, startPoint y: 161, endPoint x: 430, endPoint y: 143, distance: 187.9
click at [430, 143] on p "Tus búsquedas recientes" at bounding box center [680, 155] width 1097 height 29
click at [621, 72] on input "**********" at bounding box center [690, 78] width 285 height 56
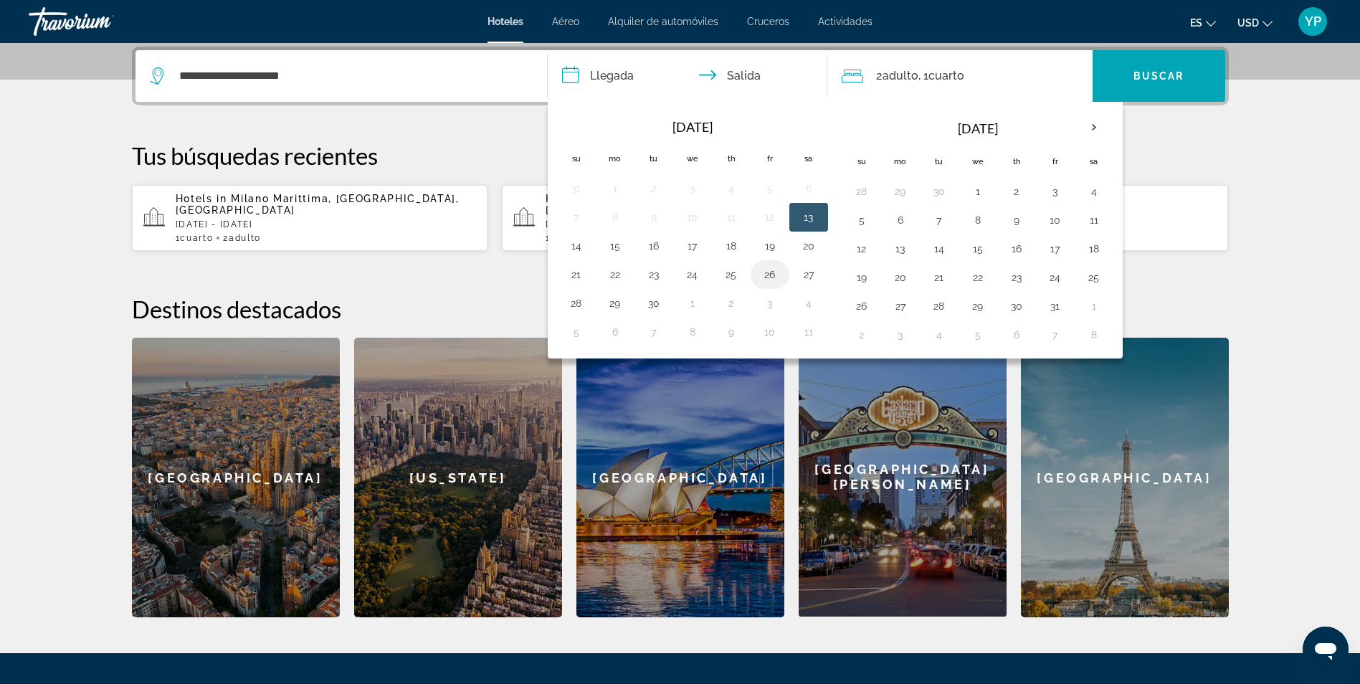
click at [768, 268] on button "26" at bounding box center [769, 275] width 23 height 20
click at [572, 301] on button "28" at bounding box center [576, 303] width 23 height 20
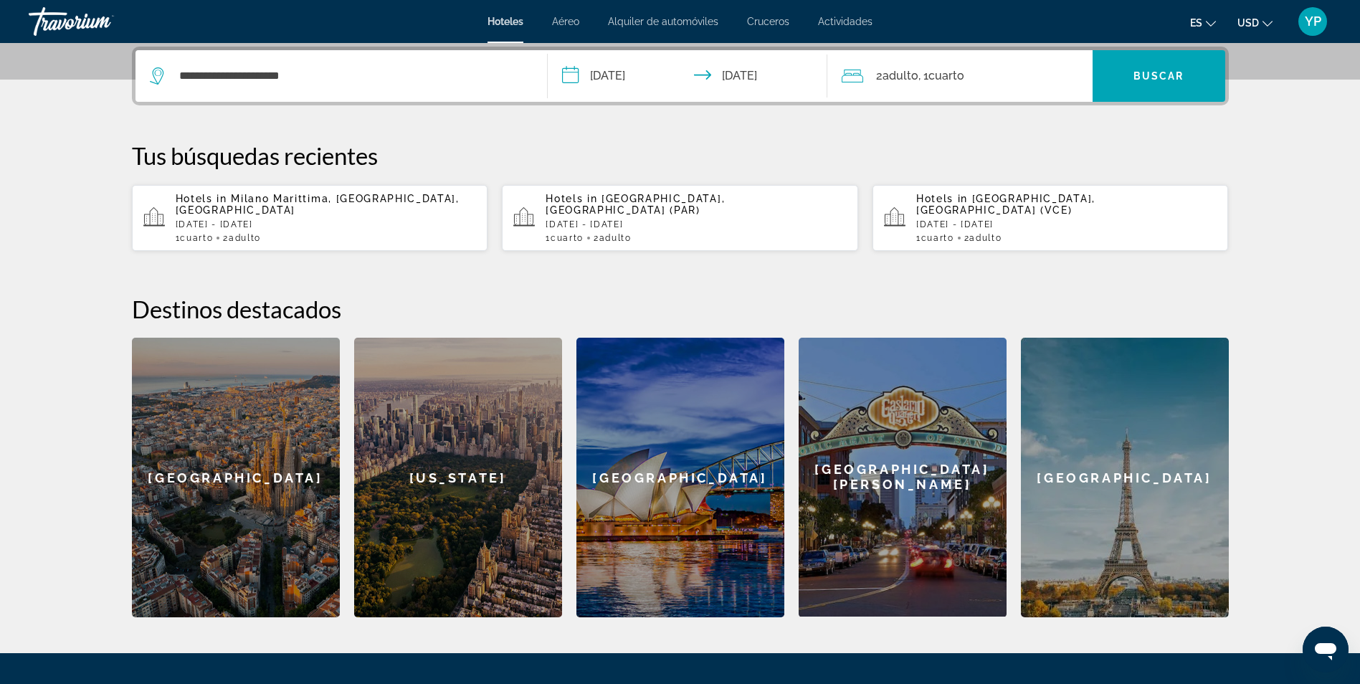
type input "**********"
click at [1117, 68] on span "Search widget" at bounding box center [1158, 76] width 133 height 34
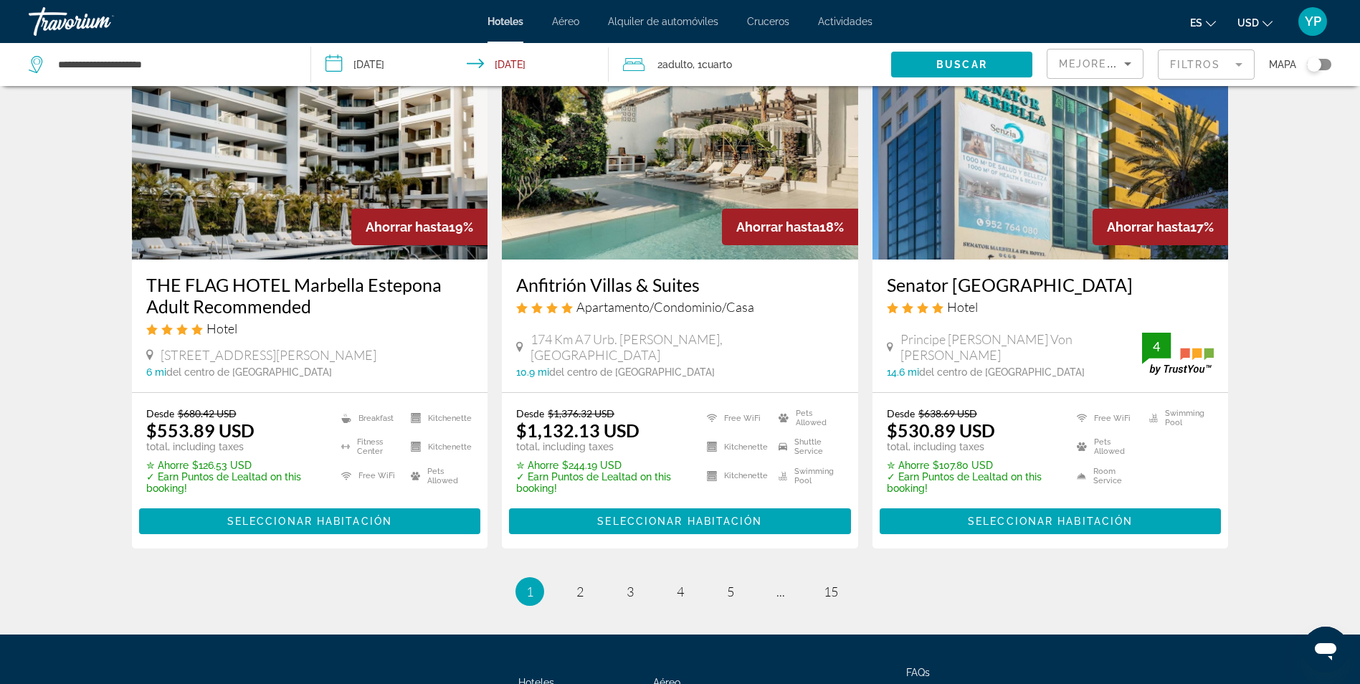
scroll to position [1819, 0]
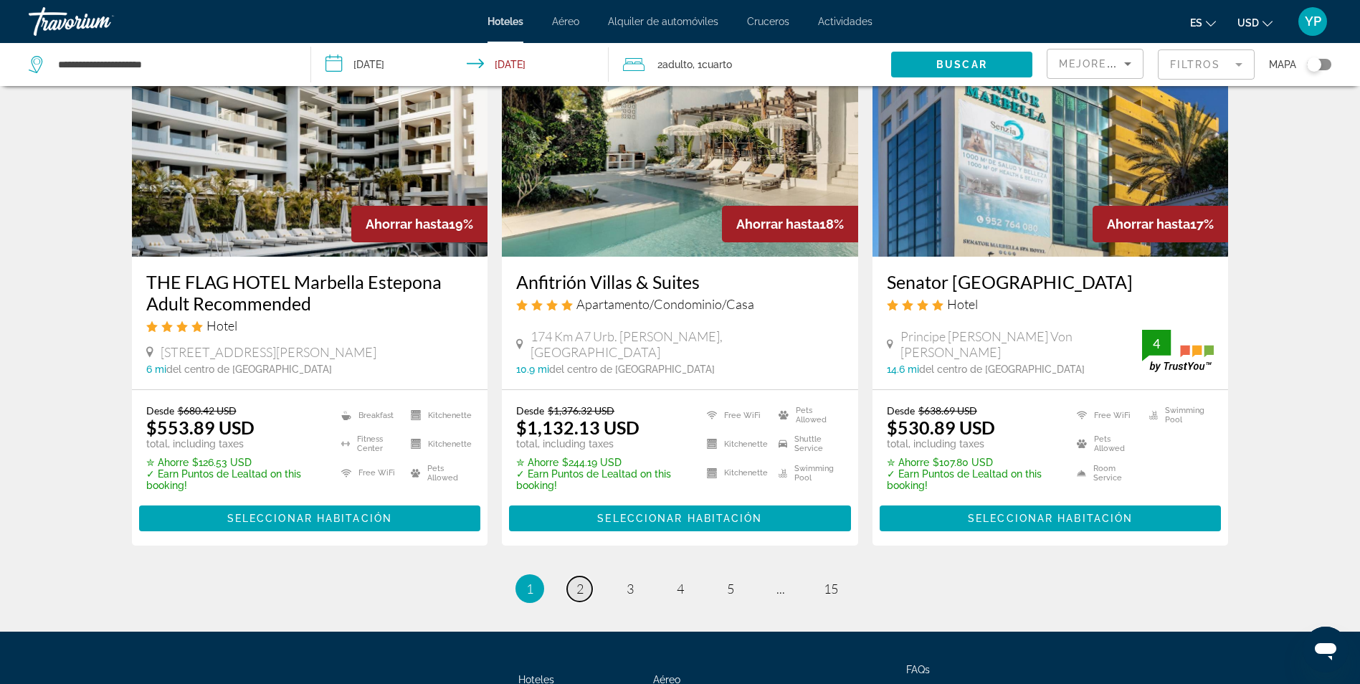
click at [575, 576] on link "page 2" at bounding box center [579, 588] width 25 height 25
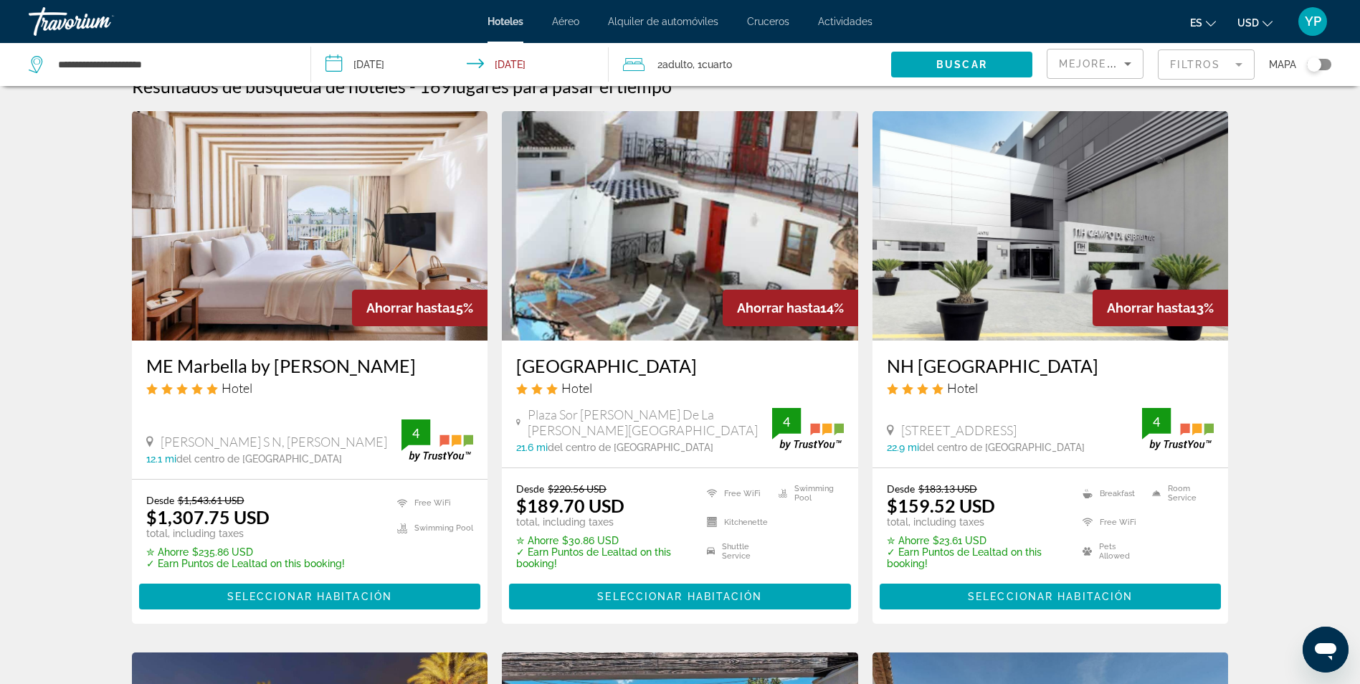
scroll to position [31, 0]
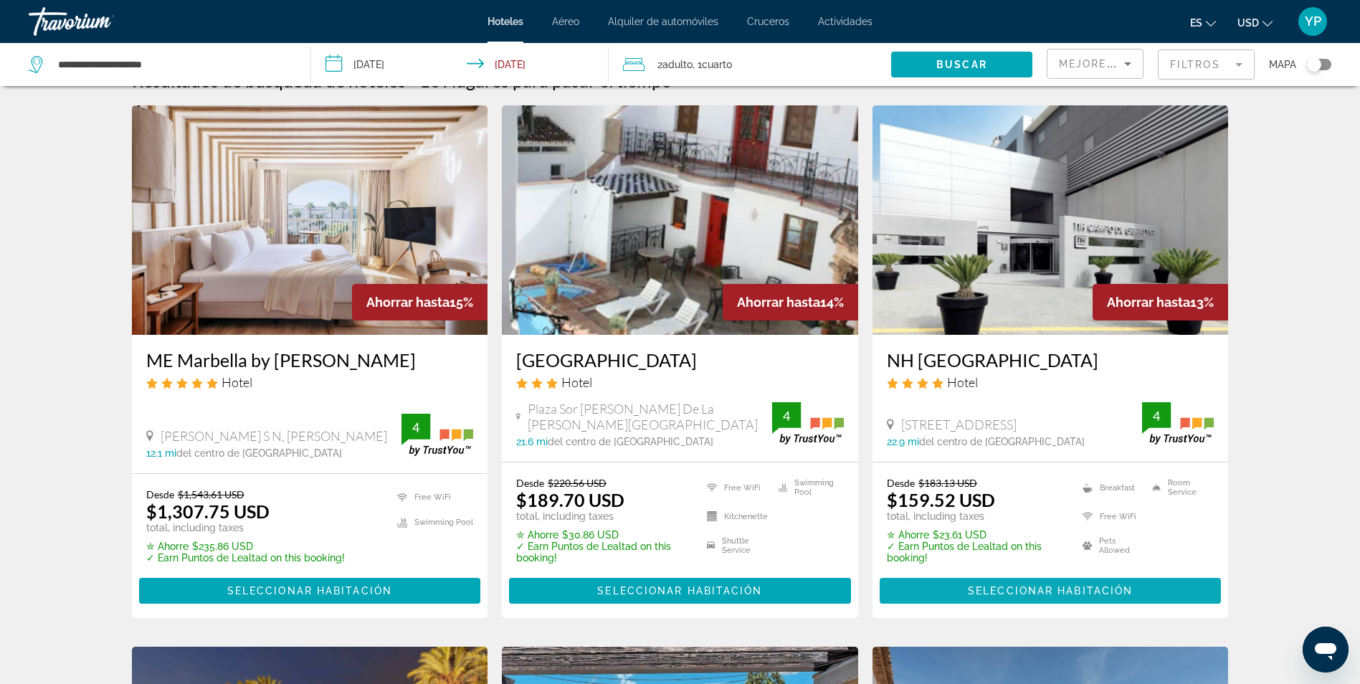
click at [1080, 593] on span "Seleccionar habitación" at bounding box center [1050, 590] width 165 height 11
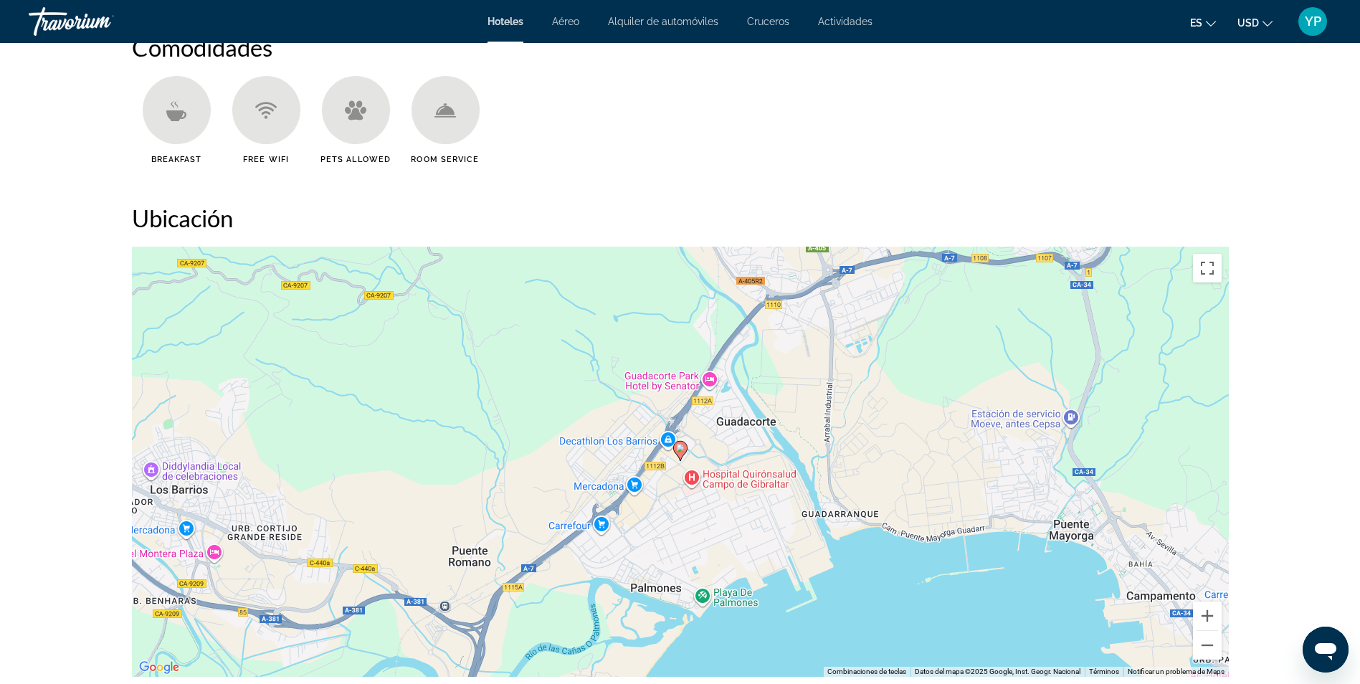
scroll to position [1112, 0]
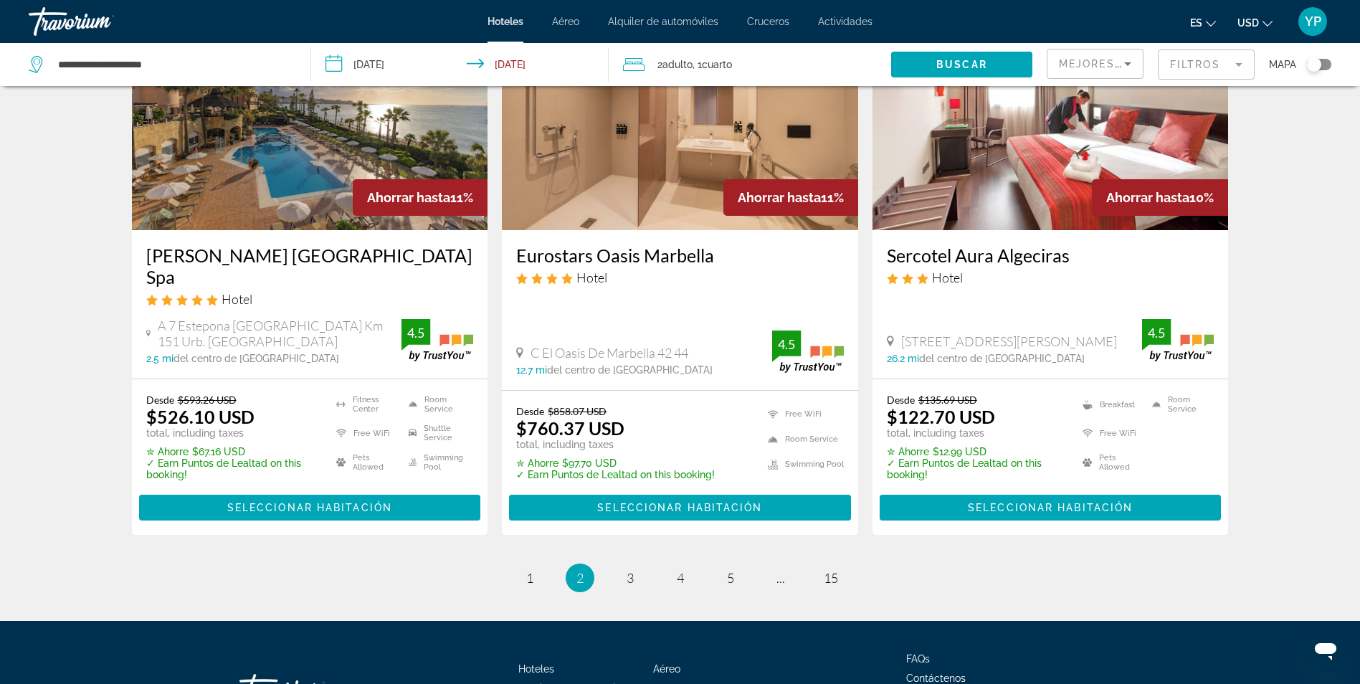
scroll to position [1748, 0]
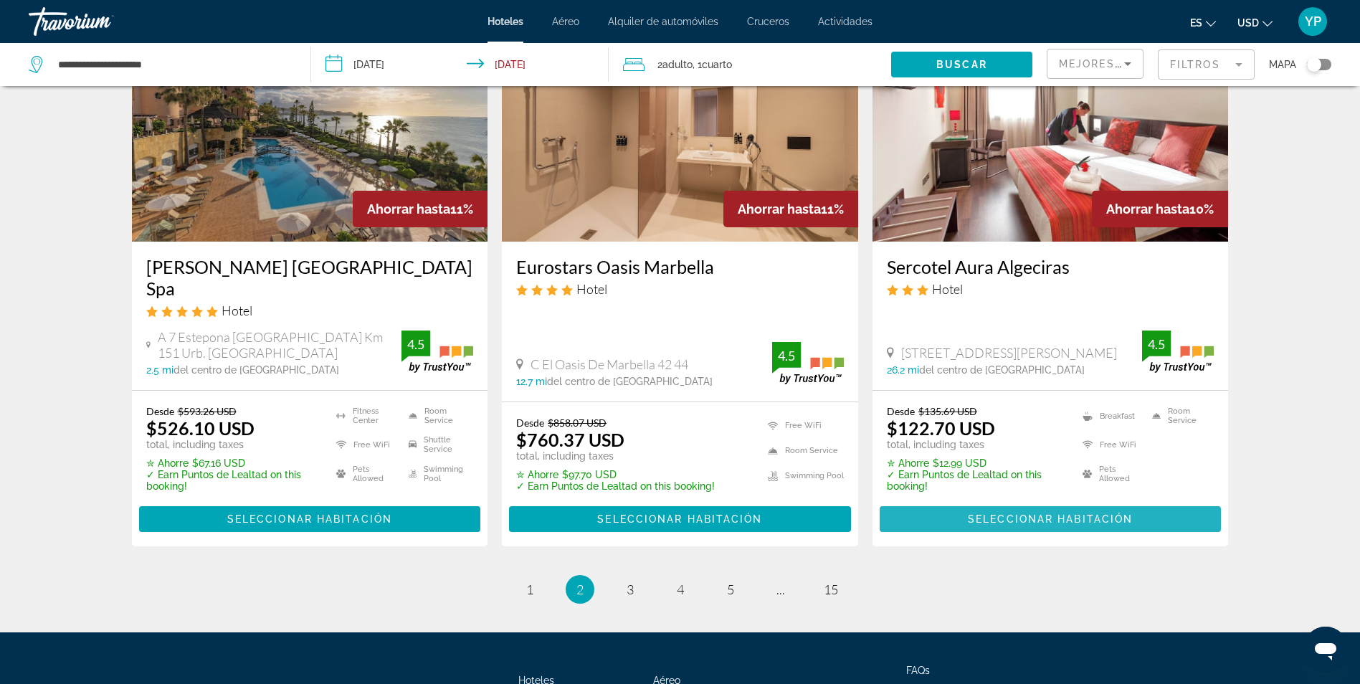
click at [1142, 502] on span "Main content" at bounding box center [1051, 519] width 342 height 34
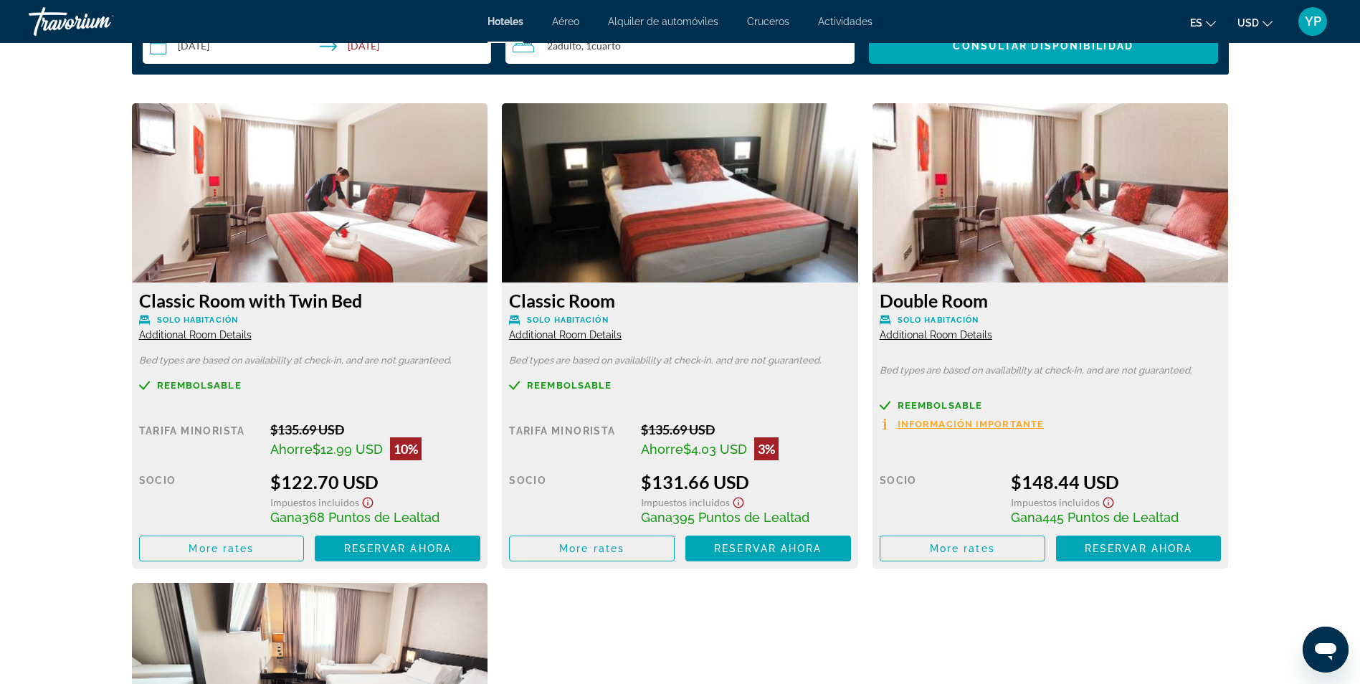
scroll to position [1811, 0]
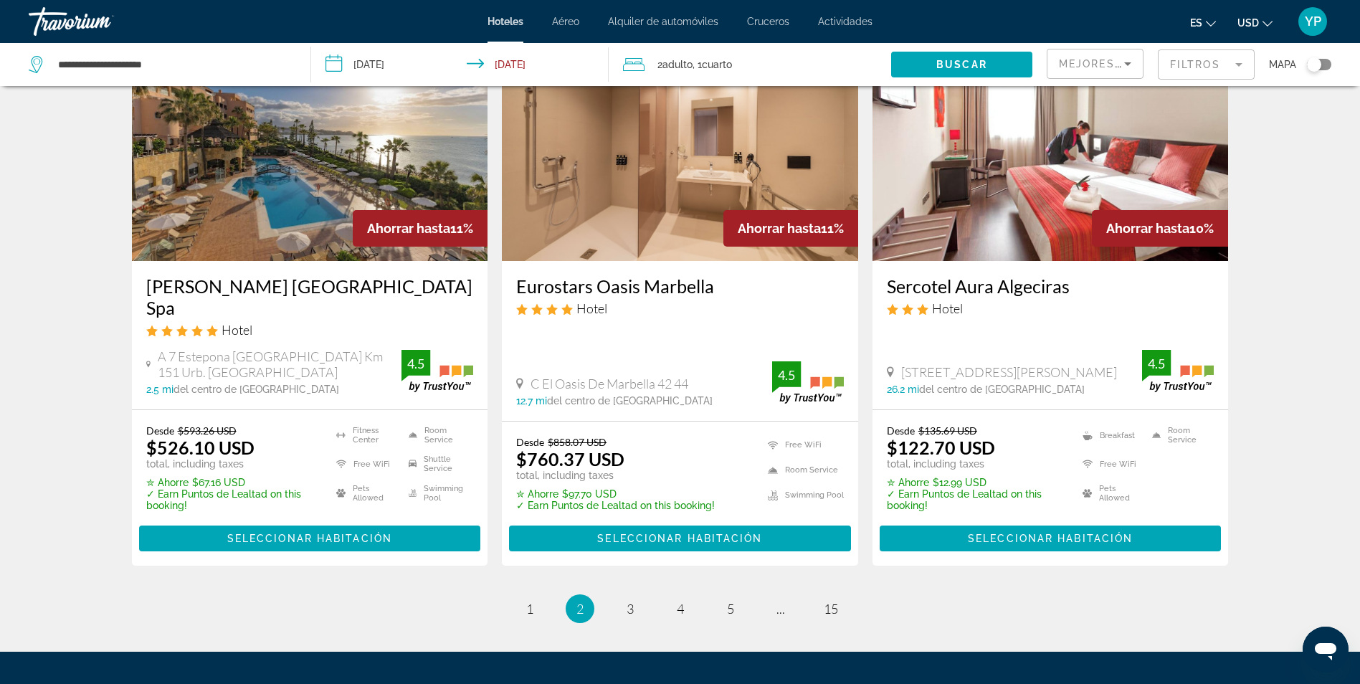
scroll to position [1773, 0]
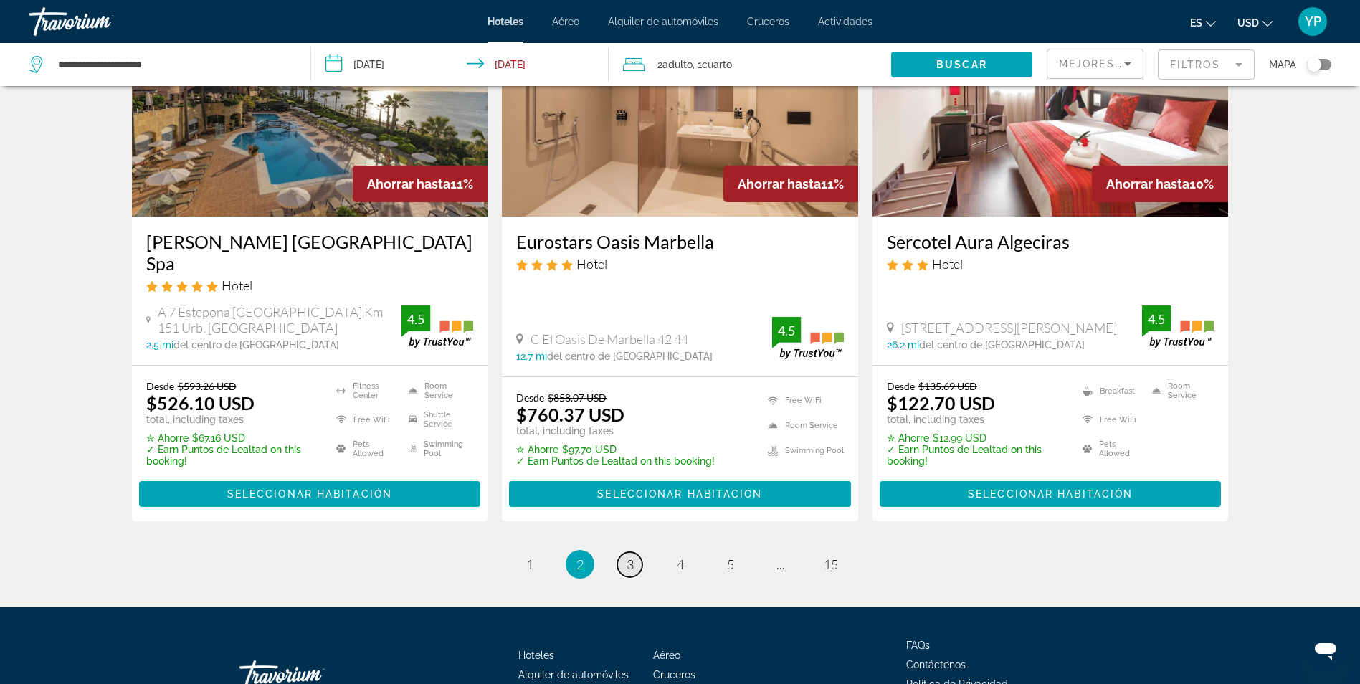
click at [627, 556] on span "3" at bounding box center [630, 564] width 7 height 16
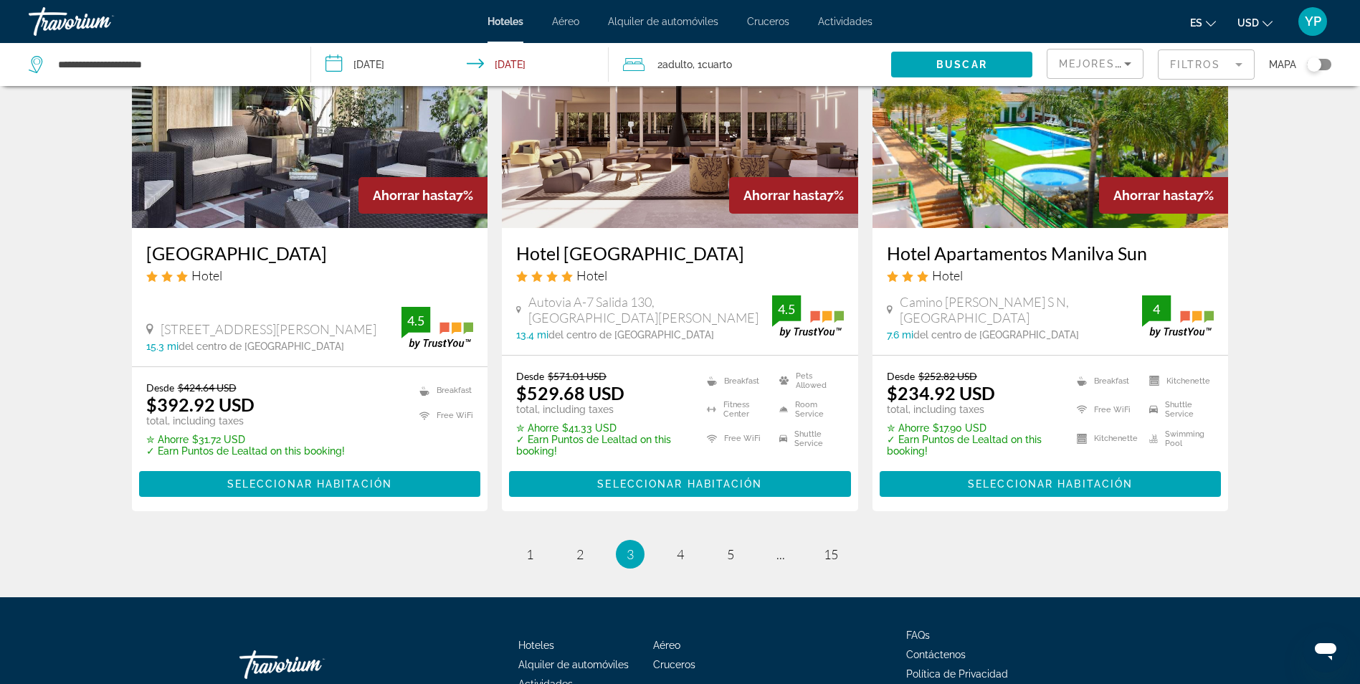
scroll to position [1785, 0]
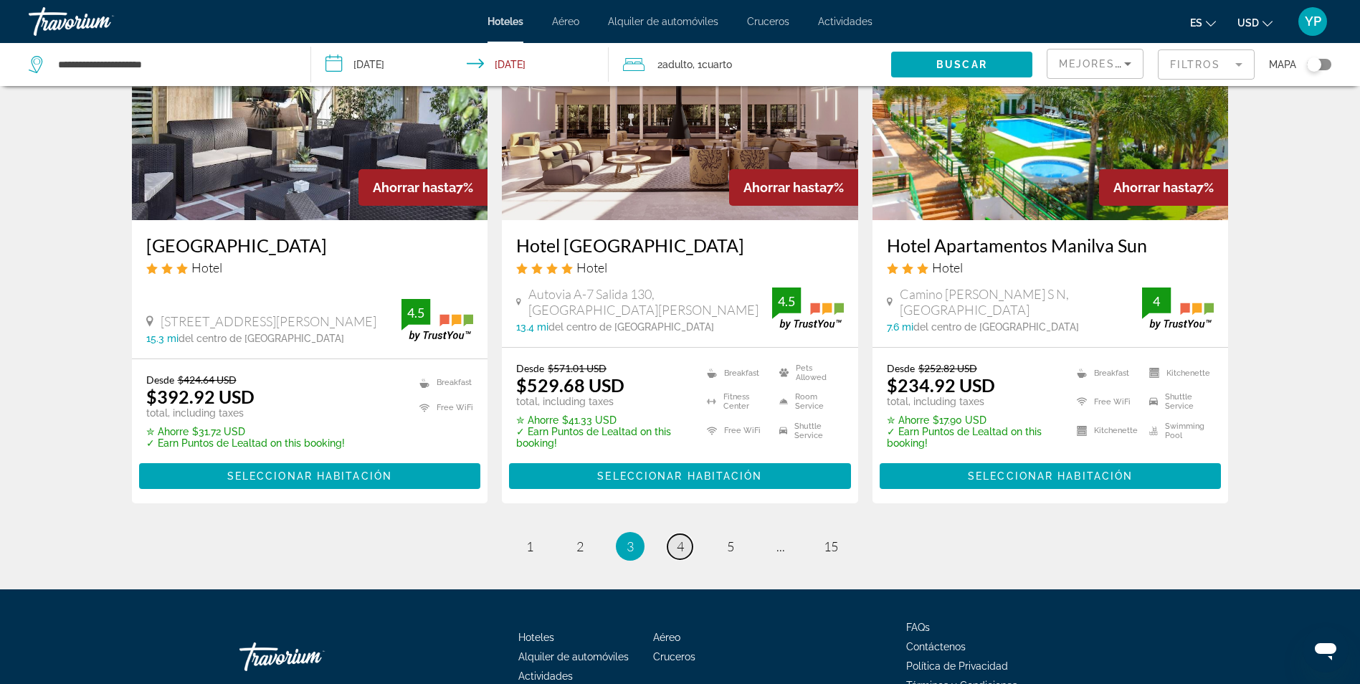
click at [681, 545] on span "4" at bounding box center [680, 546] width 7 height 16
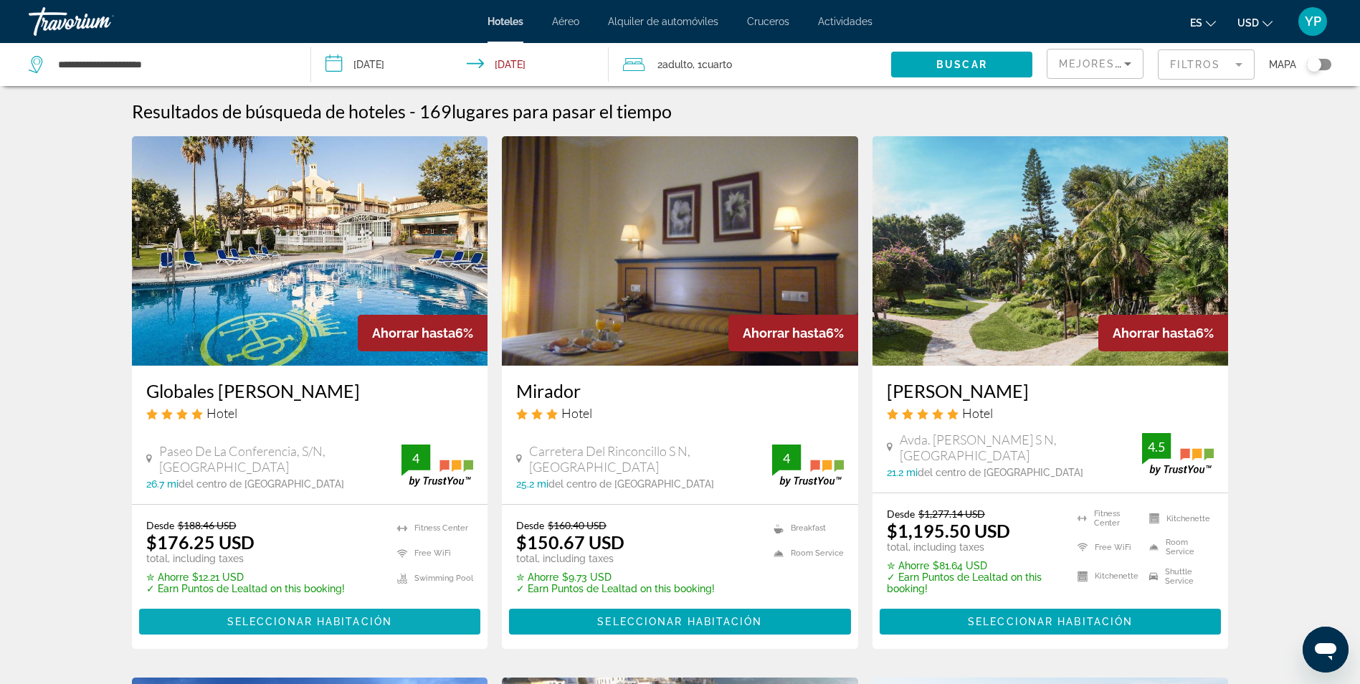
click at [353, 629] on span "Main content" at bounding box center [310, 621] width 342 height 34
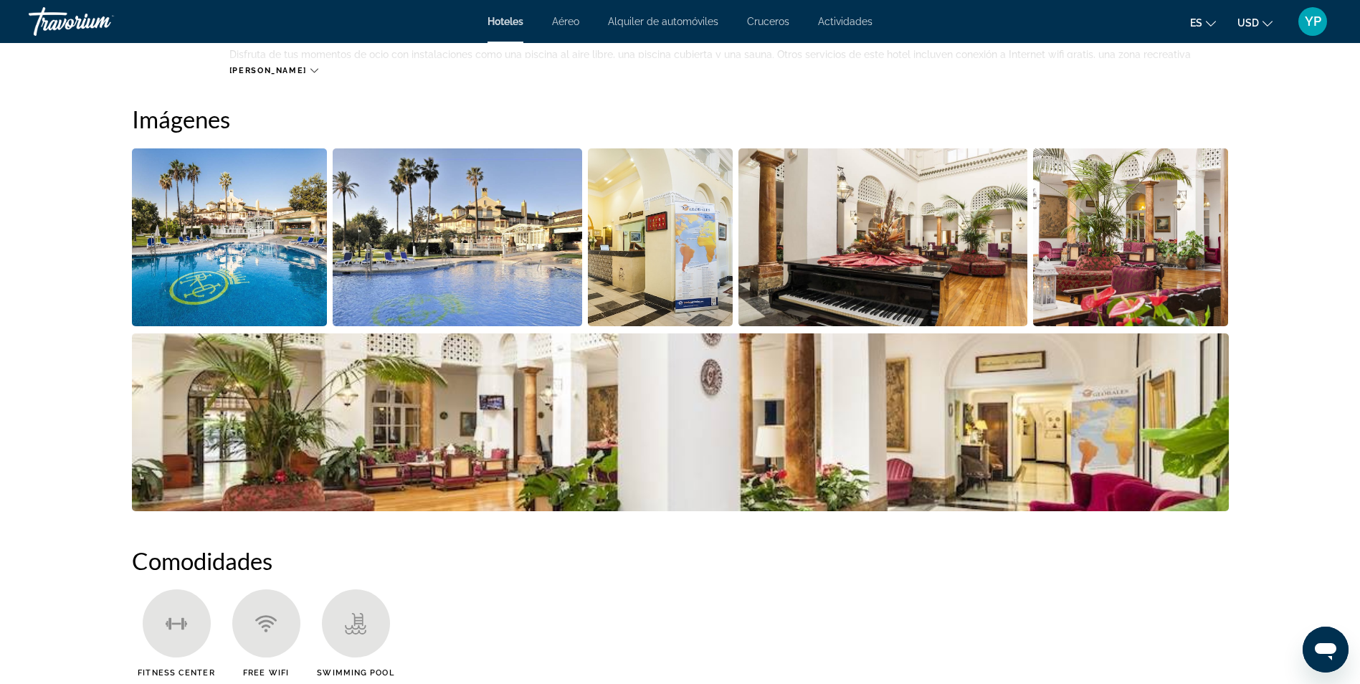
scroll to position [686, 0]
